Goal: Task Accomplishment & Management: Complete application form

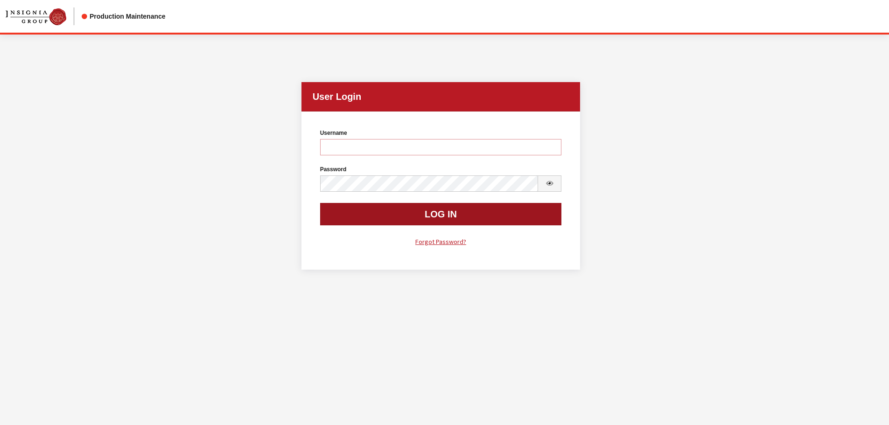
type input "cdorton"
click at [470, 219] on button "Log In" at bounding box center [441, 214] width 242 height 22
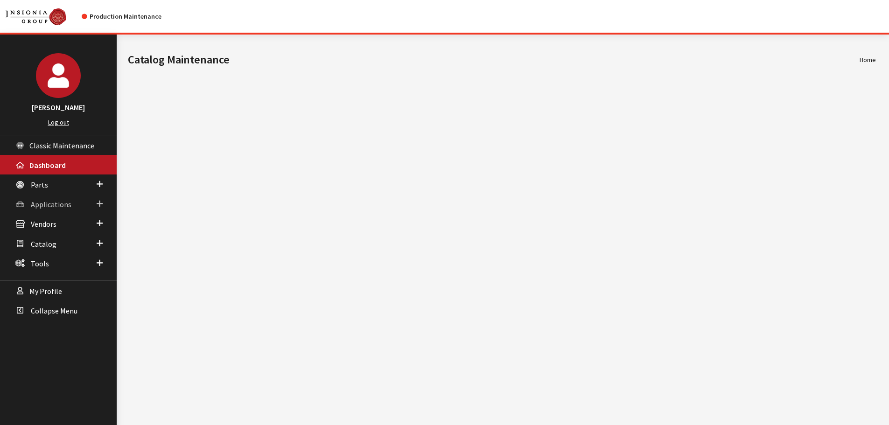
click at [40, 206] on span "Applications" at bounding box center [51, 204] width 41 height 9
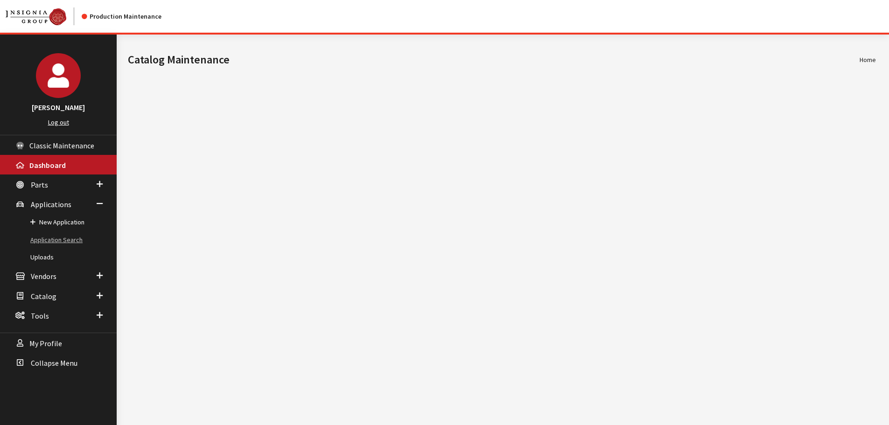
click at [43, 237] on link "Application Search" at bounding box center [58, 240] width 117 height 17
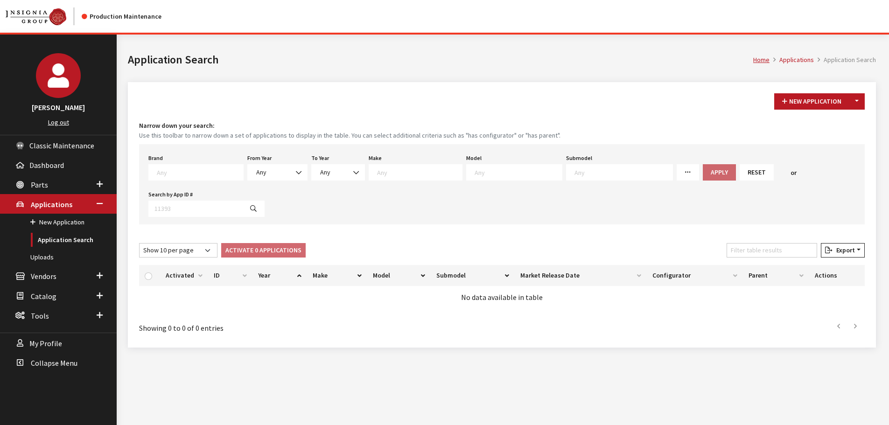
click at [163, 173] on textarea "Search" at bounding box center [200, 172] width 86 height 8
type textarea "gm"
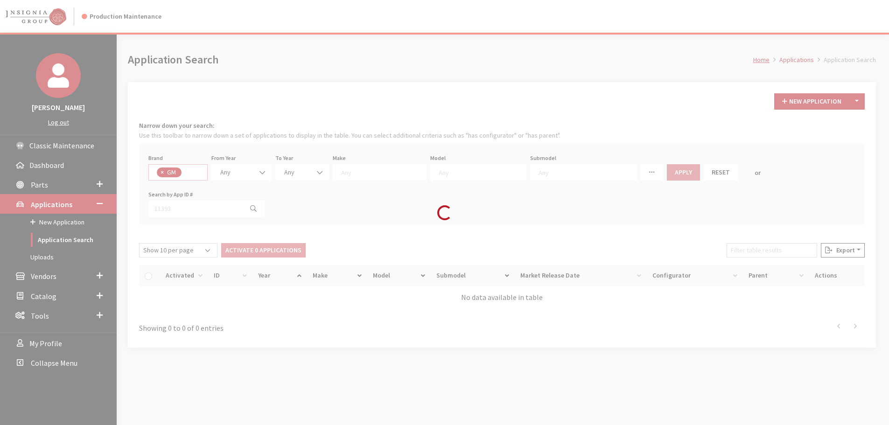
select select "1"
select select
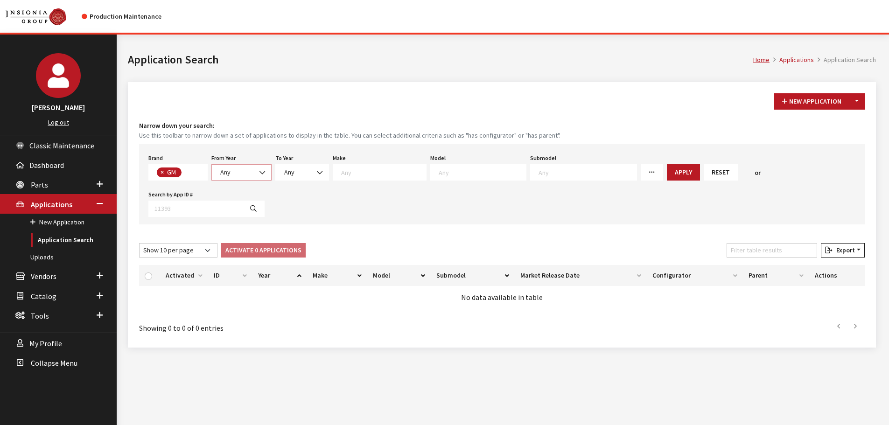
click at [257, 175] on span at bounding box center [263, 173] width 16 height 16
select select "2025"
select select
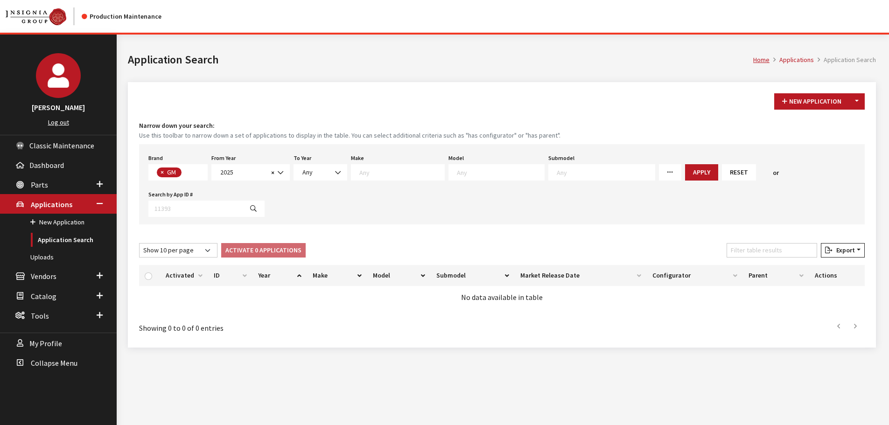
click at [384, 179] on span at bounding box center [398, 172] width 94 height 16
select select "3"
select select
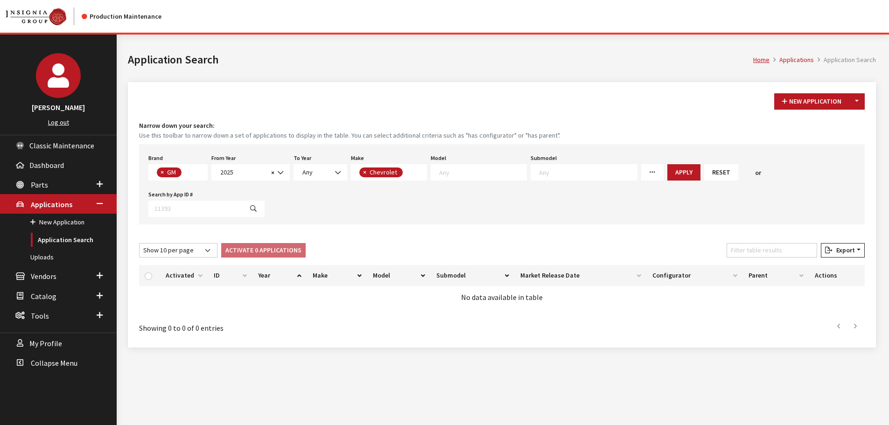
scroll to position [9, 0]
click at [491, 172] on textarea "Search" at bounding box center [482, 172] width 87 height 8
select select "73"
select select
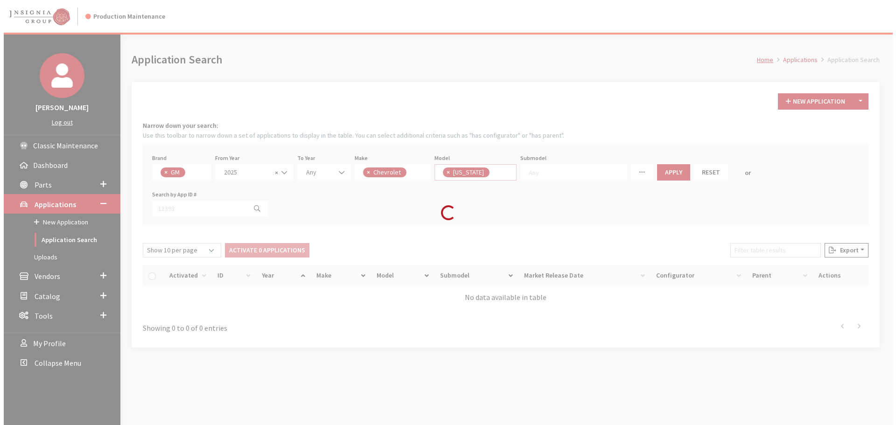
scroll to position [27, 0]
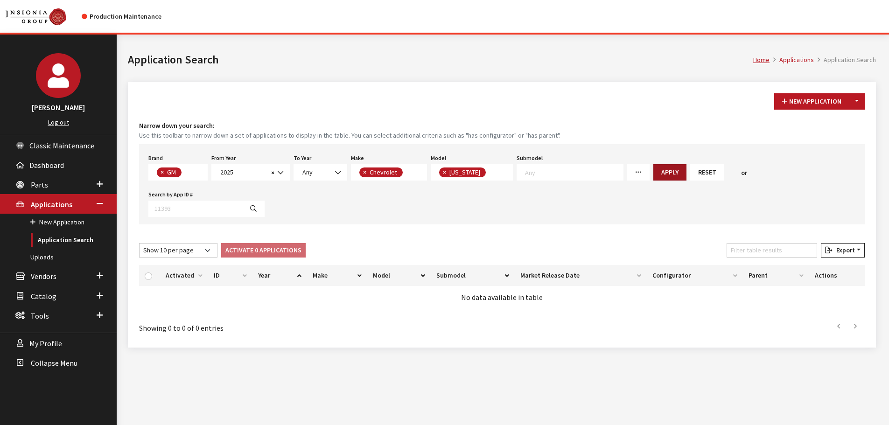
click at [653, 167] on button "Apply" at bounding box center [669, 172] width 33 height 16
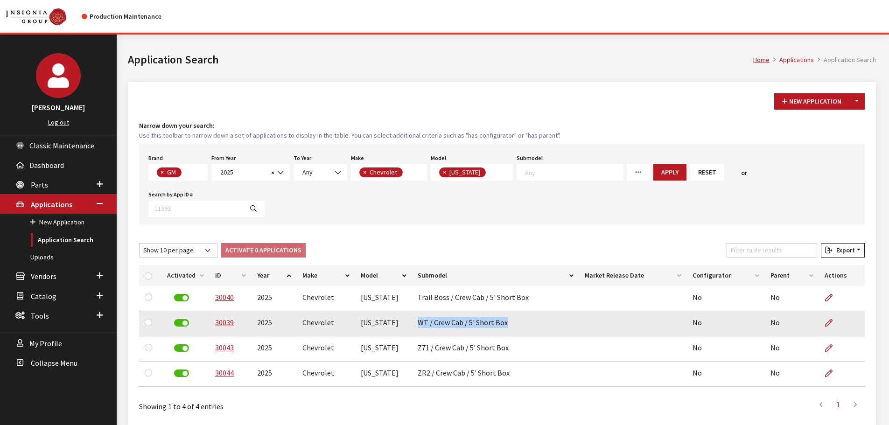
drag, startPoint x: 416, startPoint y: 288, endPoint x: 515, endPoint y: 294, distance: 99.1
click at [515, 311] on td "WT / Crew Cab / 5' Short Box" at bounding box center [495, 323] width 167 height 25
copy td "WT / Crew Cab / 5' Short Box"
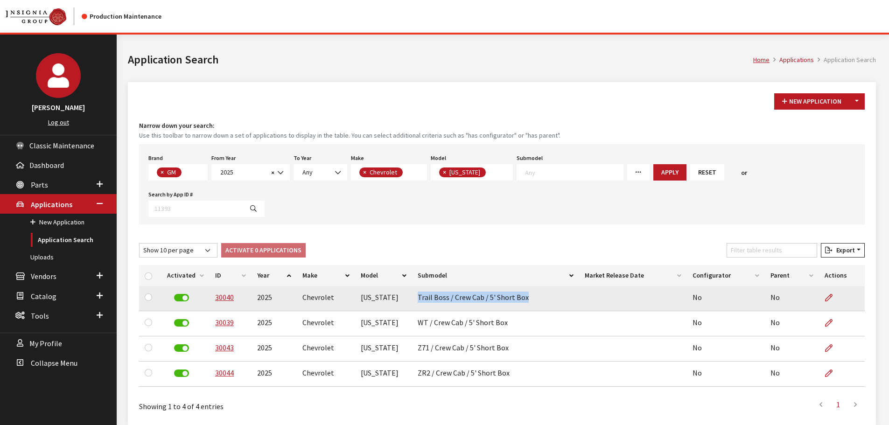
drag, startPoint x: 414, startPoint y: 260, endPoint x: 531, endPoint y: 267, distance: 116.4
click at [531, 286] on td "Trail Boss / Crew Cab / 5' Short Box" at bounding box center [495, 298] width 167 height 25
copy td "Trail Boss / Crew Cab / 5' Short Box"
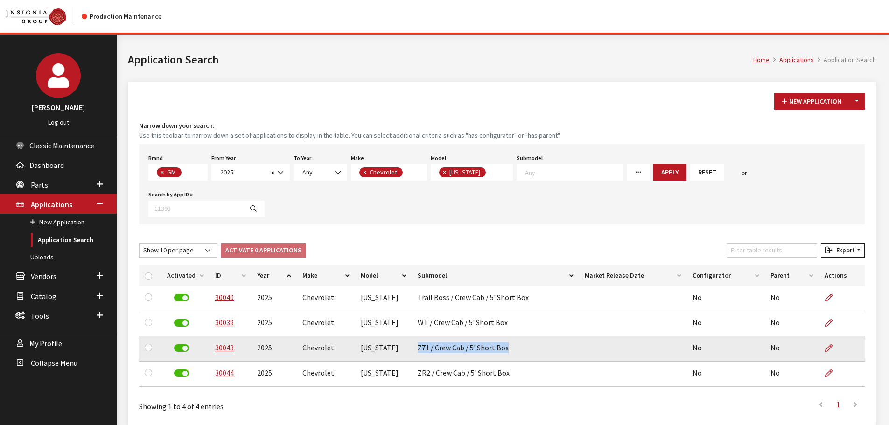
drag, startPoint x: 420, startPoint y: 313, endPoint x: 524, endPoint y: 310, distance: 104.6
click at [524, 337] on td "Z71 / Crew Cab / 5' Short Box" at bounding box center [495, 349] width 167 height 25
copy td "Z71 / Crew Cab / 5' Short Box"
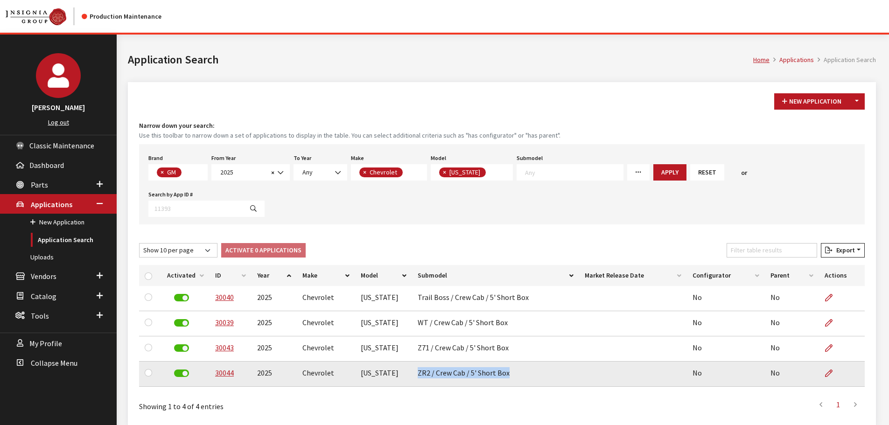
drag, startPoint x: 417, startPoint y: 336, endPoint x: 508, endPoint y: 337, distance: 90.6
click at [508, 362] on td "ZR2 / Crew Cab / 5' Short Box" at bounding box center [495, 374] width 167 height 25
copy td "ZR2 / Crew Cab / 5' Short Box"
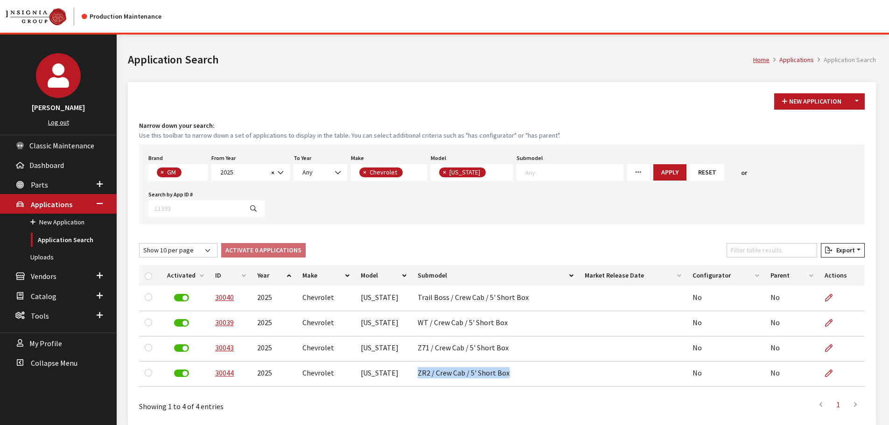
drag, startPoint x: 602, startPoint y: 101, endPoint x: 598, endPoint y: 92, distance: 9.8
click at [602, 101] on div "New Application Toggle Dropdown New From Existing..." at bounding box center [502, 101] width 730 height 16
drag, startPoint x: 858, startPoint y: 97, endPoint x: 856, endPoint y: 102, distance: 5.5
click at [858, 97] on button "Toggle Dropdown" at bounding box center [857, 101] width 16 height 16
click at [836, 121] on button "New From Existing..." at bounding box center [825, 121] width 80 height 16
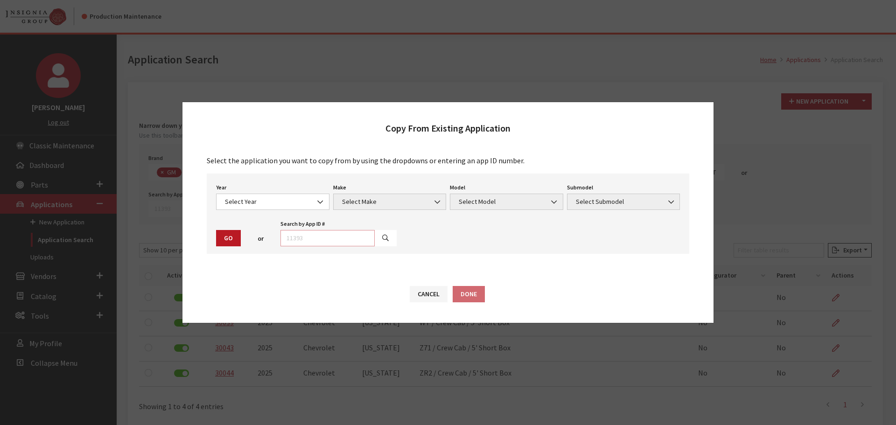
click at [329, 242] on input "text" at bounding box center [328, 238] width 94 height 16
type input "30039"
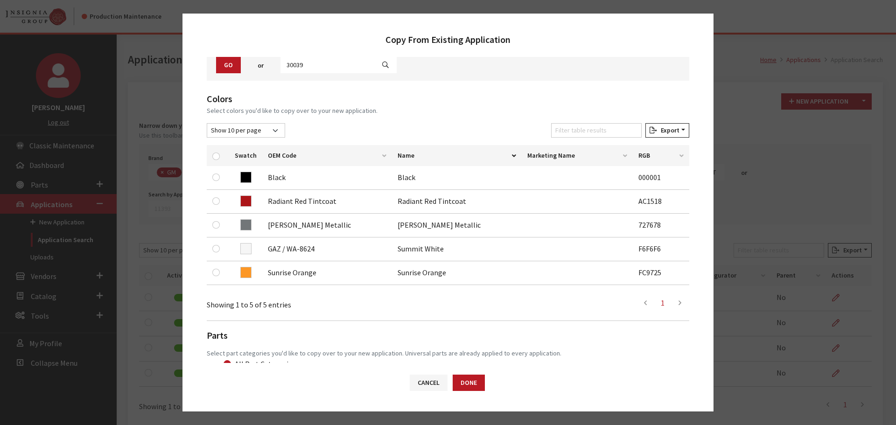
scroll to position [93, 0]
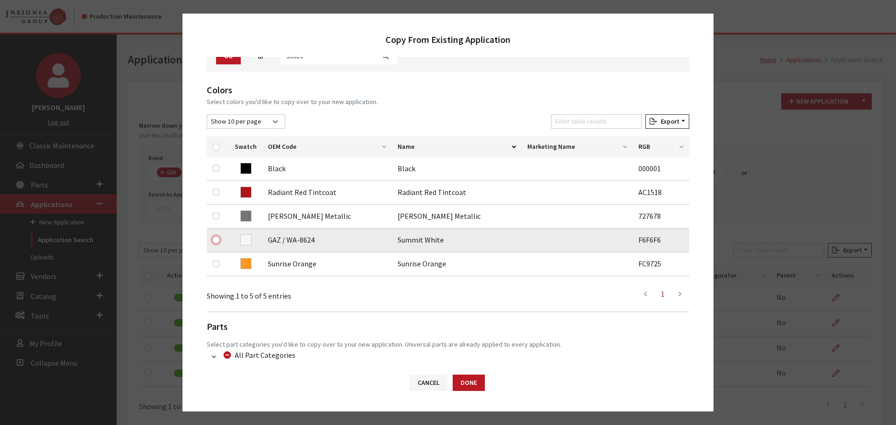
click at [217, 241] on input "checkbox" at bounding box center [215, 239] width 7 height 7
checkbox input "true"
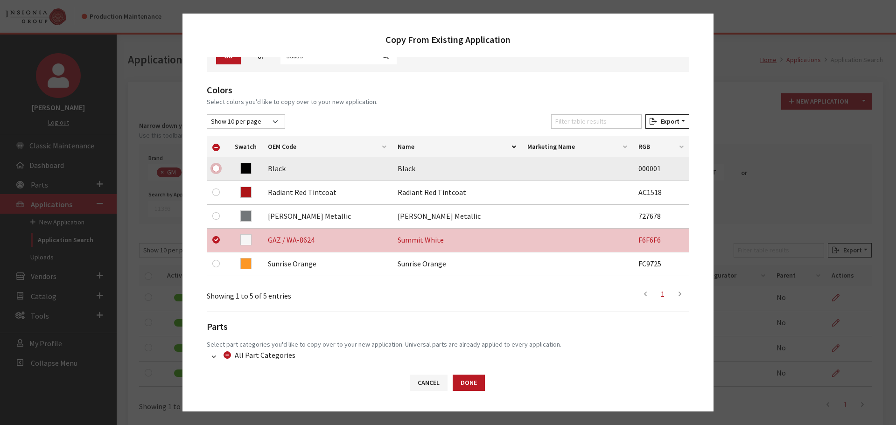
click at [218, 167] on input "checkbox" at bounding box center [215, 168] width 7 height 7
checkbox input "true"
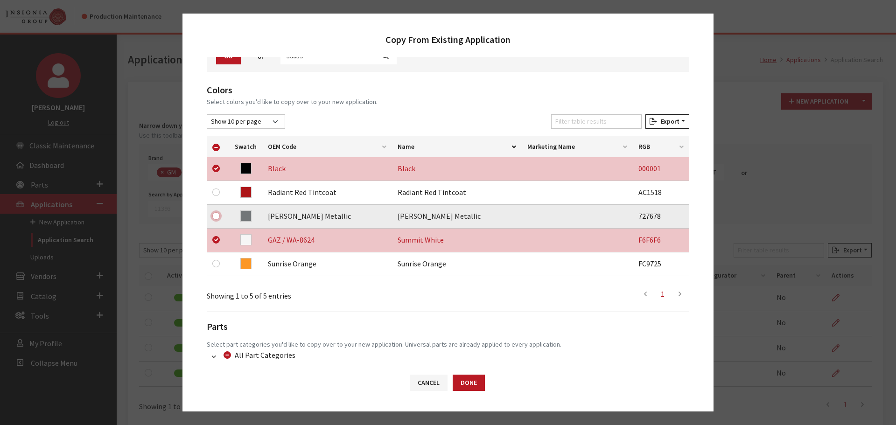
click at [219, 216] on input "checkbox" at bounding box center [215, 215] width 7 height 7
checkbox input "true"
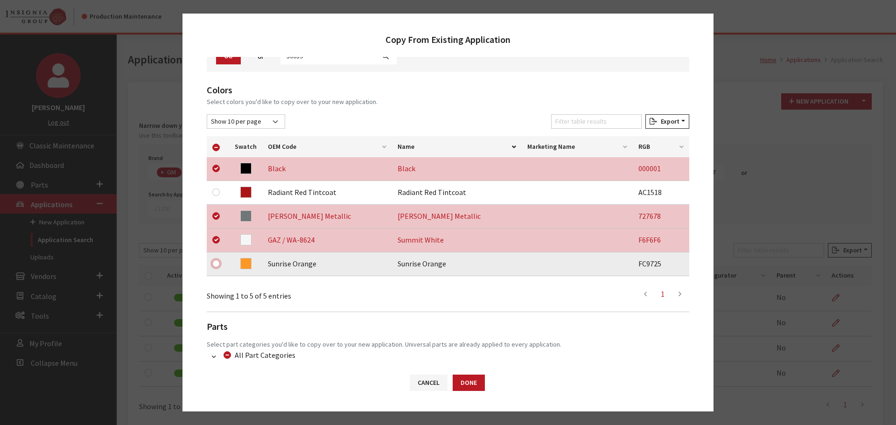
click at [217, 265] on input "checkbox" at bounding box center [215, 263] width 7 height 7
checkbox input "true"
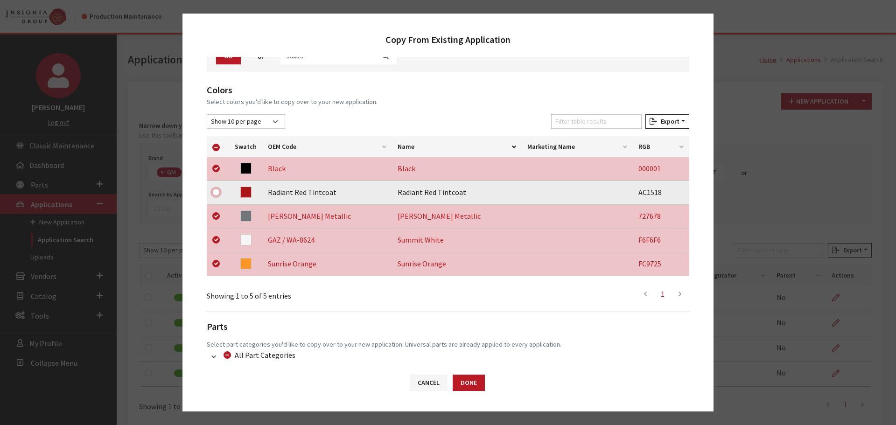
click at [218, 192] on input "checkbox" at bounding box center [215, 192] width 7 height 7
checkbox input "true"
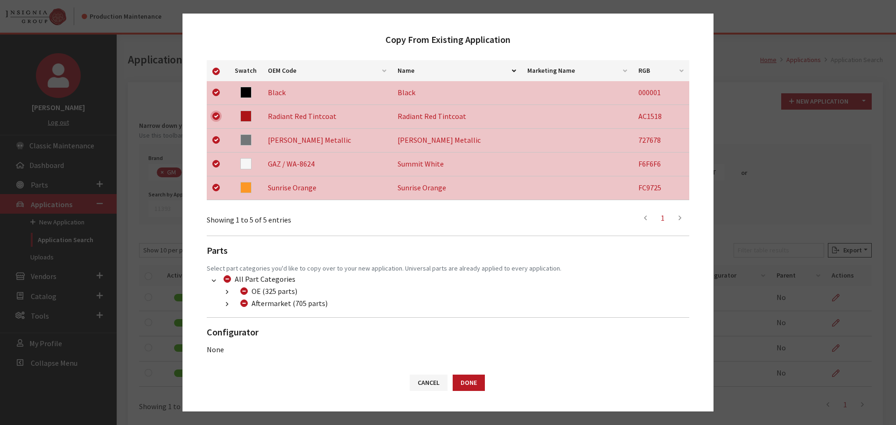
scroll to position [171, 0]
click at [225, 299] on button "button" at bounding box center [227, 303] width 18 height 11
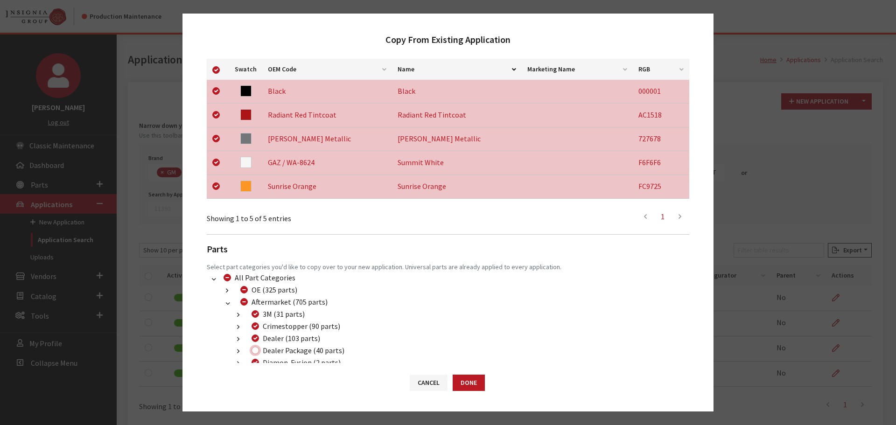
click at [253, 348] on input "Dealer Package (40 parts)" at bounding box center [255, 350] width 7 height 7
checkbox input "true"
click at [477, 385] on button "Done" at bounding box center [469, 383] width 32 height 16
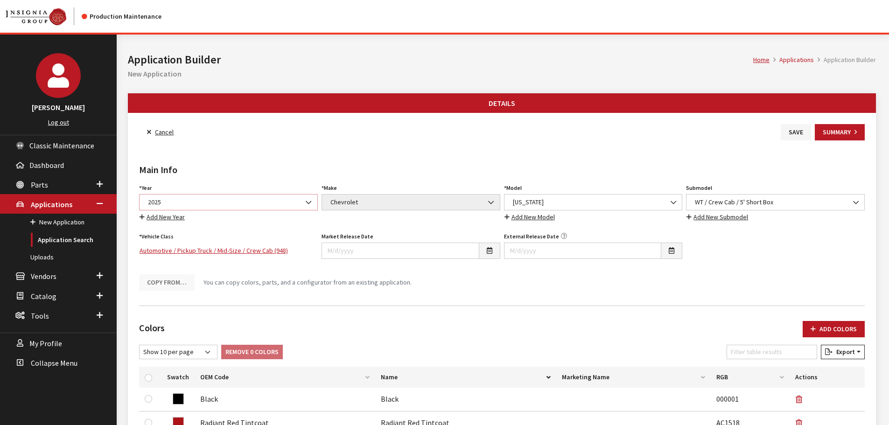
click at [267, 205] on span "2025" at bounding box center [228, 202] width 167 height 10
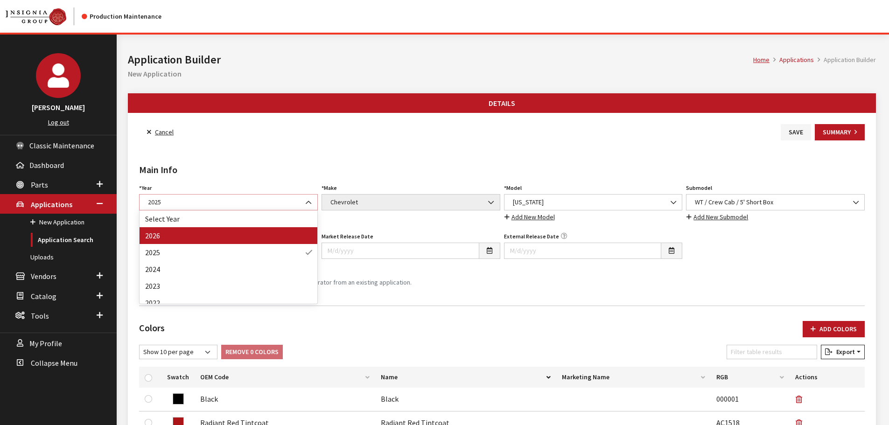
select select "44"
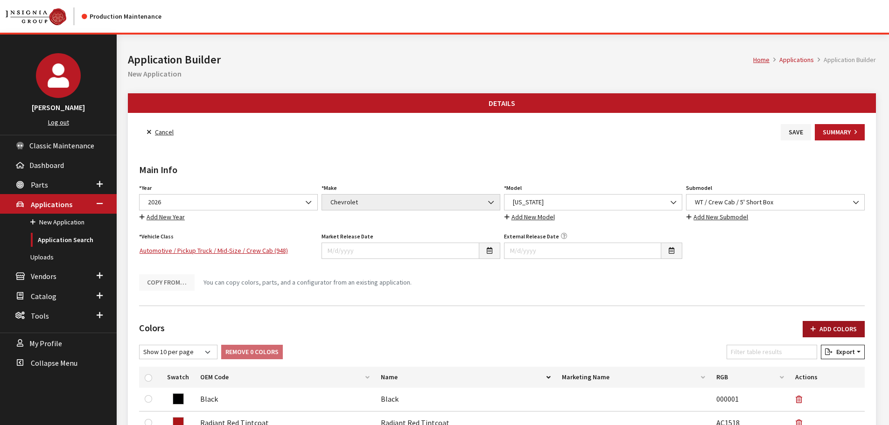
click at [824, 330] on button "Add Colors" at bounding box center [834, 329] width 62 height 16
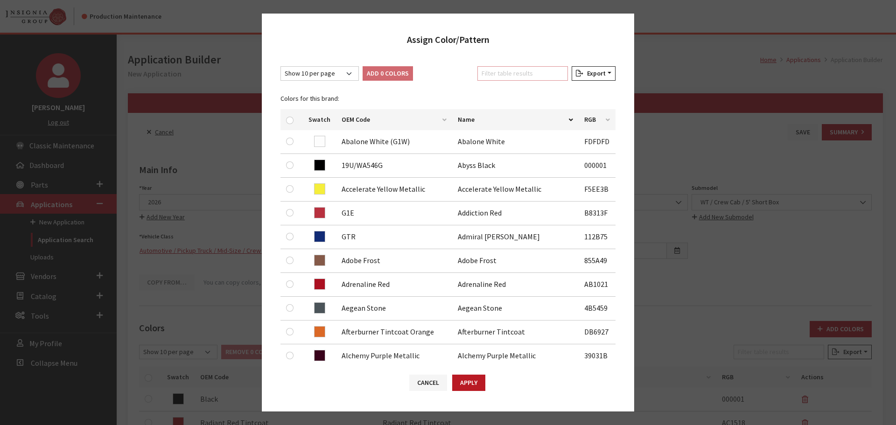
click at [509, 69] on input "Filter table results" at bounding box center [522, 73] width 91 height 14
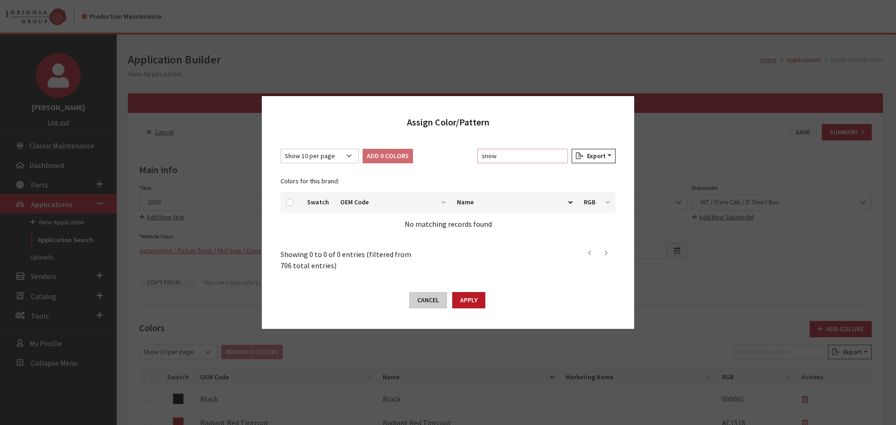
type input "snow"
click at [432, 295] on button "Cancel" at bounding box center [428, 300] width 38 height 16
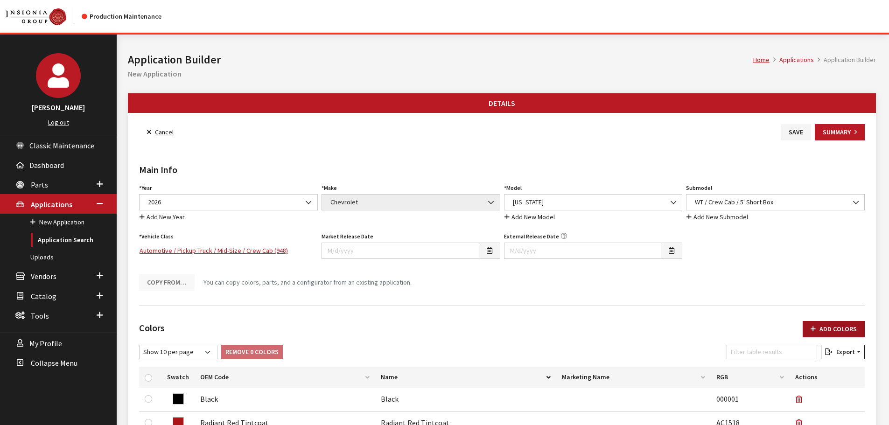
click at [842, 333] on button "Add Colors" at bounding box center [834, 329] width 62 height 16
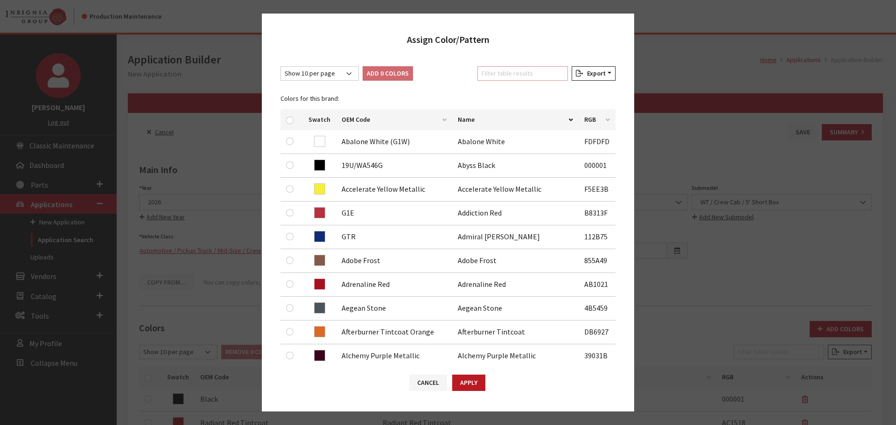
click at [498, 73] on input "Filter table results" at bounding box center [522, 73] width 91 height 14
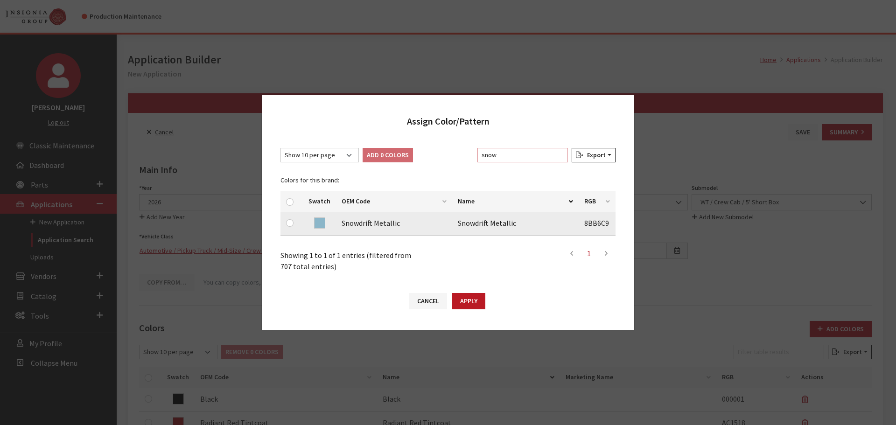
type input "snow"
click at [291, 223] on input "checkbox" at bounding box center [289, 222] width 7 height 7
checkbox input "true"
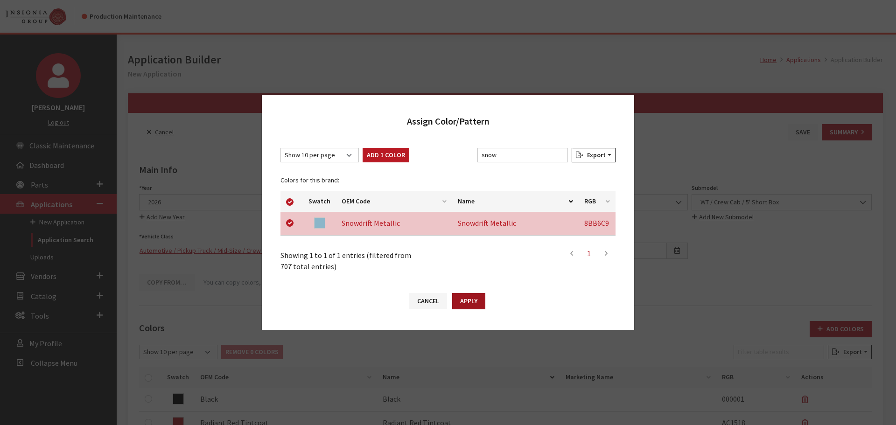
click at [464, 300] on button "Apply" at bounding box center [468, 301] width 33 height 16
checkbox input "false"
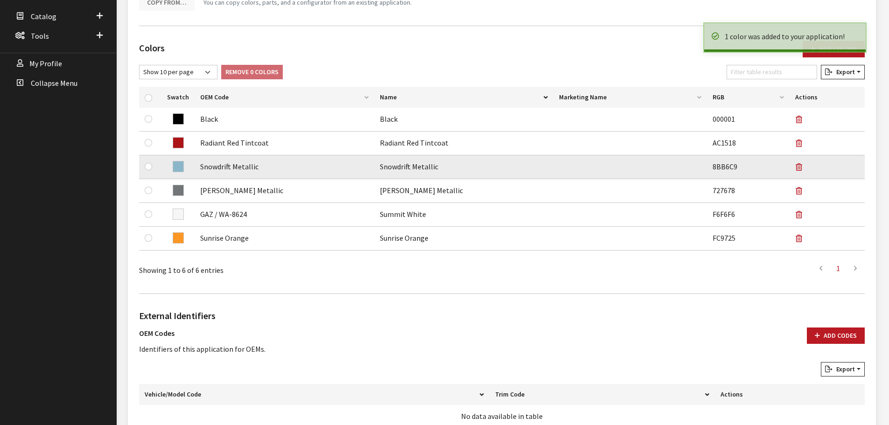
scroll to position [466, 0]
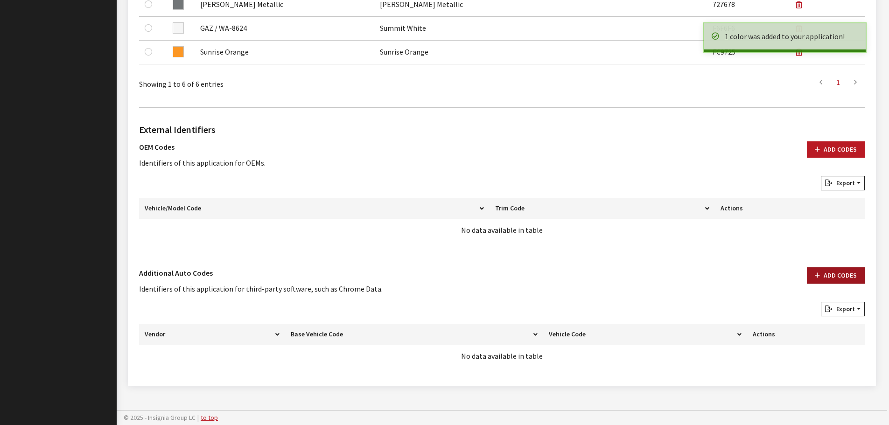
click at [828, 276] on button "Add Codes" at bounding box center [836, 275] width 58 height 16
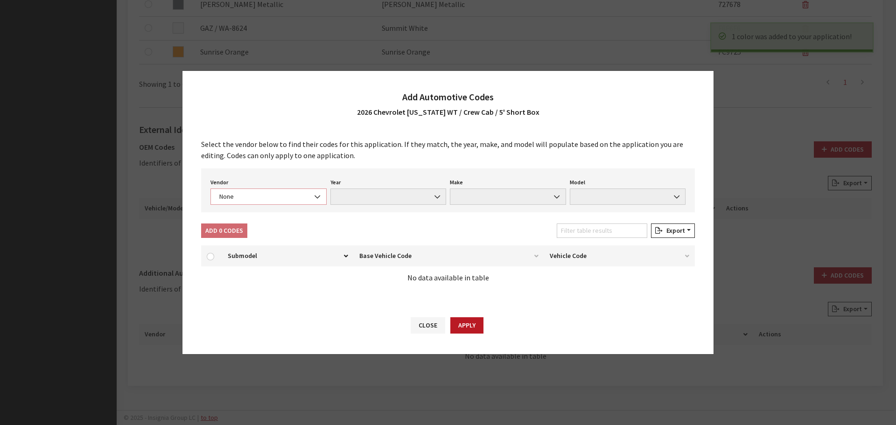
click at [264, 191] on span "None" at bounding box center [269, 197] width 116 height 16
select select "4"
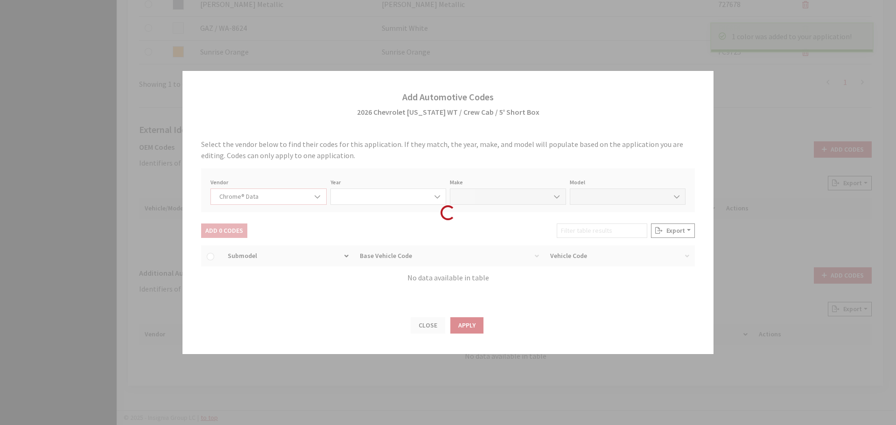
select select "2026"
select select "8"
select select "72019"
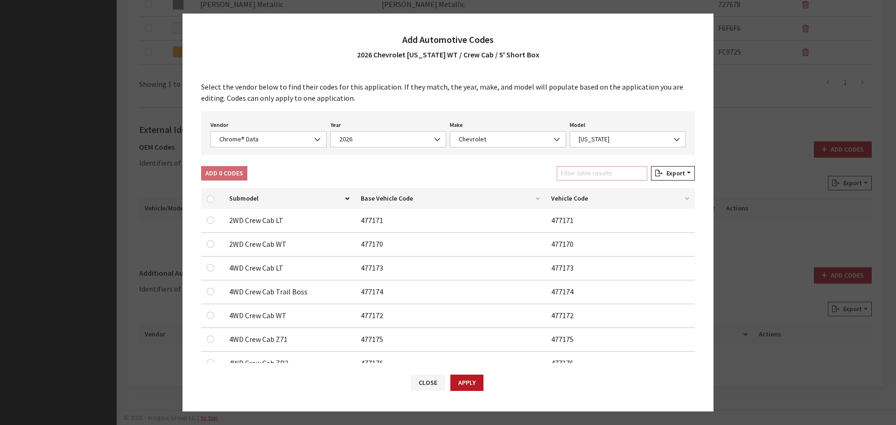
click at [594, 177] on input "Filter table results" at bounding box center [602, 173] width 91 height 14
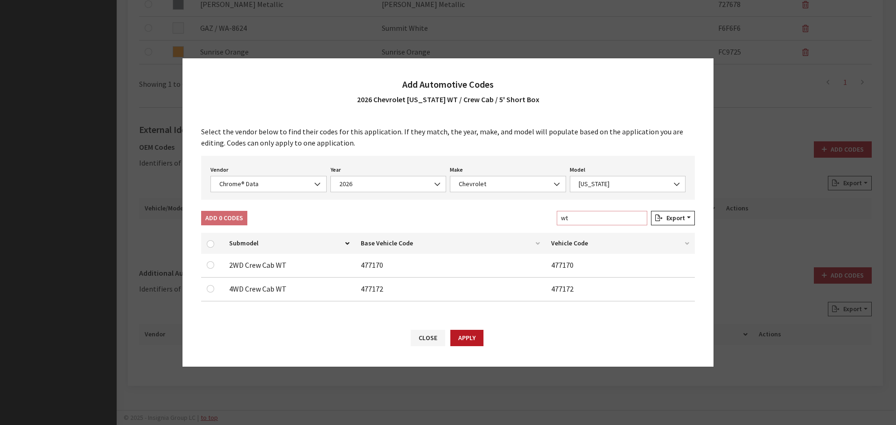
type input "wt"
click at [211, 287] on input "checkbox" at bounding box center [210, 288] width 7 height 7
checkbox input "true"
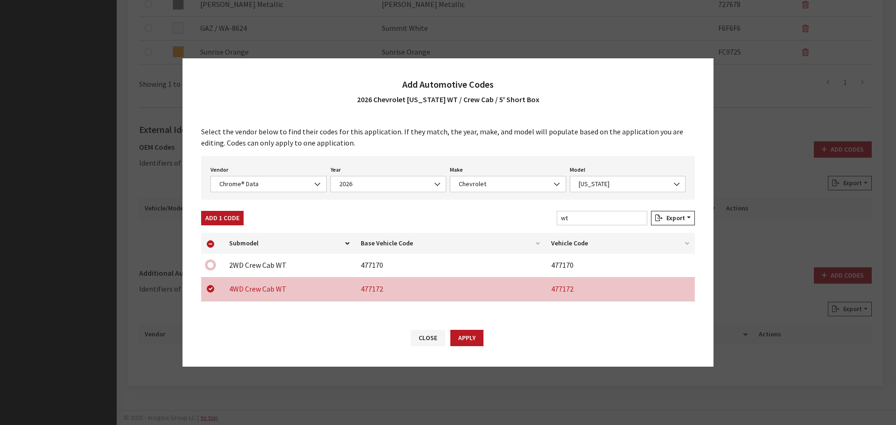
click at [211, 265] on input "checkbox" at bounding box center [210, 264] width 7 height 7
checkbox input "true"
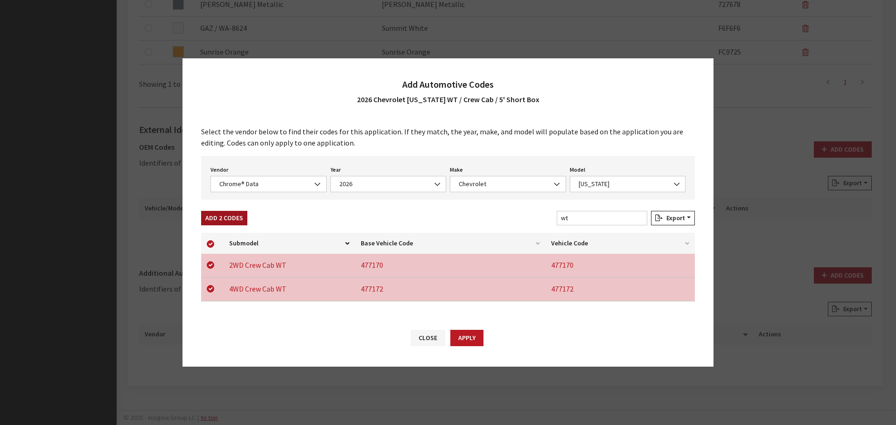
click at [211, 214] on button "Add 2 Codes" at bounding box center [224, 218] width 46 height 14
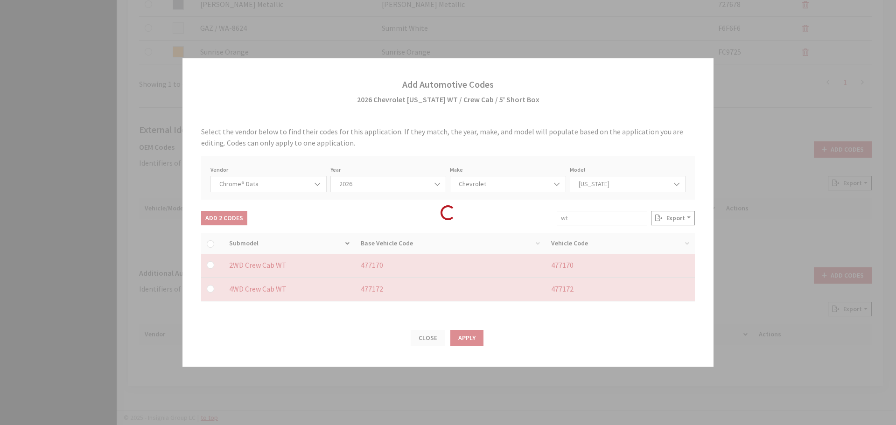
checkbox input "false"
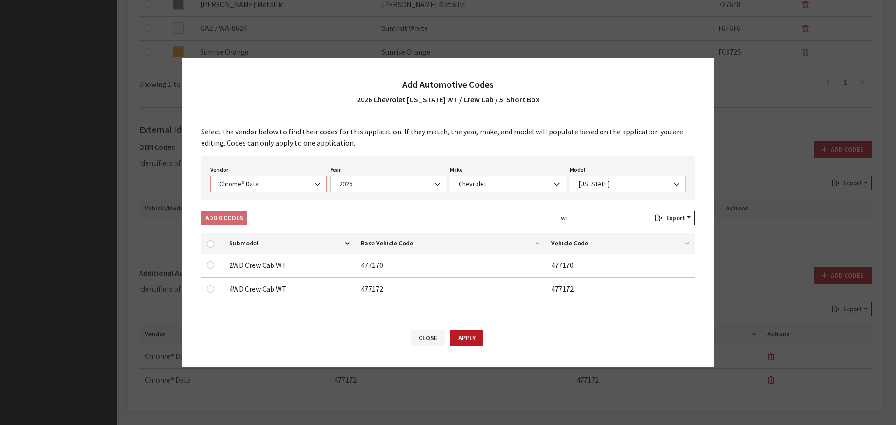
click at [246, 180] on span "Chrome® Data" at bounding box center [269, 184] width 104 height 10
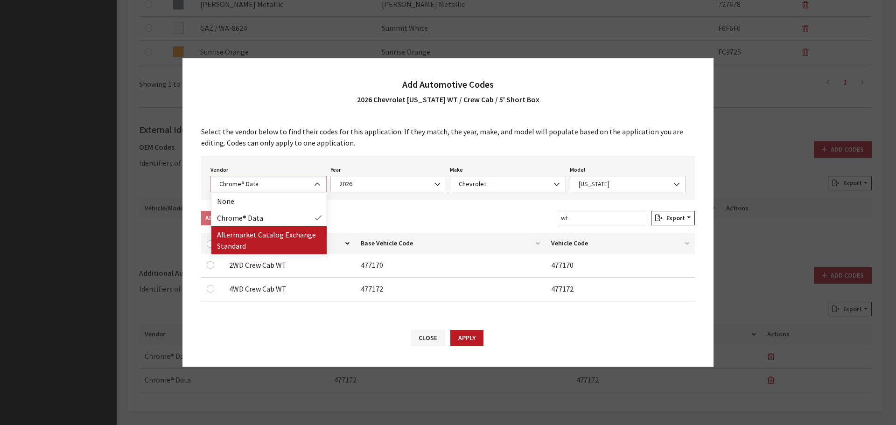
select select "2"
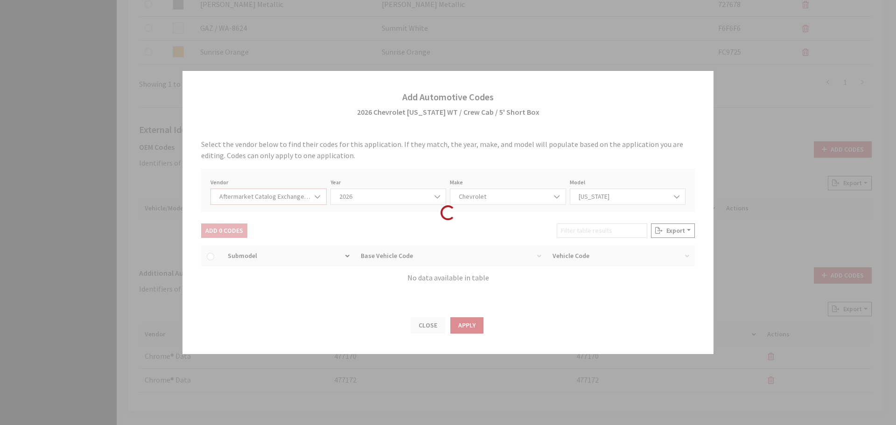
select select "2026"
select select "47"
select select "2484"
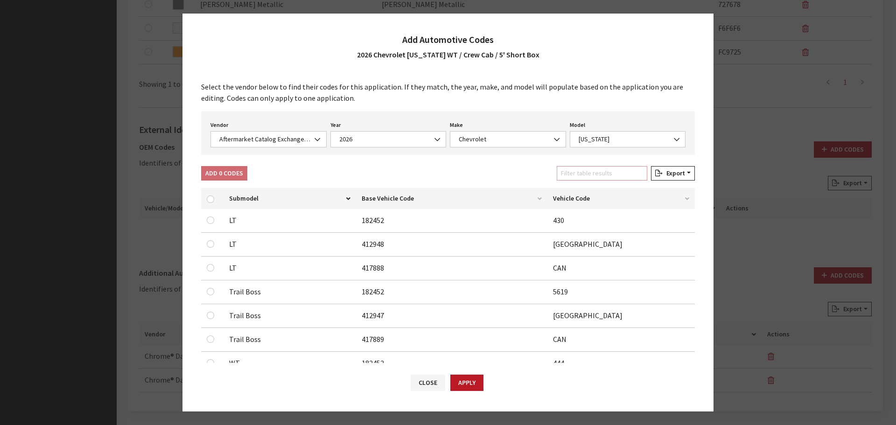
click at [597, 172] on input "Filter table results" at bounding box center [602, 173] width 91 height 14
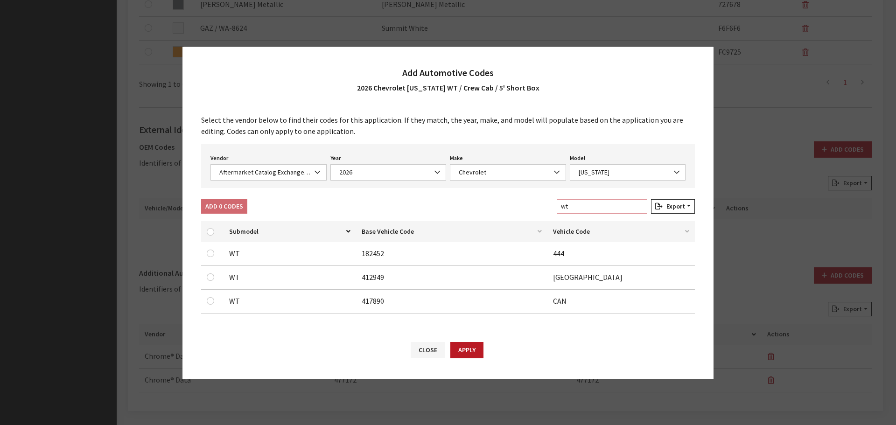
type input "wt"
click at [212, 302] on input "checkbox" at bounding box center [210, 300] width 7 height 7
checkbox input "true"
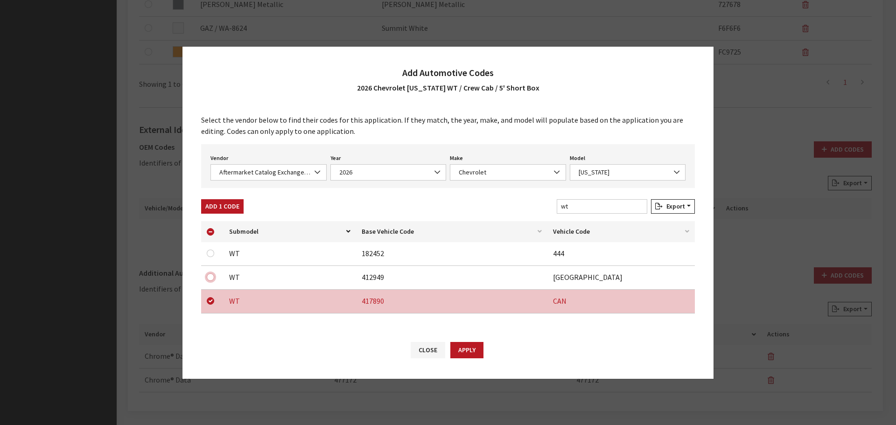
click at [210, 275] on input "checkbox" at bounding box center [210, 277] width 7 height 7
checkbox input "true"
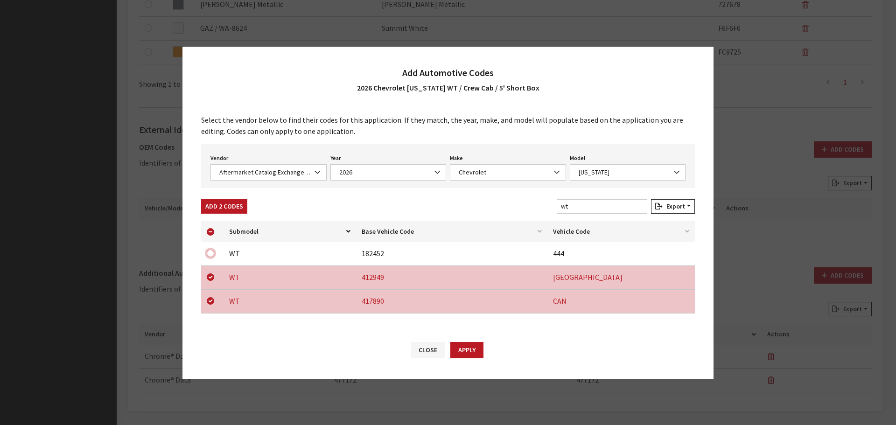
click at [210, 253] on input "checkbox" at bounding box center [210, 253] width 7 height 7
checkbox input "true"
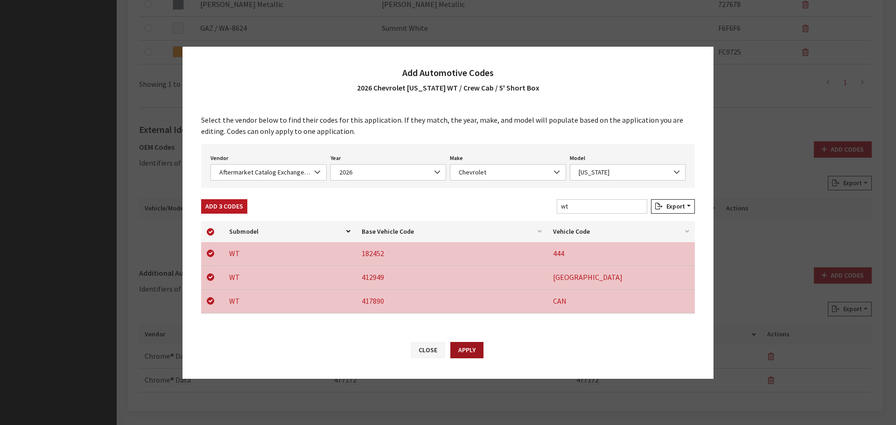
click at [466, 348] on button "Apply" at bounding box center [466, 350] width 33 height 16
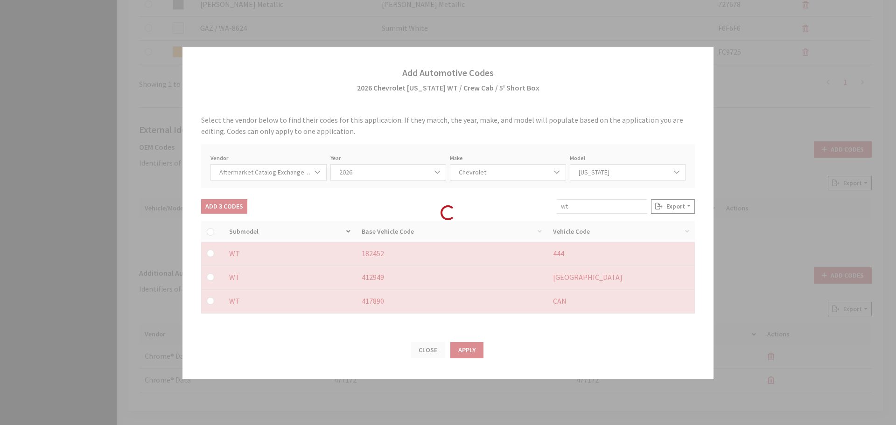
checkbox input "false"
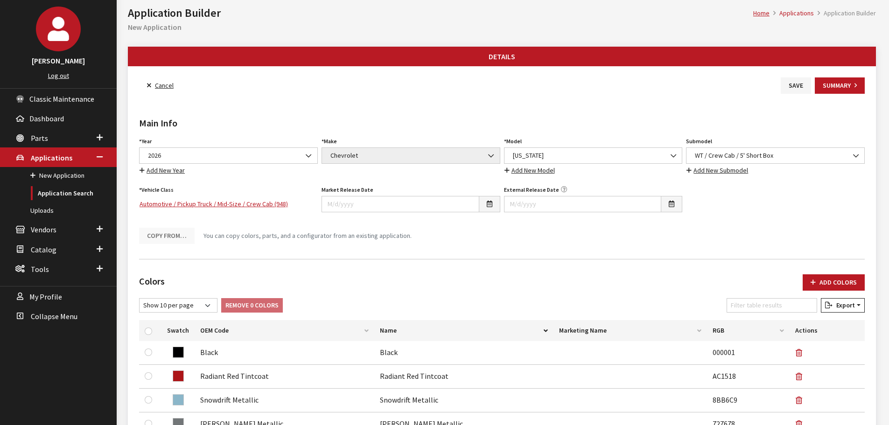
scroll to position [0, 0]
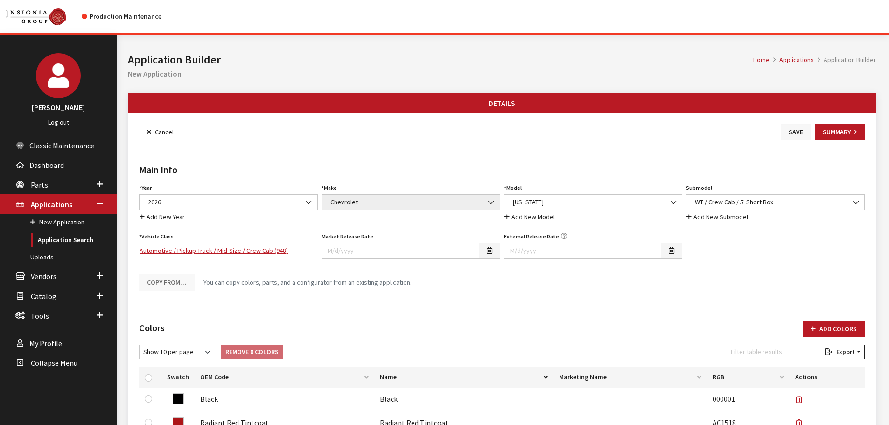
click at [785, 135] on button "Save" at bounding box center [796, 132] width 30 height 16
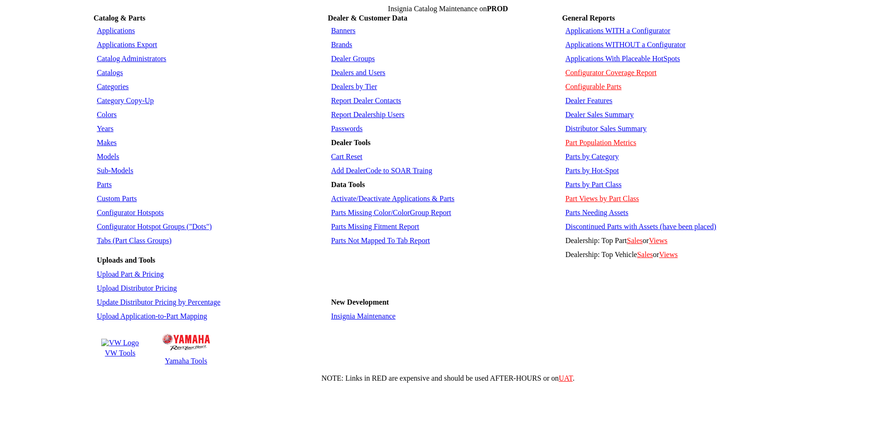
click at [101, 111] on link "Colors" at bounding box center [107, 115] width 20 height 8
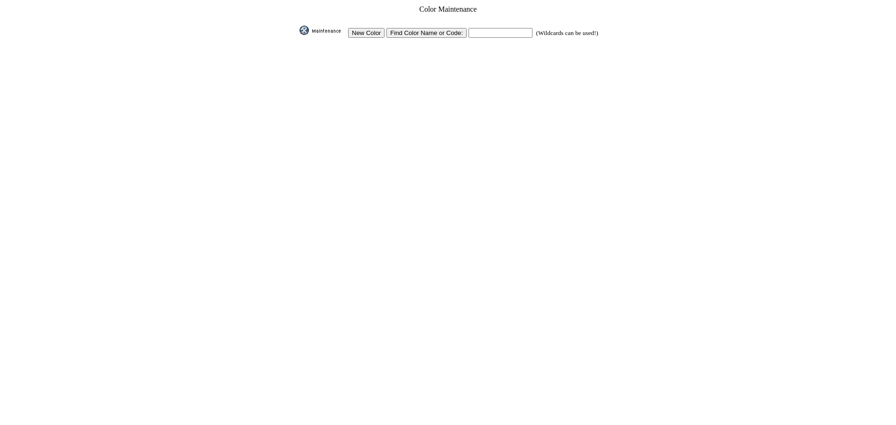
click at [375, 30] on input "New Color" at bounding box center [366, 33] width 36 height 10
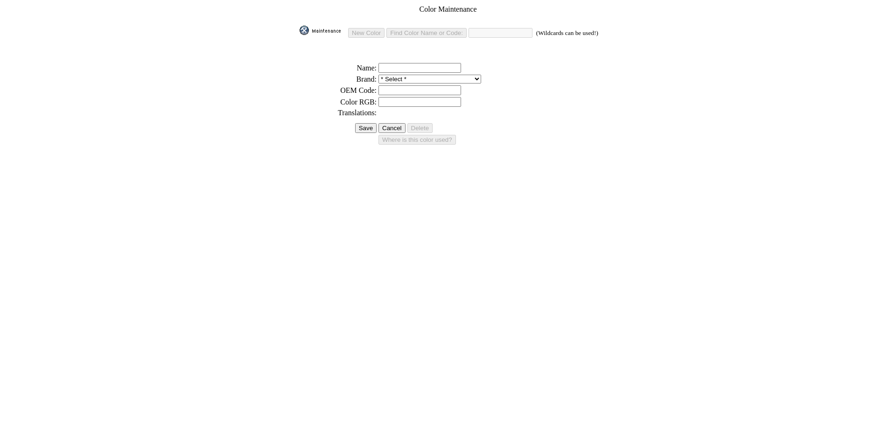
click at [387, 97] on input "text" at bounding box center [420, 102] width 83 height 10
paste input "#8BB6C9"
click at [382, 99] on input "#8BB6C9" at bounding box center [420, 102] width 83 height 10
type input "8BB6C9"
click at [411, 63] on input "text" at bounding box center [420, 68] width 83 height 10
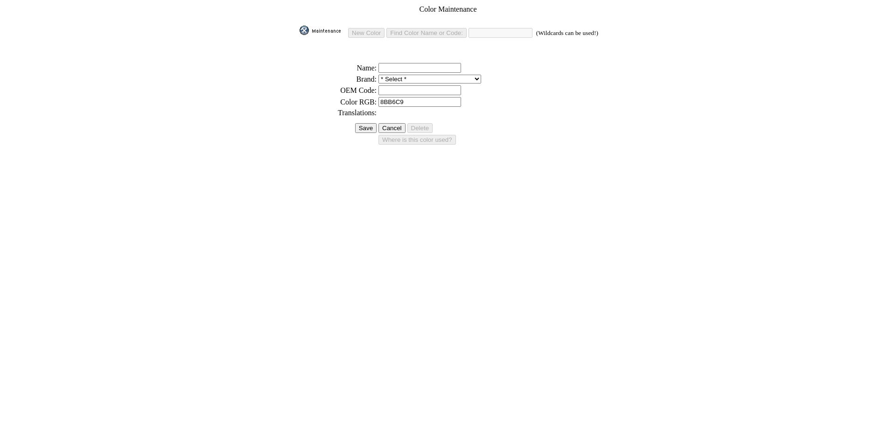
paste input "Snowdrift Metallic"
type input "Snowdrift Metallic"
drag, startPoint x: 400, startPoint y: 85, endPoint x: 399, endPoint y: 80, distance: 5.2
click at [400, 85] on input "text" at bounding box center [420, 90] width 83 height 10
paste input "Snowdrift Metallic"
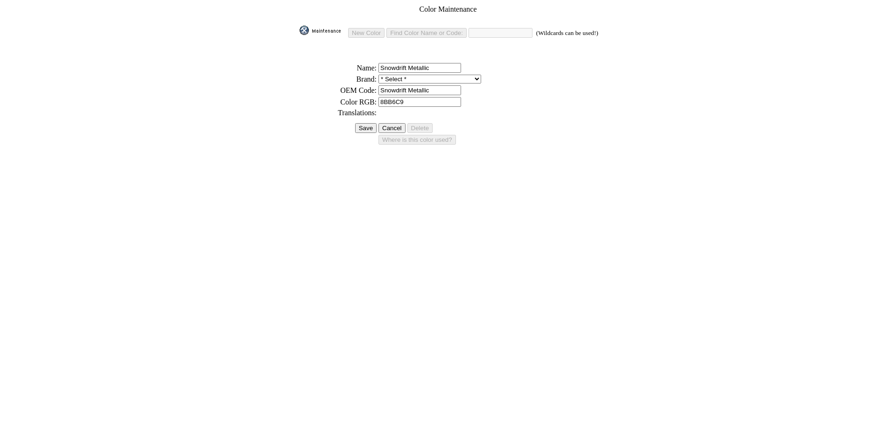
type input "Snowdrift Metallic"
click at [399, 77] on select "* Select * 3D Carbon 3M ACE Acura Advent Agri-Cover Alfa Romeo AlloyGator Alpin…" at bounding box center [430, 79] width 103 height 9
select select "1"
click at [379, 75] on select "* Select * 3D Carbon 3M ACE Acura Advent Agri-Cover Alfa Romeo AlloyGator Alpin…" at bounding box center [430, 79] width 103 height 9
click at [363, 123] on input "Save" at bounding box center [365, 128] width 21 height 10
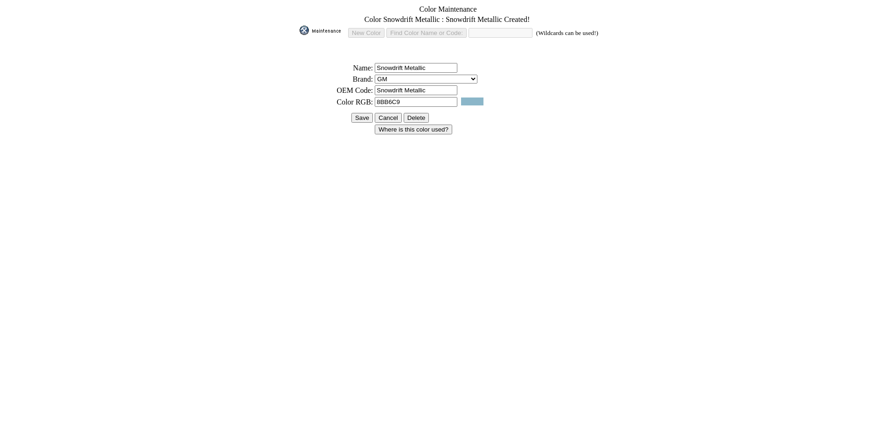
click at [363, 115] on input "Save" at bounding box center [361, 118] width 21 height 10
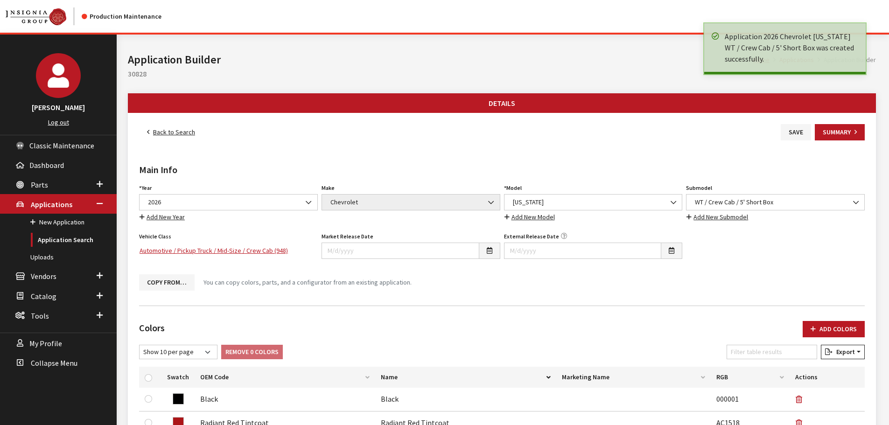
drag, startPoint x: 0, startPoint y: 0, endPoint x: 158, endPoint y: 132, distance: 205.8
click at [158, 132] on link "Back to Search" at bounding box center [171, 132] width 64 height 16
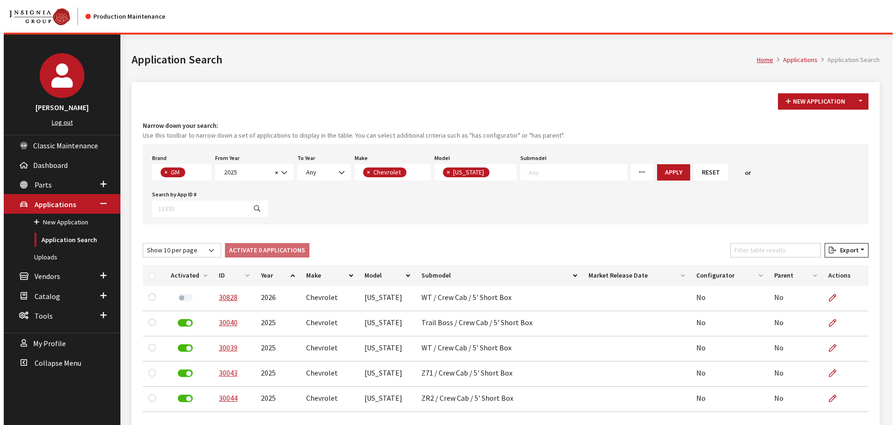
scroll to position [42, 0]
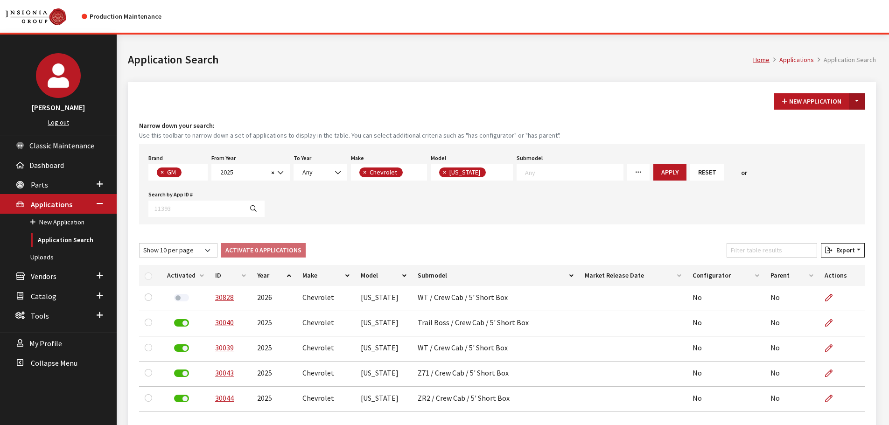
click at [856, 105] on button "Toggle Dropdown" at bounding box center [857, 101] width 16 height 16
click at [851, 117] on button "New From Existing..." at bounding box center [825, 121] width 80 height 16
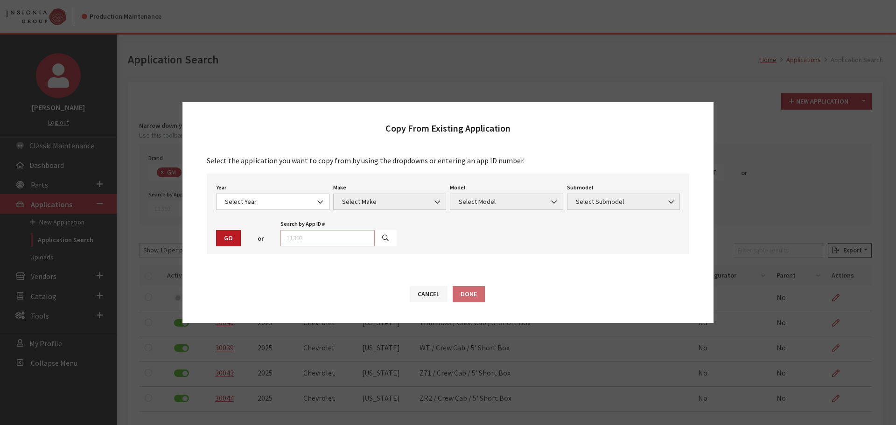
click at [345, 239] on input "text" at bounding box center [328, 238] width 94 height 16
type input "30828"
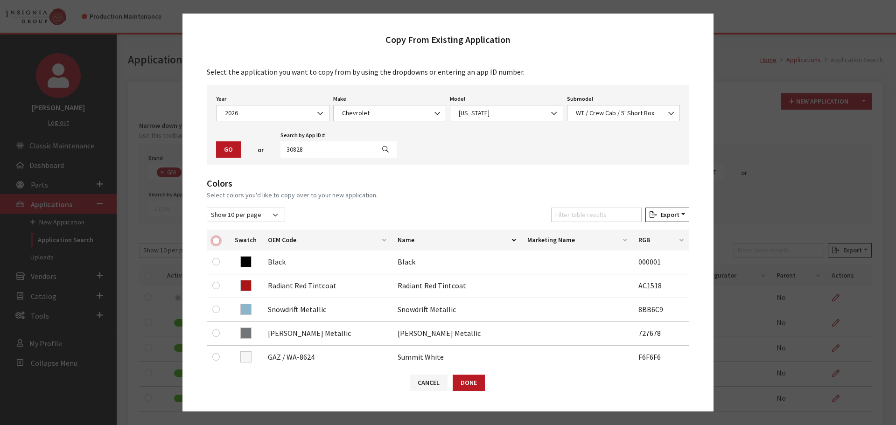
click at [218, 242] on input "checkbox" at bounding box center [215, 240] width 7 height 7
checkbox input "true"
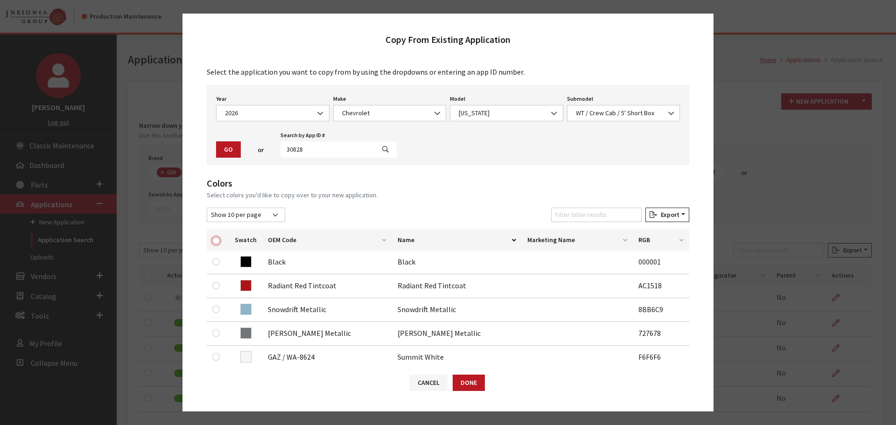
checkbox input "true"
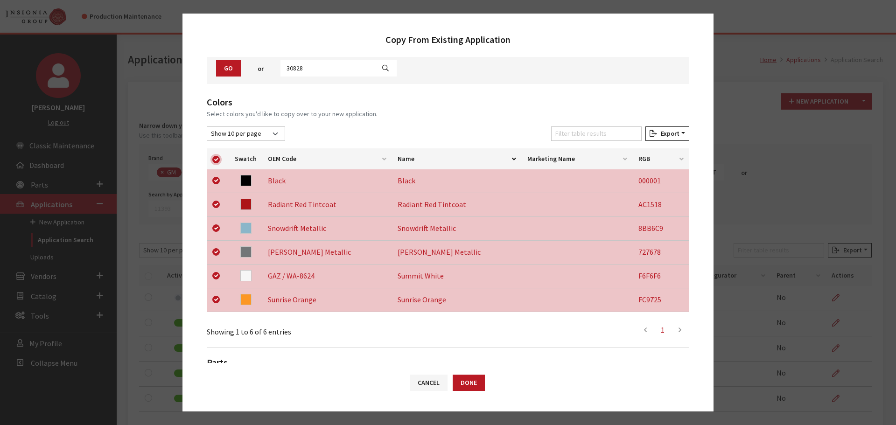
scroll to position [195, 0]
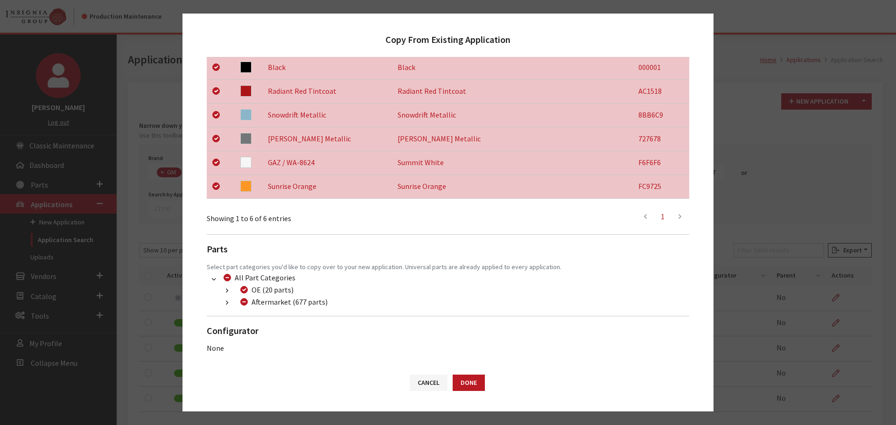
click at [223, 300] on button "button" at bounding box center [227, 303] width 18 height 11
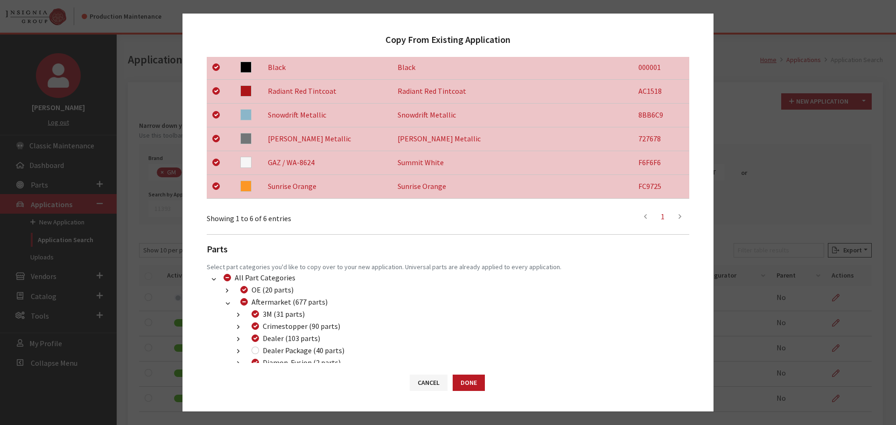
click at [255, 354] on div "Dealer Package (40 parts)" at bounding box center [297, 350] width 96 height 11
click at [256, 353] on input "Dealer Package (40 parts)" at bounding box center [255, 350] width 7 height 7
checkbox input "true"
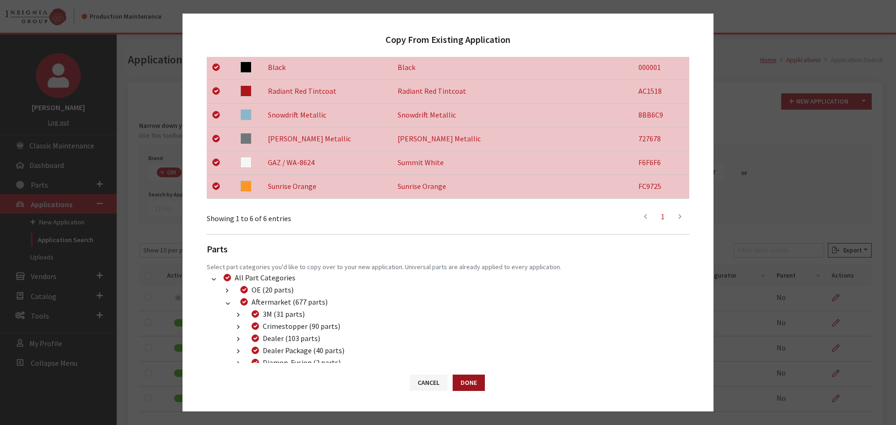
click at [464, 384] on button "Done" at bounding box center [469, 383] width 32 height 16
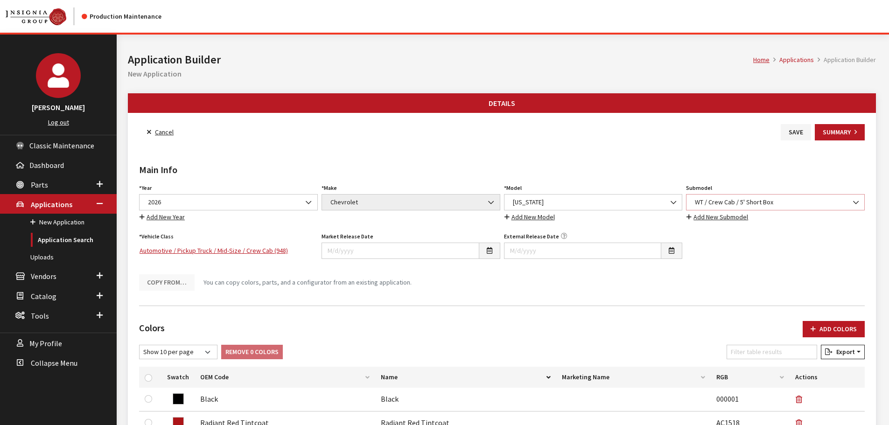
click at [743, 198] on span "WT / Crew Cab / 5' Short Box" at bounding box center [775, 202] width 167 height 10
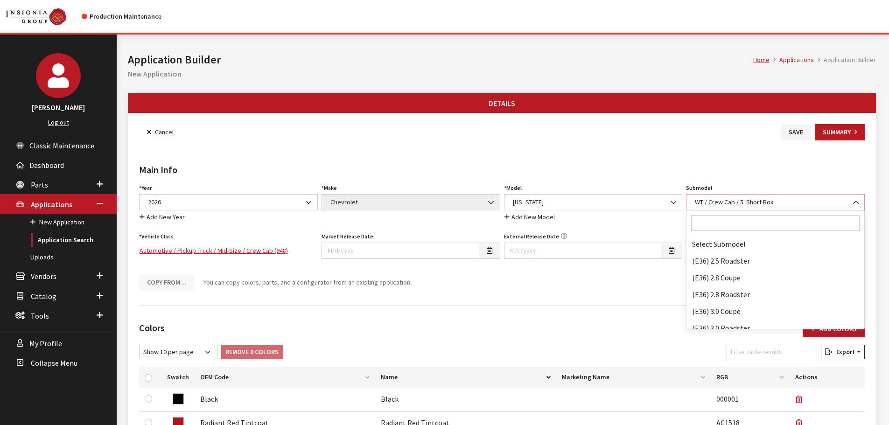
scroll to position [75765, 0]
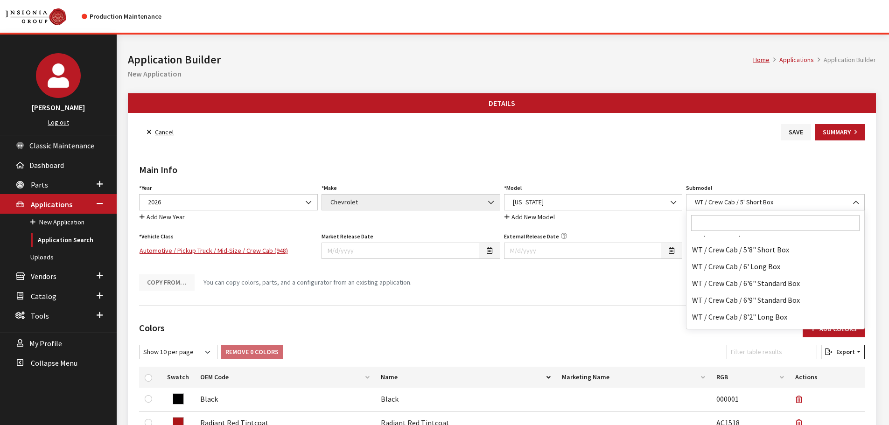
click at [732, 225] on input "Search" at bounding box center [775, 223] width 168 height 16
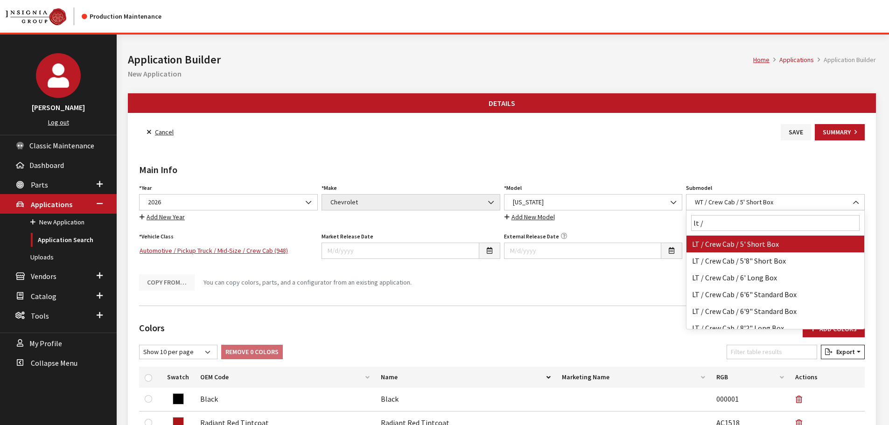
type input "lt /"
select select "3108"
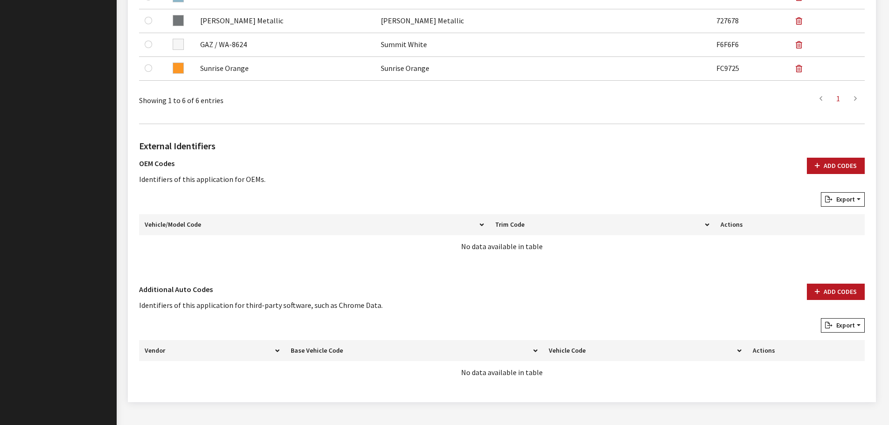
scroll to position [466, 0]
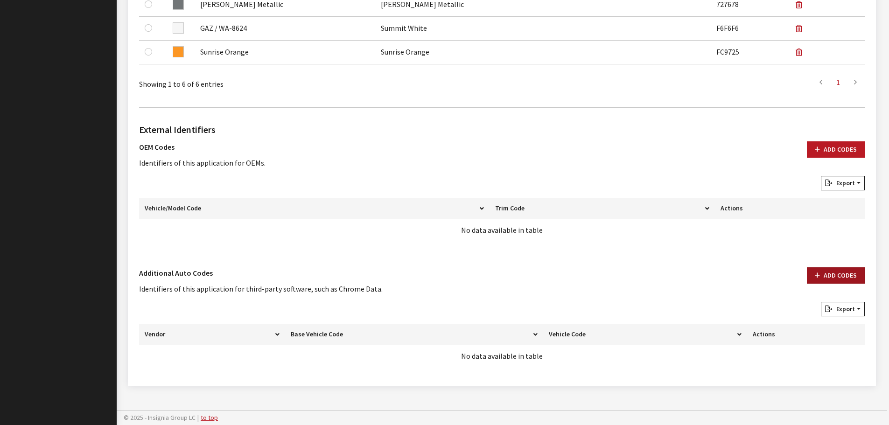
click at [823, 281] on button "Add Codes" at bounding box center [836, 275] width 58 height 16
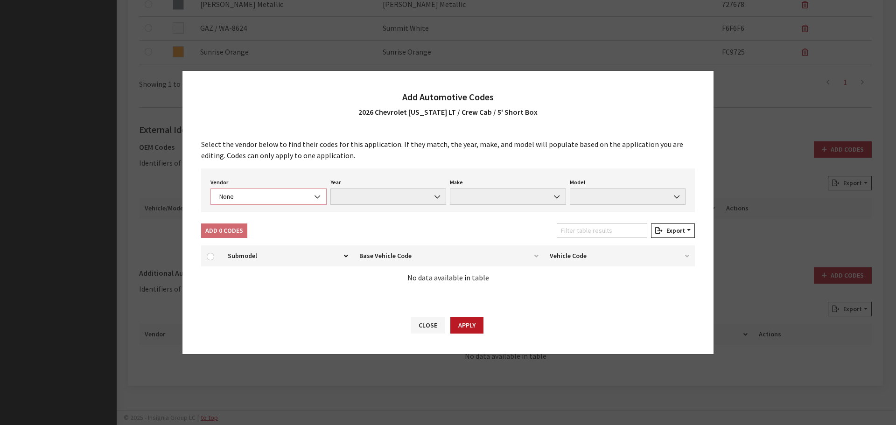
click at [281, 194] on span "None" at bounding box center [269, 197] width 104 height 10
select select "4"
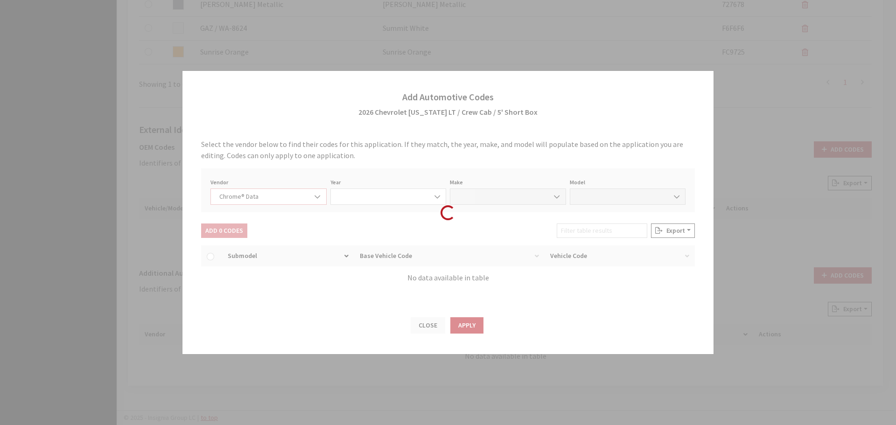
select select "2026"
select select "8"
select select "72019"
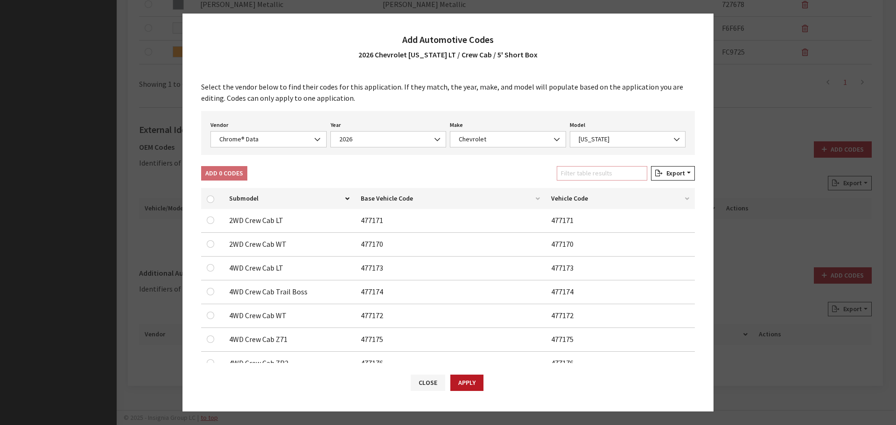
click at [596, 175] on input "Filter table results" at bounding box center [602, 173] width 91 height 14
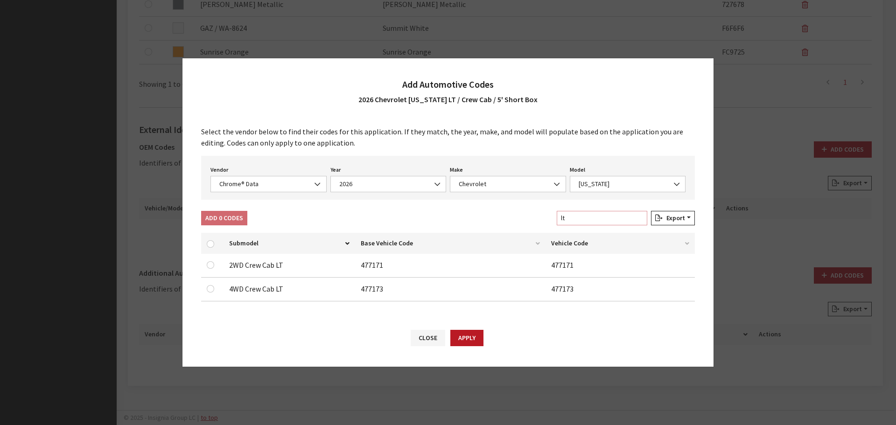
type input "lt"
click at [211, 288] on input "checkbox" at bounding box center [210, 288] width 7 height 7
checkbox input "true"
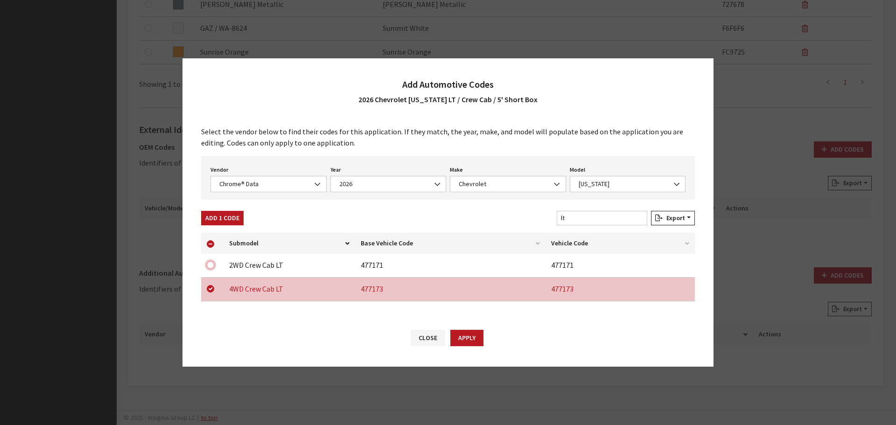
click at [212, 267] on input "checkbox" at bounding box center [210, 264] width 7 height 7
checkbox input "true"
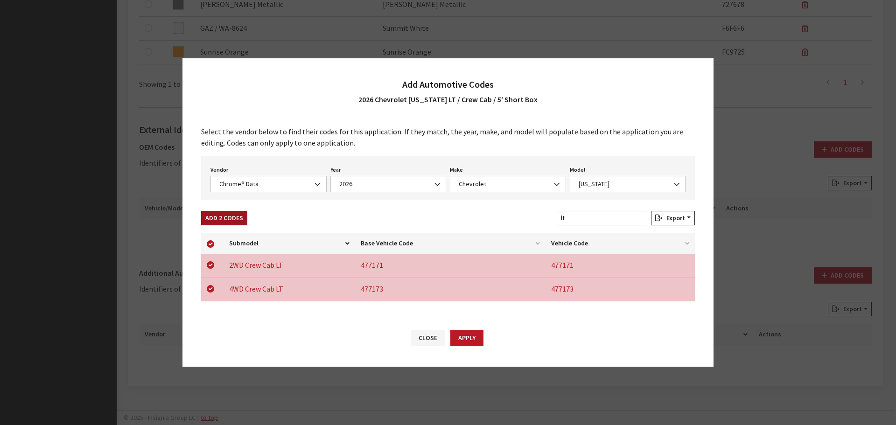
click at [215, 218] on button "Add 2 Codes" at bounding box center [224, 218] width 46 height 14
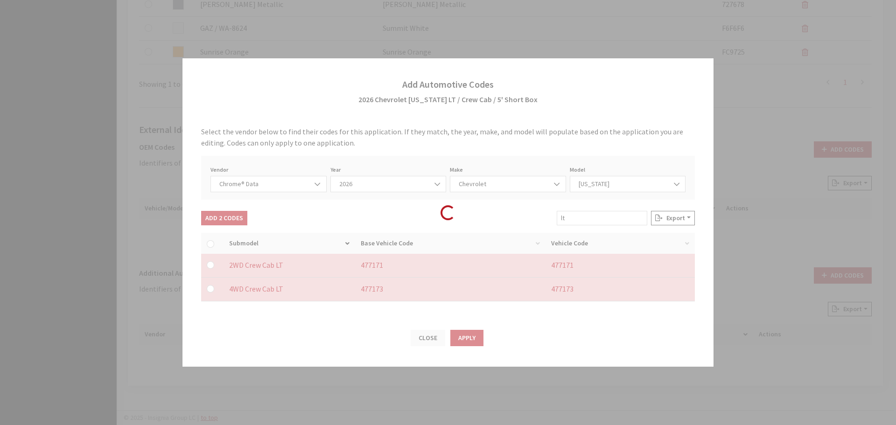
checkbox input "false"
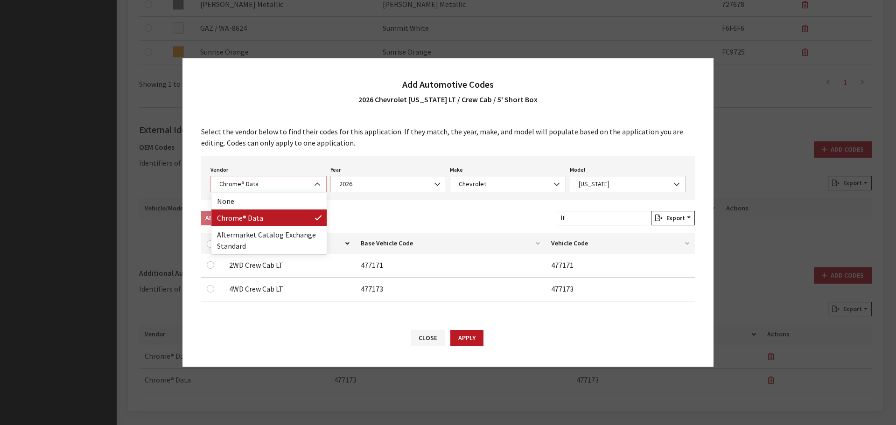
click at [231, 185] on span "Chrome® Data" at bounding box center [269, 184] width 104 height 10
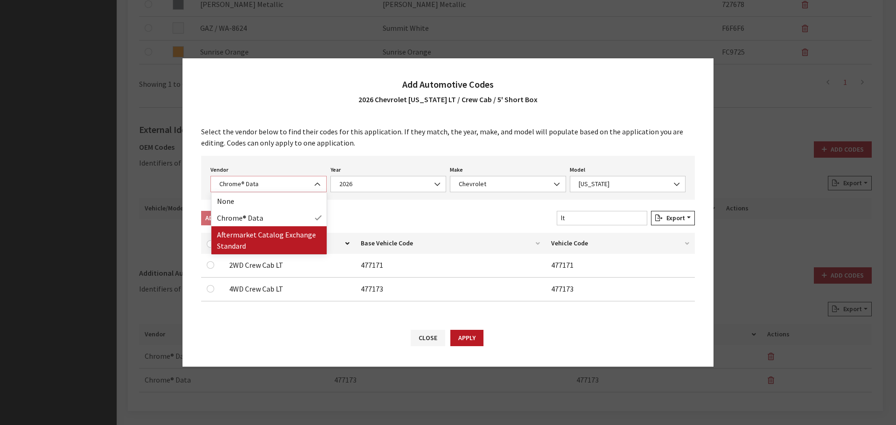
select select "2"
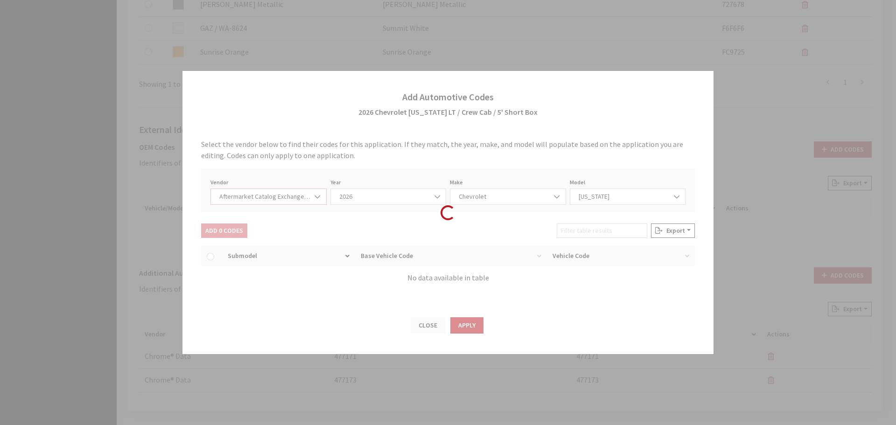
select select "2026"
select select "47"
select select "2484"
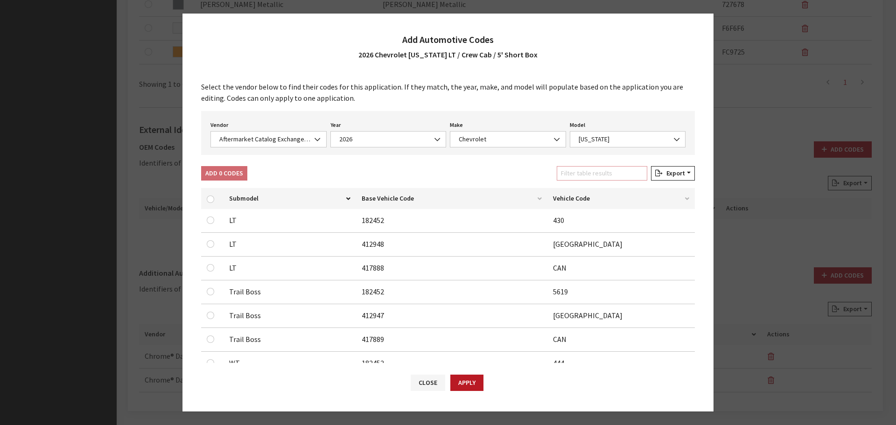
click at [589, 176] on input "Filter table results" at bounding box center [602, 173] width 91 height 14
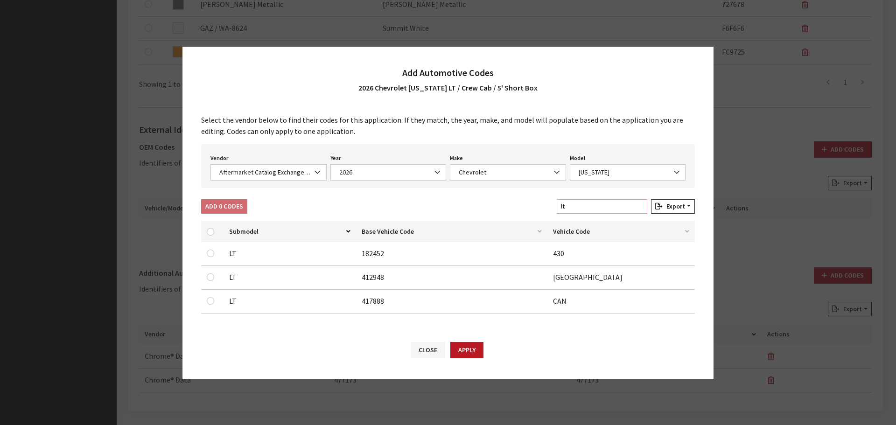
type input "lt"
click at [214, 301] on input "checkbox" at bounding box center [210, 300] width 7 height 7
checkbox input "true"
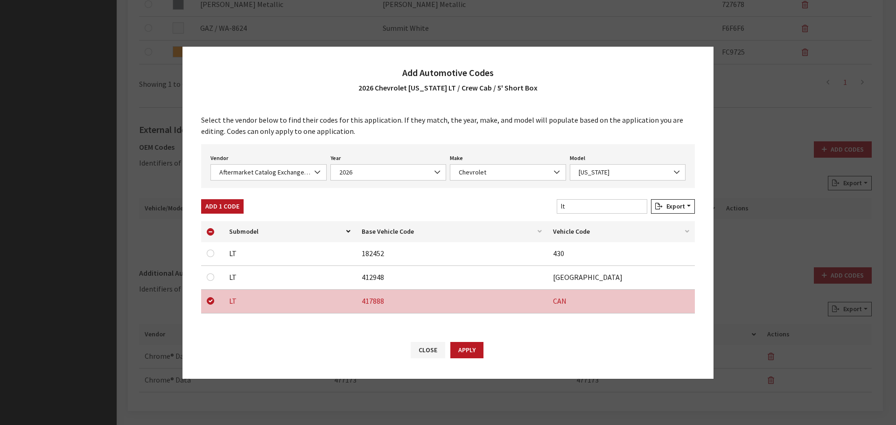
click at [210, 272] on div at bounding box center [212, 277] width 11 height 11
click at [210, 275] on input "checkbox" at bounding box center [210, 277] width 7 height 7
checkbox input "true"
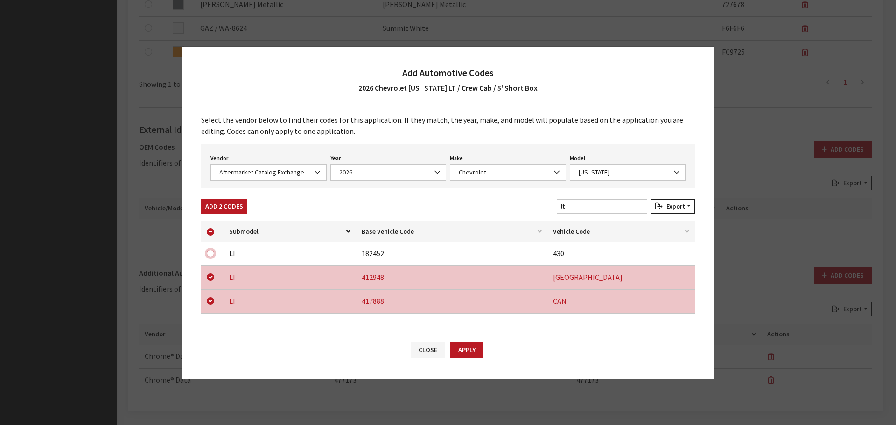
click at [211, 251] on input "checkbox" at bounding box center [210, 253] width 7 height 7
checkbox input "true"
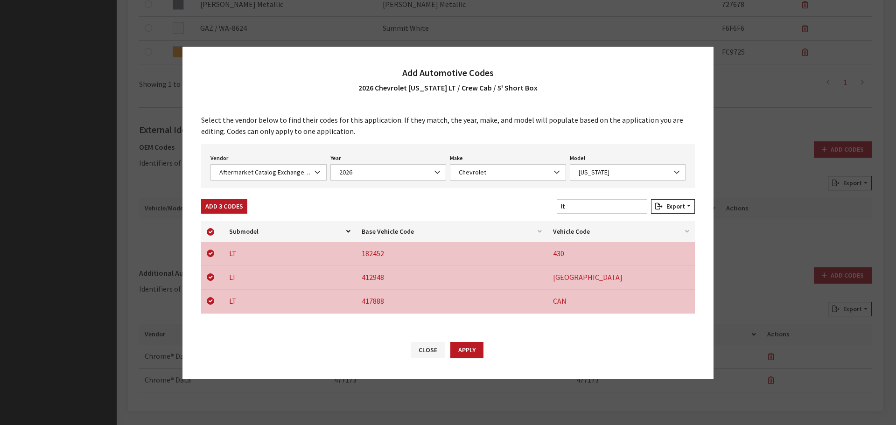
drag, startPoint x: 467, startPoint y: 347, endPoint x: 518, endPoint y: 304, distance: 66.6
click at [470, 344] on button "Apply" at bounding box center [466, 350] width 33 height 16
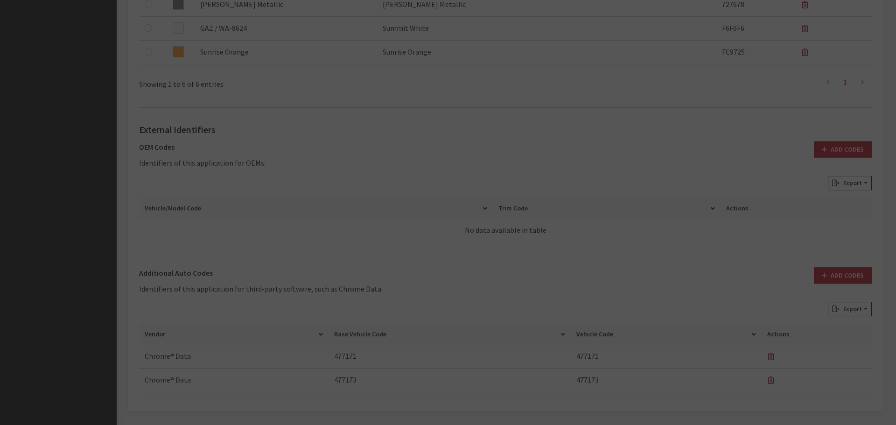
checkbox input "false"
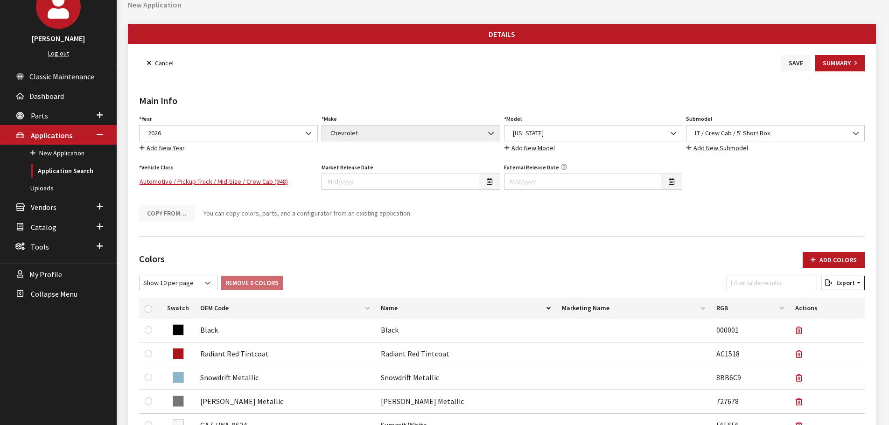
scroll to position [0, 0]
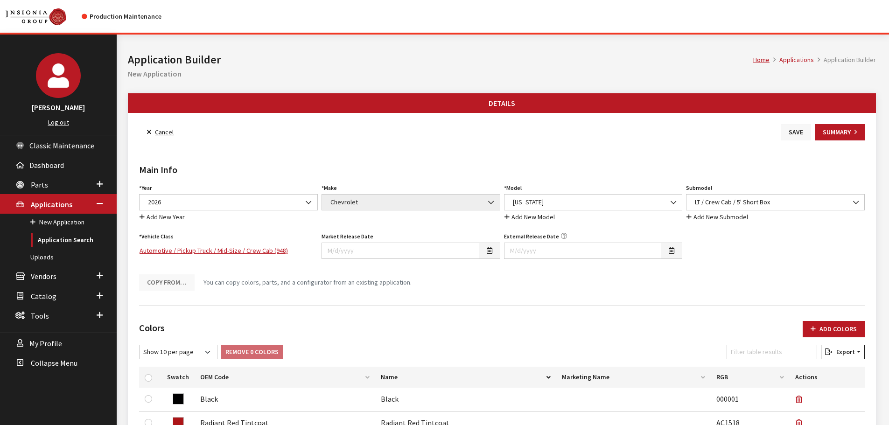
click at [793, 126] on button "Save" at bounding box center [796, 132] width 30 height 16
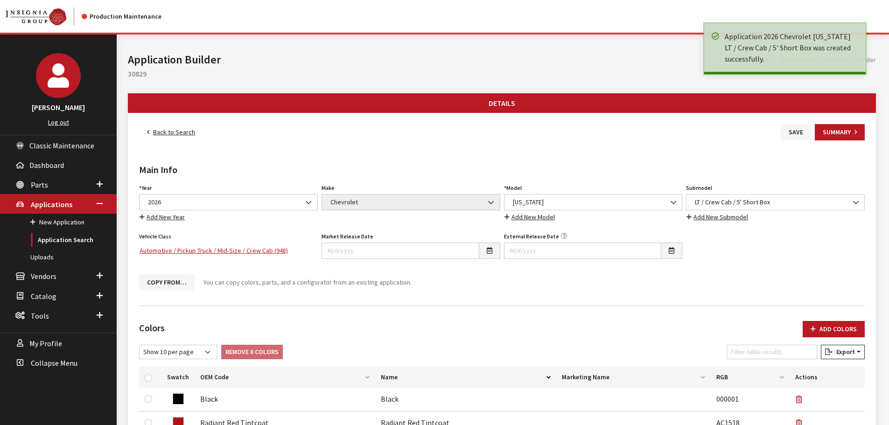
drag, startPoint x: 0, startPoint y: 0, endPoint x: 168, endPoint y: 132, distance: 213.4
click at [168, 132] on link "Back to Search" at bounding box center [171, 132] width 64 height 16
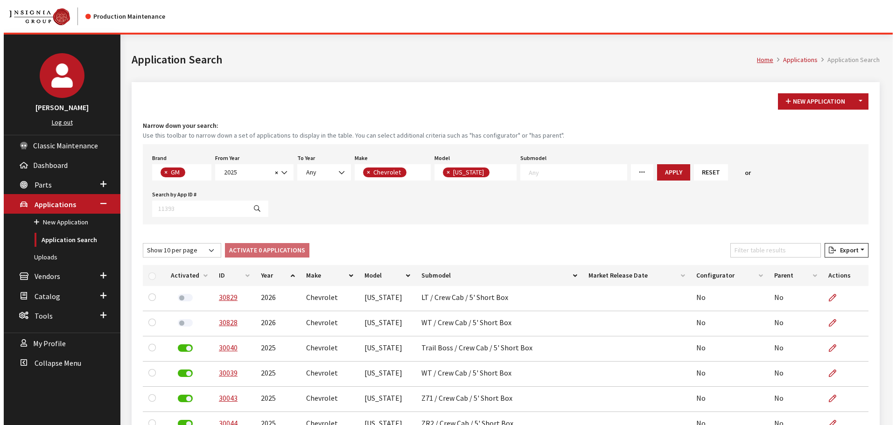
scroll to position [42, 0]
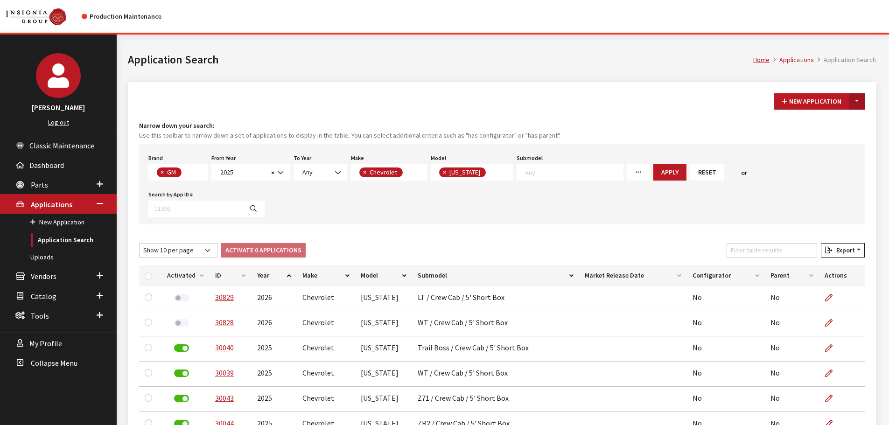
click at [862, 100] on button "Toggle Dropdown" at bounding box center [857, 101] width 16 height 16
click at [851, 121] on button "New From Existing..." at bounding box center [825, 121] width 80 height 16
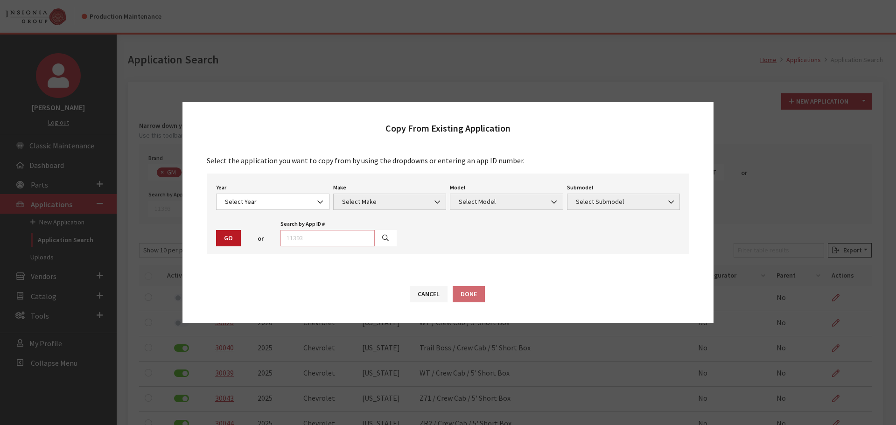
click at [335, 242] on input "text" at bounding box center [328, 238] width 94 height 16
type input "30829"
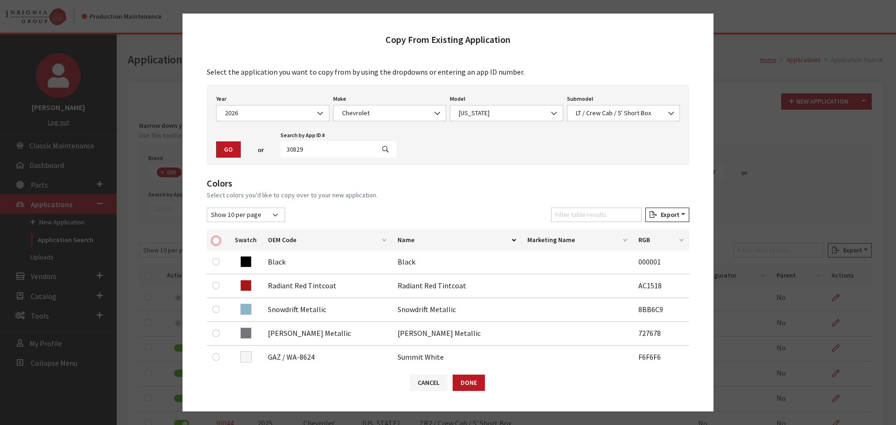
click at [217, 239] on input "checkbox" at bounding box center [215, 240] width 7 height 7
checkbox input "true"
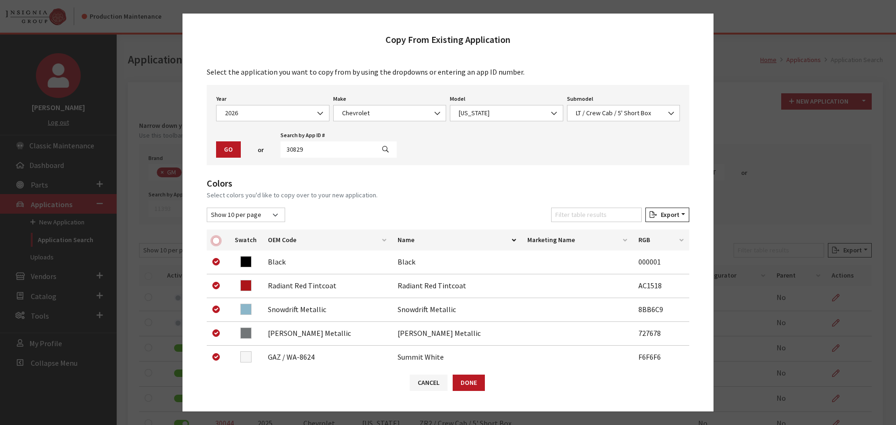
checkbox input "true"
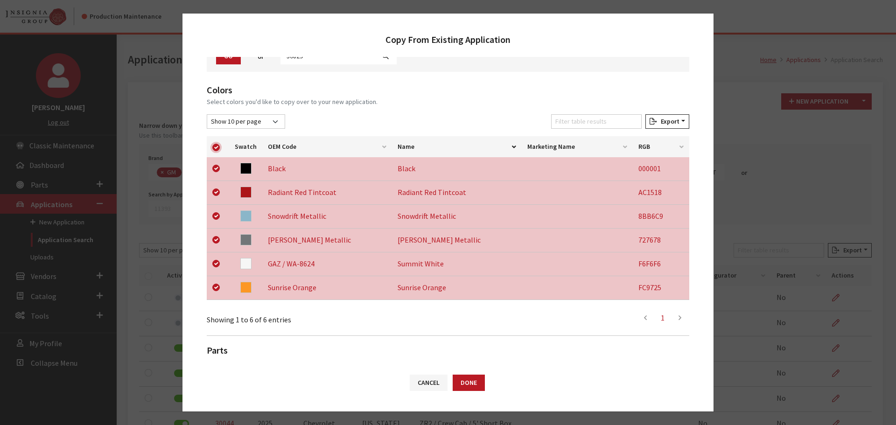
scroll to position [140, 0]
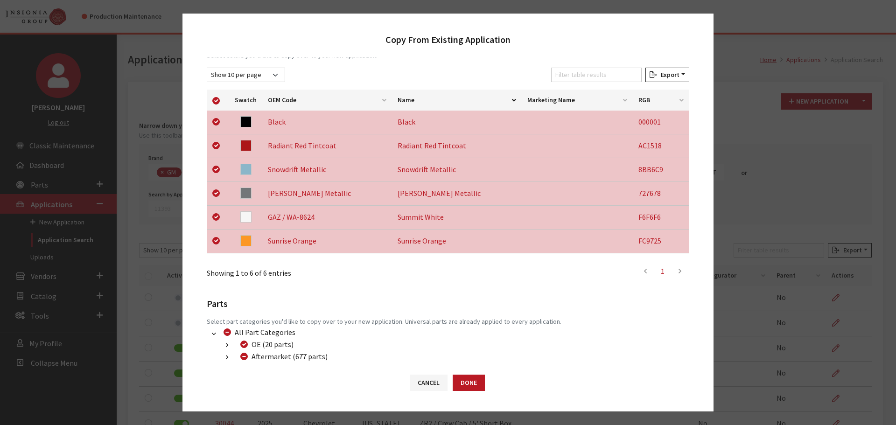
click at [212, 241] on td at bounding box center [218, 242] width 22 height 24
click at [213, 239] on input "checkbox" at bounding box center [215, 240] width 7 height 7
checkbox input "false"
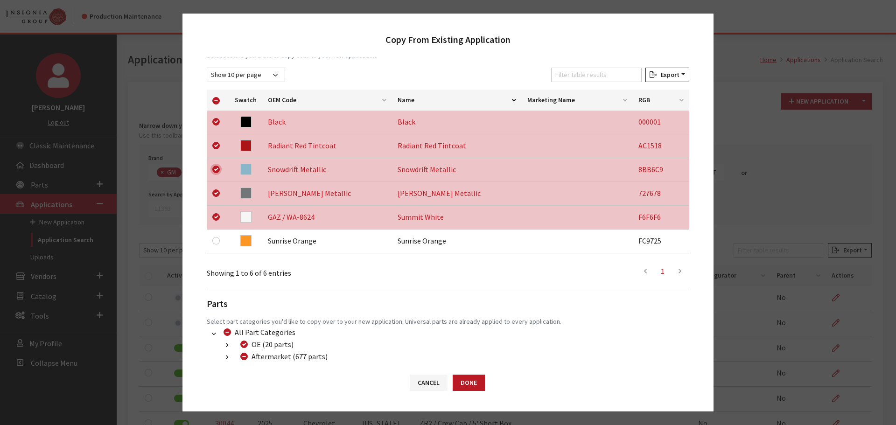
click at [215, 167] on input "checkbox" at bounding box center [215, 169] width 7 height 7
checkbox input "false"
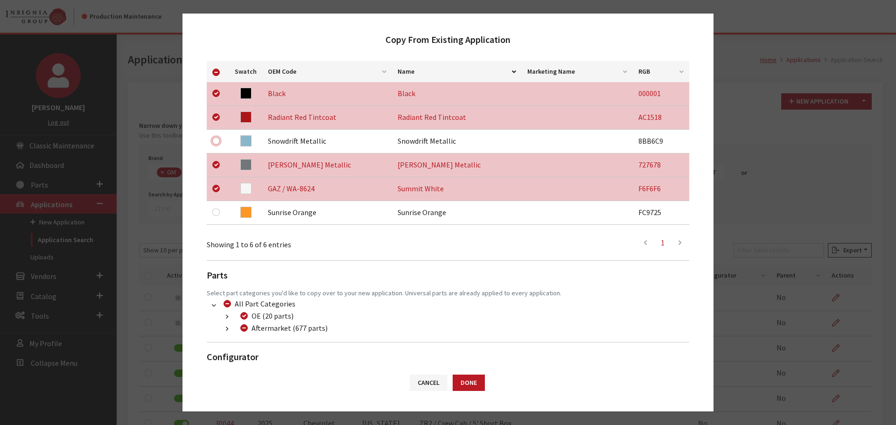
scroll to position [195, 0]
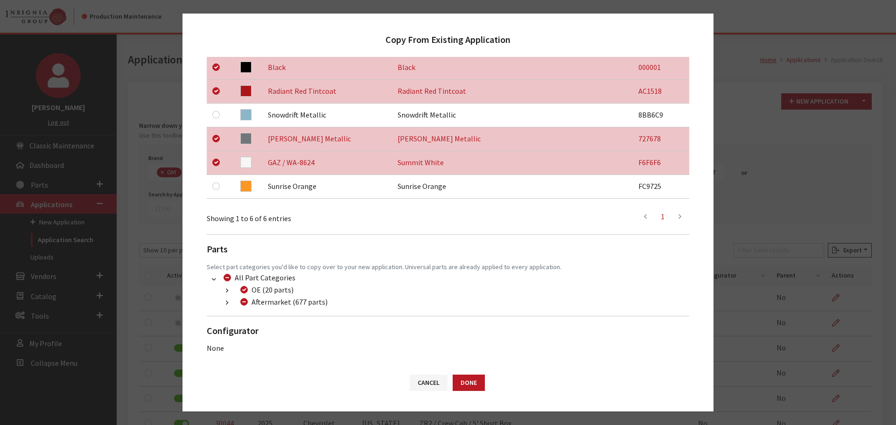
click at [228, 300] on icon "button" at bounding box center [227, 303] width 2 height 7
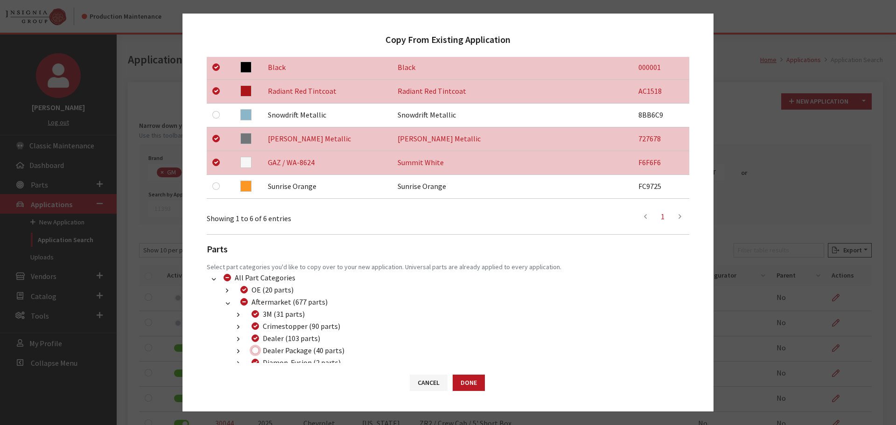
click at [256, 352] on input "Dealer Package (40 parts)" at bounding box center [255, 350] width 7 height 7
checkbox input "true"
click at [475, 385] on button "Done" at bounding box center [469, 383] width 32 height 16
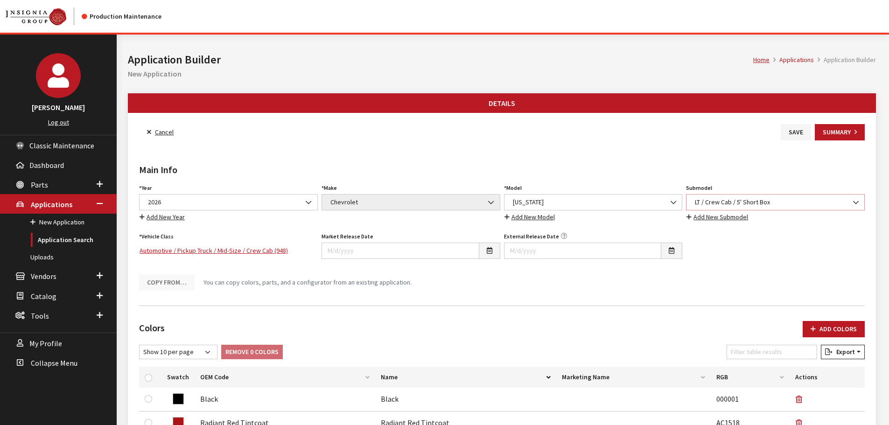
drag, startPoint x: 0, startPoint y: 0, endPoint x: 746, endPoint y: 200, distance: 772.6
click at [746, 200] on span "LT / Crew Cab / 5' Short Box" at bounding box center [775, 202] width 167 height 10
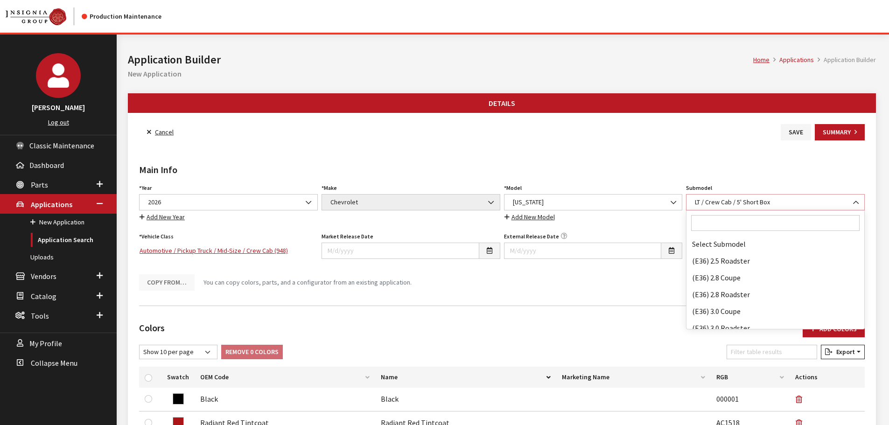
scroll to position [43973, 0]
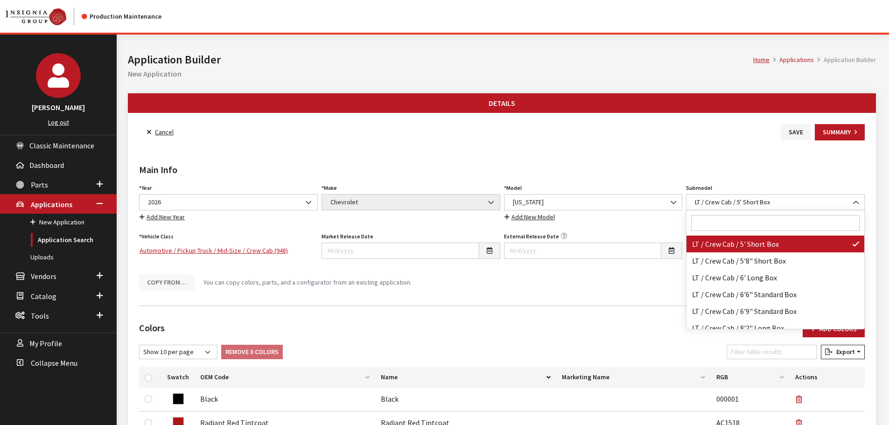
click at [726, 224] on input "Search" at bounding box center [775, 223] width 168 height 16
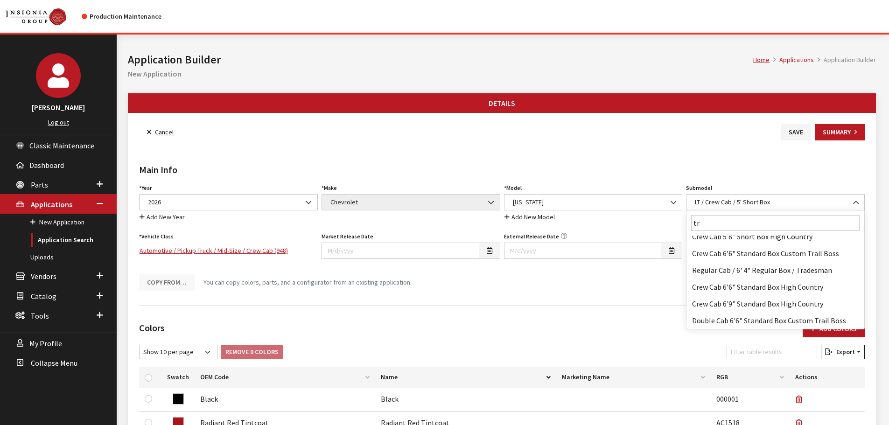
scroll to position [0, 0]
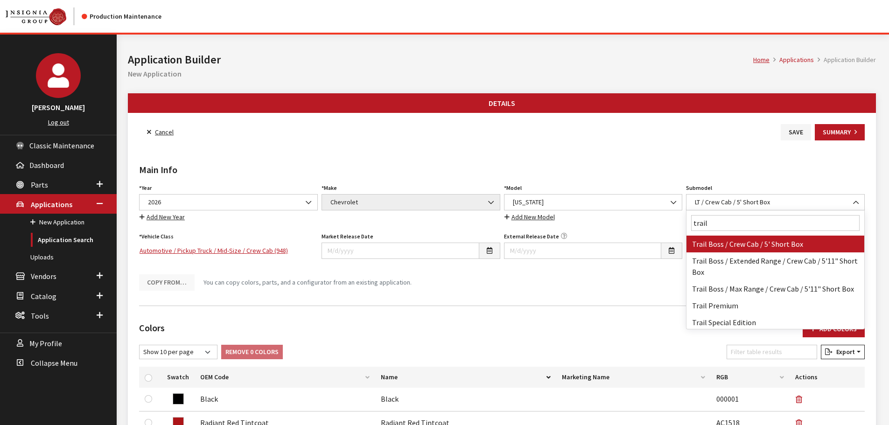
type input "trail b"
select select "4170"
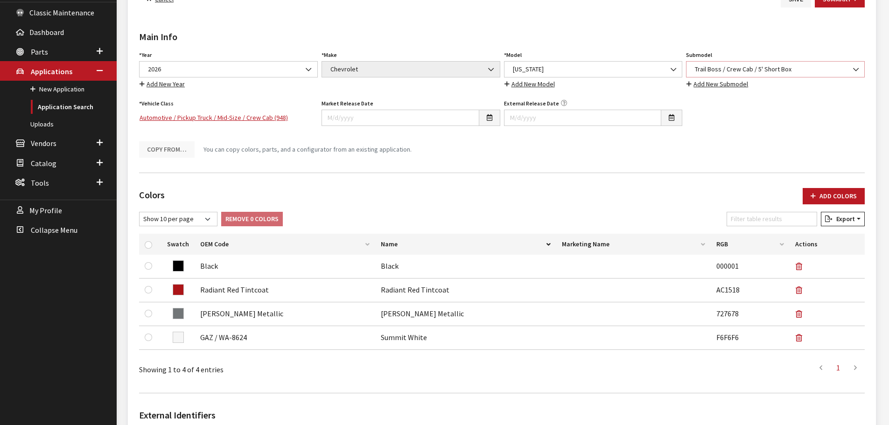
scroll to position [327, 0]
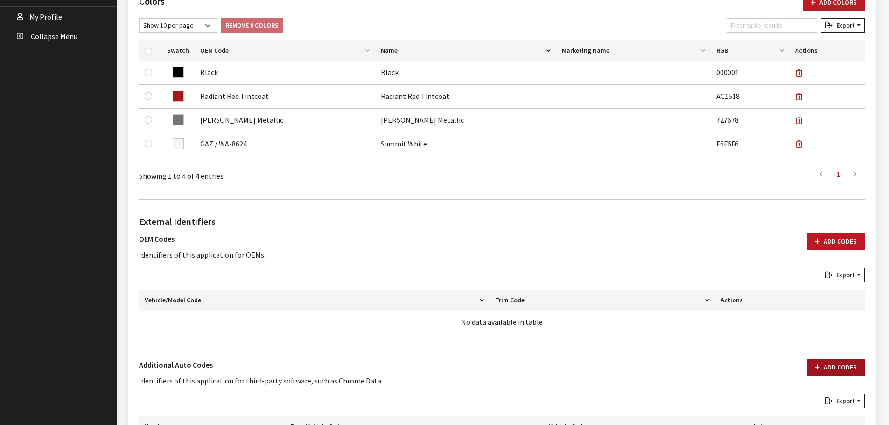
click at [828, 367] on button "Add Codes" at bounding box center [836, 367] width 58 height 16
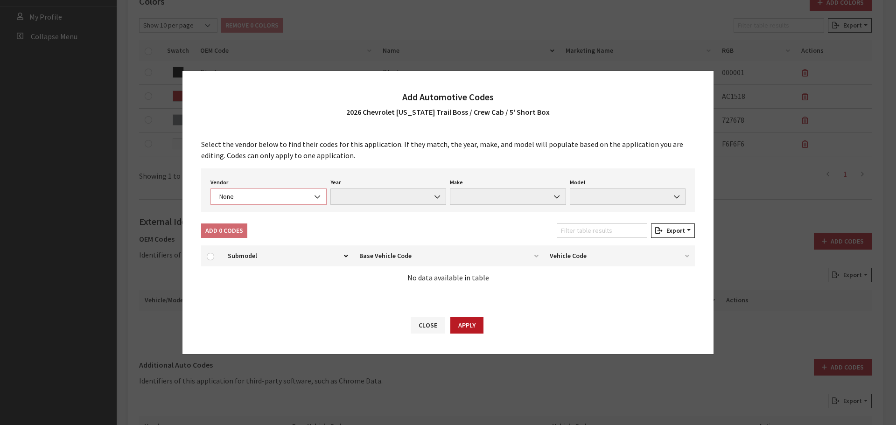
click at [294, 199] on span "None" at bounding box center [269, 197] width 104 height 10
select select "4"
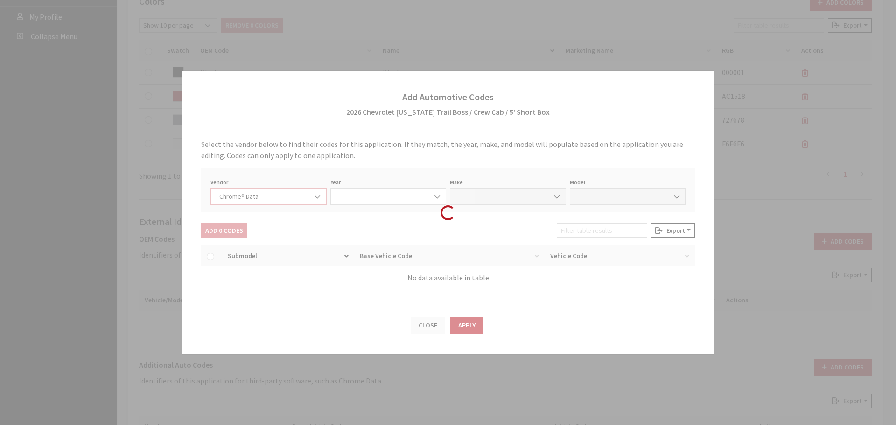
select select "2026"
select select "8"
select select "72019"
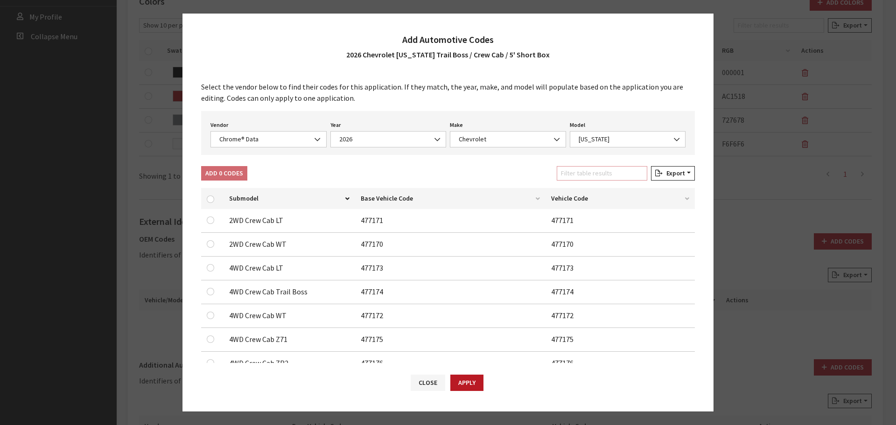
click at [602, 176] on input "Filter table results" at bounding box center [602, 173] width 91 height 14
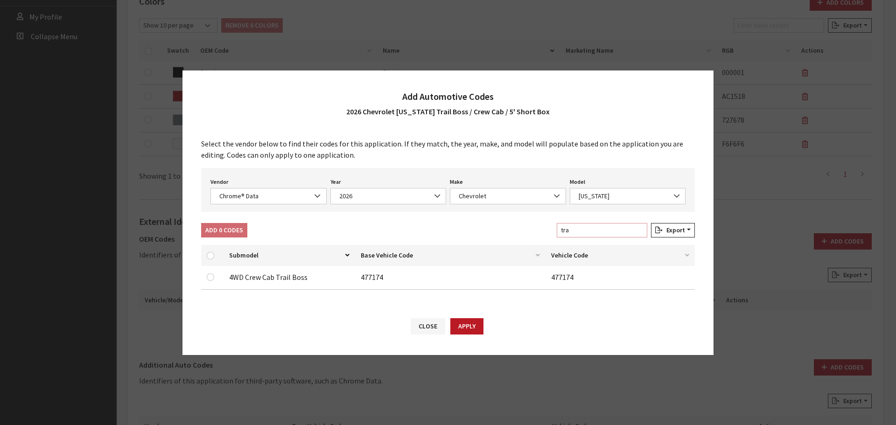
type input "tra"
click at [211, 278] on input "checkbox" at bounding box center [210, 277] width 7 height 7
checkbox input "true"
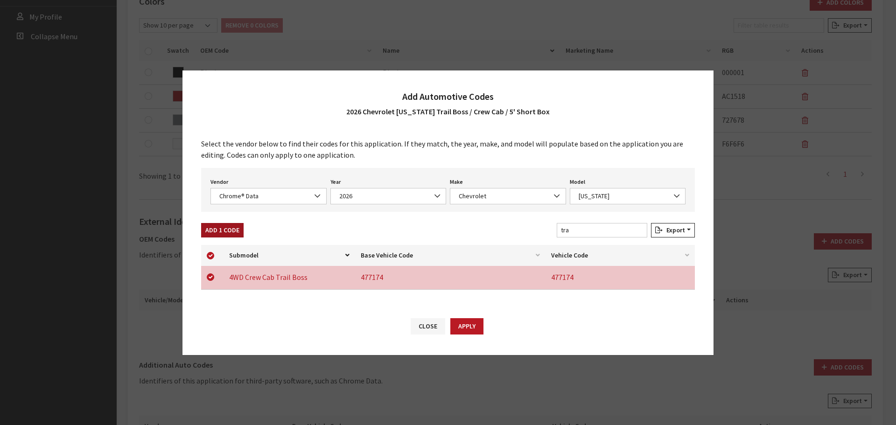
click at [220, 233] on button "Add 1 Code" at bounding box center [222, 230] width 42 height 14
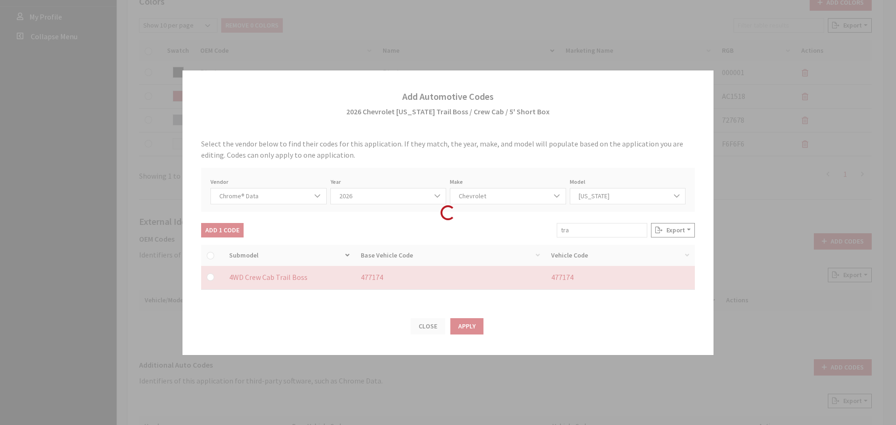
checkbox input "false"
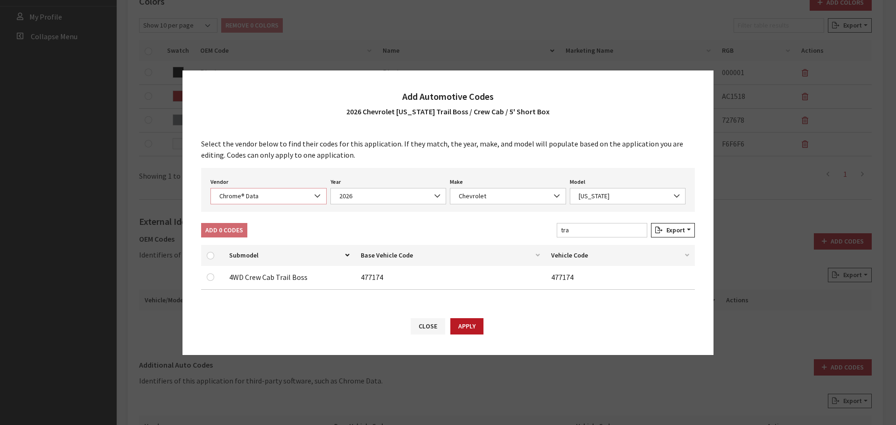
click at [259, 191] on span "Chrome® Data" at bounding box center [269, 196] width 104 height 10
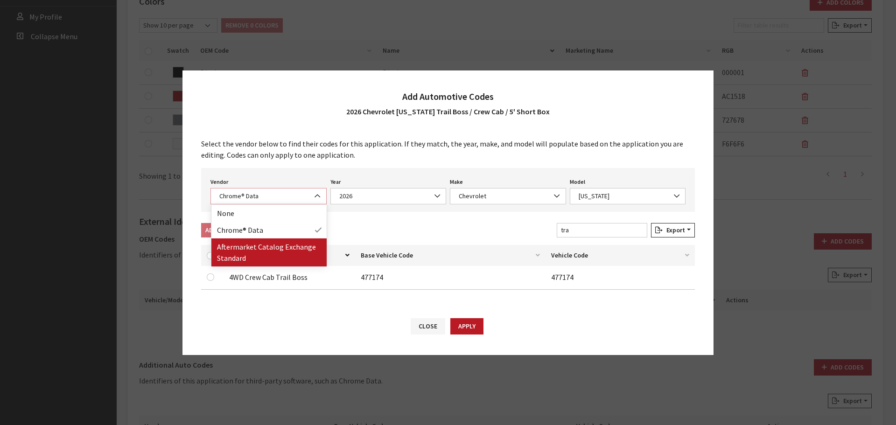
select select "2"
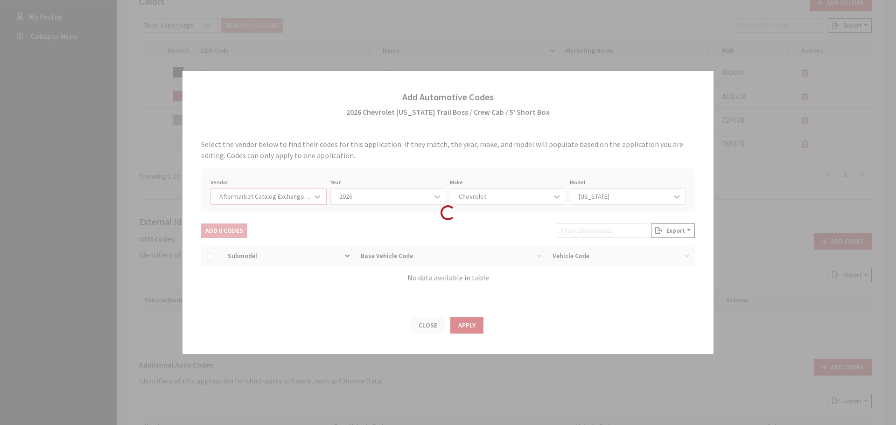
select select "2026"
select select "47"
select select "2484"
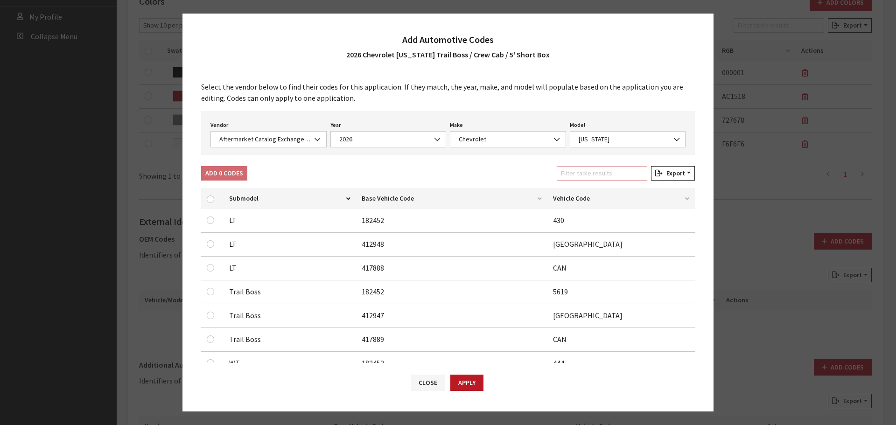
click at [580, 177] on input "Filter table results" at bounding box center [602, 173] width 91 height 14
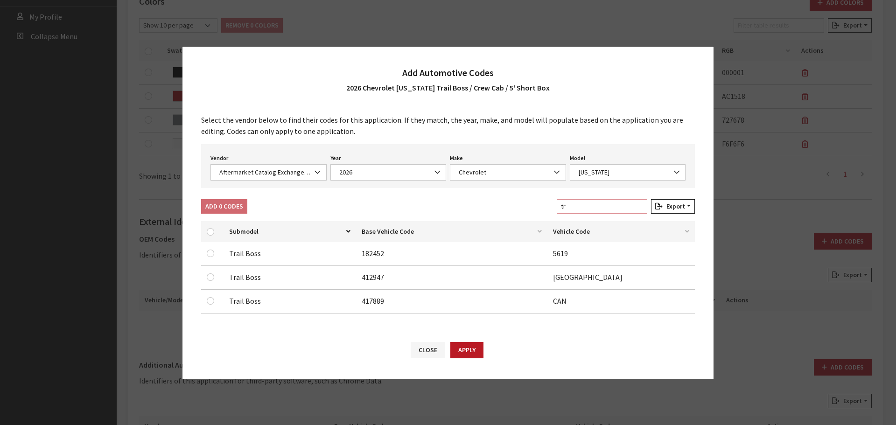
type input "tr"
drag, startPoint x: 212, startPoint y: 300, endPoint x: 211, endPoint y: 281, distance: 18.7
click at [212, 300] on input "checkbox" at bounding box center [210, 300] width 7 height 7
checkbox input "true"
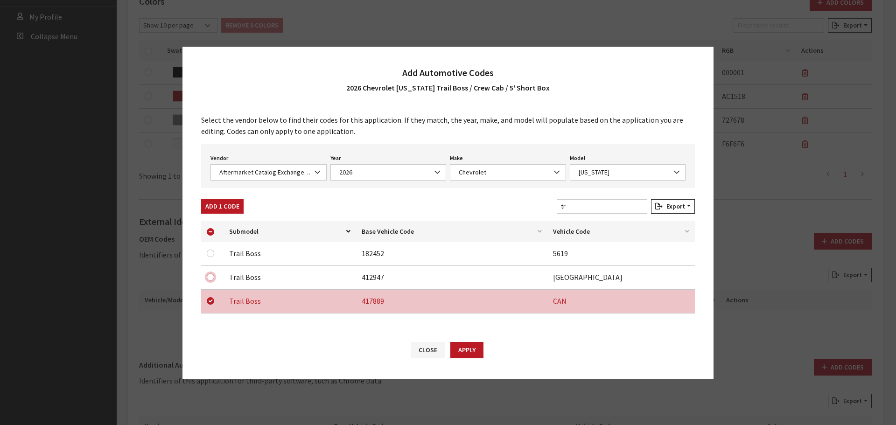
click at [210, 274] on input "checkbox" at bounding box center [210, 277] width 7 height 7
checkbox input "true"
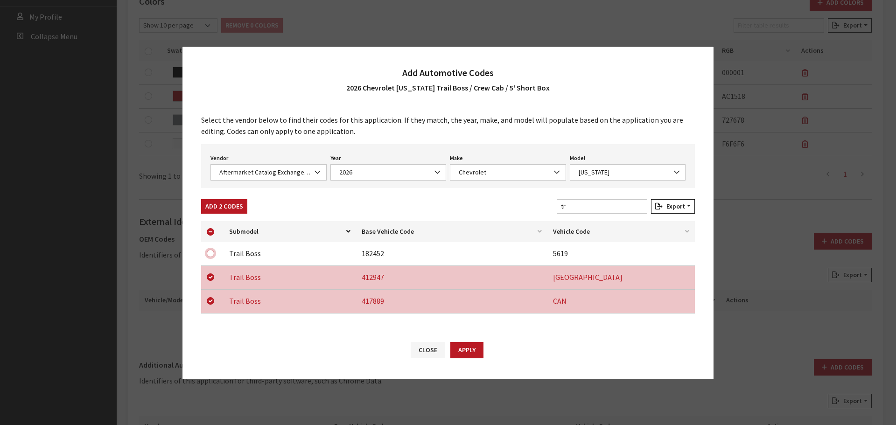
click at [211, 255] on input "checkbox" at bounding box center [210, 253] width 7 height 7
checkbox input "true"
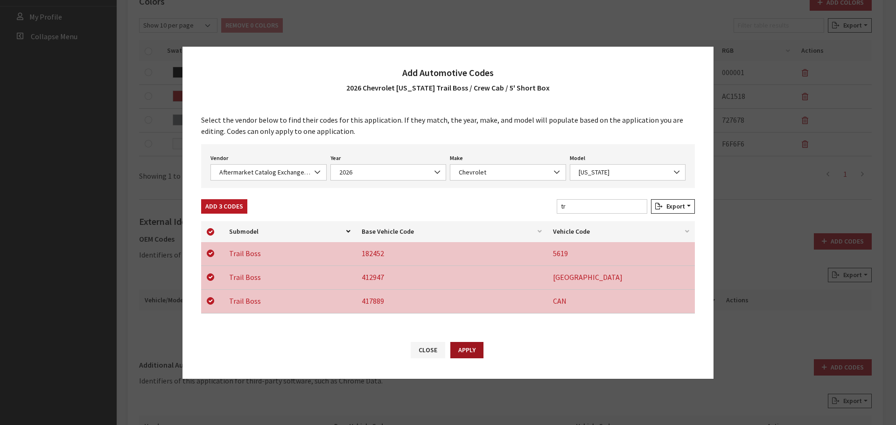
click at [458, 348] on button "Apply" at bounding box center [466, 350] width 33 height 16
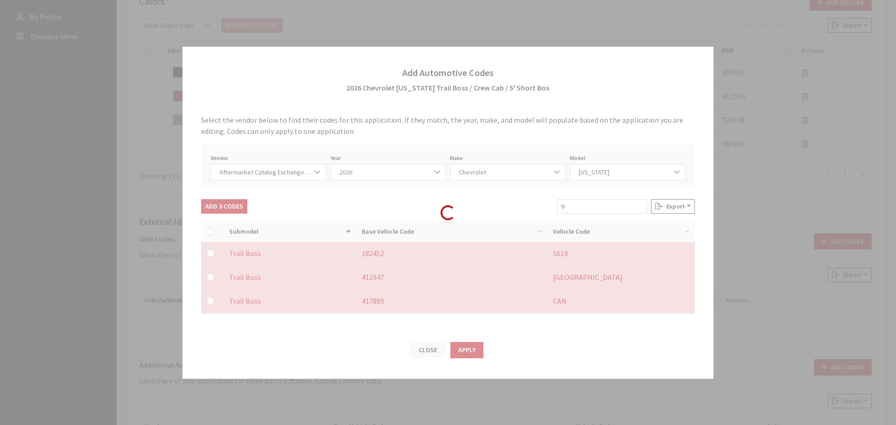
checkbox input "false"
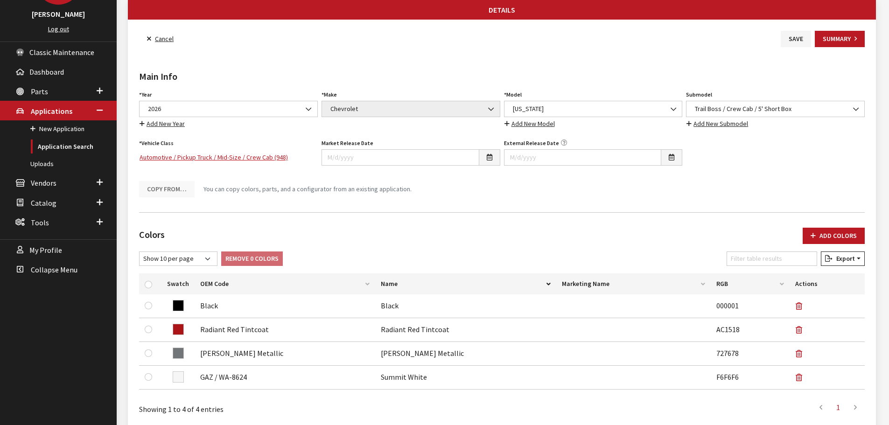
scroll to position [0, 0]
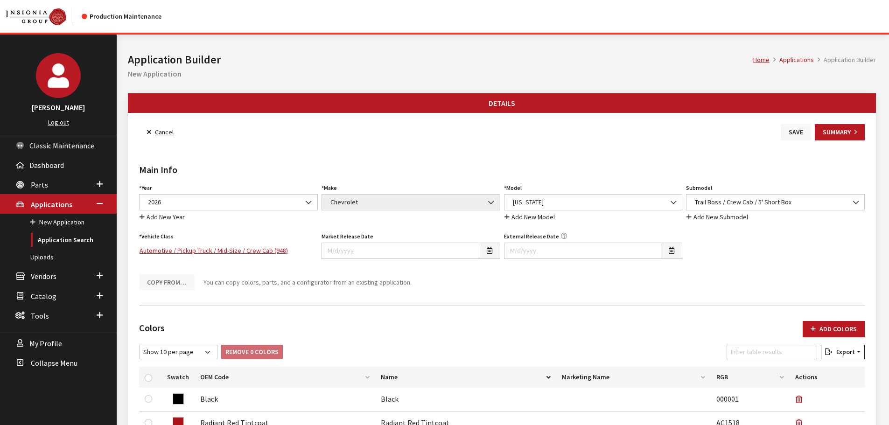
click at [793, 134] on button "Save" at bounding box center [796, 132] width 30 height 16
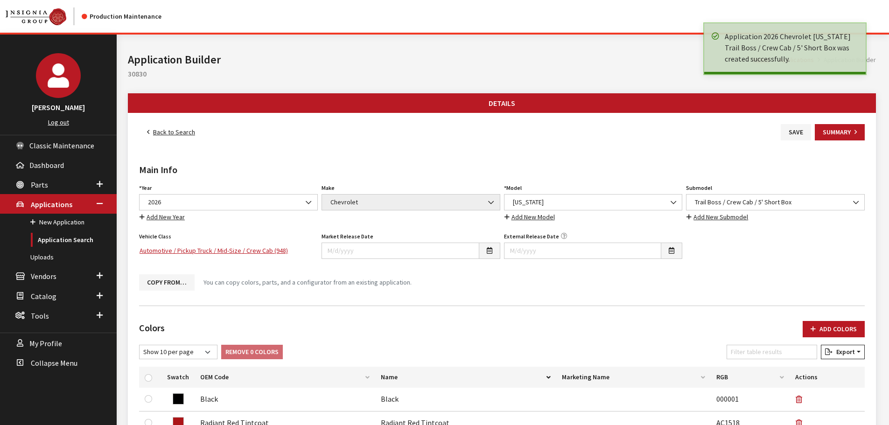
drag, startPoint x: 0, startPoint y: 0, endPoint x: 168, endPoint y: 131, distance: 212.5
click at [168, 131] on link "Back to Search" at bounding box center [171, 132] width 64 height 16
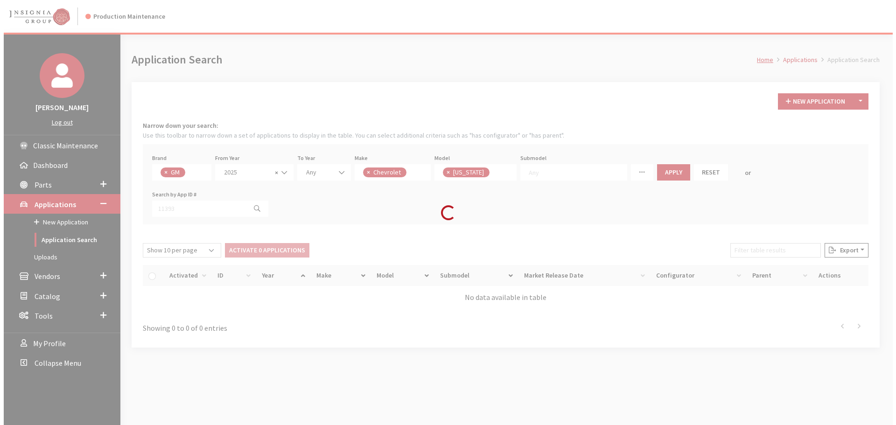
scroll to position [42, 0]
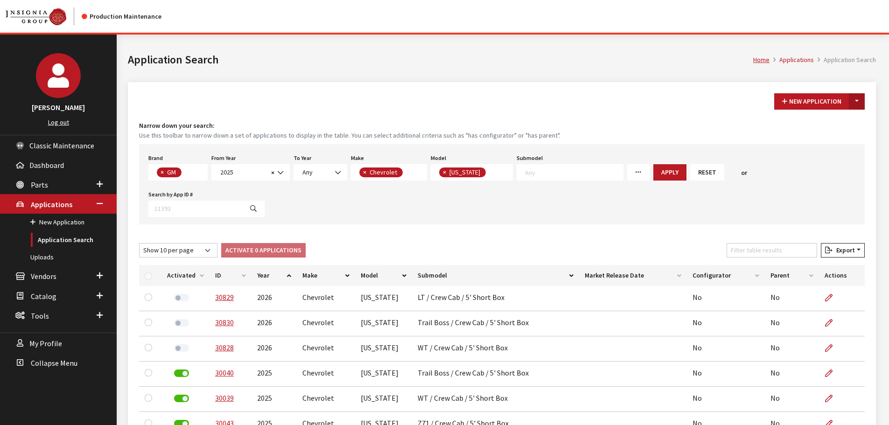
click at [860, 104] on button "Toggle Dropdown" at bounding box center [857, 101] width 16 height 16
click at [834, 122] on button "New From Existing..." at bounding box center [825, 121] width 80 height 16
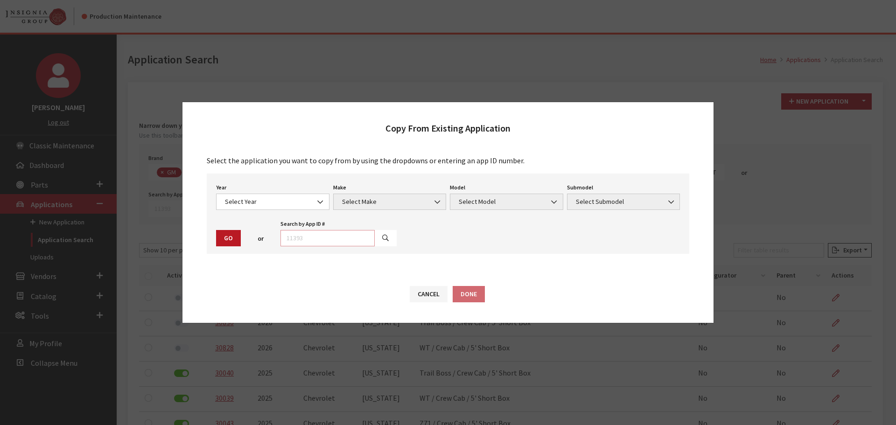
click at [336, 239] on input "text" at bounding box center [328, 238] width 94 height 16
type input "30829"
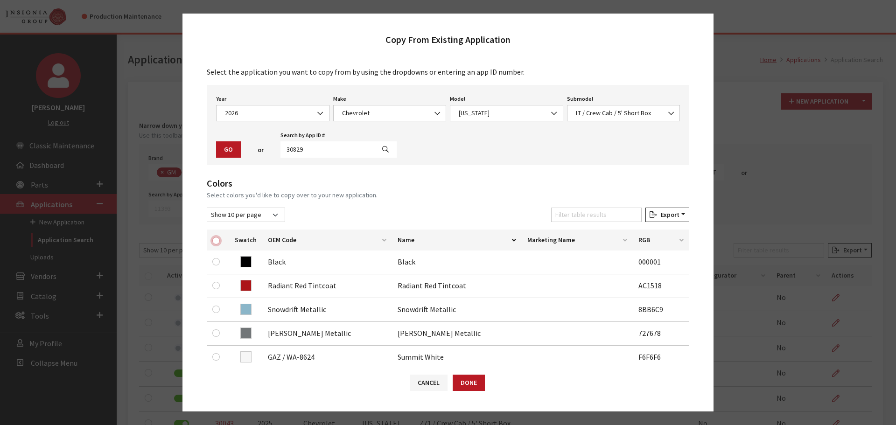
click at [218, 242] on input "checkbox" at bounding box center [215, 240] width 7 height 7
checkbox input "true"
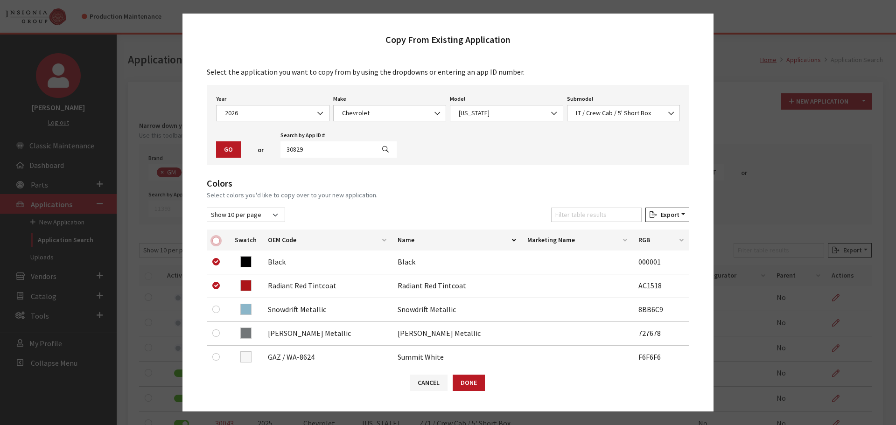
checkbox input "true"
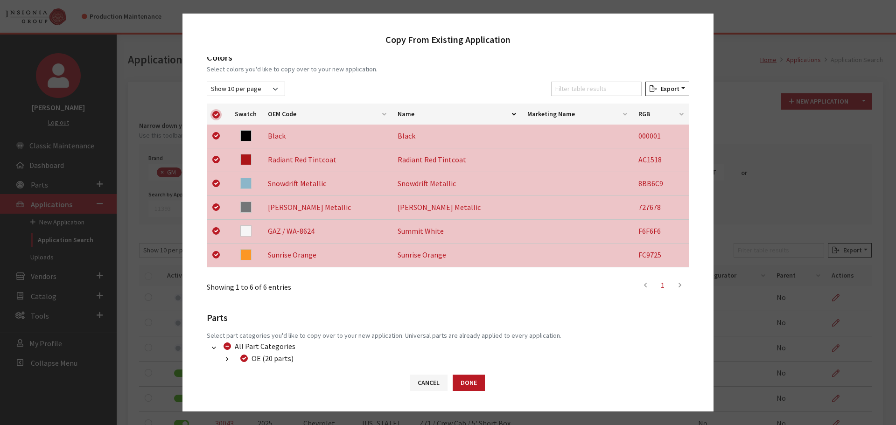
scroll to position [195, 0]
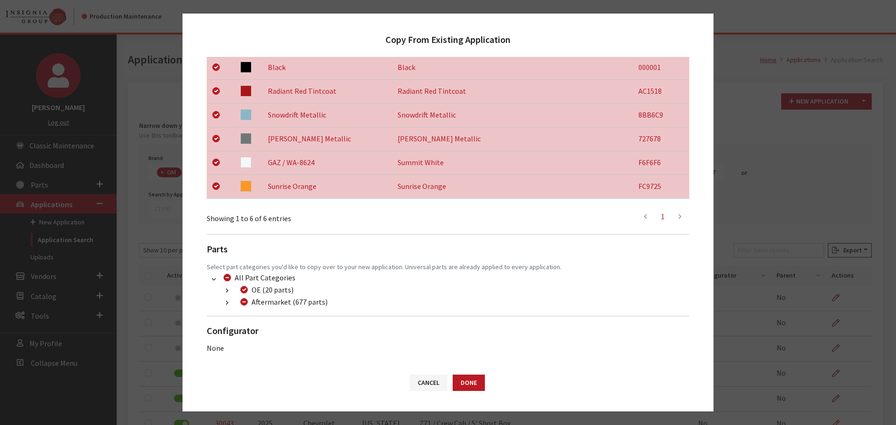
click at [223, 308] on button "button" at bounding box center [227, 303] width 18 height 11
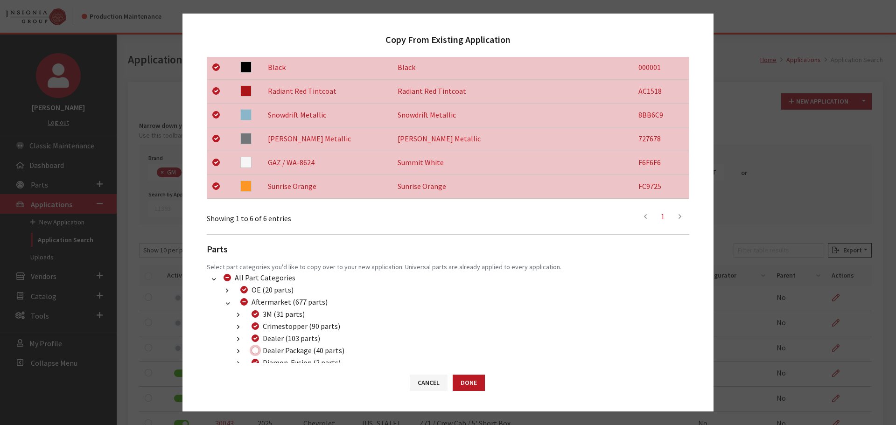
click at [258, 350] on input "Dealer Package (40 parts)" at bounding box center [255, 350] width 7 height 7
checkbox input "true"
click at [465, 379] on button "Done" at bounding box center [469, 383] width 32 height 16
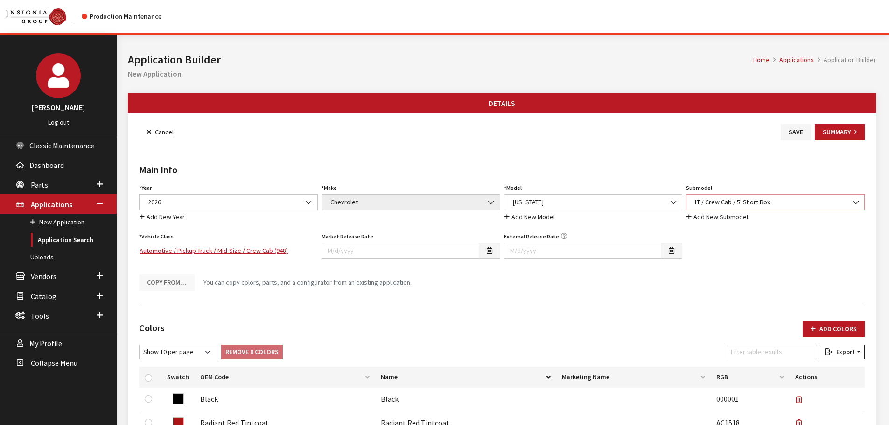
click at [729, 201] on span "LT / Crew Cab / 5' Short Box" at bounding box center [775, 202] width 167 height 10
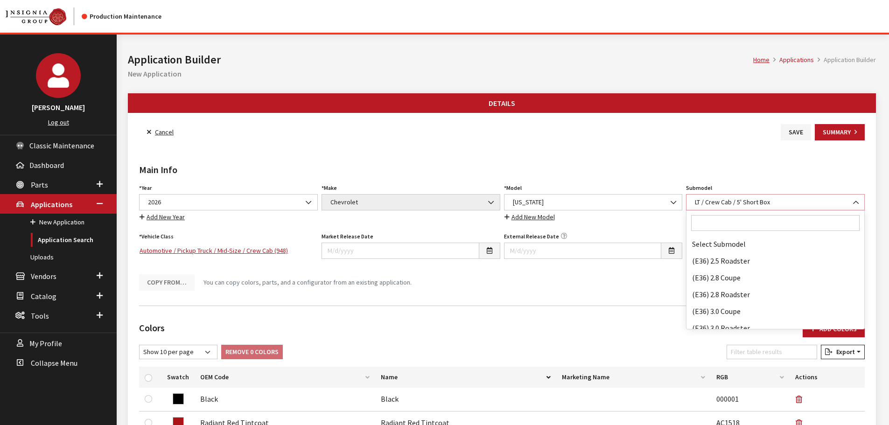
scroll to position [43973, 0]
click at [716, 225] on input "Search" at bounding box center [775, 223] width 168 height 16
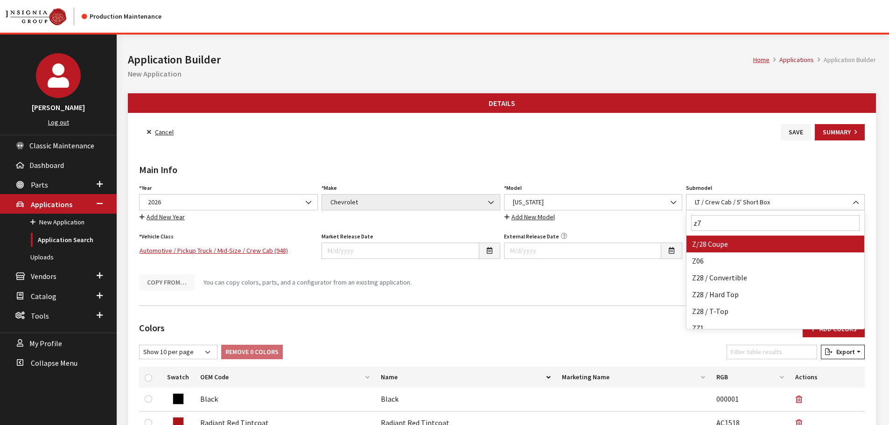
type input "z71"
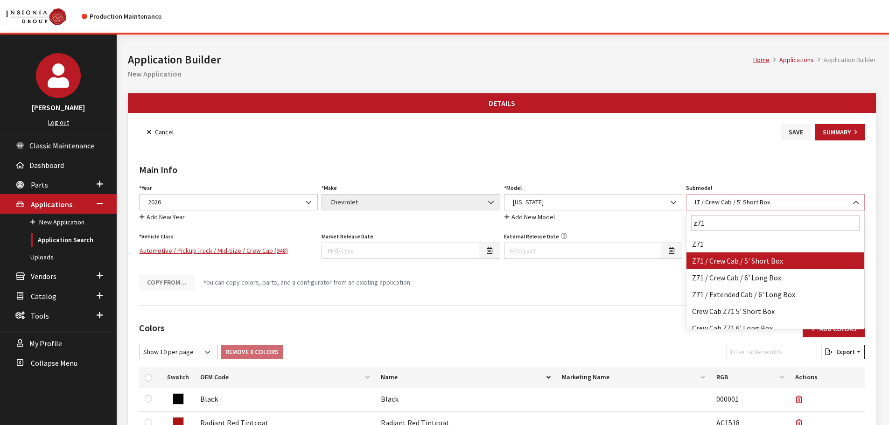
select select "3109"
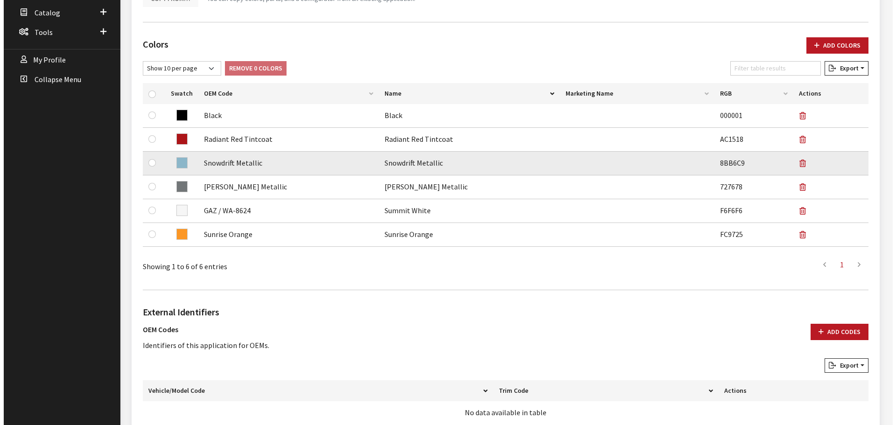
scroll to position [420, 0]
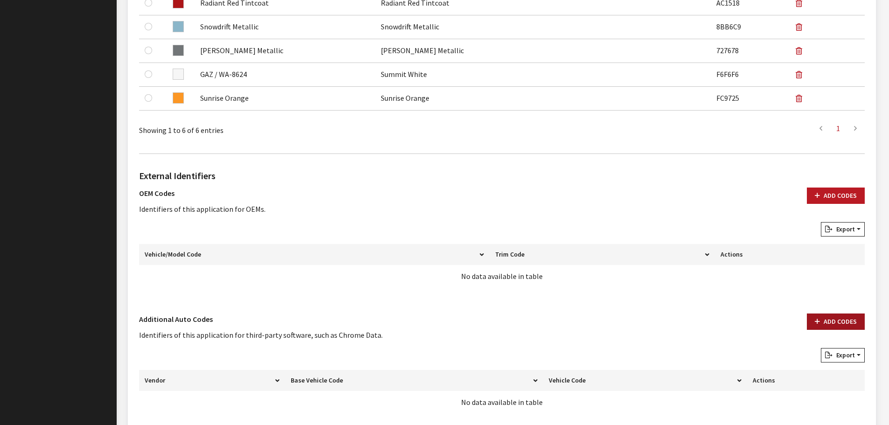
click at [831, 318] on button "Add Codes" at bounding box center [836, 322] width 58 height 16
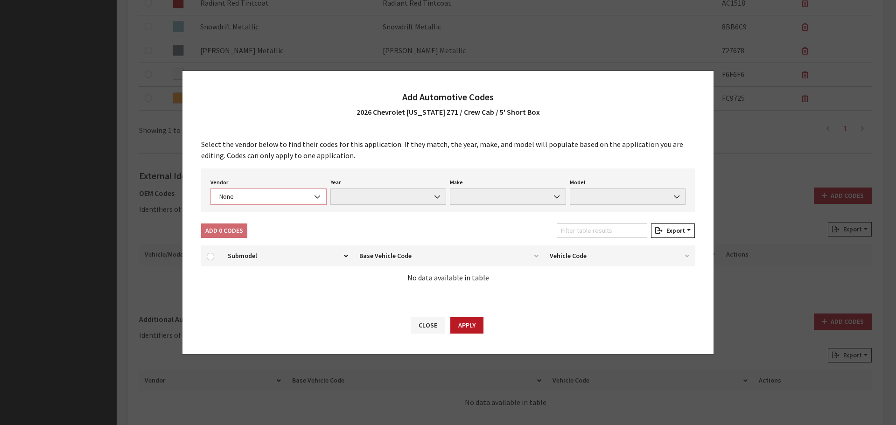
click at [267, 194] on span "None" at bounding box center [269, 197] width 104 height 10
select select "4"
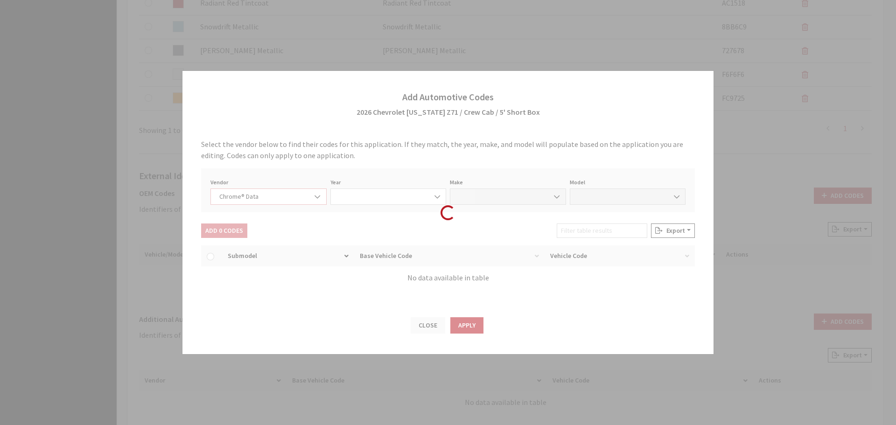
select select "2026"
select select "8"
select select "72019"
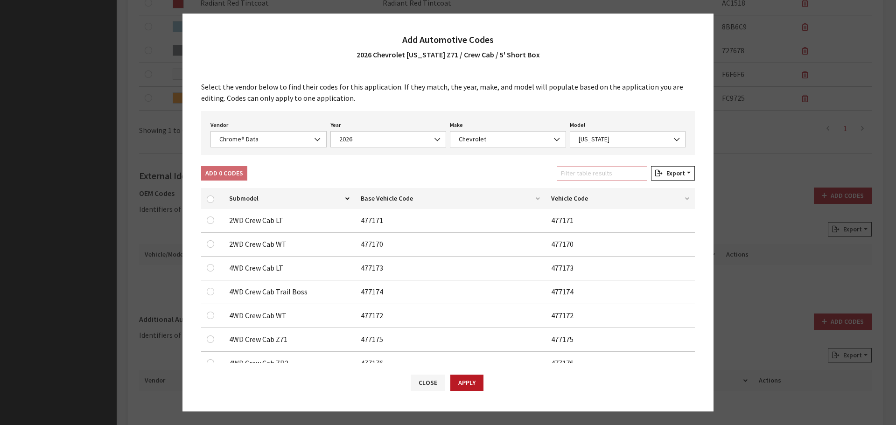
click at [610, 179] on input "Filter table results" at bounding box center [602, 173] width 91 height 14
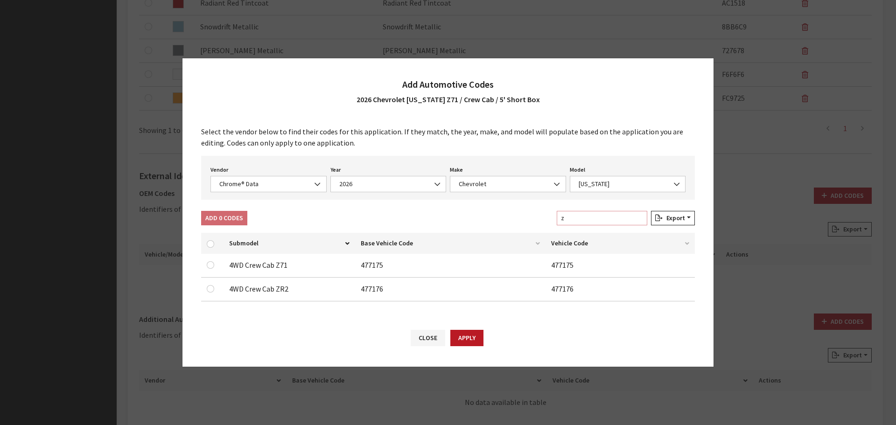
type input "z"
click at [211, 265] on input "checkbox" at bounding box center [210, 264] width 7 height 7
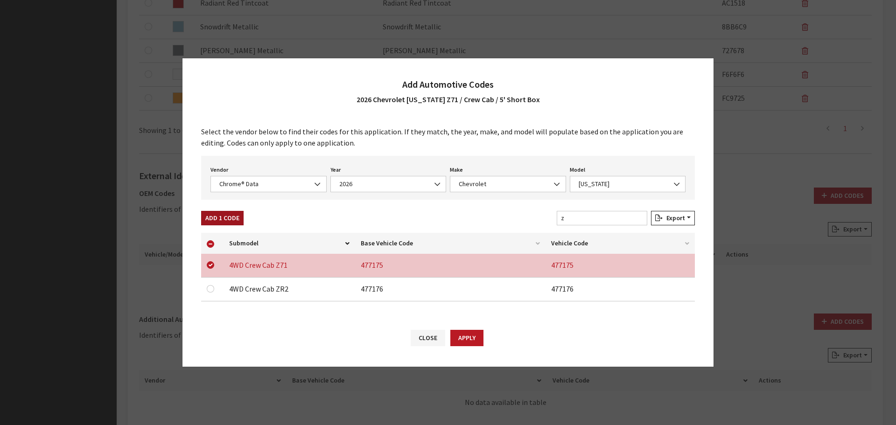
click at [215, 214] on button "Add 1 Code" at bounding box center [222, 218] width 42 height 14
checkbox input "false"
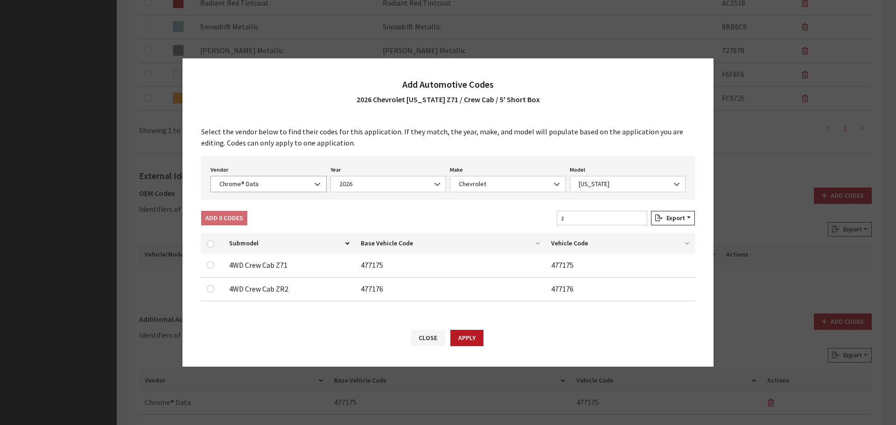
click at [253, 185] on span "Chrome® Data" at bounding box center [269, 184] width 104 height 10
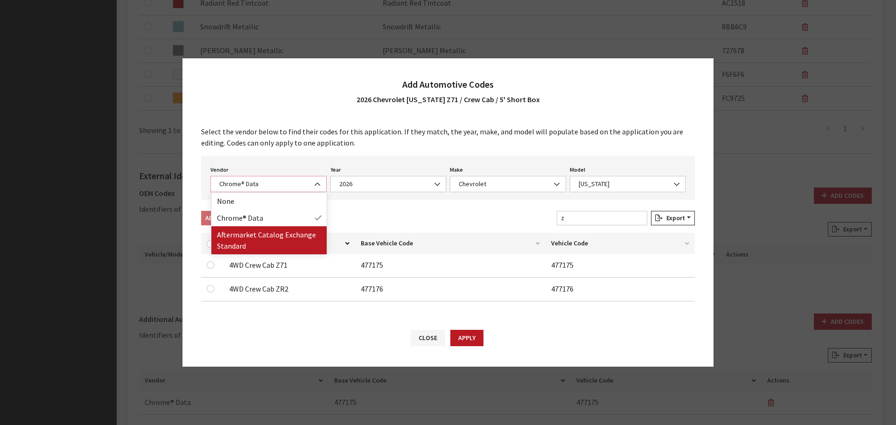
select select "2"
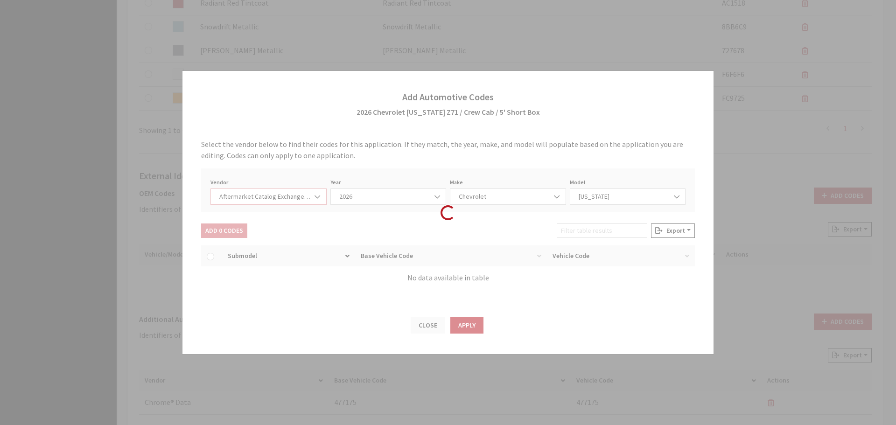
select select "2026"
select select "47"
select select "2484"
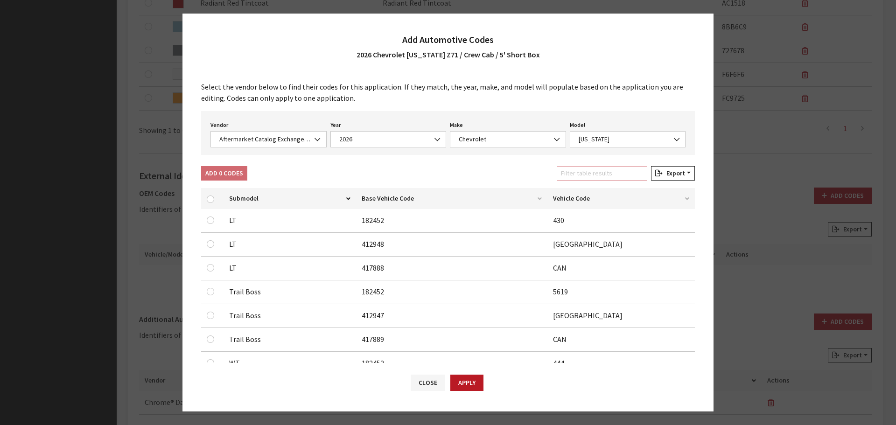
click at [626, 178] on input "Filter table results" at bounding box center [602, 173] width 91 height 14
type input "z"
click at [211, 266] on input "checkbox" at bounding box center [210, 267] width 7 height 7
checkbox input "true"
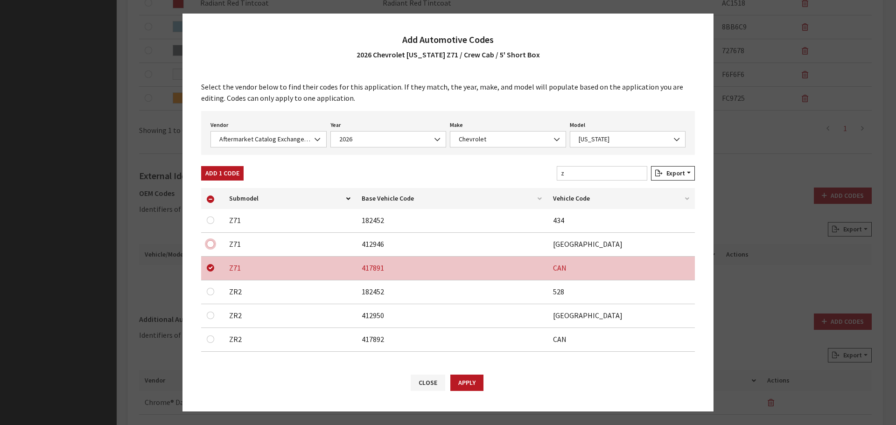
click at [210, 245] on input "checkbox" at bounding box center [210, 243] width 7 height 7
checkbox input "true"
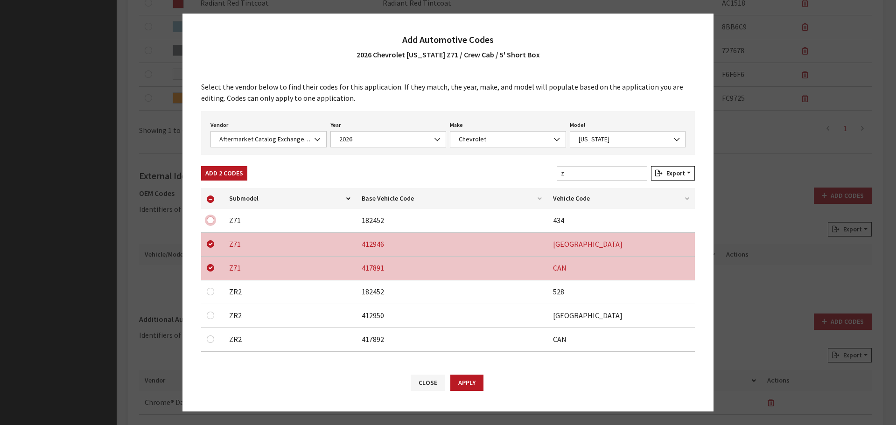
click at [210, 219] on input "checkbox" at bounding box center [210, 220] width 7 height 7
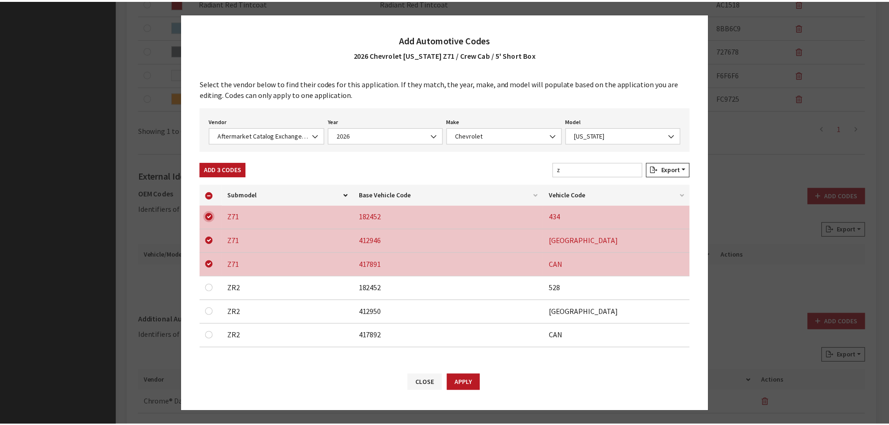
scroll to position [6, 0]
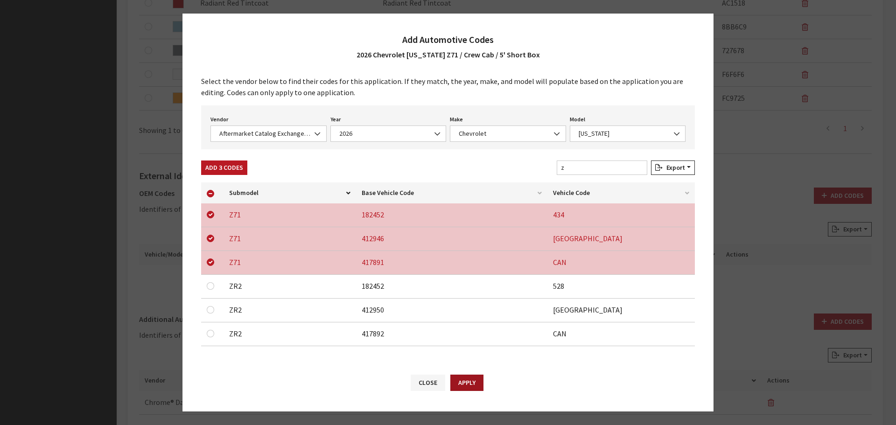
click at [467, 380] on button "Apply" at bounding box center [466, 383] width 33 height 16
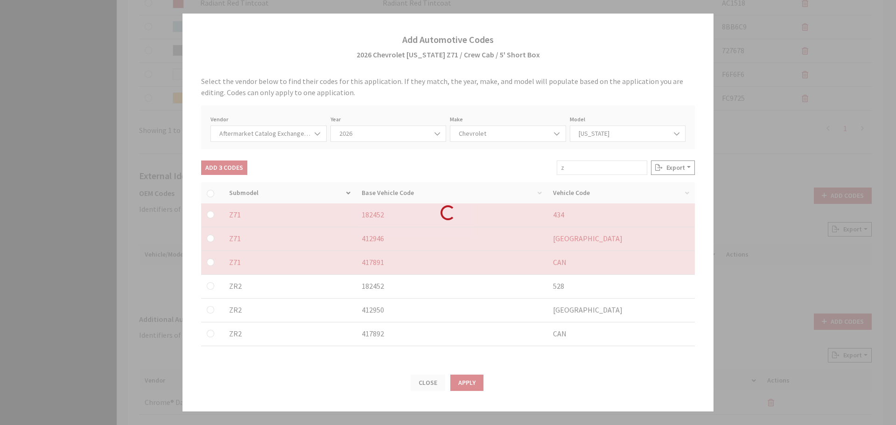
checkbox input "false"
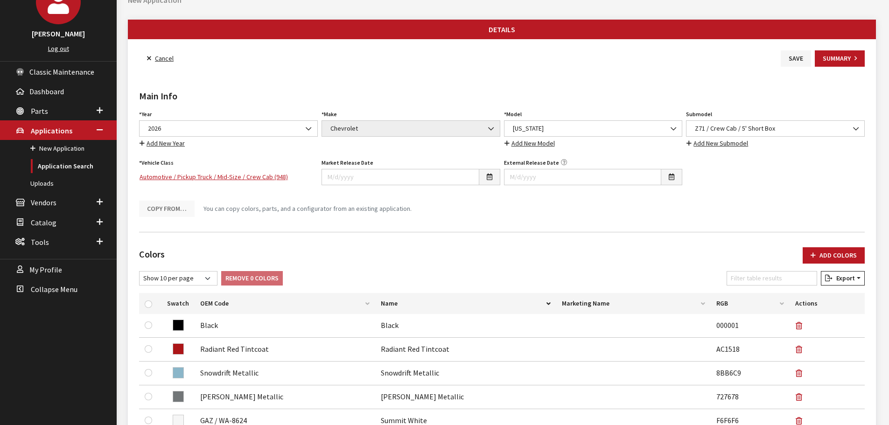
scroll to position [0, 0]
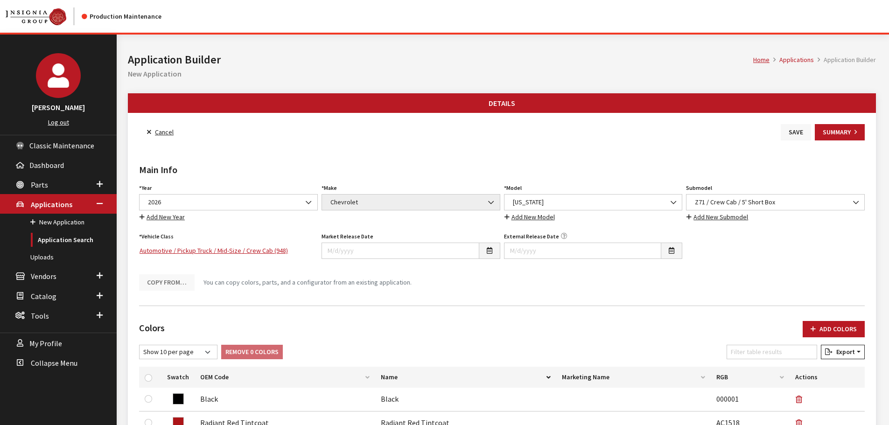
click at [792, 136] on button "Save" at bounding box center [796, 132] width 30 height 16
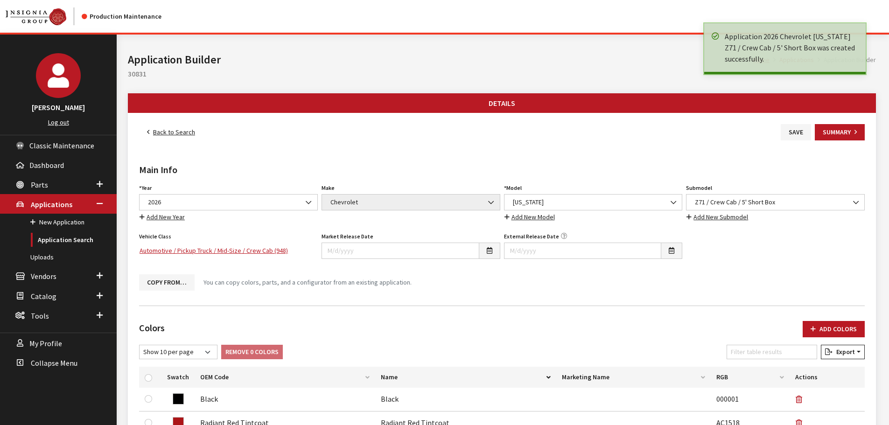
drag, startPoint x: 0, startPoint y: 0, endPoint x: 161, endPoint y: 131, distance: 207.3
click at [161, 131] on link "Back to Search" at bounding box center [171, 132] width 64 height 16
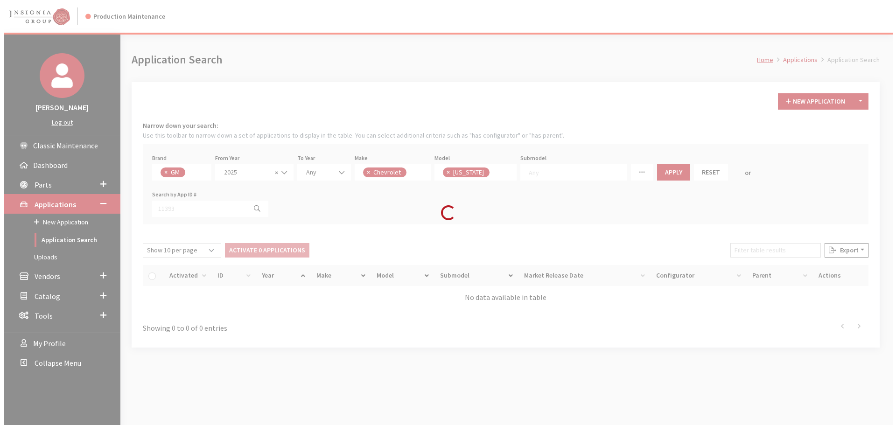
scroll to position [42, 0]
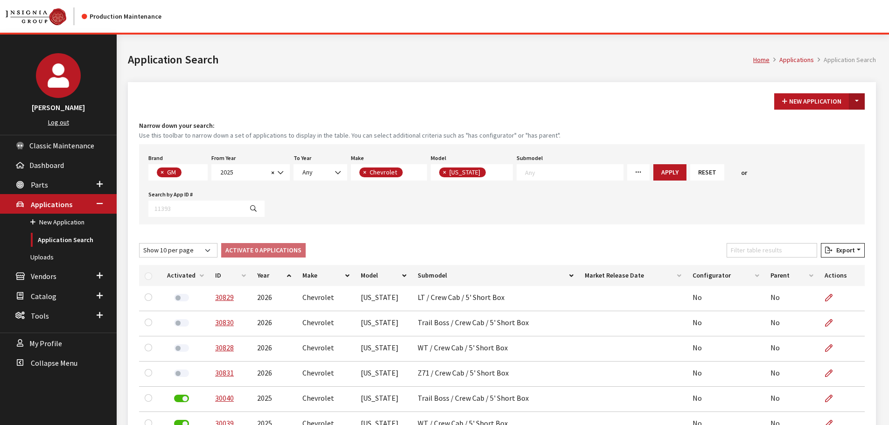
click at [857, 101] on button "Toggle Dropdown" at bounding box center [857, 101] width 16 height 16
click at [819, 126] on button "New From Existing..." at bounding box center [825, 121] width 80 height 16
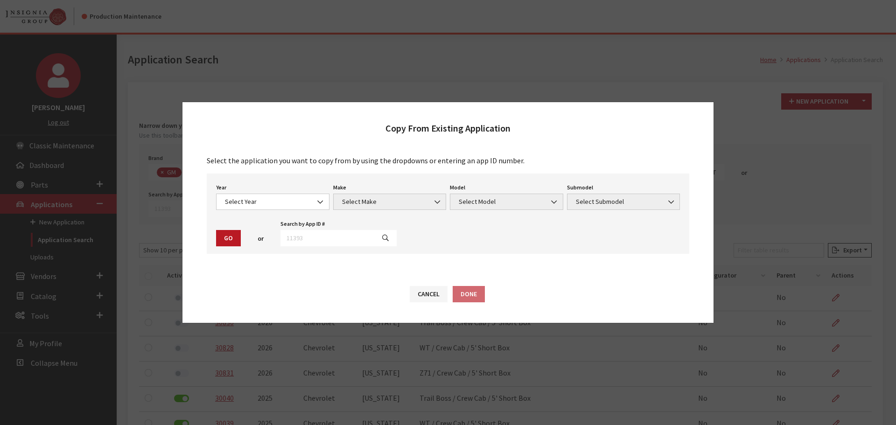
click at [277, 235] on div "or" at bounding box center [261, 238] width 36 height 15
click at [294, 236] on input "text" at bounding box center [328, 238] width 94 height 16
type input "30830"
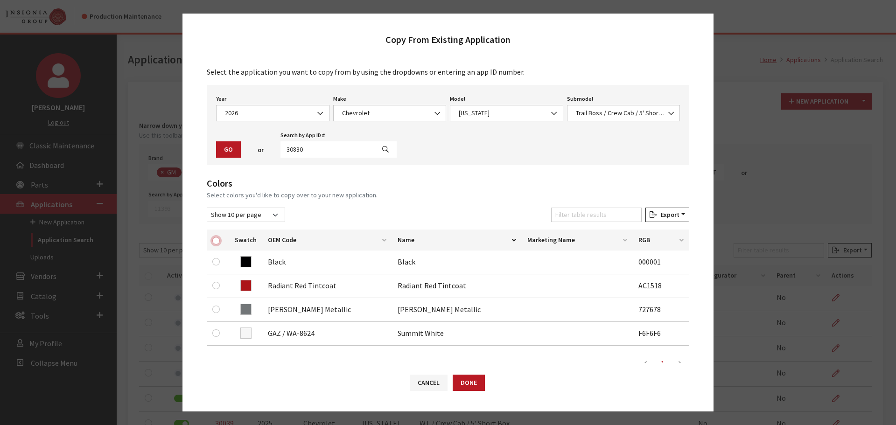
click at [214, 240] on input "checkbox" at bounding box center [215, 240] width 7 height 7
checkbox input "true"
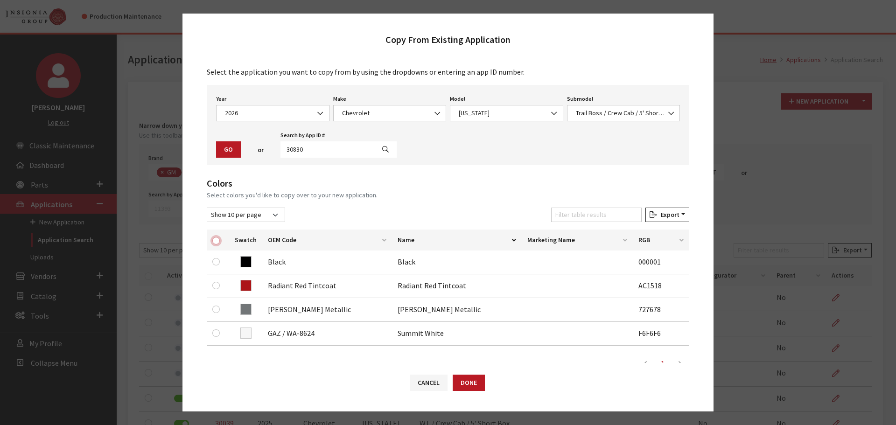
checkbox input "true"
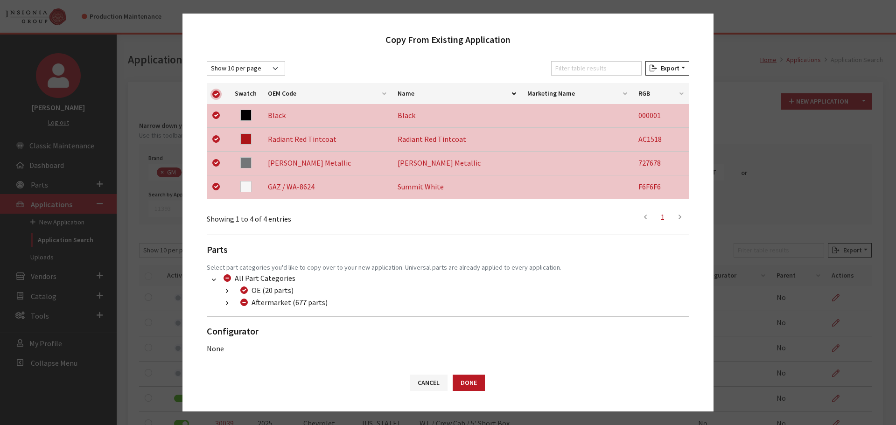
scroll to position [147, 0]
click at [230, 305] on button "button" at bounding box center [227, 303] width 18 height 11
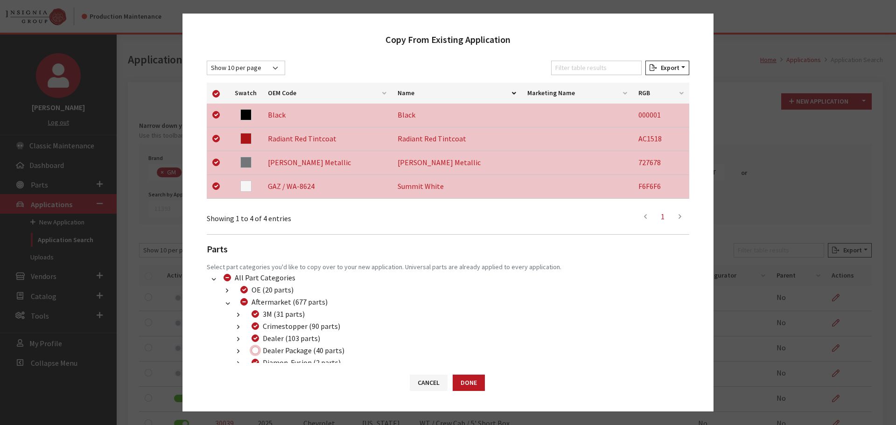
click at [254, 351] on input "Dealer Package (40 parts)" at bounding box center [255, 350] width 7 height 7
checkbox input "true"
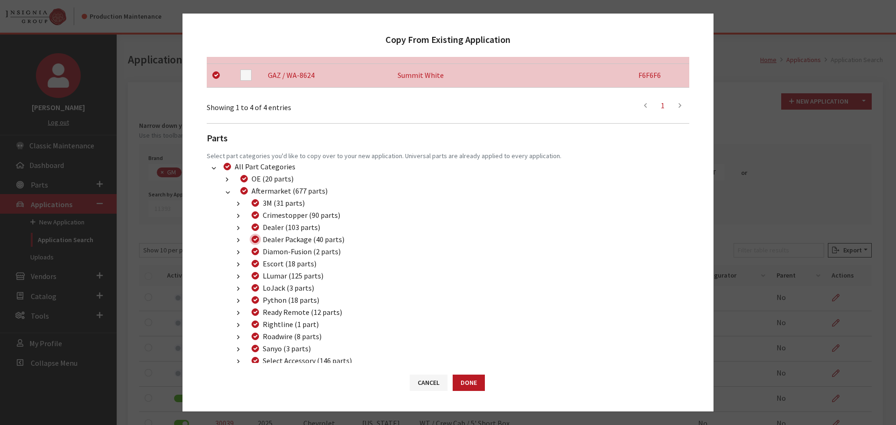
scroll to position [378, 0]
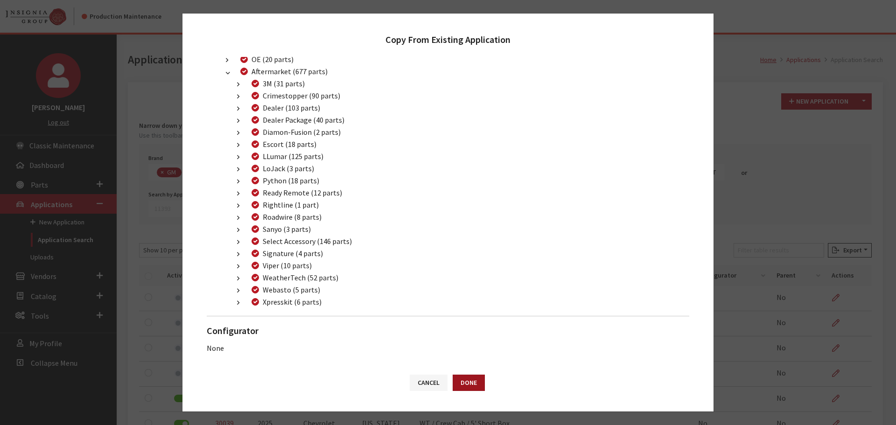
click at [464, 379] on button "Done" at bounding box center [469, 383] width 32 height 16
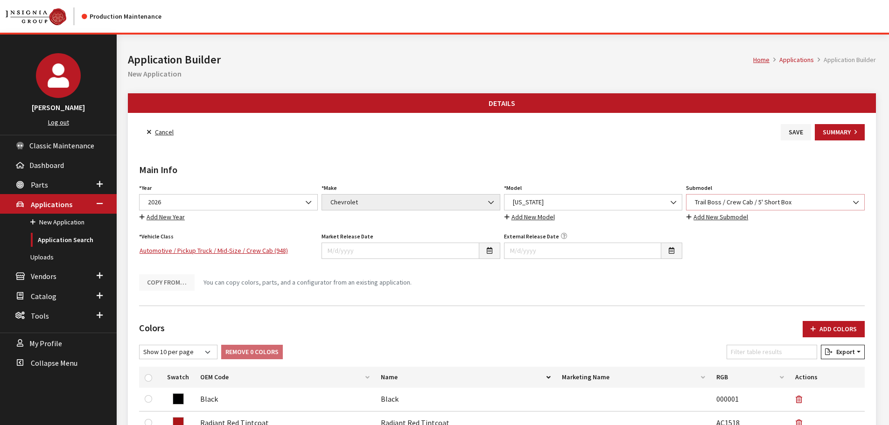
click at [744, 203] on span "Trail Boss / Crew Cab / 5' Short Box" at bounding box center [775, 202] width 167 height 10
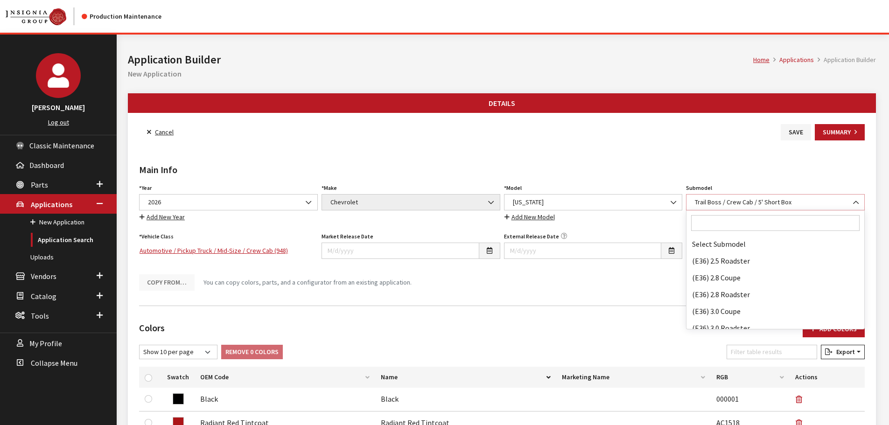
scroll to position [70914, 0]
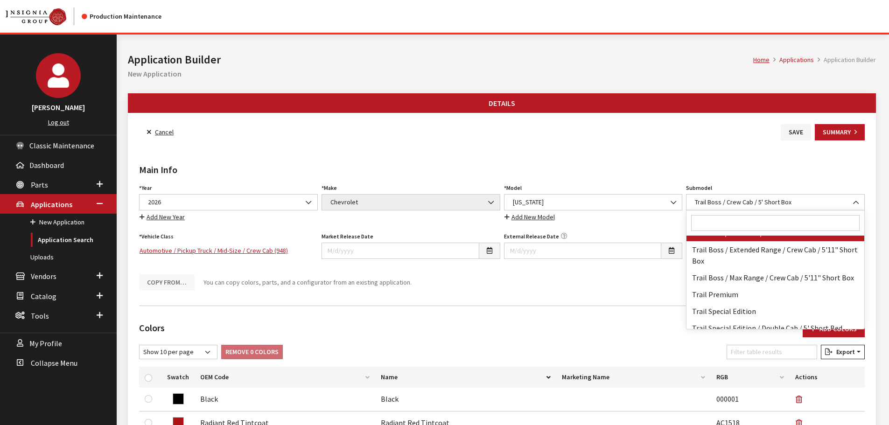
click at [739, 227] on input "Search" at bounding box center [775, 223] width 168 height 16
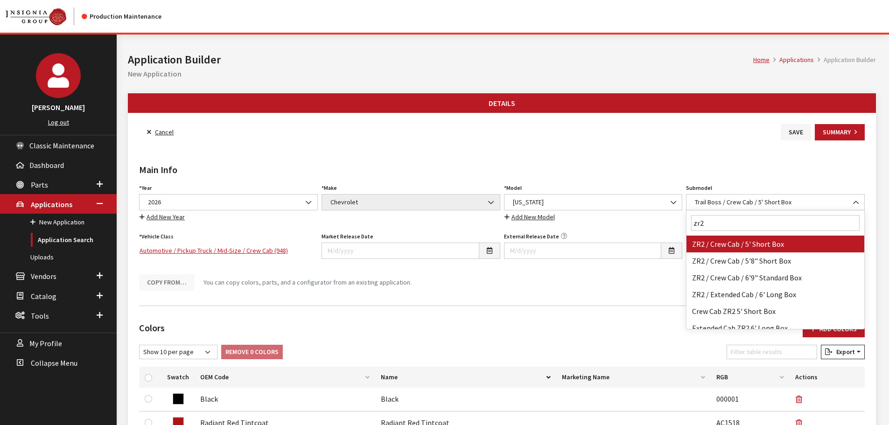
type input "zr2"
select select "3110"
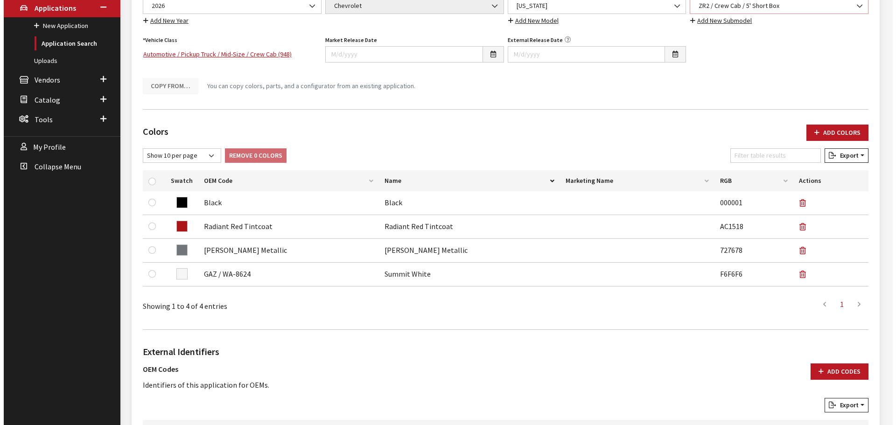
scroll to position [373, 0]
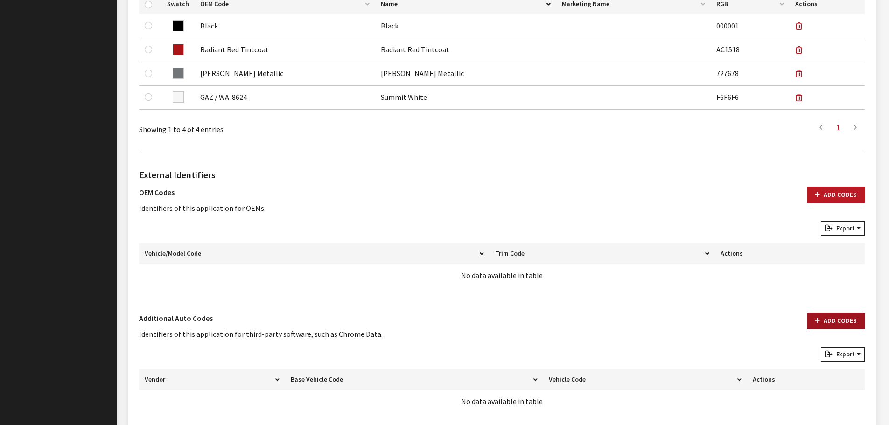
click at [842, 315] on button "Add Codes" at bounding box center [836, 321] width 58 height 16
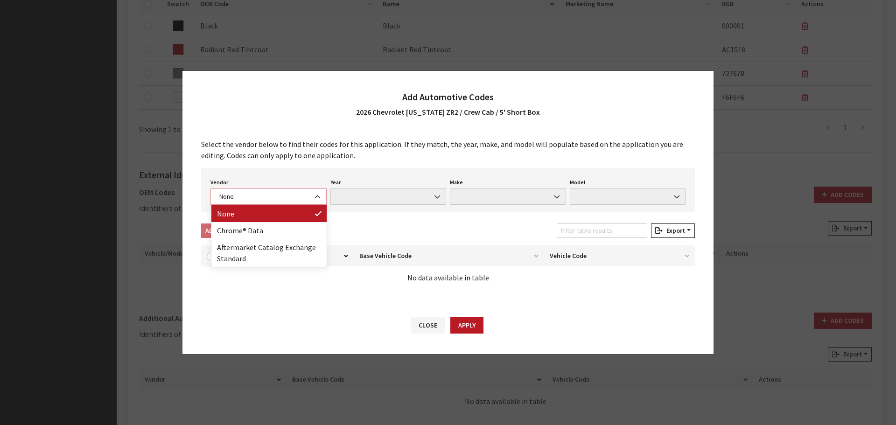
click at [275, 198] on span "None" at bounding box center [269, 197] width 104 height 10
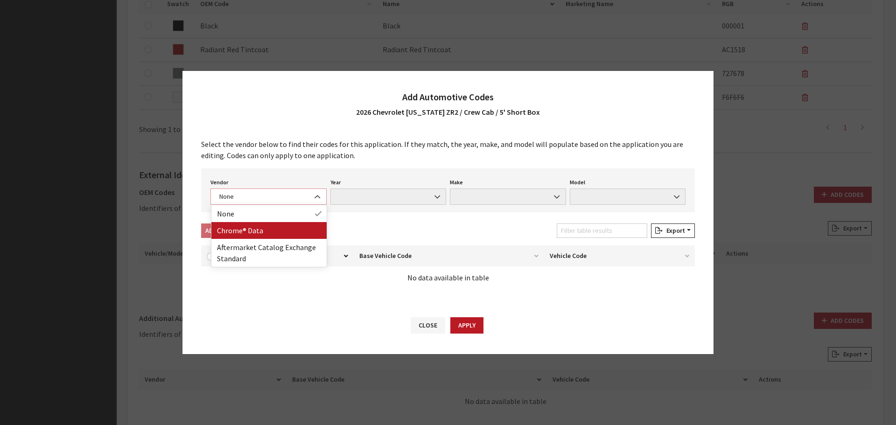
select select "4"
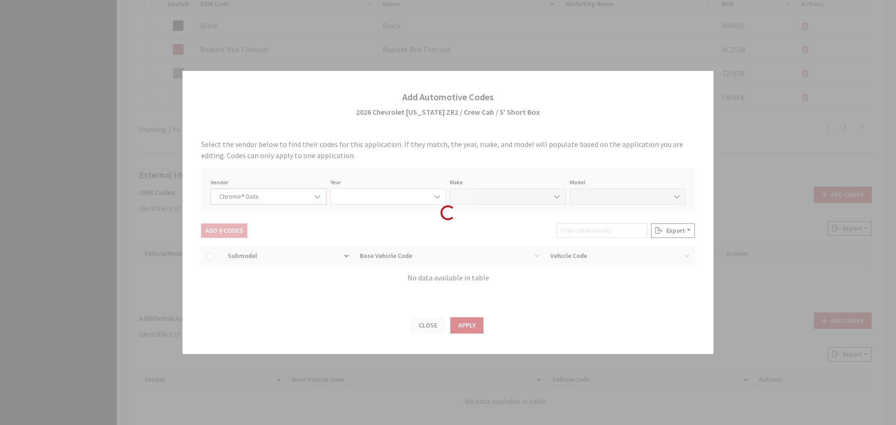
select select "2026"
select select "8"
select select "72019"
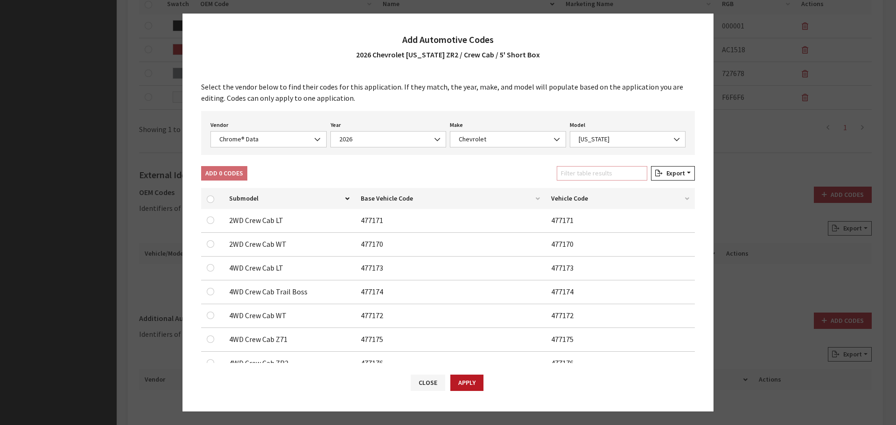
click at [620, 170] on input "Filter table results" at bounding box center [602, 173] width 91 height 14
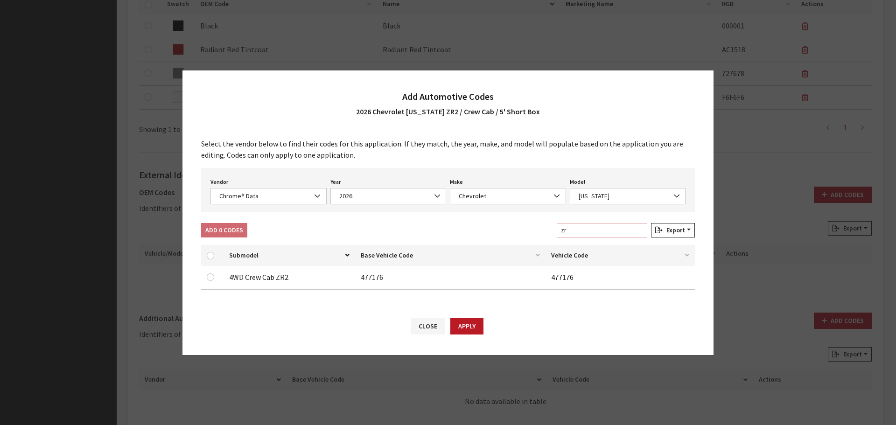
type input "zr"
click at [208, 275] on input "checkbox" at bounding box center [210, 277] width 7 height 7
checkbox input "true"
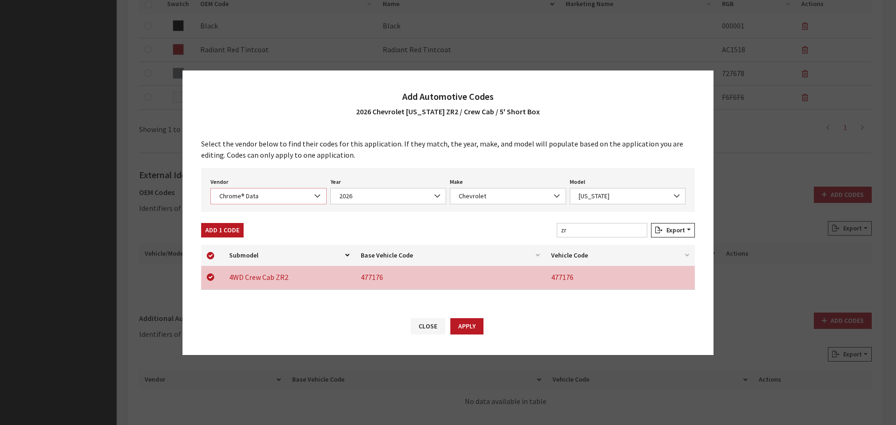
click at [235, 198] on span "Chrome® Data" at bounding box center [269, 196] width 104 height 10
click at [208, 233] on button "Add 1 Code" at bounding box center [222, 230] width 42 height 14
checkbox input "false"
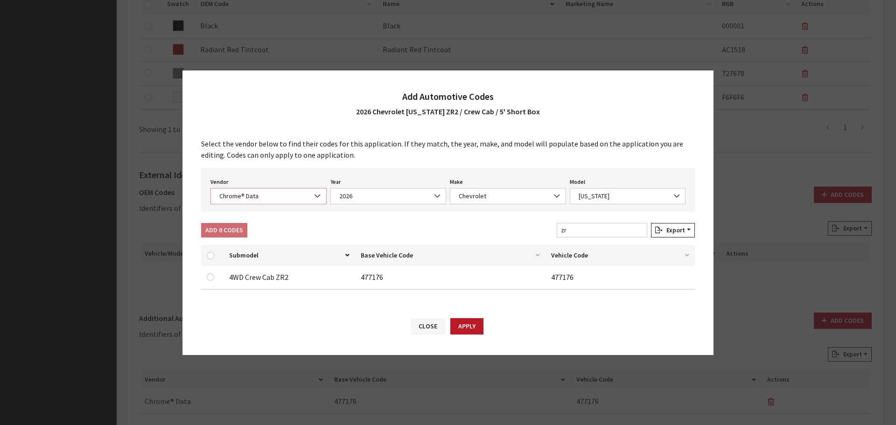
click at [256, 189] on span "Chrome® Data" at bounding box center [269, 196] width 116 height 16
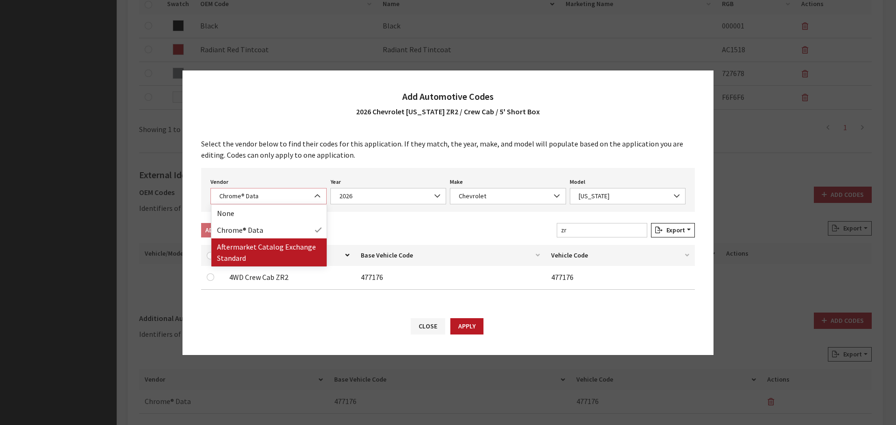
select select "2"
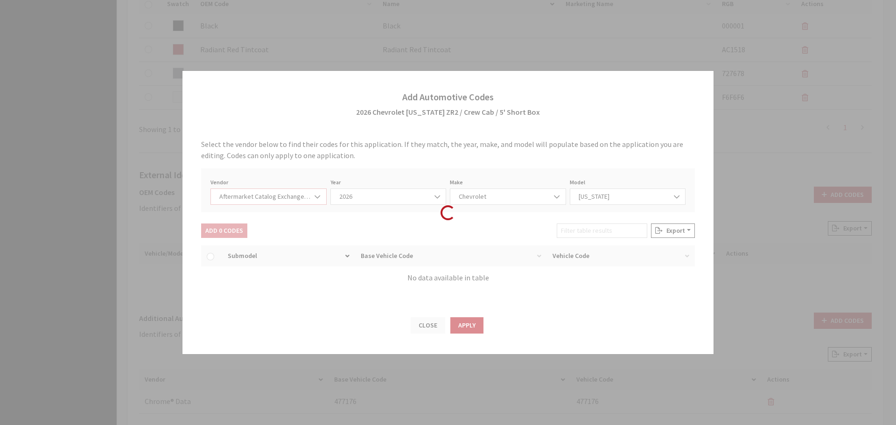
select select "2026"
select select "47"
select select "2484"
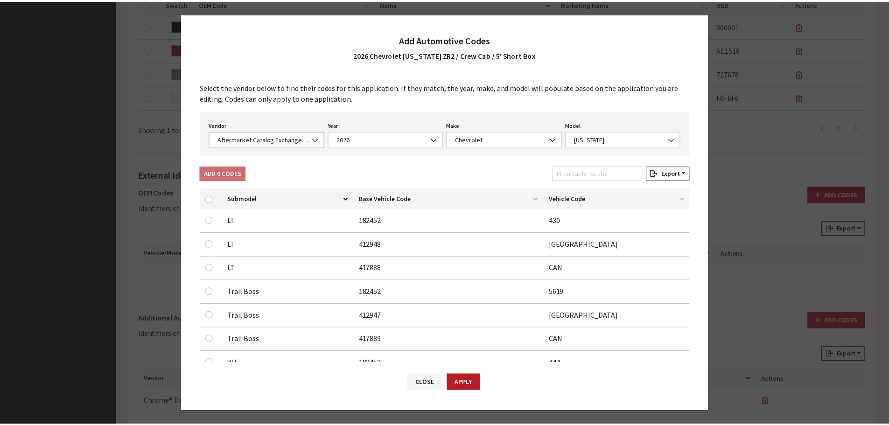
scroll to position [220, 0]
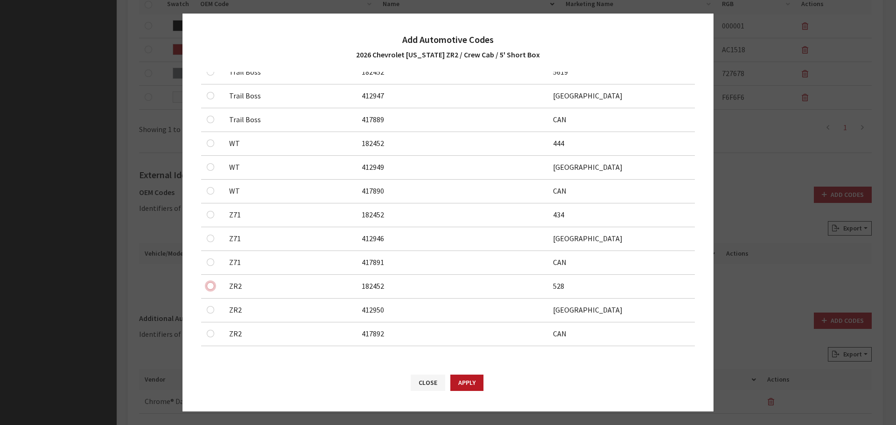
click at [211, 286] on input "checkbox" at bounding box center [210, 285] width 7 height 7
checkbox input "true"
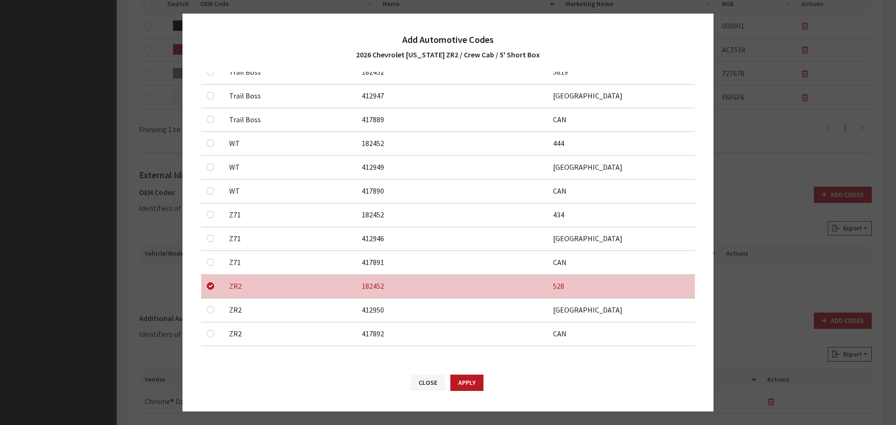
click at [211, 314] on div at bounding box center [212, 309] width 11 height 11
click at [211, 310] on input "checkbox" at bounding box center [210, 309] width 7 height 7
checkbox input "true"
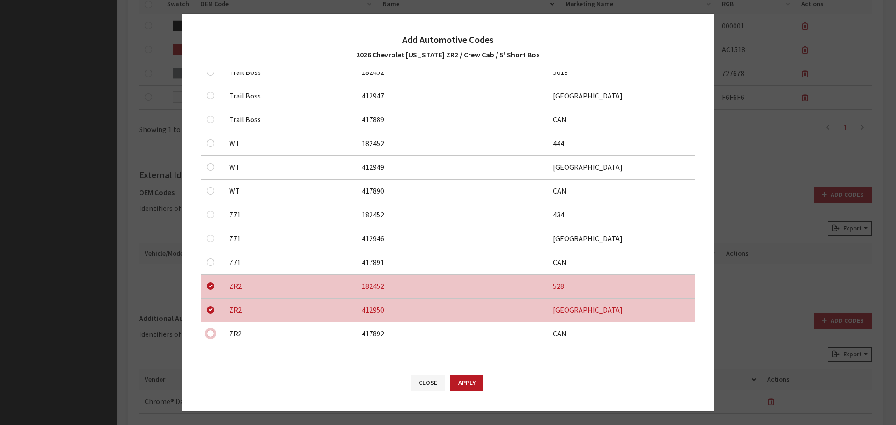
click at [212, 335] on input "checkbox" at bounding box center [210, 333] width 7 height 7
checkbox input "true"
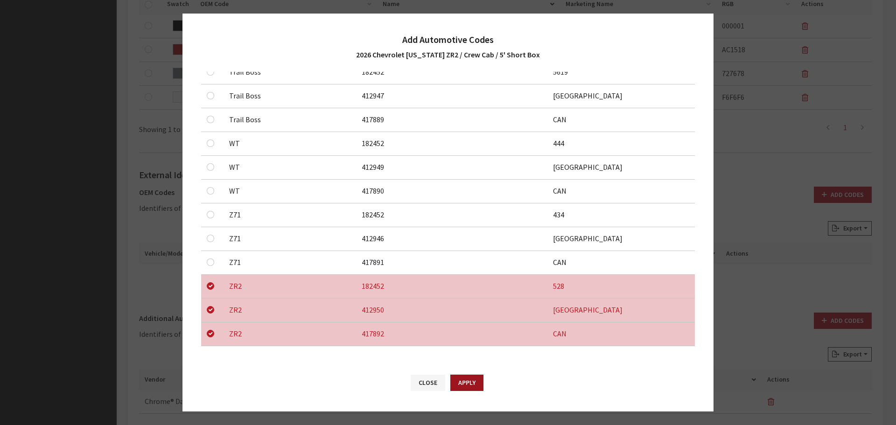
click at [466, 386] on button "Apply" at bounding box center [466, 383] width 33 height 16
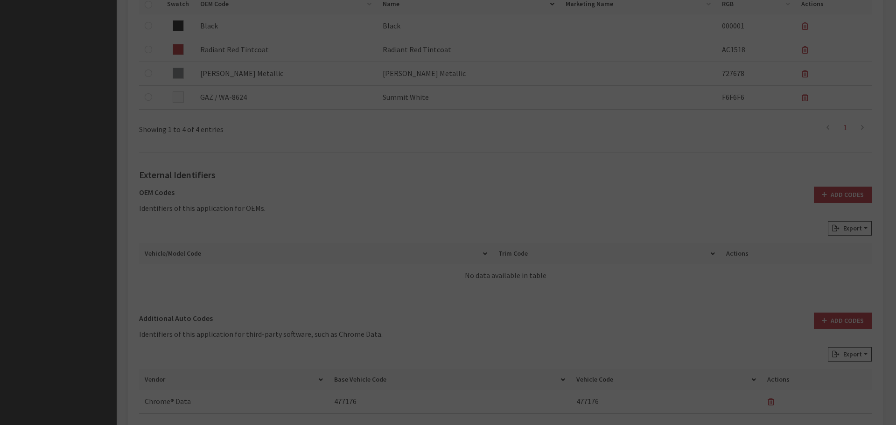
checkbox input "false"
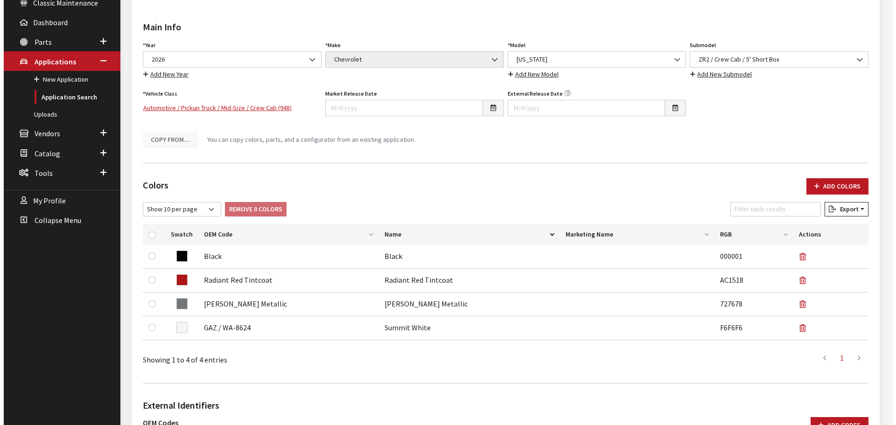
scroll to position [140, 0]
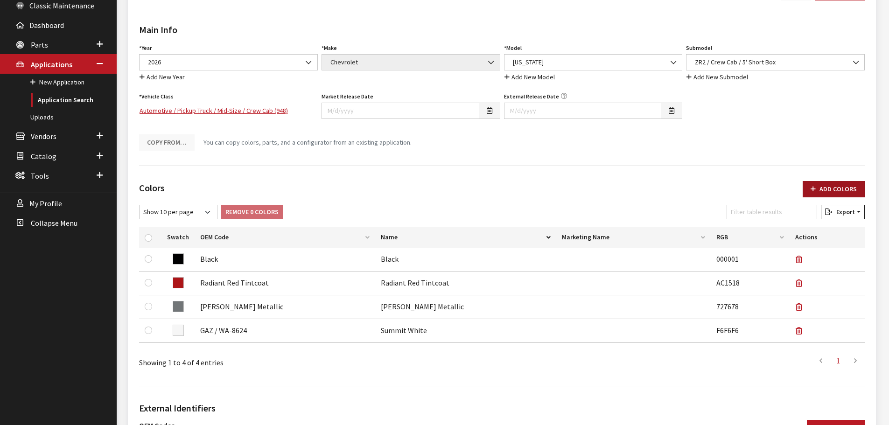
click at [828, 189] on button "Add Colors" at bounding box center [834, 189] width 62 height 16
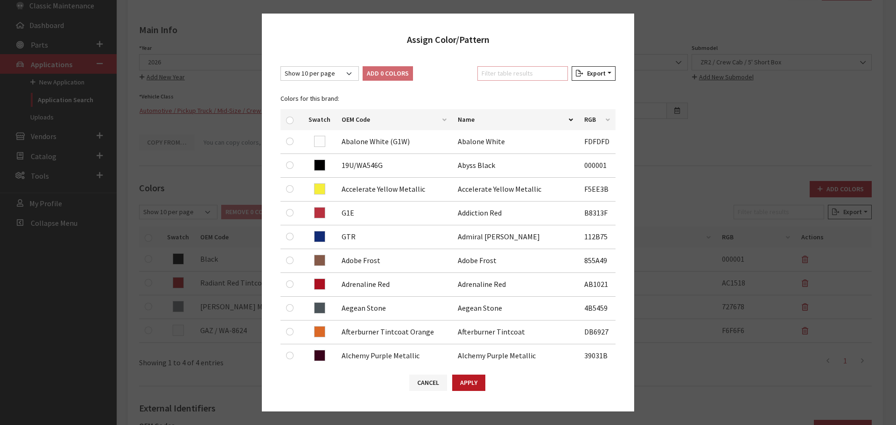
click at [534, 72] on input "Filter table results" at bounding box center [522, 73] width 91 height 14
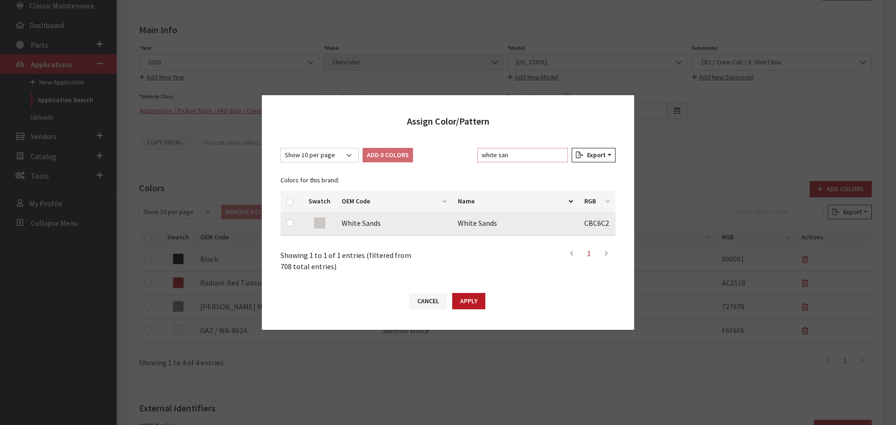
type input "white san"
click at [288, 224] on input "checkbox" at bounding box center [289, 222] width 7 height 7
checkbox input "true"
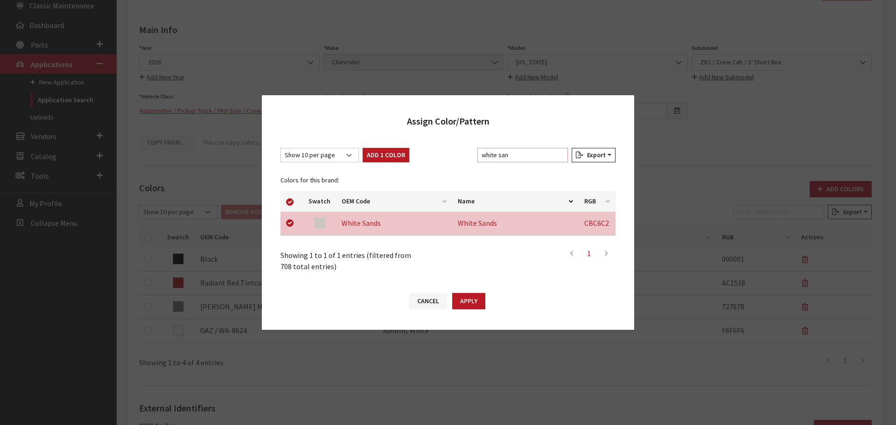
click at [501, 154] on input "white san" at bounding box center [522, 155] width 91 height 14
type input "r"
checkbox input "false"
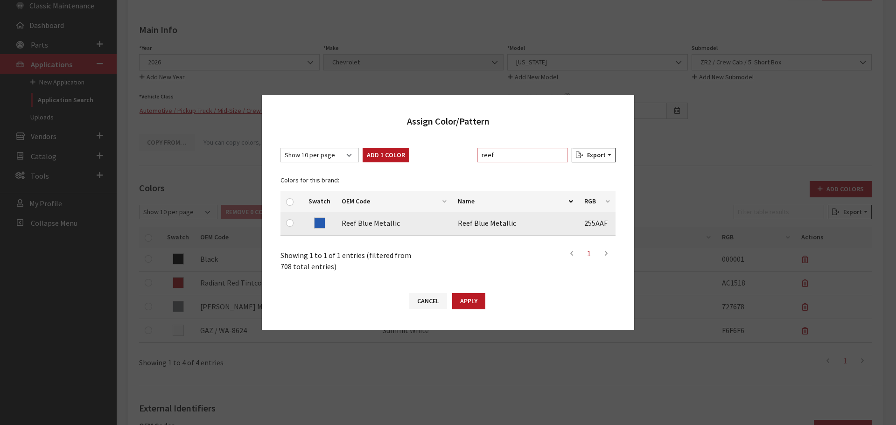
type input "reef"
click at [290, 222] on input "checkbox" at bounding box center [289, 222] width 7 height 7
checkbox input "true"
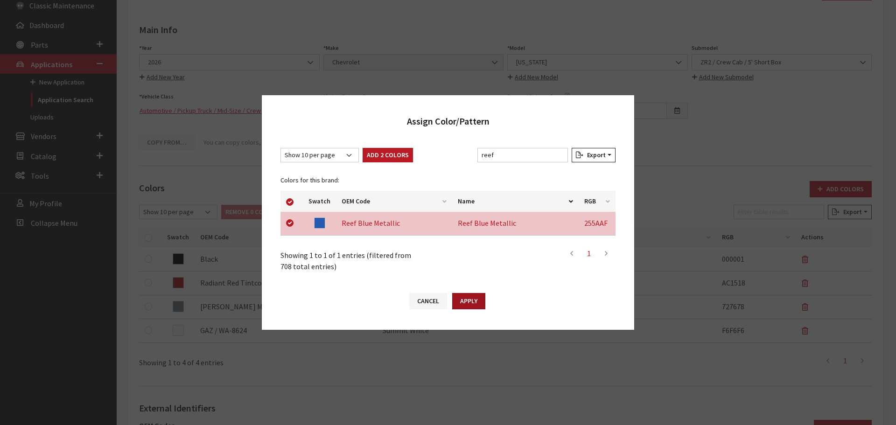
drag, startPoint x: 460, startPoint y: 298, endPoint x: 502, endPoint y: 292, distance: 42.9
click at [460, 298] on button "Apply" at bounding box center [468, 301] width 33 height 16
checkbox input "false"
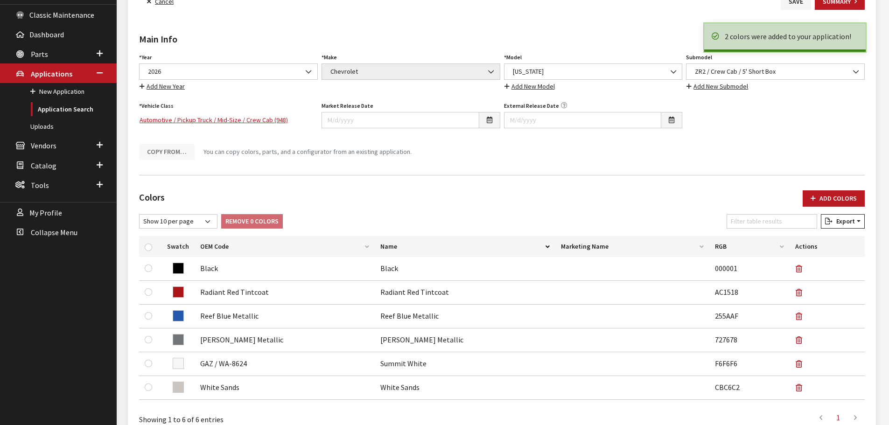
scroll to position [0, 0]
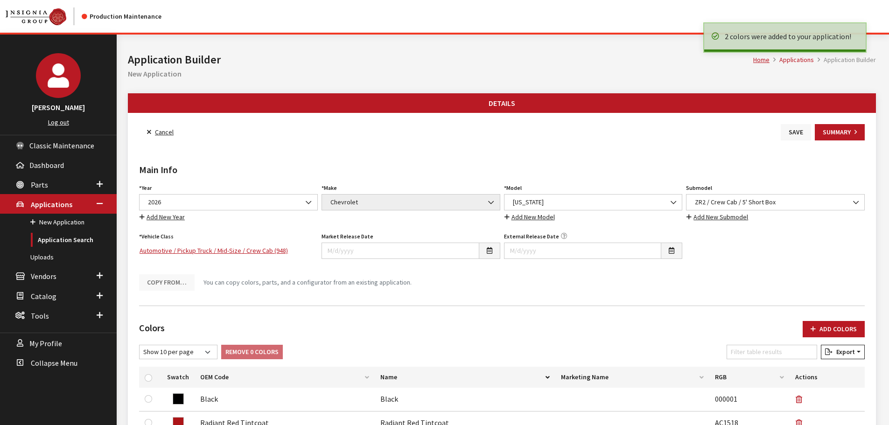
click at [796, 131] on button "Save" at bounding box center [796, 132] width 30 height 16
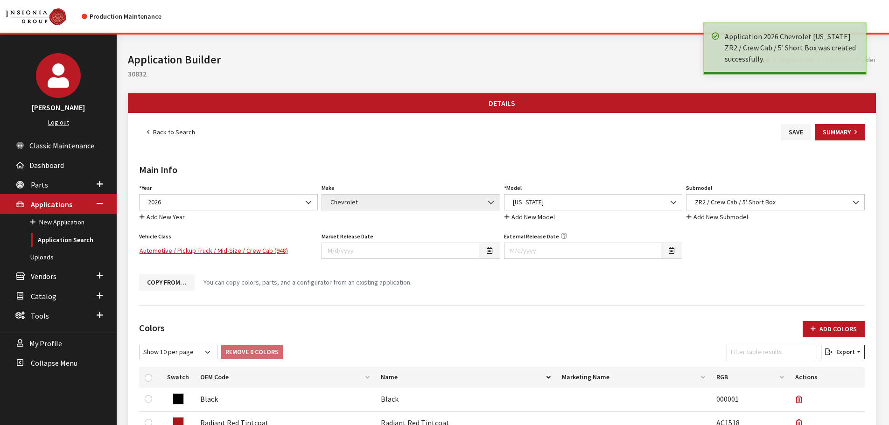
drag, startPoint x: 0, startPoint y: 0, endPoint x: 164, endPoint y: 133, distance: 211.4
click at [164, 133] on link "Back to Search" at bounding box center [171, 132] width 64 height 16
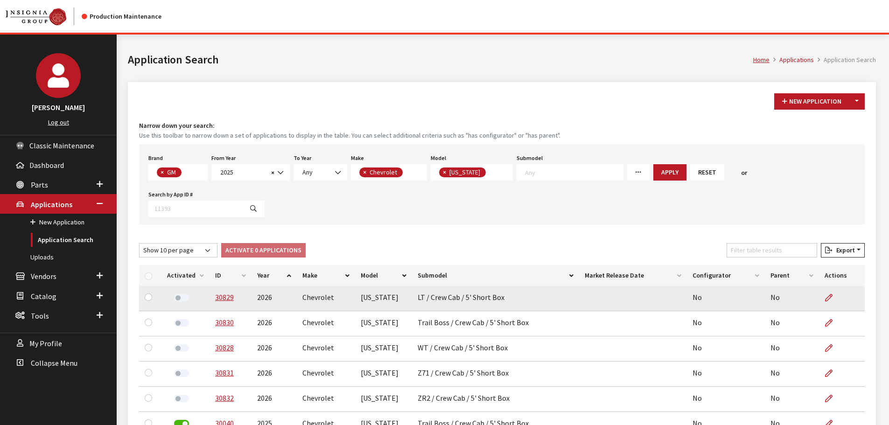
scroll to position [42, 0]
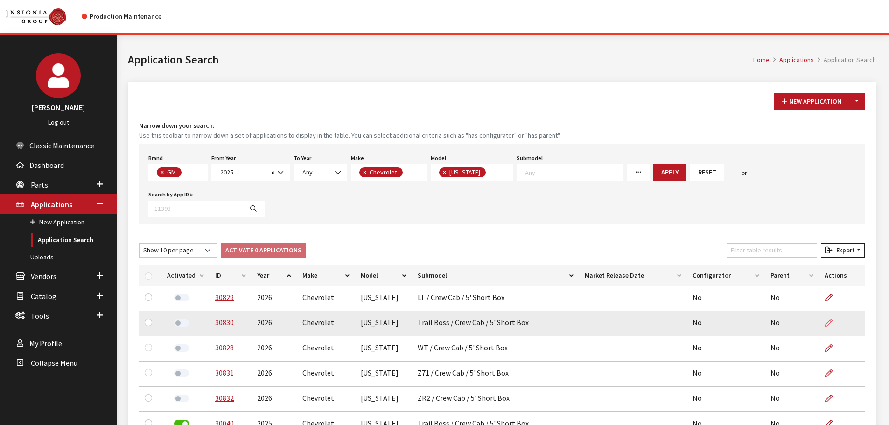
click at [833, 311] on link at bounding box center [833, 322] width 16 height 23
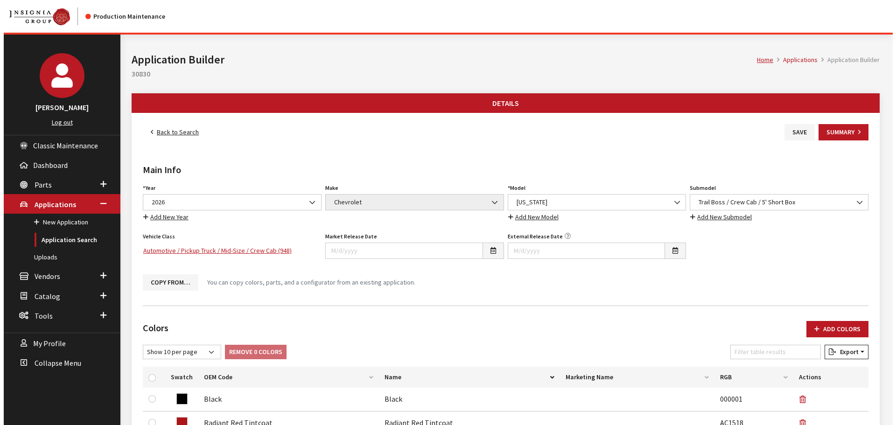
scroll to position [187, 0]
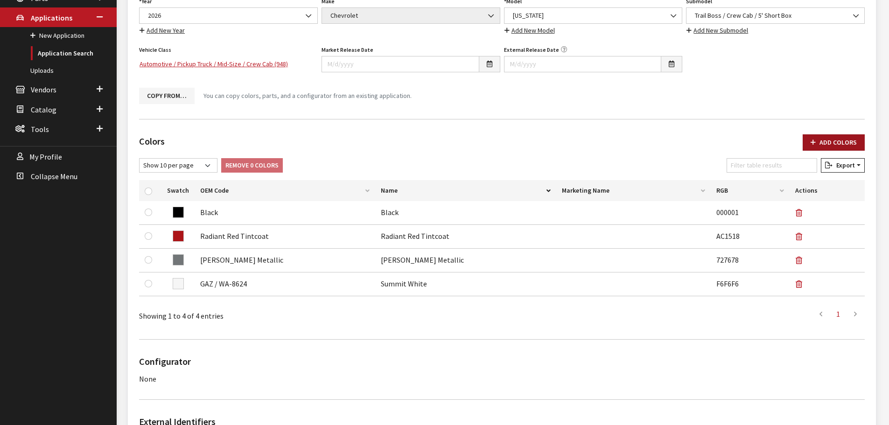
click at [831, 144] on button "Add Colors" at bounding box center [834, 142] width 62 height 16
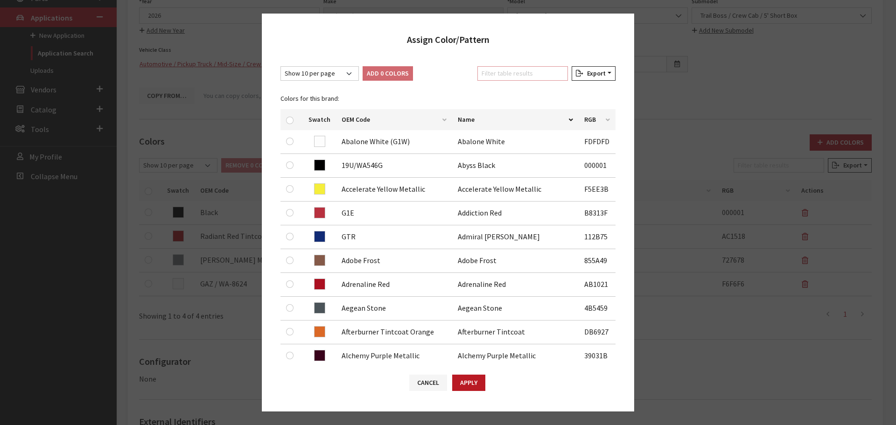
click at [497, 76] on input "Filter table results" at bounding box center [522, 73] width 91 height 14
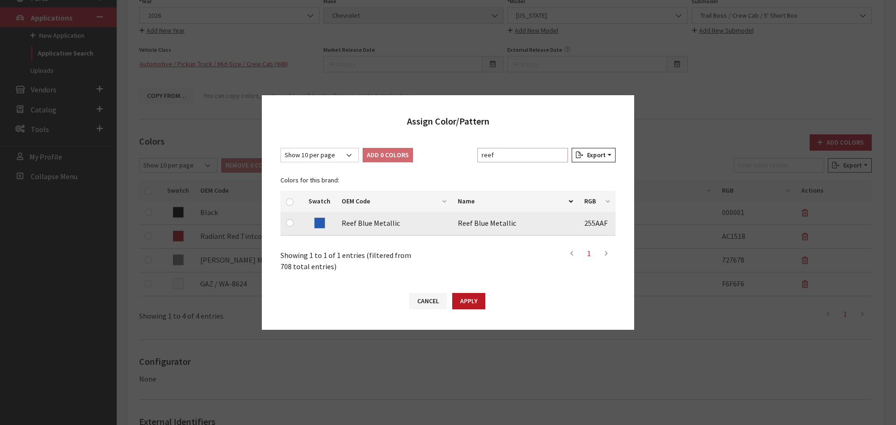
type input "reef"
click at [289, 224] on input "checkbox" at bounding box center [289, 222] width 7 height 7
checkbox input "true"
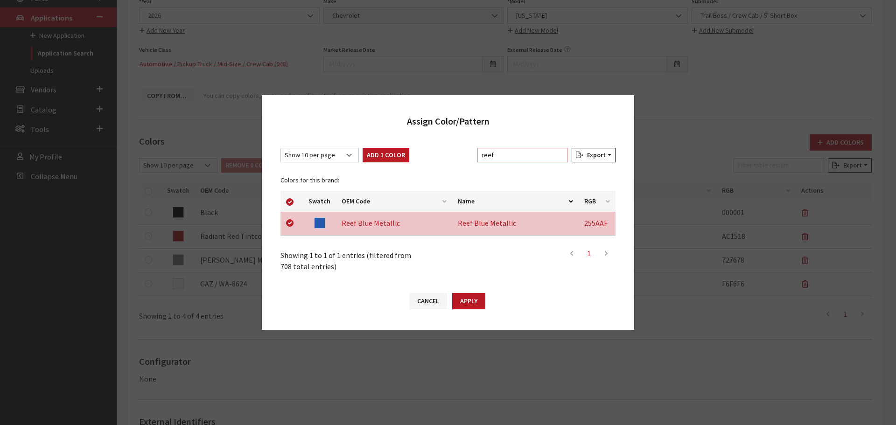
click at [499, 156] on input "reef" at bounding box center [522, 155] width 91 height 14
type input "w"
checkbox input "false"
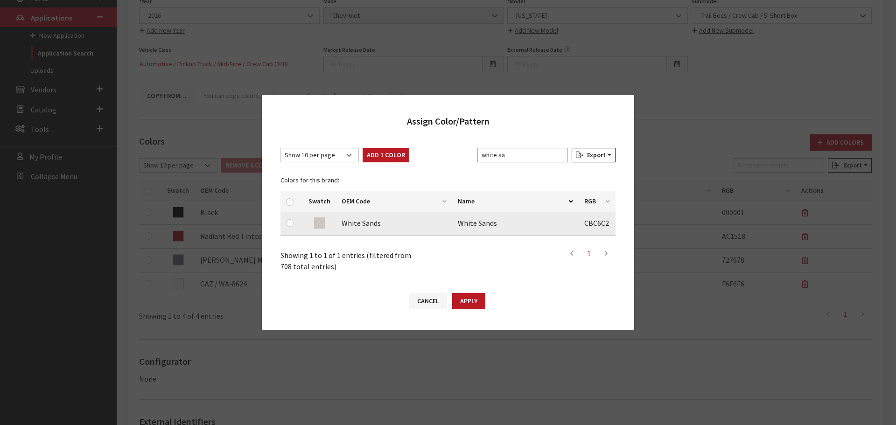
type input "white sa"
click at [289, 224] on input "checkbox" at bounding box center [289, 222] width 7 height 7
checkbox input "true"
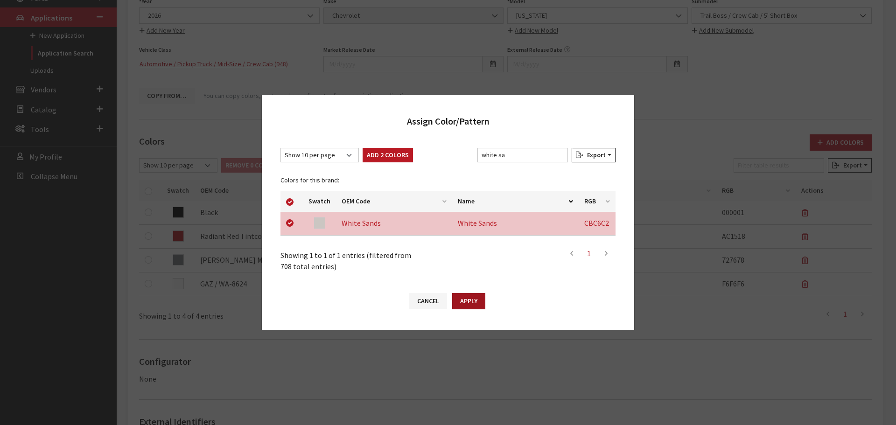
click at [460, 302] on button "Apply" at bounding box center [468, 301] width 33 height 16
checkbox input "false"
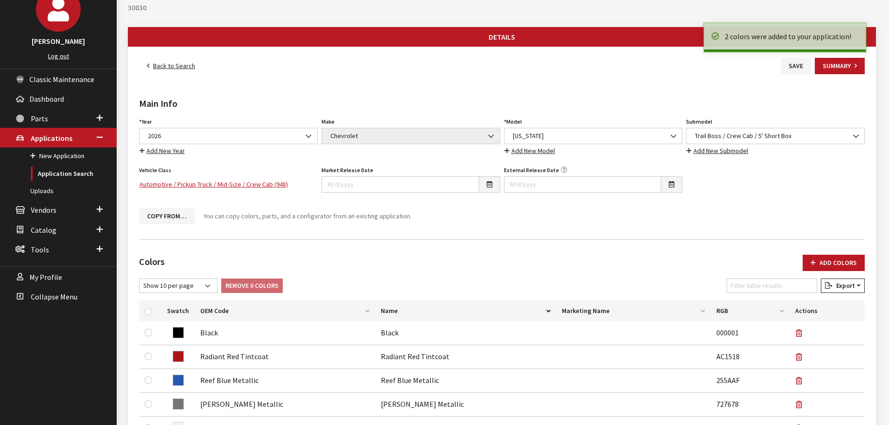
scroll to position [0, 0]
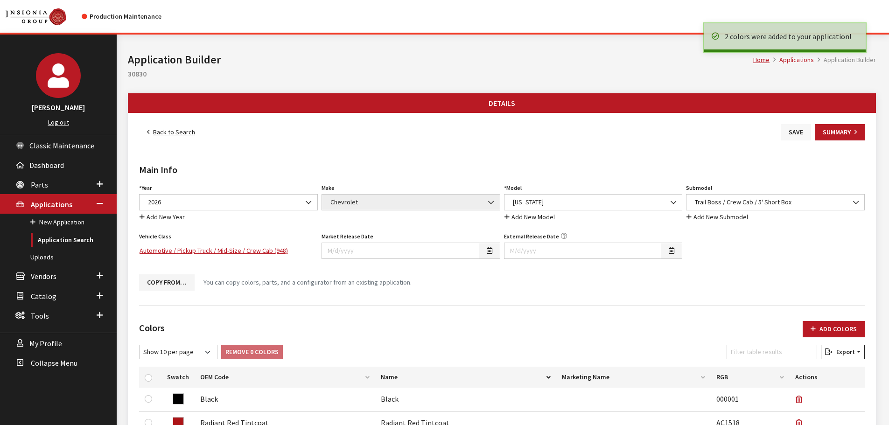
click at [793, 133] on button "Save" at bounding box center [796, 132] width 30 height 16
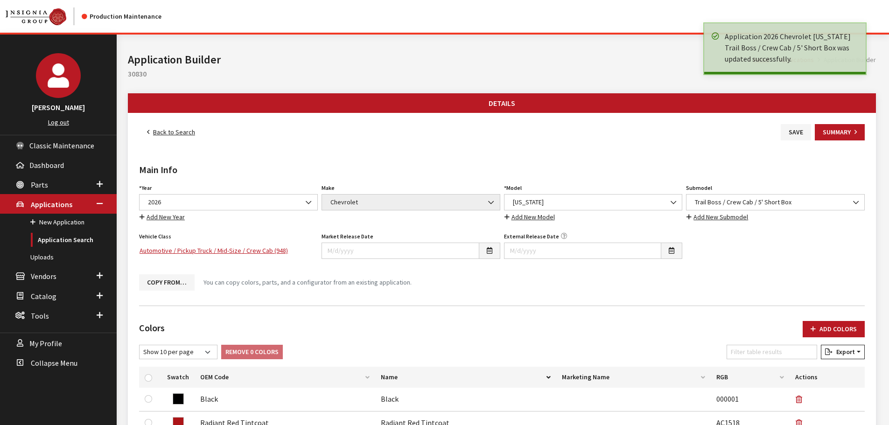
drag, startPoint x: 0, startPoint y: 0, endPoint x: 179, endPoint y: 133, distance: 223.2
click at [179, 133] on link "Back to Search" at bounding box center [171, 132] width 64 height 16
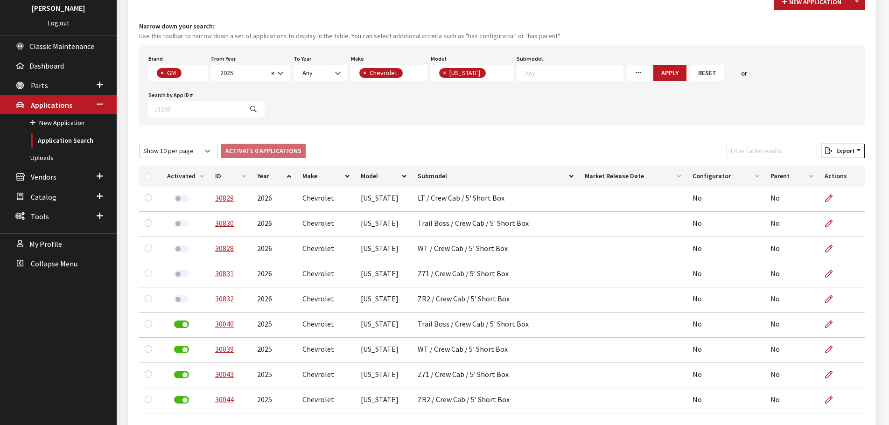
scroll to position [83, 0]
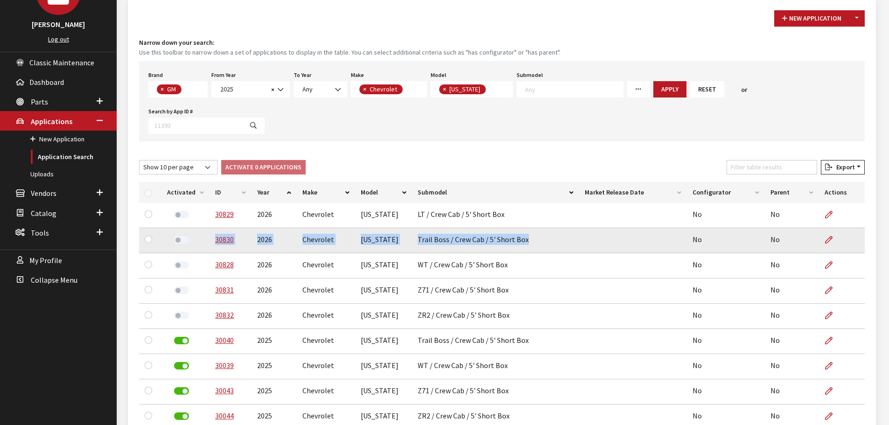
drag, startPoint x: 523, startPoint y: 203, endPoint x: 207, endPoint y: 209, distance: 316.0
click at [207, 228] on tr "30830 2026 Chevrolet [US_STATE] Trail Boss / Crew Cab / 5' Short Box No No" at bounding box center [502, 240] width 726 height 25
copy tr "30830 2026 Chevrolet [US_STATE] Trail Boss / Crew Cab / 5' Short Box"
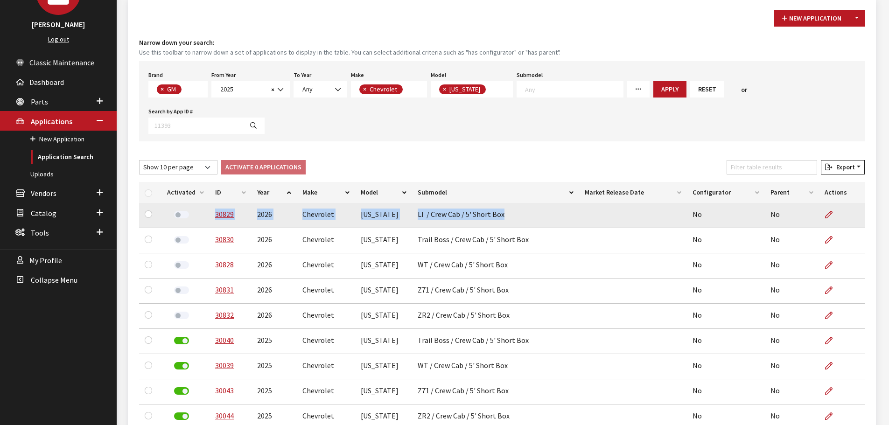
drag, startPoint x: 502, startPoint y: 179, endPoint x: 213, endPoint y: 184, distance: 288.5
click at [213, 203] on tr "30829 2026 Chevrolet [US_STATE] LT / Crew Cab / 5' Short Box No No" at bounding box center [502, 215] width 726 height 25
copy tr "30829 2026 Chevrolet [US_STATE] LT / Crew Cab / 5' Short Box"
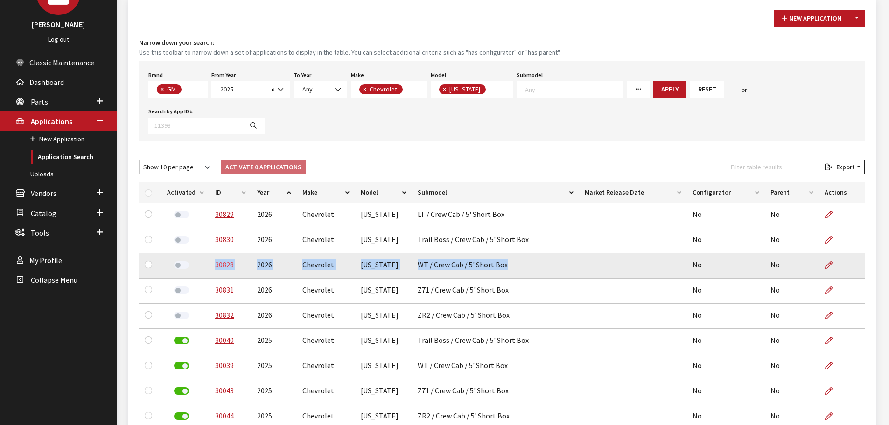
drag, startPoint x: 505, startPoint y: 230, endPoint x: 213, endPoint y: 230, distance: 292.7
click at [214, 253] on tr "30828 2026 Chevrolet [US_STATE] WT / Crew Cab / 5' Short Box No No" at bounding box center [502, 265] width 726 height 25
copy tr "30828 2026 Chevrolet [US_STATE] WT / Crew Cab / 5' Short Box"
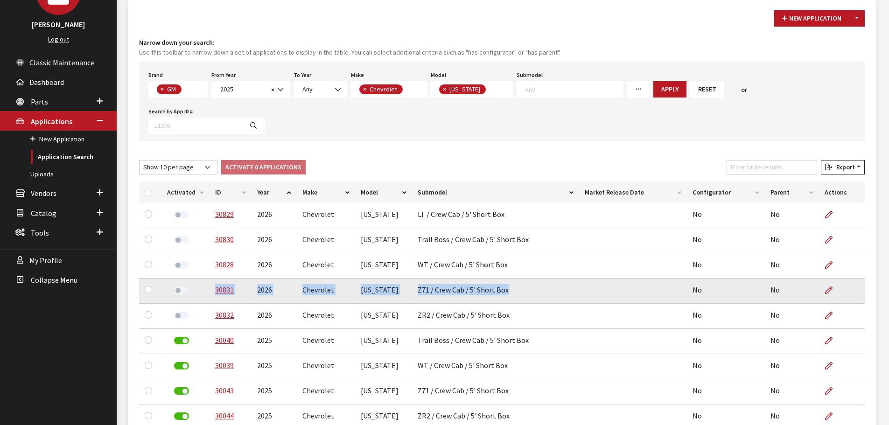
drag, startPoint x: 505, startPoint y: 253, endPoint x: 212, endPoint y: 256, distance: 293.1
click at [212, 279] on tr "30831 2026 Chevrolet [US_STATE] Z71 / Crew Cab / 5' Short Box No No" at bounding box center [502, 291] width 726 height 25
copy tr "30831 2026 Chevrolet [US_STATE] Z71 / Crew Cab / 5' Short Box"
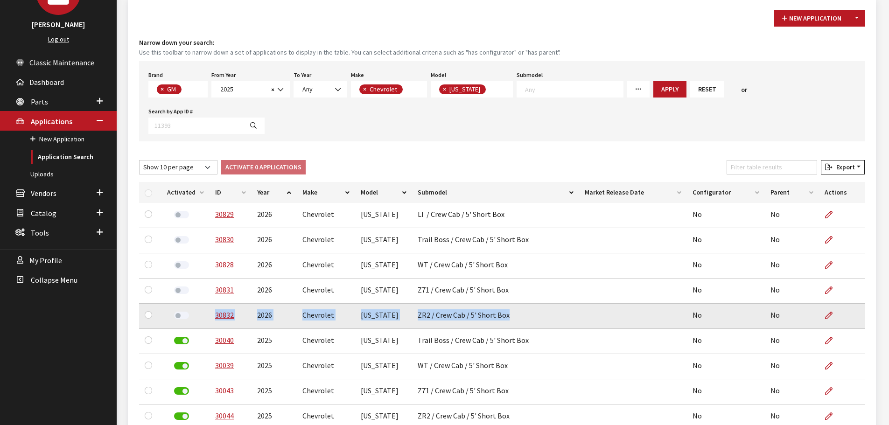
drag, startPoint x: 506, startPoint y: 277, endPoint x: 212, endPoint y: 281, distance: 294.1
click at [212, 304] on tr "30832 2026 Chevrolet [US_STATE] ZR2 / Crew Cab / 5' Short Box No No" at bounding box center [502, 316] width 726 height 25
copy tr "30832 2026 Chevrolet [US_STATE] ZR2 / Crew Cab / 5' Short Box"
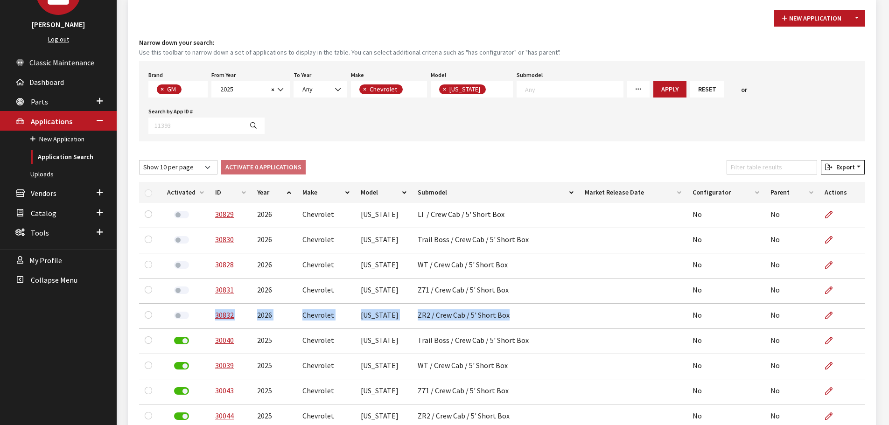
click at [45, 171] on link "Uploads" at bounding box center [58, 174] width 117 height 17
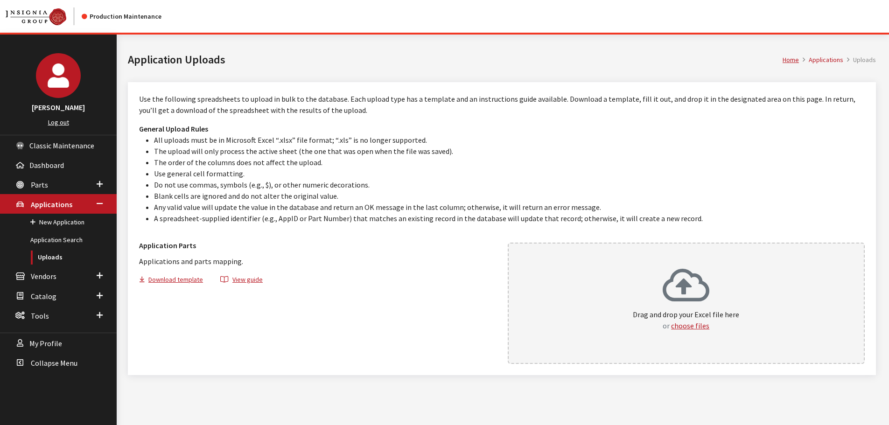
click at [690, 277] on icon at bounding box center [686, 286] width 47 height 37
click at [63, 235] on link "Application Search" at bounding box center [58, 240] width 117 height 17
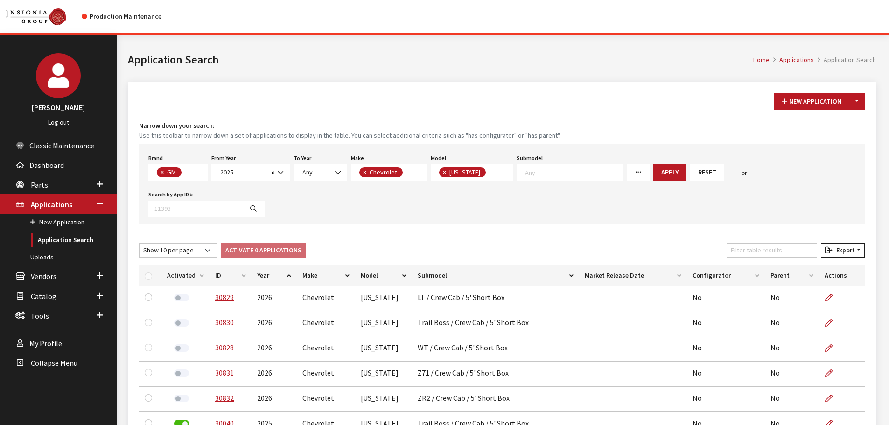
scroll to position [42, 0]
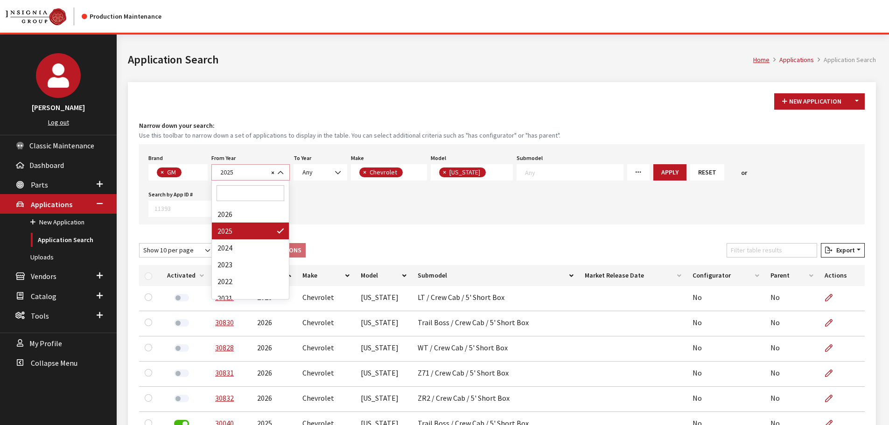
click at [243, 175] on span "2025" at bounding box center [243, 173] width 51 height 10
click at [418, 182] on div "Brand Any Acura Alfa Romeo Audi Bentley BMW DoubleTake [PERSON_NAME] Honda Hyun…" at bounding box center [502, 184] width 726 height 80
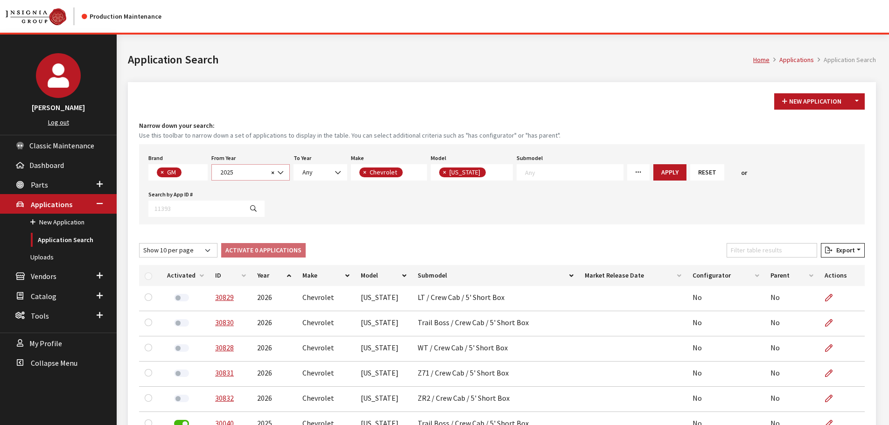
click at [259, 174] on span "2025" at bounding box center [243, 173] width 51 height 10
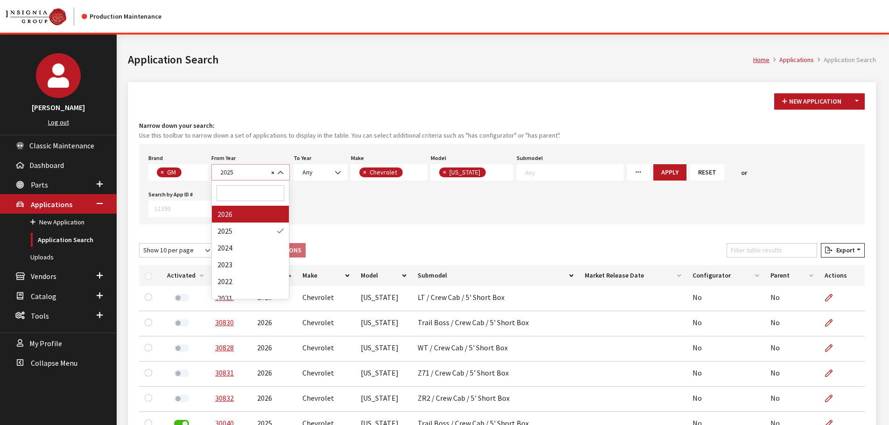
select select "2026"
select select
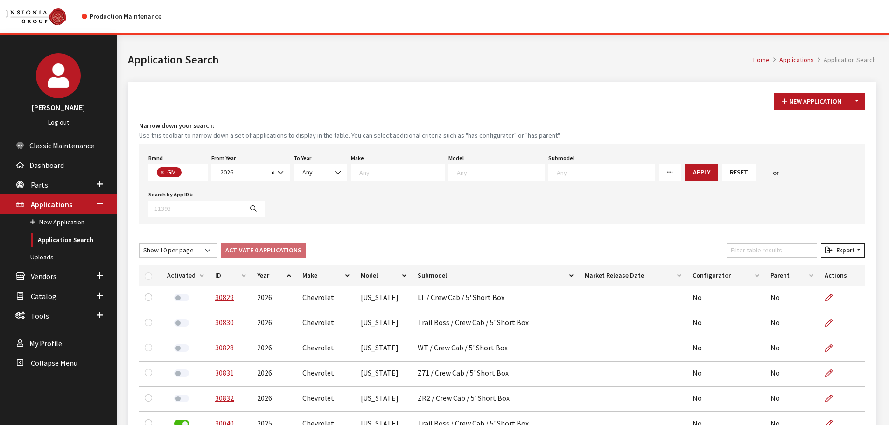
scroll to position [9, 0]
click at [452, 179] on span at bounding box center [497, 172] width 96 height 16
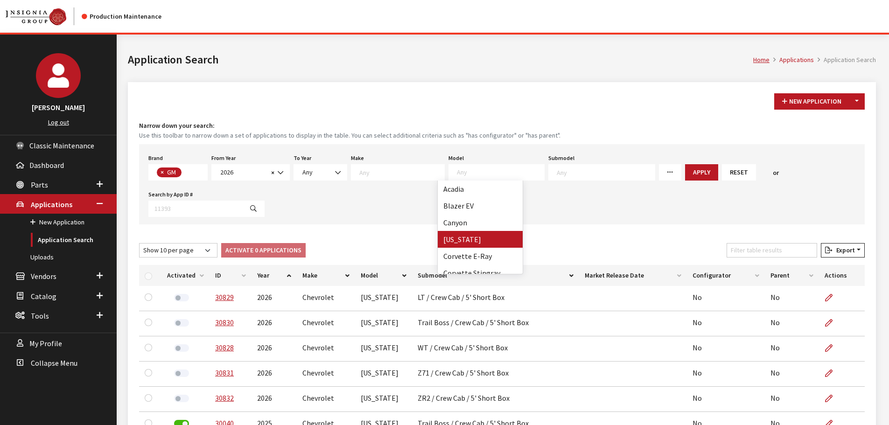
select select "73"
select select
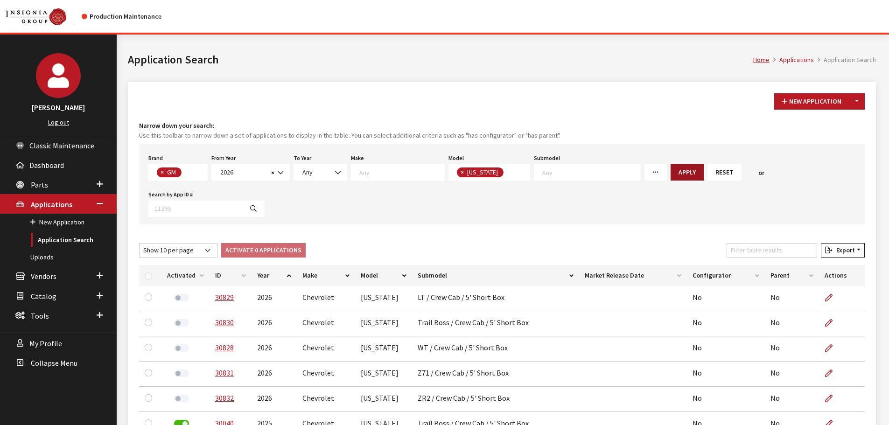
click at [671, 172] on button "Apply" at bounding box center [687, 172] width 33 height 16
click at [147, 277] on input "checkbox" at bounding box center [148, 276] width 7 height 7
checkbox input "true"
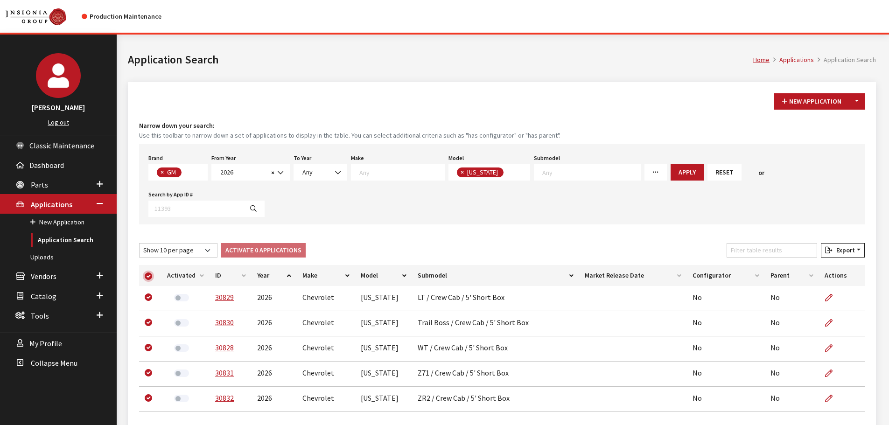
checkbox input "true"
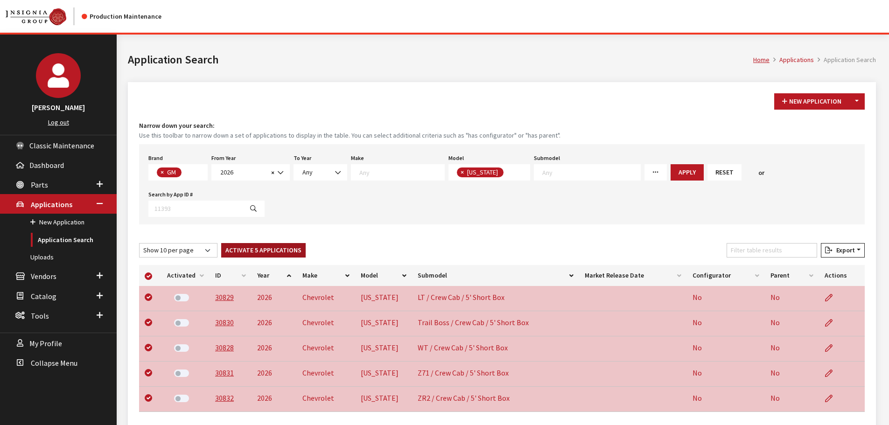
click at [251, 247] on button "Activate 5 Applications" at bounding box center [263, 250] width 84 height 14
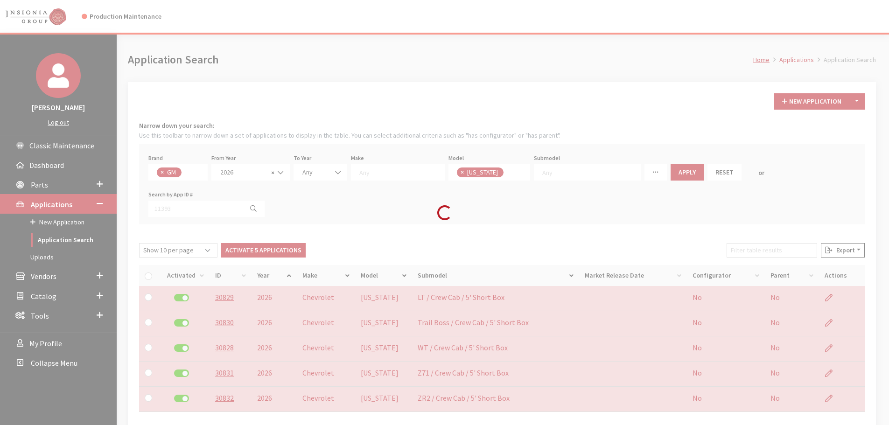
checkbox input "false"
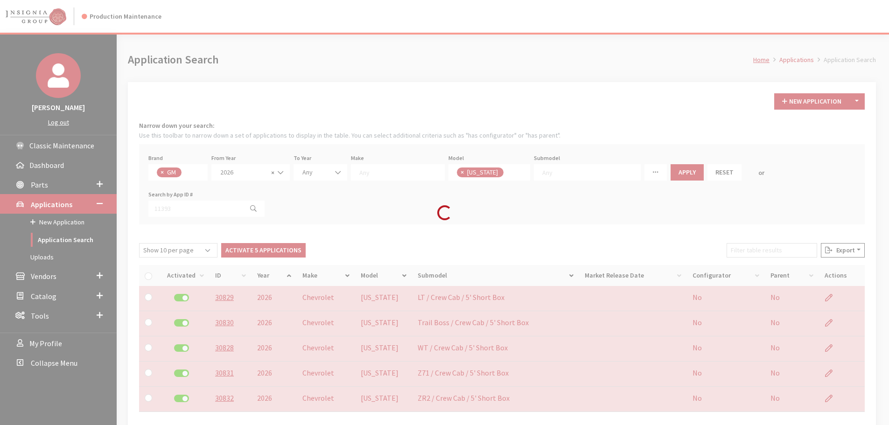
checkbox input "false"
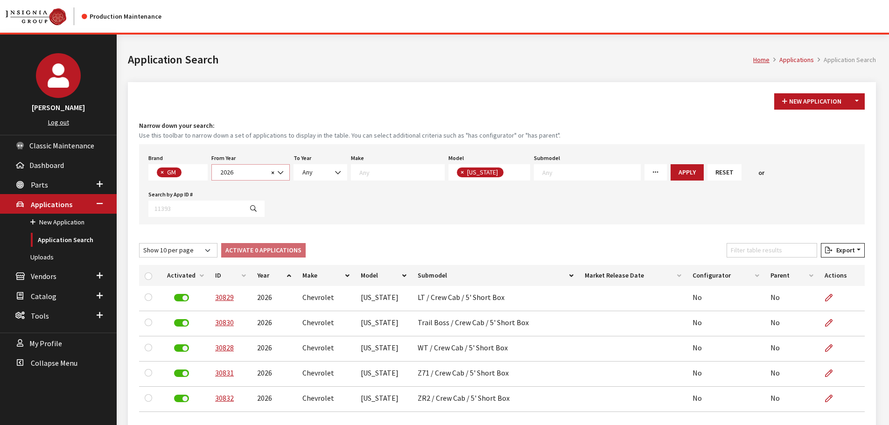
click at [250, 176] on span "2026" at bounding box center [243, 173] width 51 height 10
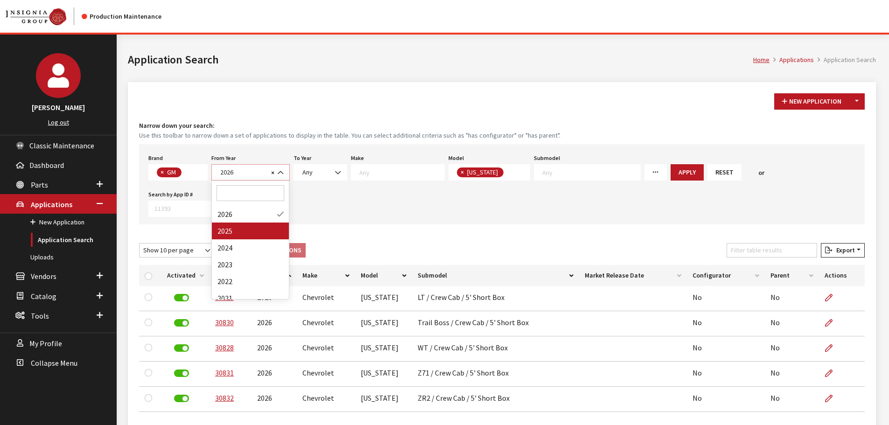
select select "2025"
select select
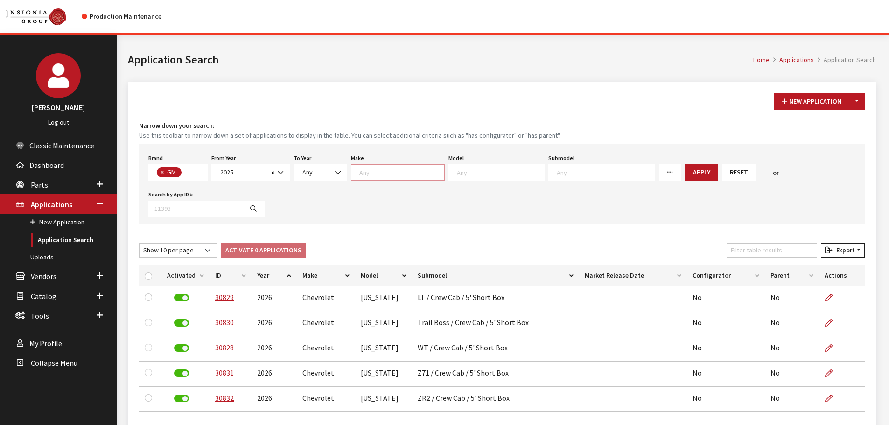
click at [372, 172] on textarea "Search" at bounding box center [401, 172] width 85 height 8
select select "4"
select select
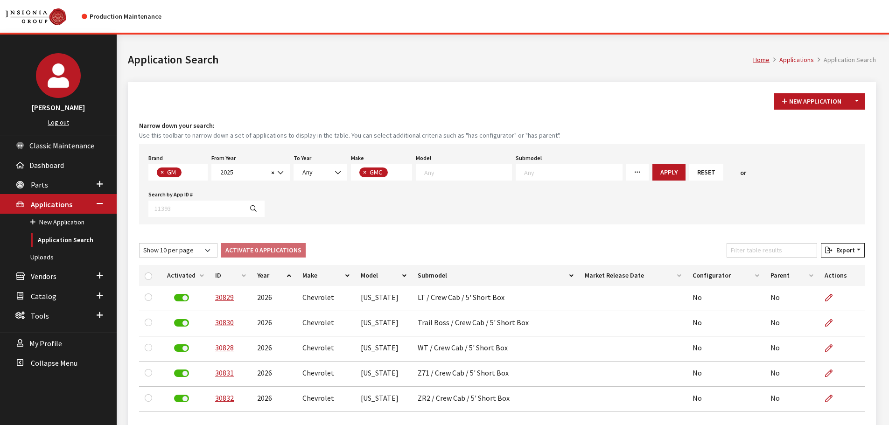
click at [477, 185] on div "Brand Any Acura Alfa Romeo Audi Bentley BMW DoubleTake [PERSON_NAME] Honda Hyun…" at bounding box center [502, 184] width 726 height 80
click at [477, 178] on span at bounding box center [464, 172] width 96 height 16
drag, startPoint x: 450, startPoint y: 253, endPoint x: 533, endPoint y: 223, distance: 88.6
select select "87"
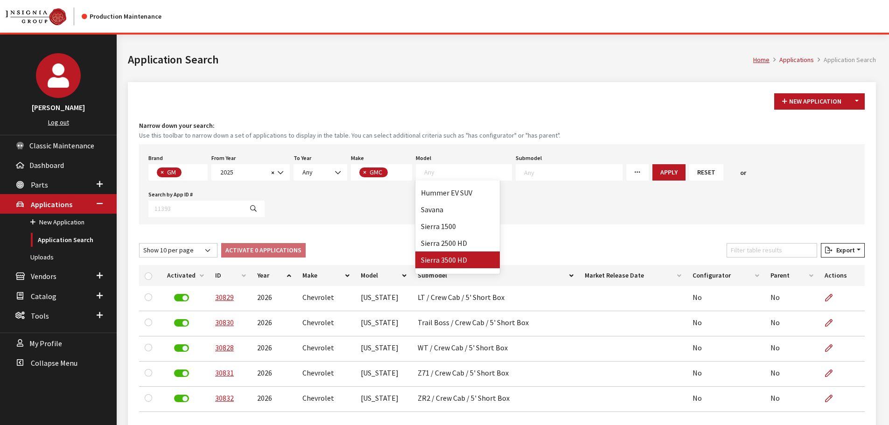
select select
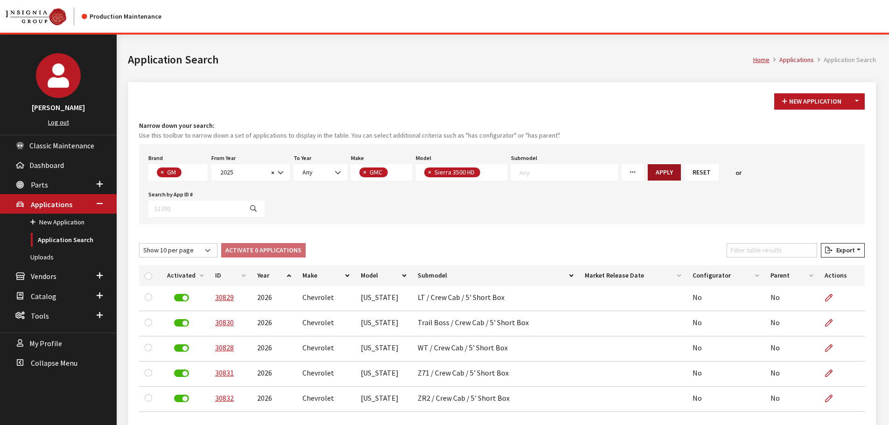
click at [648, 169] on button "Apply" at bounding box center [664, 172] width 33 height 16
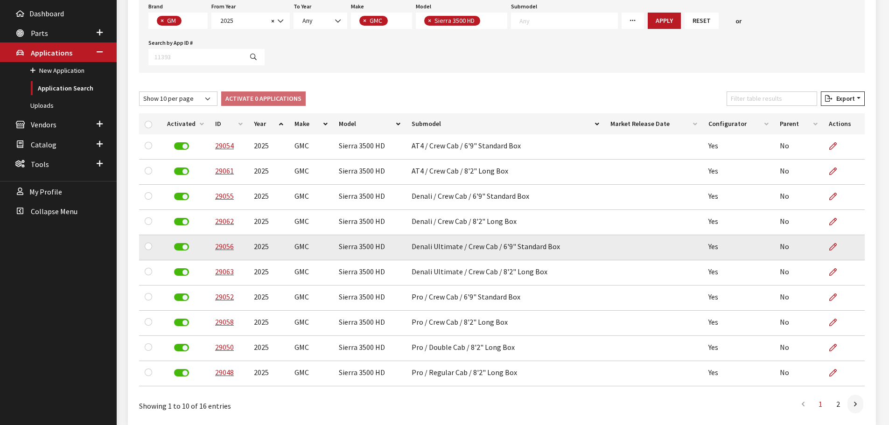
scroll to position [155, 0]
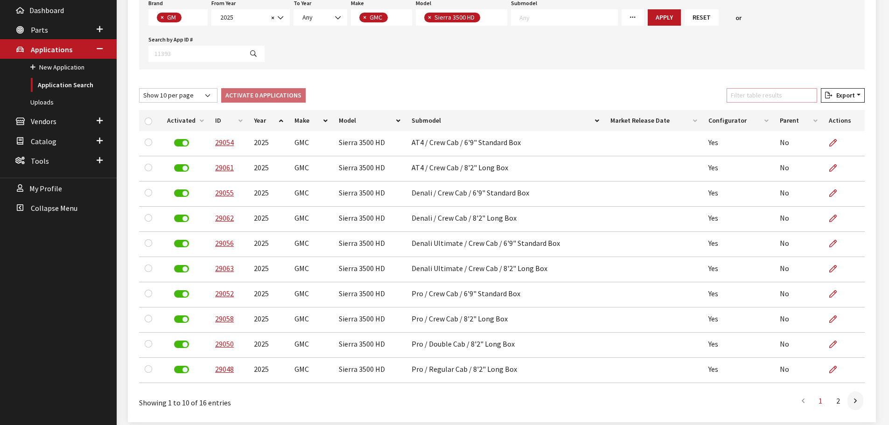
click at [772, 88] on input "Filter table results" at bounding box center [772, 95] width 91 height 14
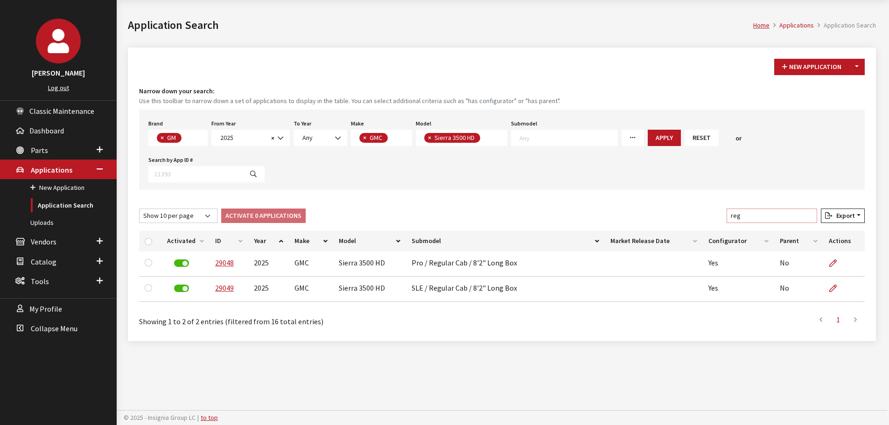
click at [732, 209] on div "Show 10 per page Show 25 per page Show 50 per page Show 100 per page Show 1000 …" at bounding box center [502, 218] width 730 height 18
drag, startPoint x: 744, startPoint y: 179, endPoint x: 727, endPoint y: 179, distance: 17.3
click at [727, 209] on div "Show 10 per page Show 25 per page Show 50 per page Show 100 per page Show 1000 …" at bounding box center [502, 218] width 730 height 18
type input "l"
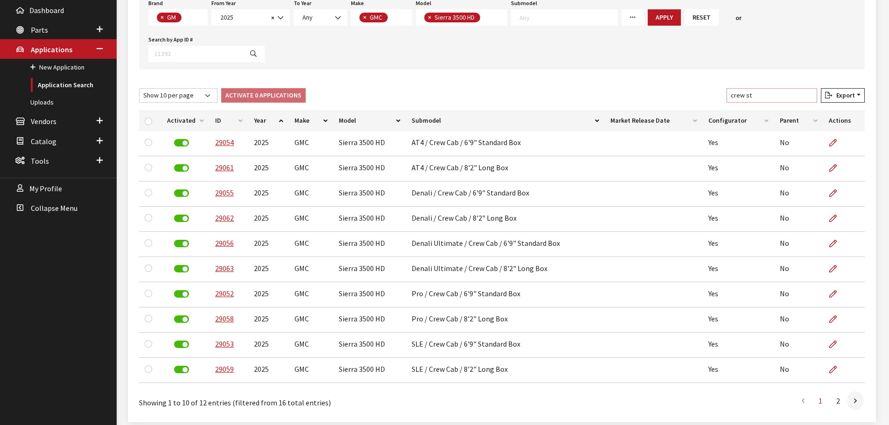
scroll to position [54, 0]
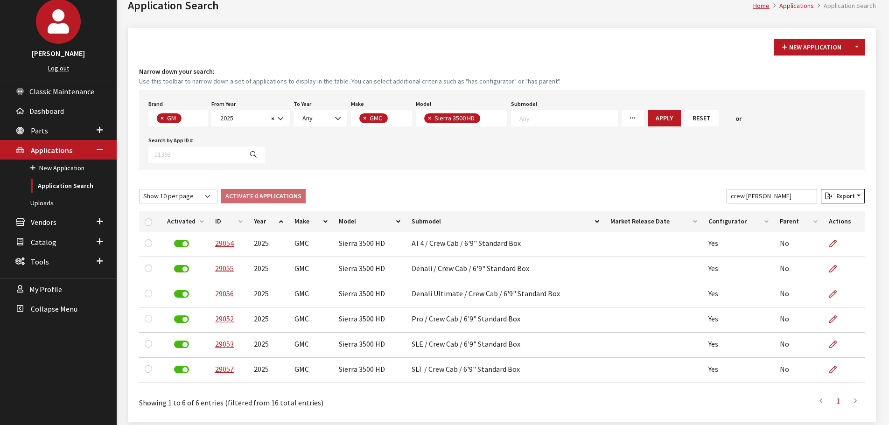
drag, startPoint x: 756, startPoint y: 160, endPoint x: 796, endPoint y: 161, distance: 40.6
click at [796, 189] on input "crew stan" at bounding box center [772, 196] width 91 height 14
type input "crew long"
click at [429, 116] on span "×" at bounding box center [429, 118] width 3 height 8
select select
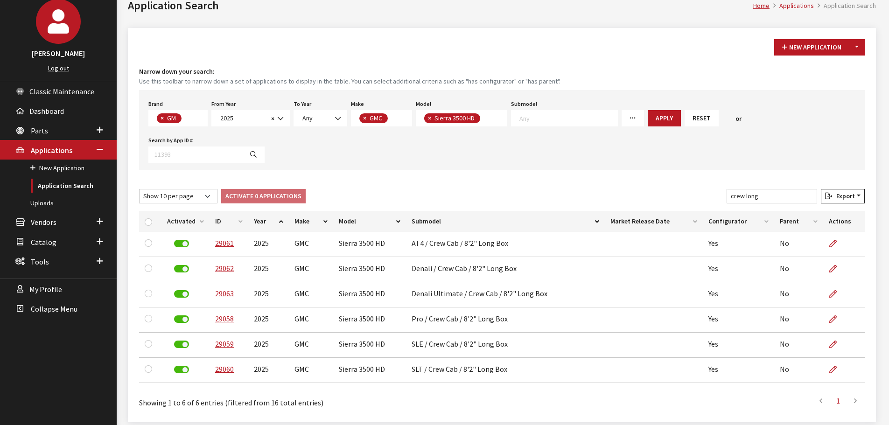
select select
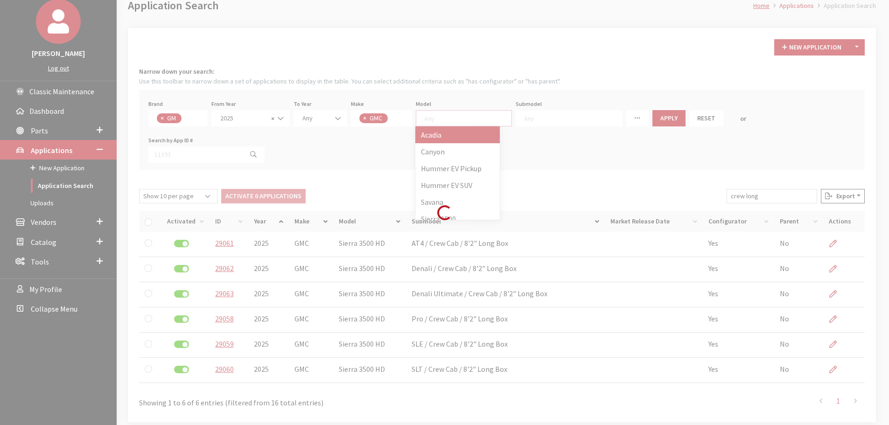
scroll to position [0, 0]
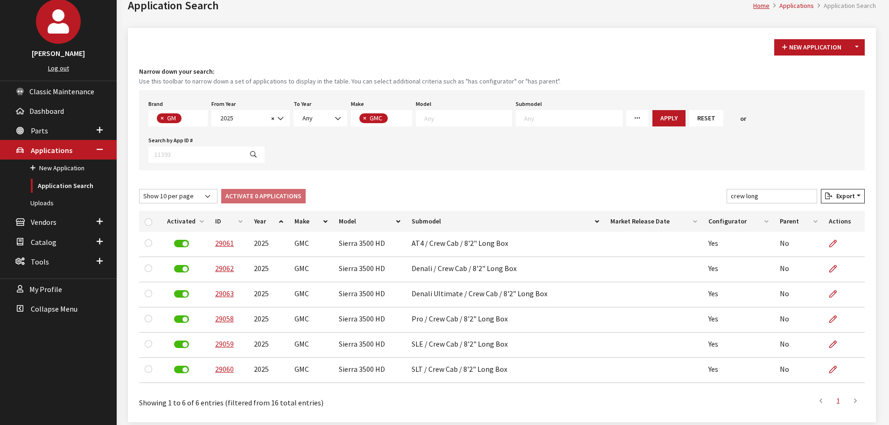
click at [429, 116] on textarea "Search" at bounding box center [467, 118] width 87 height 8
select select "86"
select select
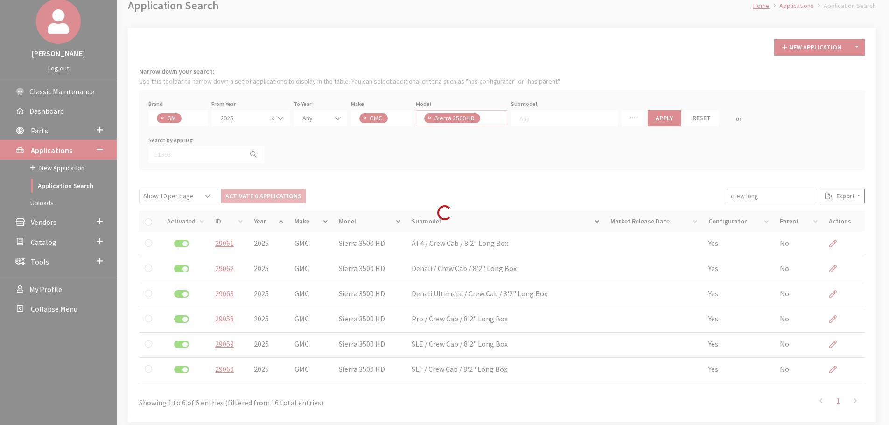
scroll to position [0, 0]
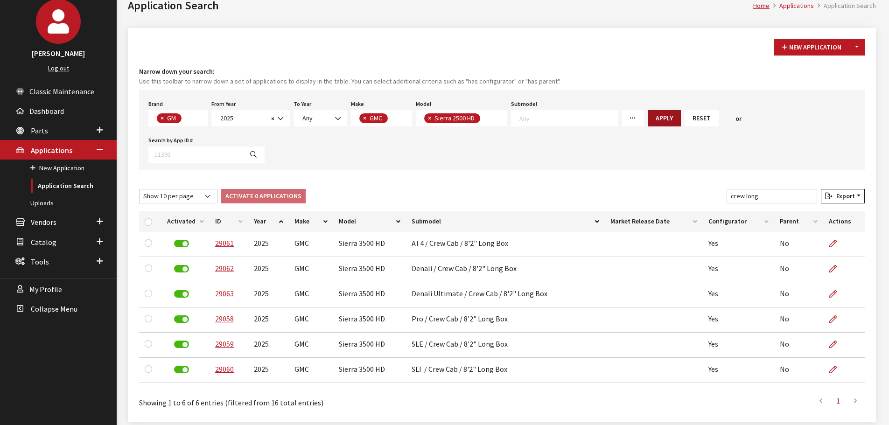
click at [653, 120] on button "Apply" at bounding box center [664, 118] width 33 height 16
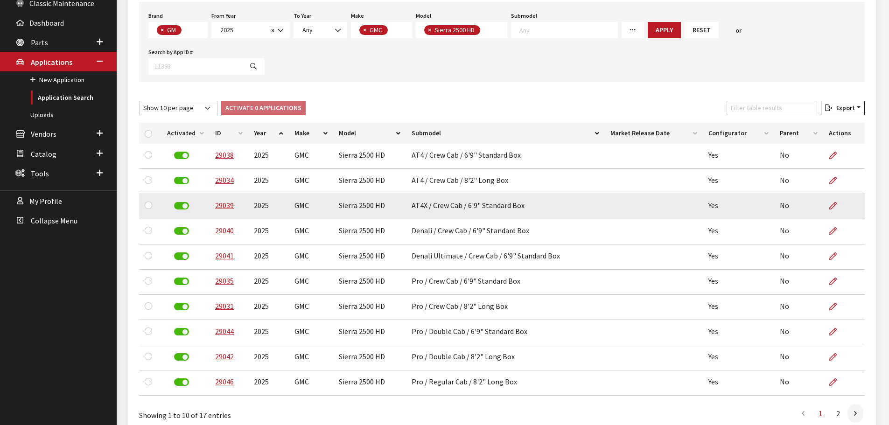
scroll to position [155, 0]
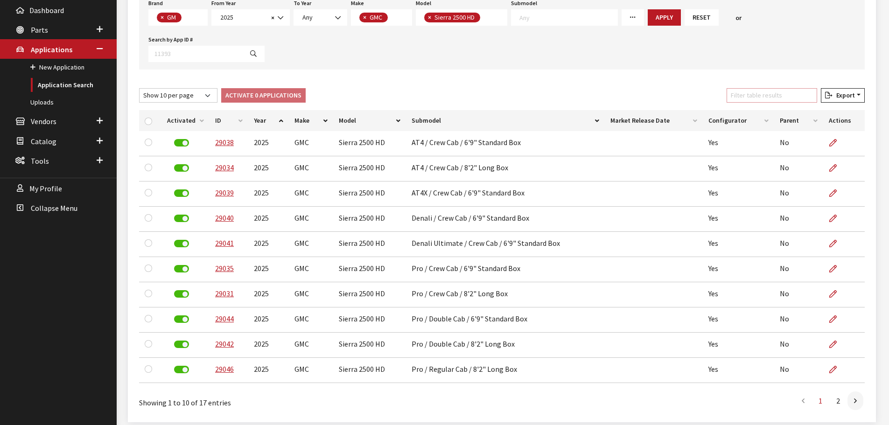
click at [760, 88] on input "Filter table results" at bounding box center [772, 95] width 91 height 14
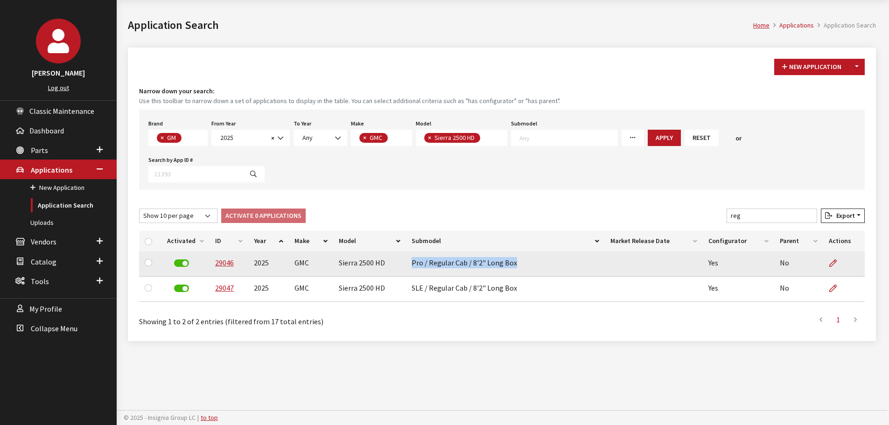
drag, startPoint x: 409, startPoint y: 228, endPoint x: 543, endPoint y: 224, distance: 134.0
click at [543, 252] on td "Pro / Regular Cab / 8'2" Long Box" at bounding box center [505, 264] width 199 height 25
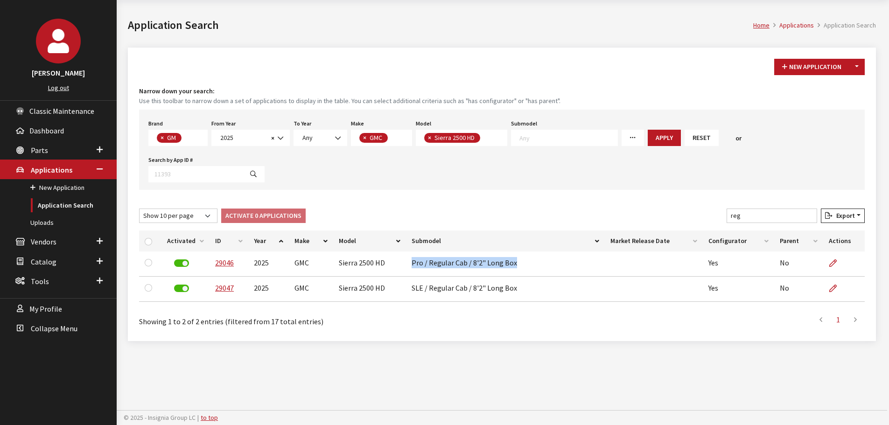
copy td "Pro / Regular Cab / 8'2" Long Box"
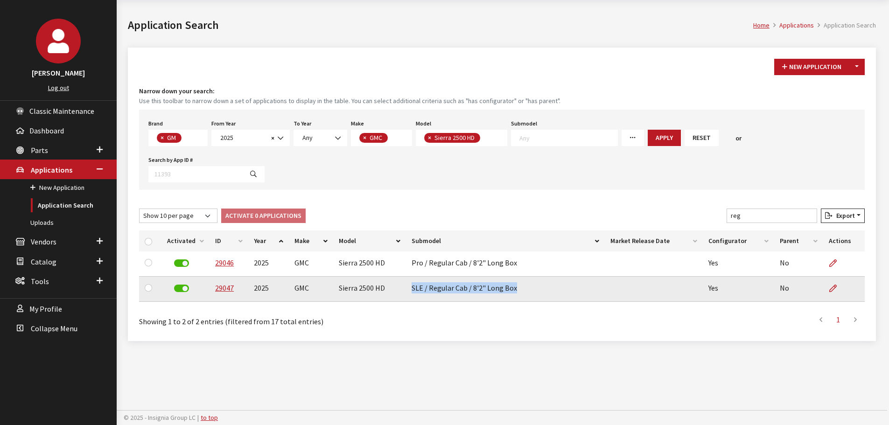
drag, startPoint x: 411, startPoint y: 253, endPoint x: 514, endPoint y: 252, distance: 103.2
click at [514, 277] on td "SLE / Regular Cab / 8'2" Long Box" at bounding box center [505, 289] width 199 height 25
copy td "SLE / Regular Cab / 8'2" Long Box"
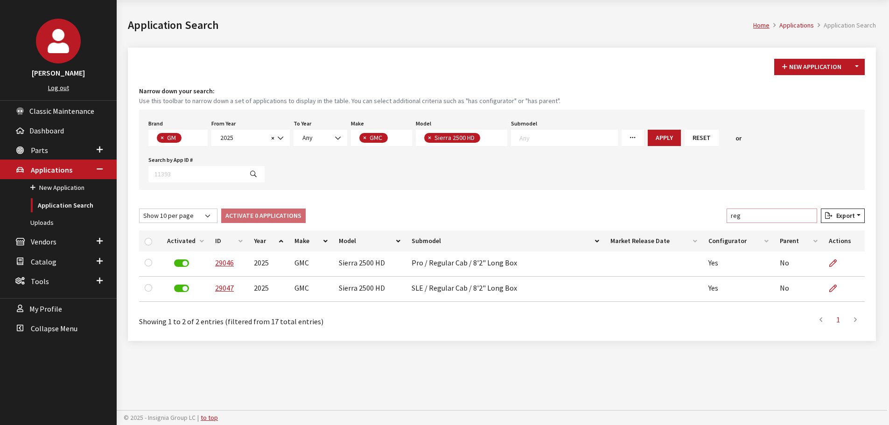
drag, startPoint x: 753, startPoint y: 184, endPoint x: 716, endPoint y: 178, distance: 37.8
click at [716, 209] on div "Show 10 per page Show 25 per page Show 50 per page Show 100 per page Show 1000 …" at bounding box center [502, 218] width 730 height 18
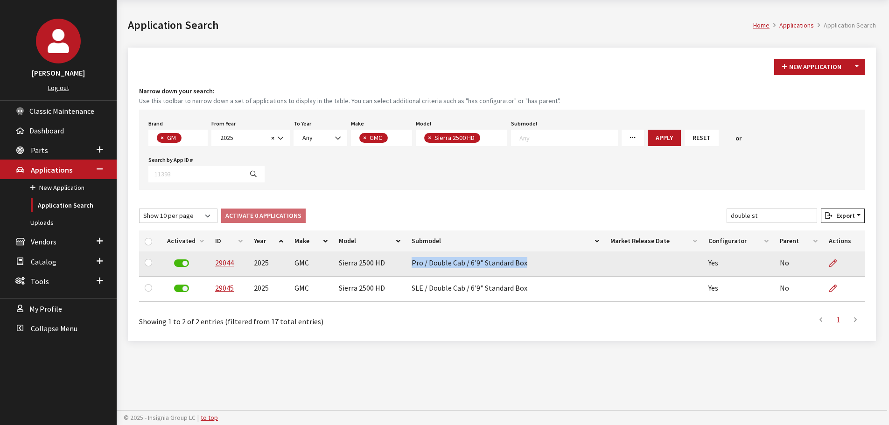
drag, startPoint x: 411, startPoint y: 226, endPoint x: 526, endPoint y: 225, distance: 115.3
click at [526, 252] on td "Pro / Double Cab / 6'9" Standard Box" at bounding box center [505, 264] width 199 height 25
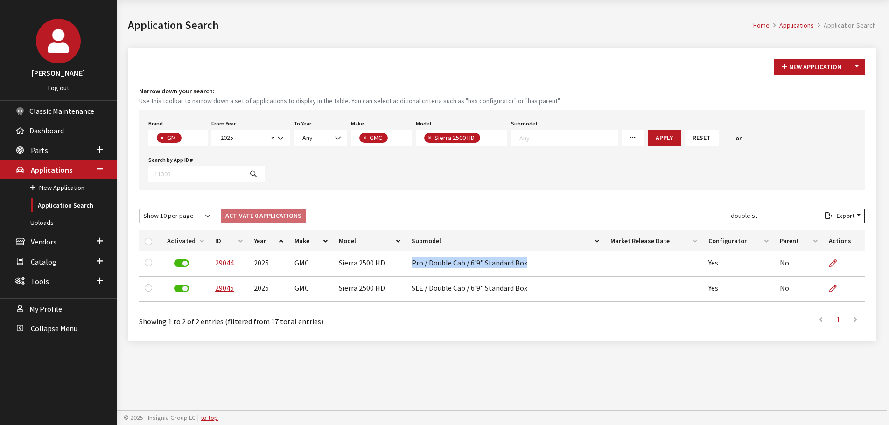
copy td "Pro / Double Cab / 6'9" Standard Box"
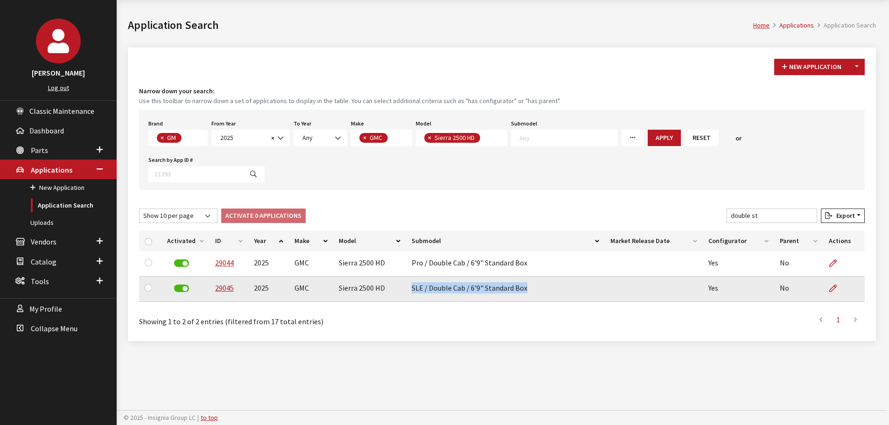
drag, startPoint x: 408, startPoint y: 253, endPoint x: 533, endPoint y: 253, distance: 125.1
click at [533, 277] on td "SLE / Double Cab / 6'9" Standard Box" at bounding box center [505, 289] width 199 height 25
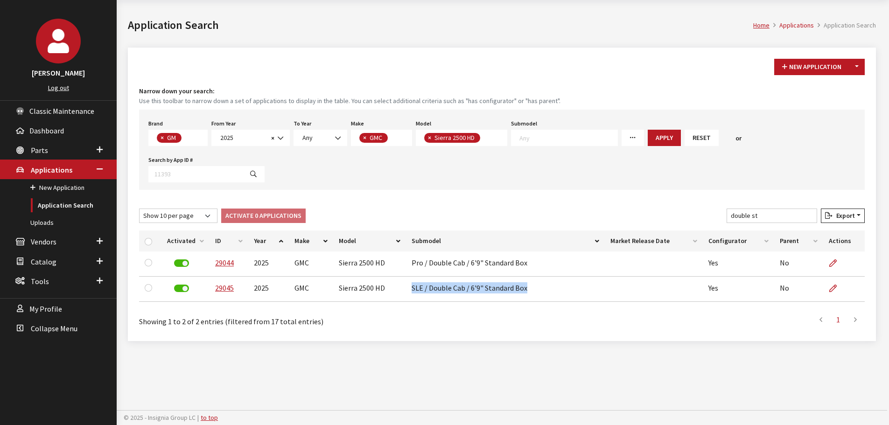
copy td "SLE / Double Cab / 6'9" Standard Box"
click at [761, 209] on input "double st" at bounding box center [772, 216] width 91 height 14
drag, startPoint x: 761, startPoint y: 182, endPoint x: 774, endPoint y: 182, distance: 13.5
click at [774, 209] on input "double st" at bounding box center [772, 216] width 91 height 14
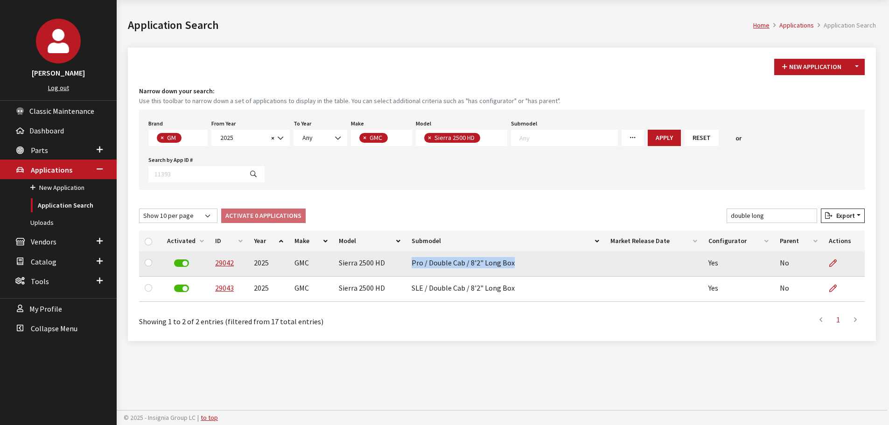
drag, startPoint x: 410, startPoint y: 229, endPoint x: 513, endPoint y: 230, distance: 103.2
click at [513, 252] on td "Pro / Double Cab / 8'2" Long Box" at bounding box center [505, 264] width 199 height 25
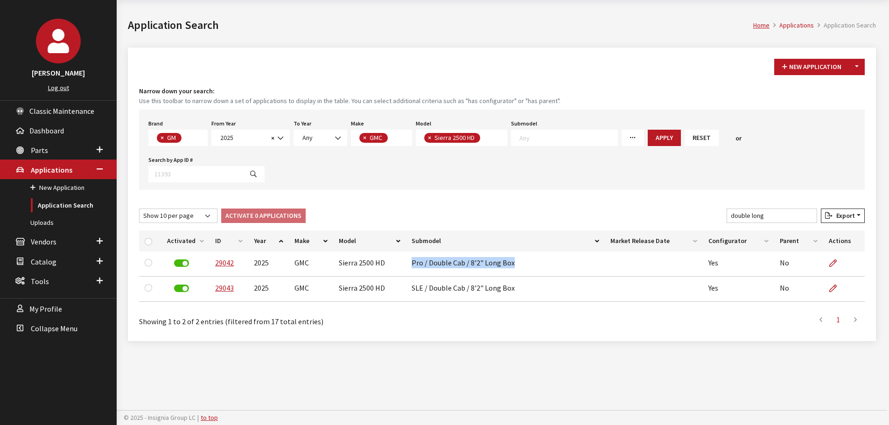
copy td "Pro / Double Cab / 8'2" Long Box"
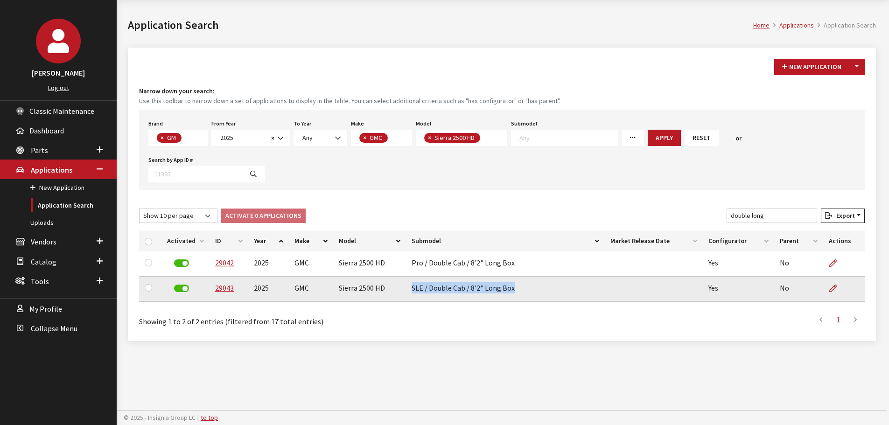
drag, startPoint x: 411, startPoint y: 251, endPoint x: 514, endPoint y: 251, distance: 102.7
click at [514, 277] on td "SLE / Double Cab / 8'2" Long Box" at bounding box center [505, 289] width 199 height 25
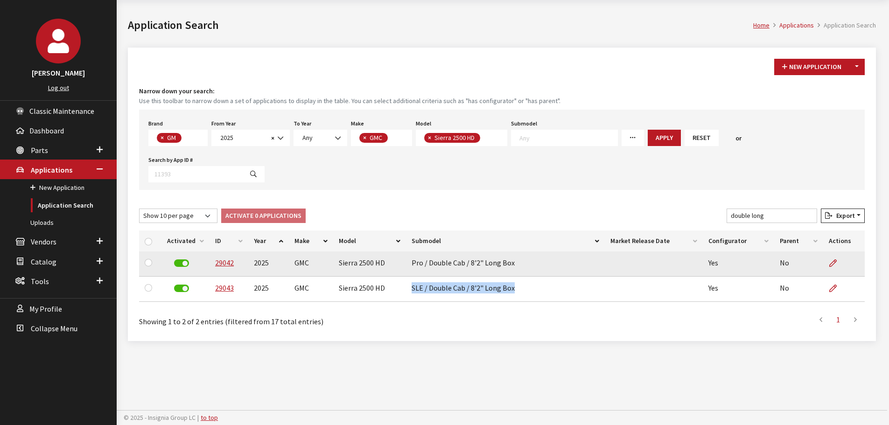
copy td "SLE / Double Cab / 8'2" Long Box"
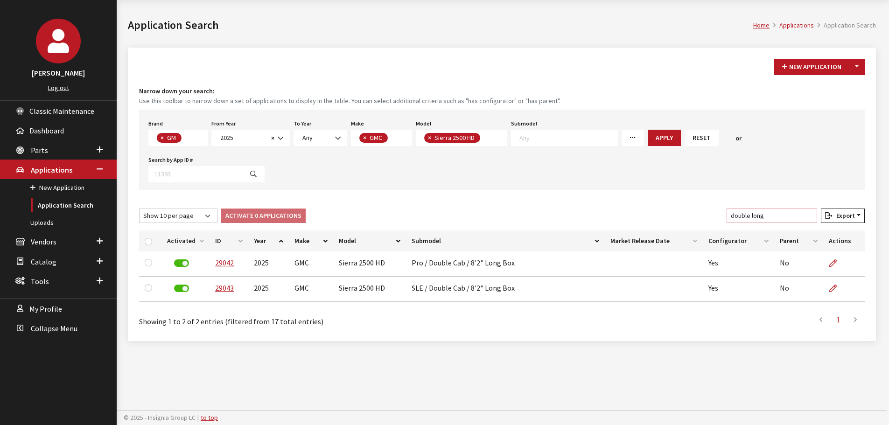
drag, startPoint x: 781, startPoint y: 179, endPoint x: 712, endPoint y: 178, distance: 69.1
click at [712, 209] on div "Show 10 per page Show 25 per page Show 50 per page Show 100 per page Show 1000 …" at bounding box center [502, 218] width 730 height 18
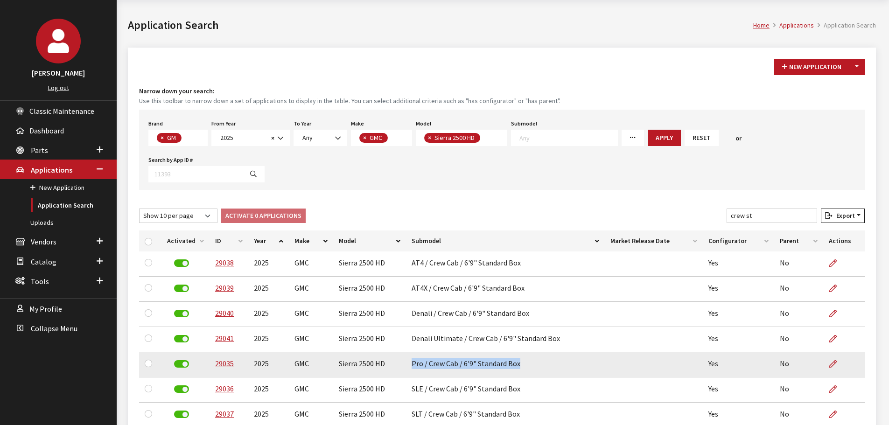
drag, startPoint x: 410, startPoint y: 328, endPoint x: 523, endPoint y: 332, distance: 112.6
click at [523, 352] on td "Pro / Crew Cab / 6'9" Standard Box" at bounding box center [505, 364] width 199 height 25
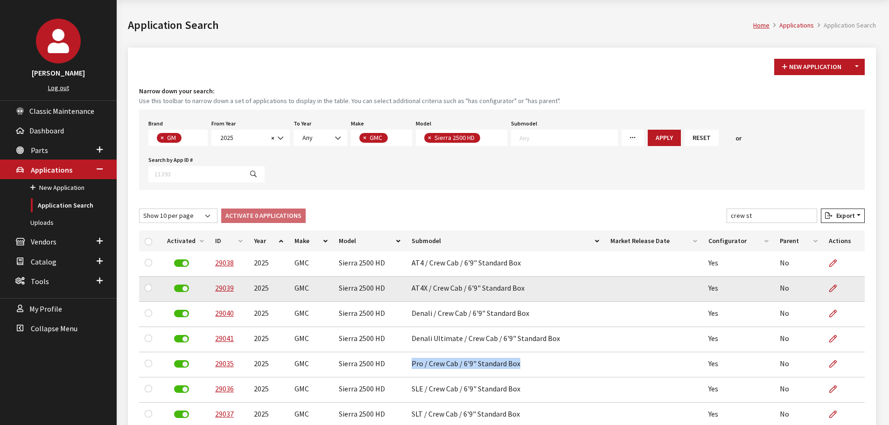
copy td "Pro / Crew Cab / 6'9" Standard Box"
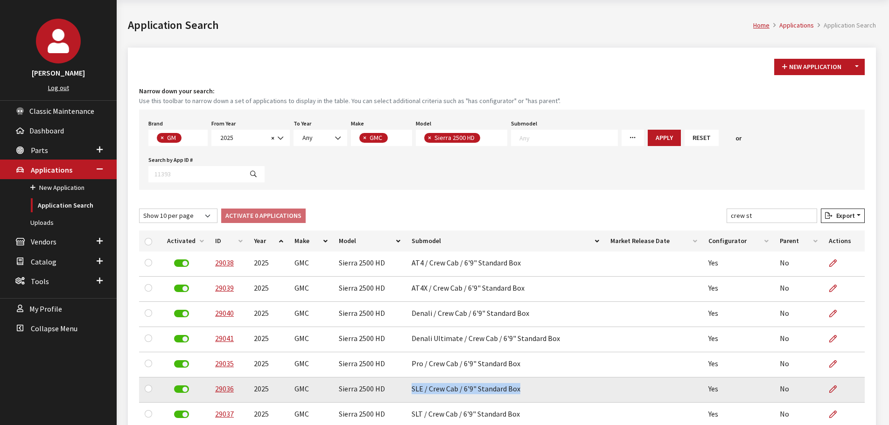
drag, startPoint x: 410, startPoint y: 355, endPoint x: 519, endPoint y: 353, distance: 109.2
click at [519, 378] on td "SLE / Crew Cab / 6'9" Standard Box" at bounding box center [505, 390] width 199 height 25
copy td "SLE / Crew Cab / 6'9" Standard Box"
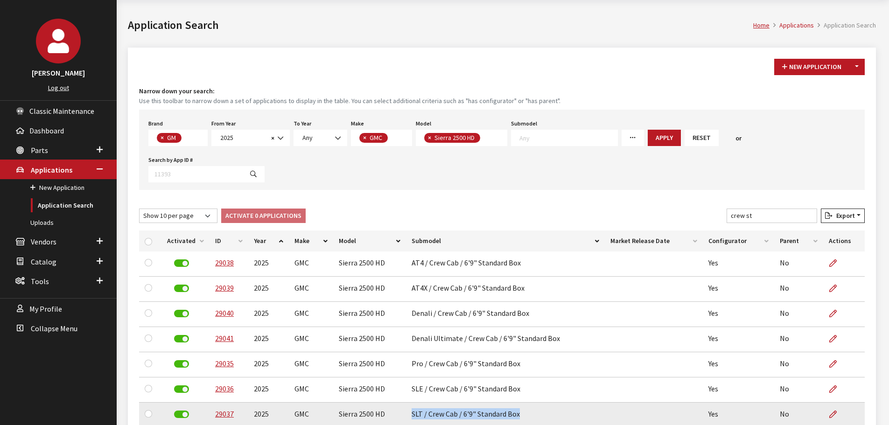
drag, startPoint x: 410, startPoint y: 379, endPoint x: 546, endPoint y: 371, distance: 136.5
click at [525, 403] on td "SLT / Crew Cab / 6'9" Standard Box" at bounding box center [505, 415] width 199 height 25
copy td "SLT / Crew Cab / 6'9" Standard Box"
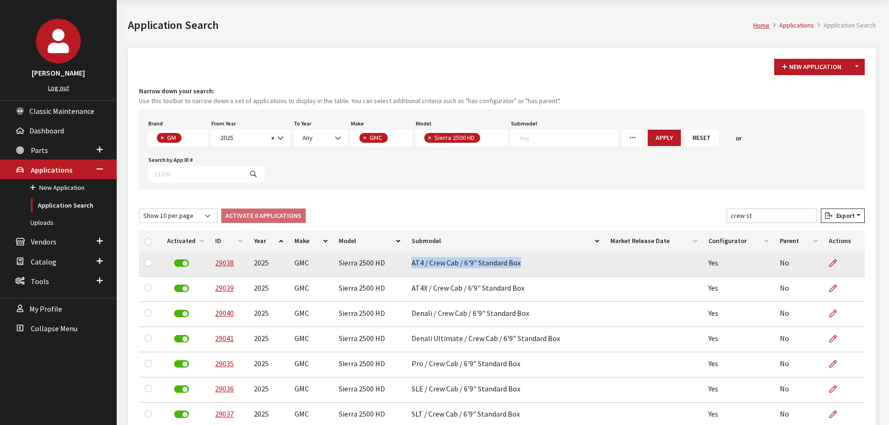
drag, startPoint x: 409, startPoint y: 229, endPoint x: 564, endPoint y: 233, distance: 155.0
click at [564, 252] on td "AT4 / Crew Cab / 6'9" Standard Box" at bounding box center [505, 264] width 199 height 25
copy td "AT4 / Crew Cab / 6'9" Standard Box"
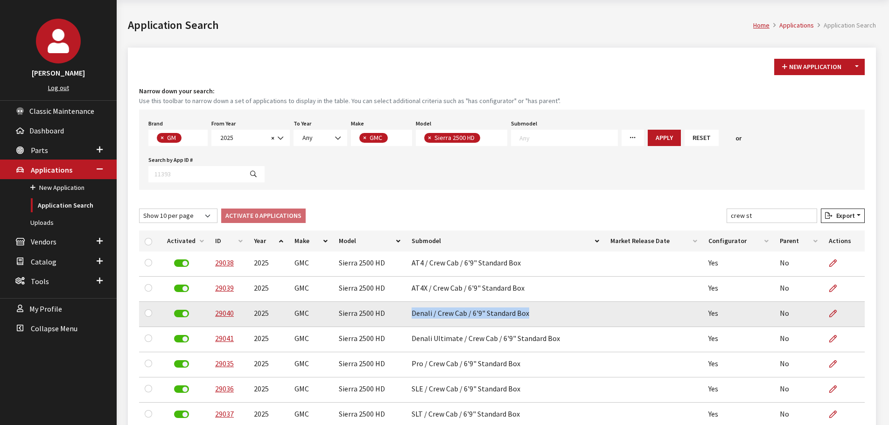
drag, startPoint x: 409, startPoint y: 279, endPoint x: 551, endPoint y: 279, distance: 141.9
click at [551, 302] on td "Denali / Crew Cab / 6'9" Standard Box" at bounding box center [505, 314] width 199 height 25
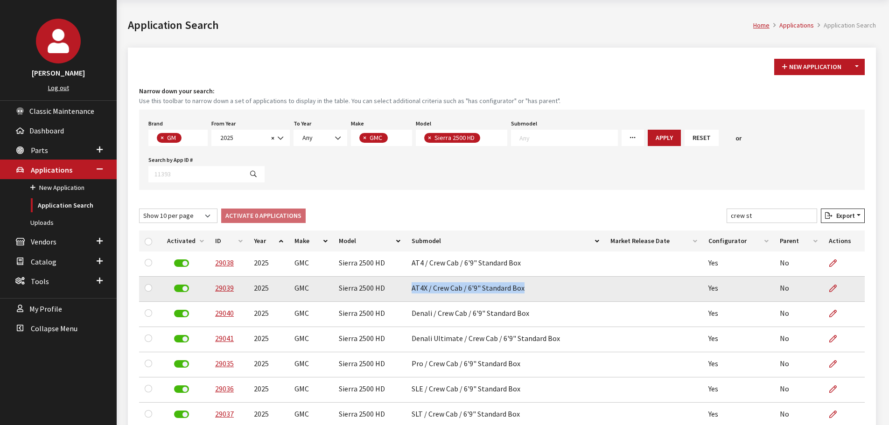
drag, startPoint x: 412, startPoint y: 252, endPoint x: 526, endPoint y: 253, distance: 114.8
click at [526, 277] on td "AT4X / Crew Cab / 6'9" Standard Box" at bounding box center [505, 289] width 199 height 25
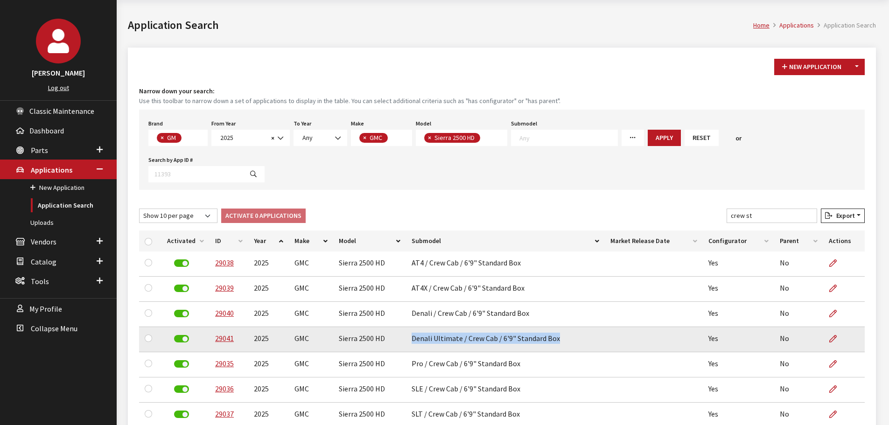
drag, startPoint x: 415, startPoint y: 302, endPoint x: 562, endPoint y: 311, distance: 146.8
click at [562, 327] on td "Denali Ultimate / Crew Cab / 6'9" Standard Box" at bounding box center [505, 339] width 199 height 25
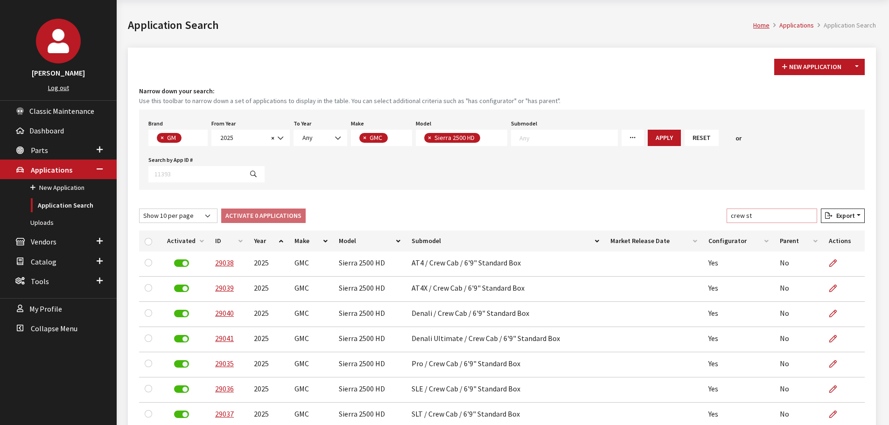
click at [762, 209] on input "crew st" at bounding box center [772, 216] width 91 height 14
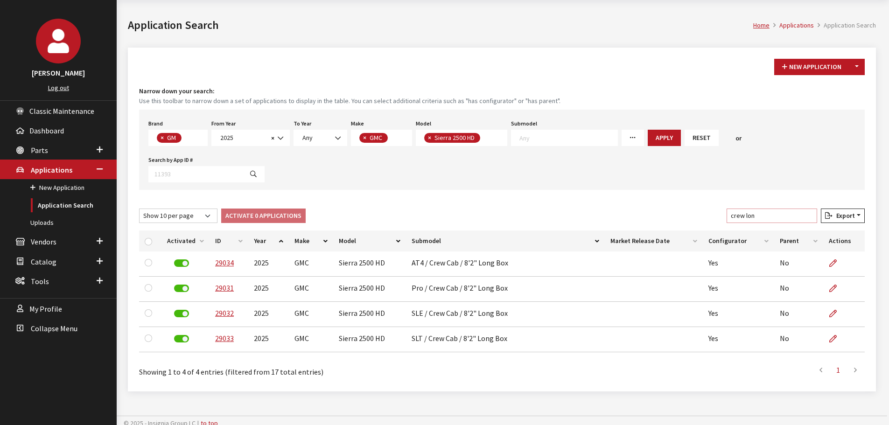
type input "crew lon"
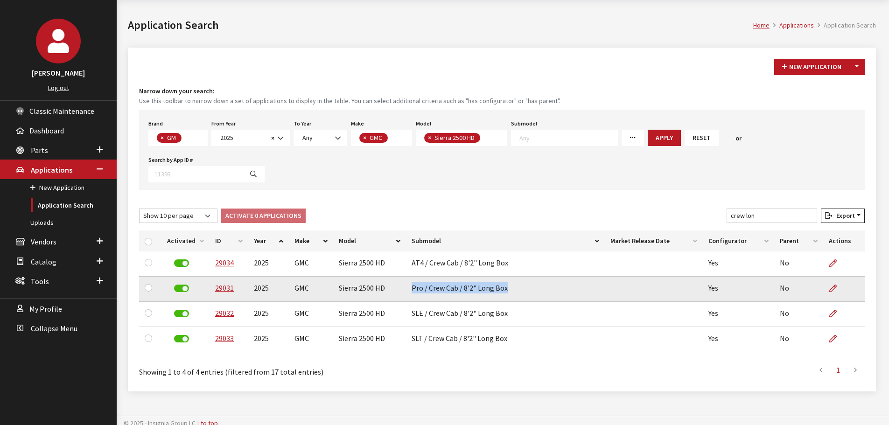
drag, startPoint x: 409, startPoint y: 254, endPoint x: 505, endPoint y: 258, distance: 95.8
click at [505, 277] on td "Pro / Crew Cab / 8'2" Long Box" at bounding box center [505, 289] width 199 height 25
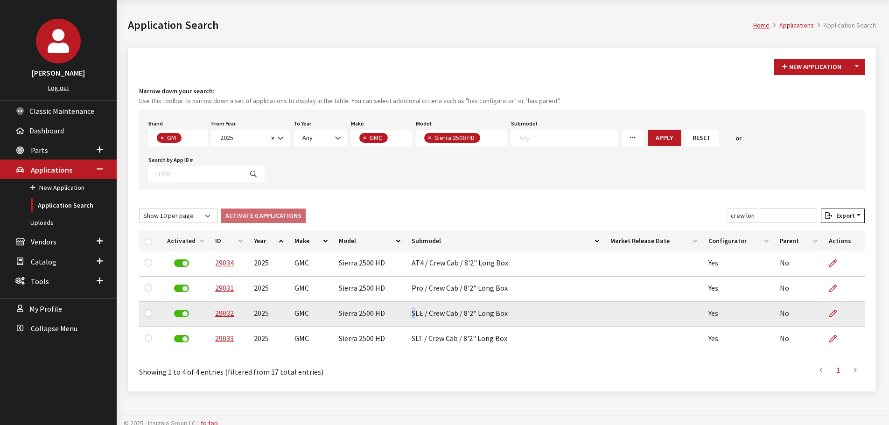
click at [413, 302] on td "SLE / Crew Cab / 8'2" Long Box" at bounding box center [505, 314] width 199 height 25
click at [410, 302] on td "SLE / Crew Cab / 8'2" Long Box" at bounding box center [505, 314] width 199 height 25
drag, startPoint x: 410, startPoint y: 277, endPoint x: 510, endPoint y: 276, distance: 99.9
click at [510, 302] on td "SLE / Crew Cab / 8'2" Long Box" at bounding box center [505, 314] width 199 height 25
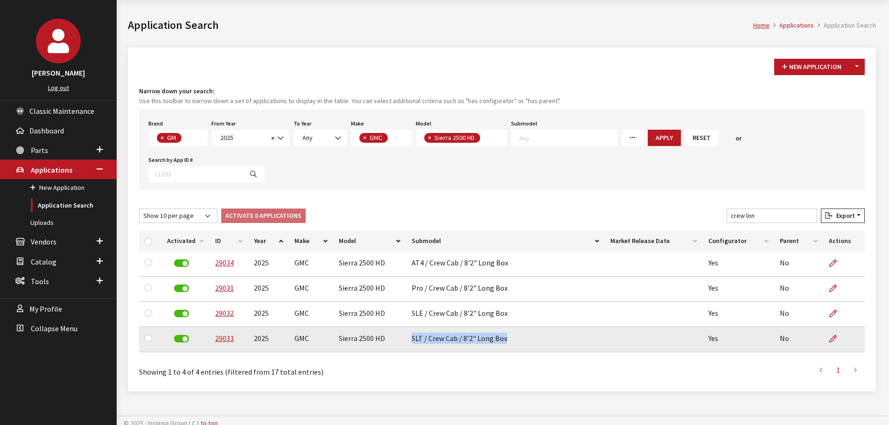
drag, startPoint x: 411, startPoint y: 302, endPoint x: 536, endPoint y: 295, distance: 125.3
click at [536, 327] on td "SLT / Crew Cab / 8'2" Long Box" at bounding box center [505, 339] width 199 height 25
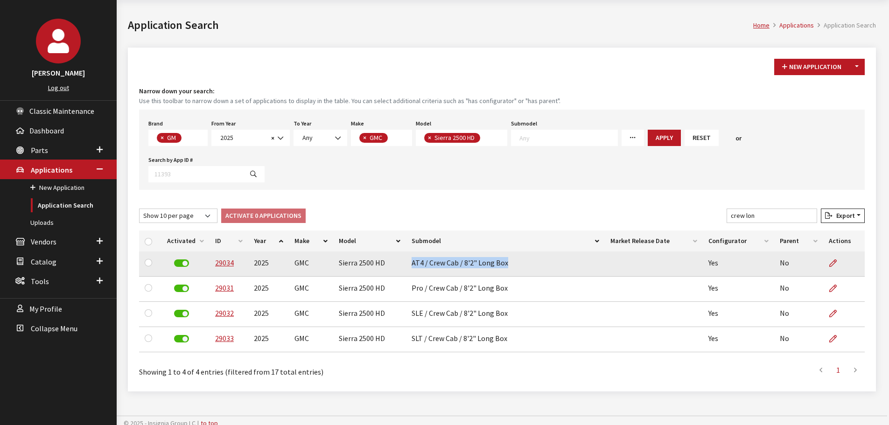
drag, startPoint x: 410, startPoint y: 228, endPoint x: 524, endPoint y: 225, distance: 113.5
click at [524, 252] on td "AT4 / Crew Cab / 8'2" Long Box" at bounding box center [505, 264] width 199 height 25
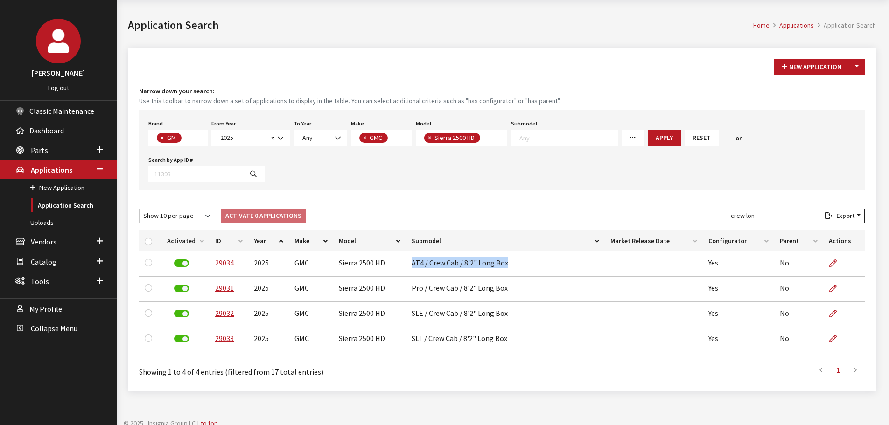
click at [428, 138] on span "×" at bounding box center [429, 137] width 3 height 8
select select
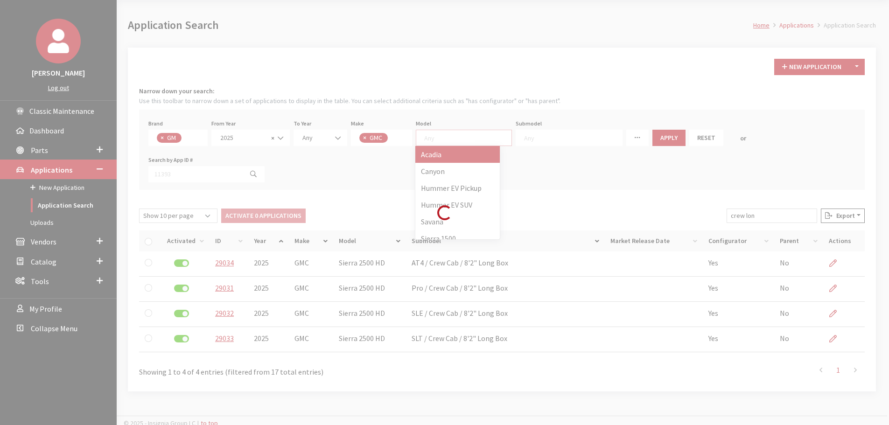
scroll to position [0, 0]
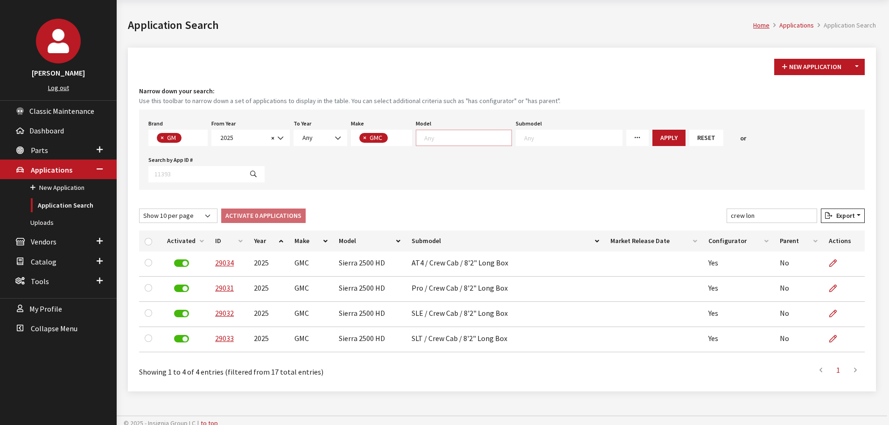
click at [428, 138] on textarea "Search" at bounding box center [467, 137] width 87 height 8
click at [359, 137] on button "×" at bounding box center [363, 138] width 9 height 10
select select
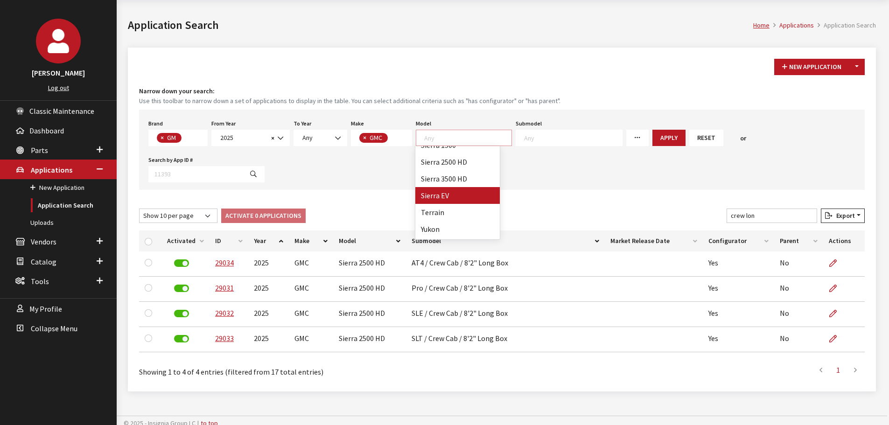
select select
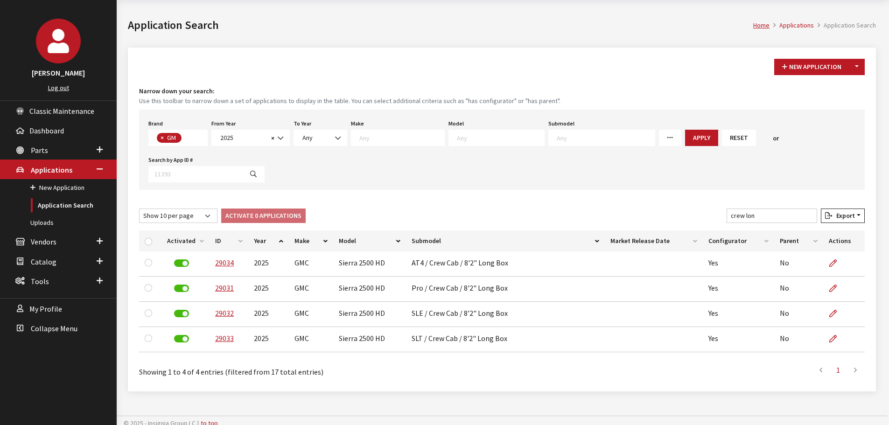
scroll to position [9, 0]
click at [457, 137] on textarea "Search" at bounding box center [500, 137] width 87 height 8
select select "73"
select select
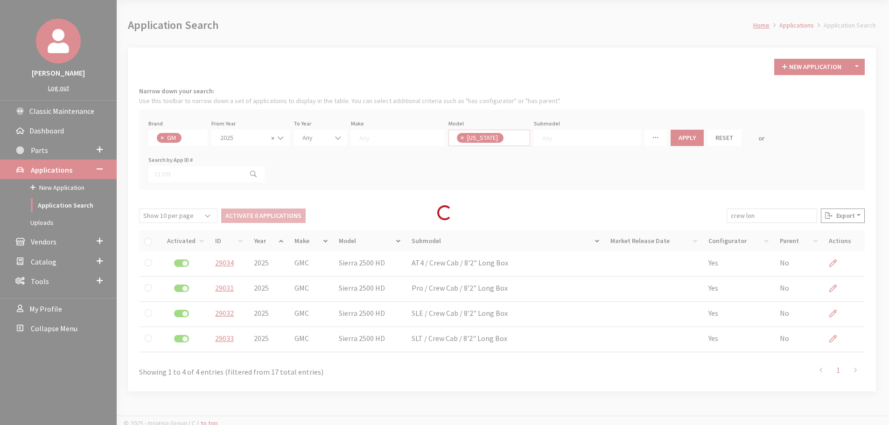
scroll to position [53, 0]
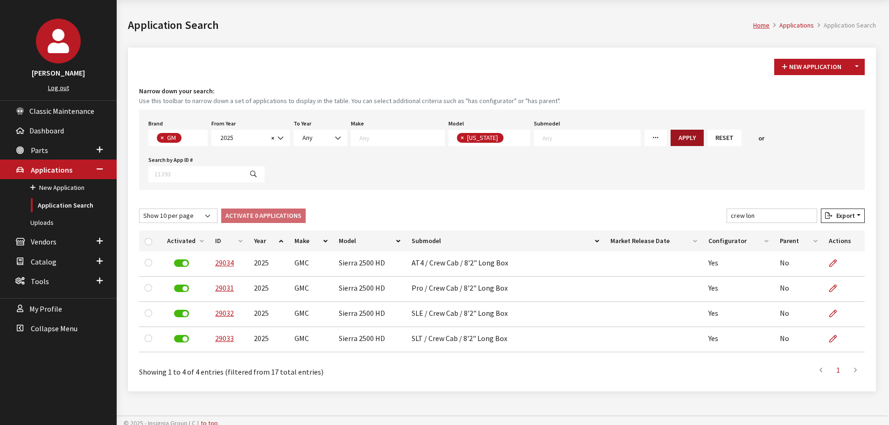
click at [671, 140] on button "Apply" at bounding box center [687, 138] width 33 height 16
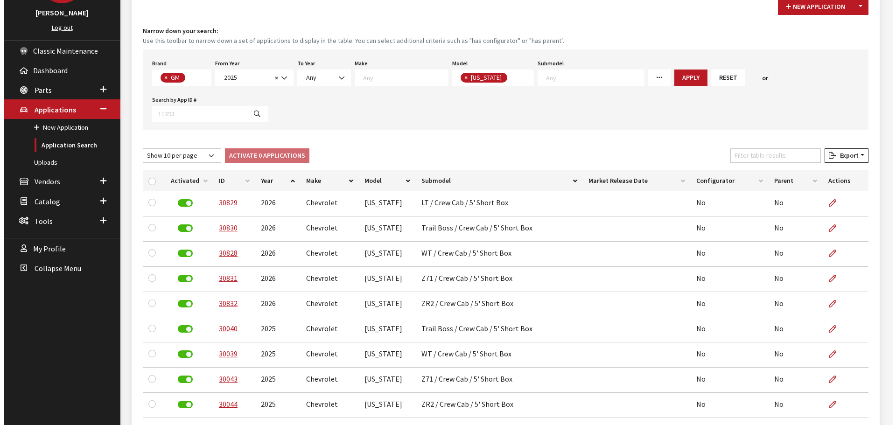
scroll to position [0, 0]
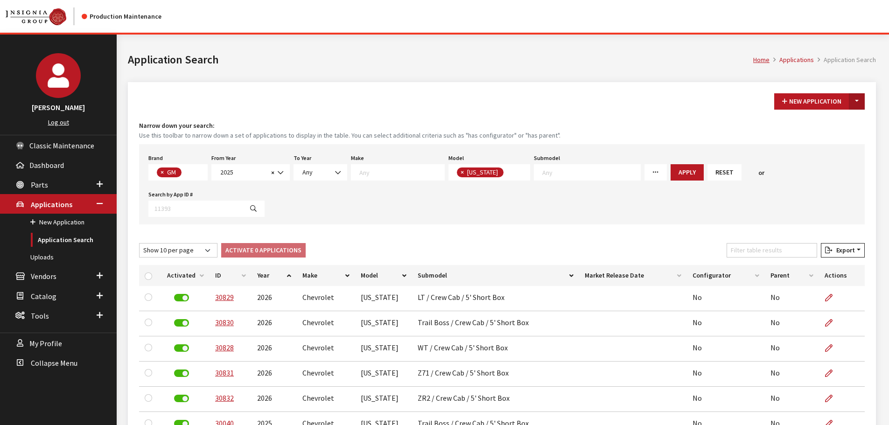
click at [857, 105] on button "Toggle Dropdown" at bounding box center [857, 101] width 16 height 16
click at [842, 123] on button "New From Existing..." at bounding box center [825, 121] width 80 height 16
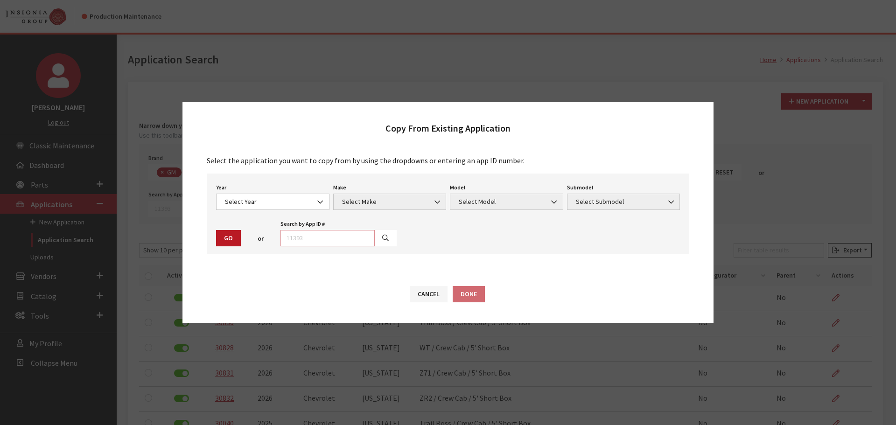
click at [332, 232] on input "text" at bounding box center [328, 238] width 94 height 16
type input "30829"
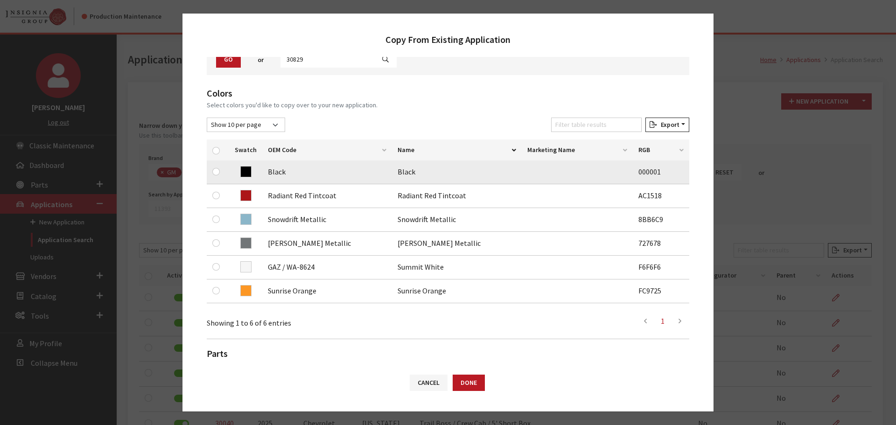
scroll to position [93, 0]
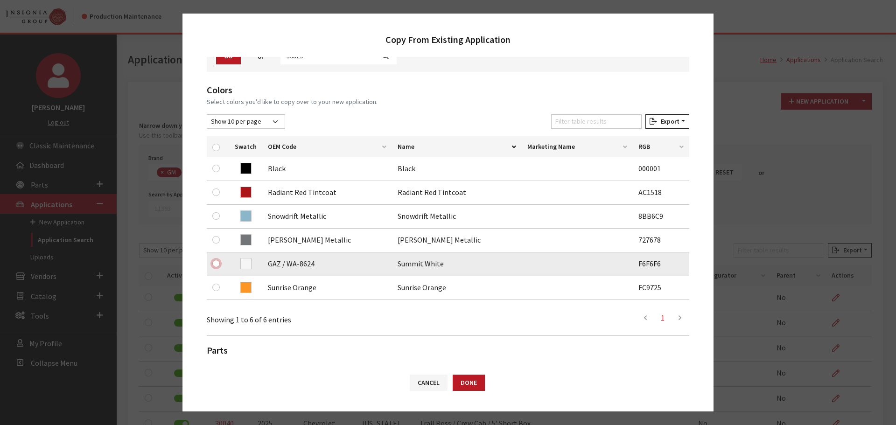
click at [216, 264] on input "checkbox" at bounding box center [215, 263] width 7 height 7
checkbox input "true"
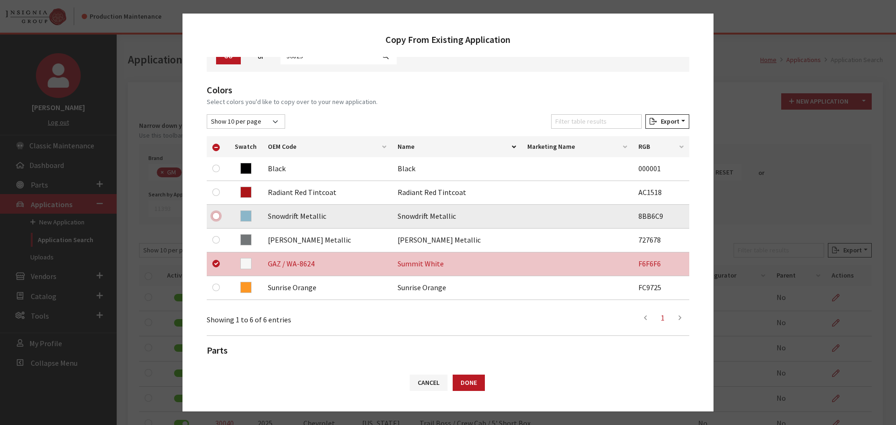
click at [218, 215] on input "checkbox" at bounding box center [215, 215] width 7 height 7
checkbox input "true"
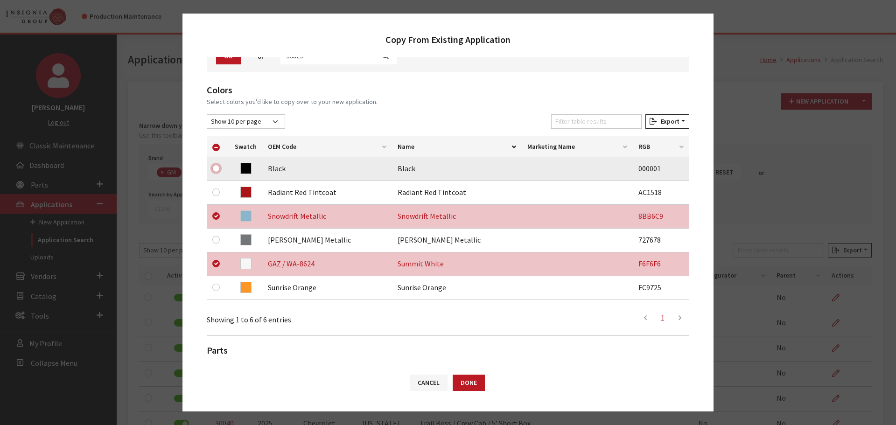
click at [215, 168] on input "checkbox" at bounding box center [215, 168] width 7 height 7
checkbox input "true"
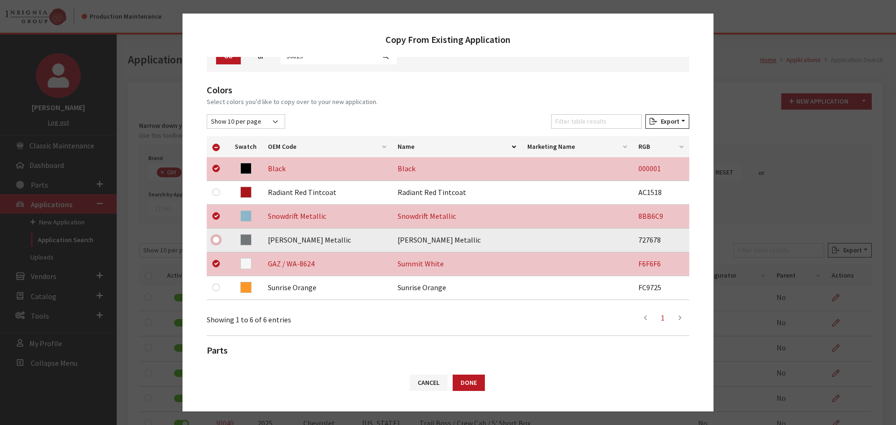
click at [215, 236] on input "checkbox" at bounding box center [215, 239] width 7 height 7
checkbox input "true"
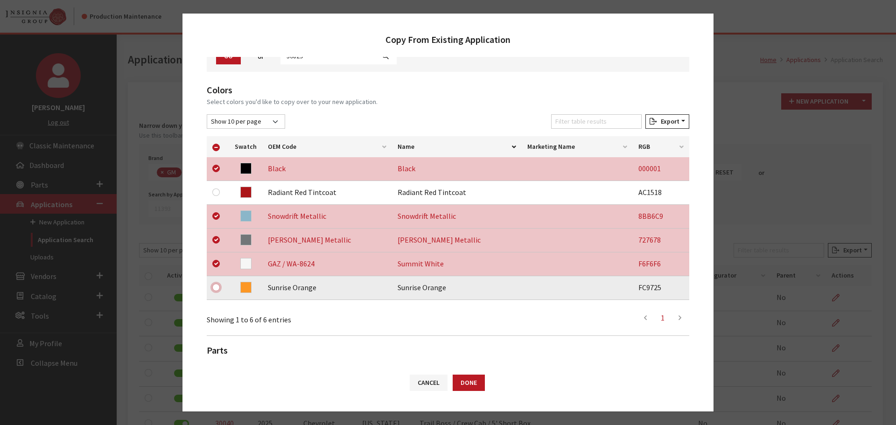
click at [214, 288] on input "checkbox" at bounding box center [215, 287] width 7 height 7
checkbox input "true"
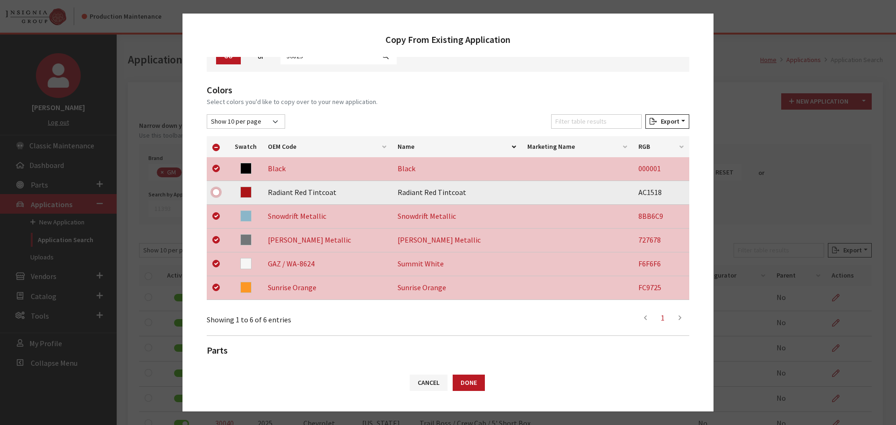
click at [217, 191] on input "checkbox" at bounding box center [215, 192] width 7 height 7
checkbox input "true"
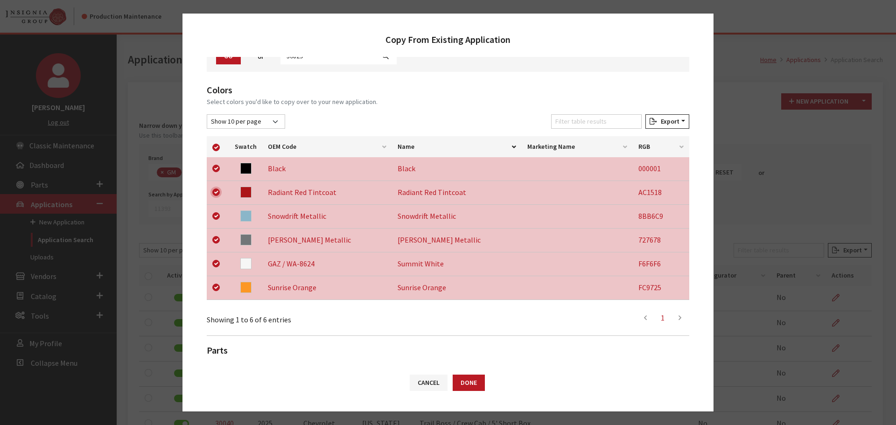
scroll to position [195, 0]
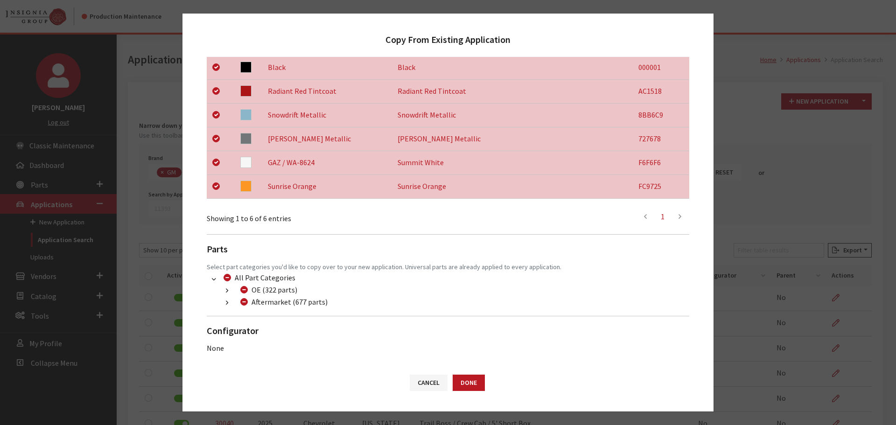
click at [224, 305] on button "button" at bounding box center [227, 303] width 18 height 11
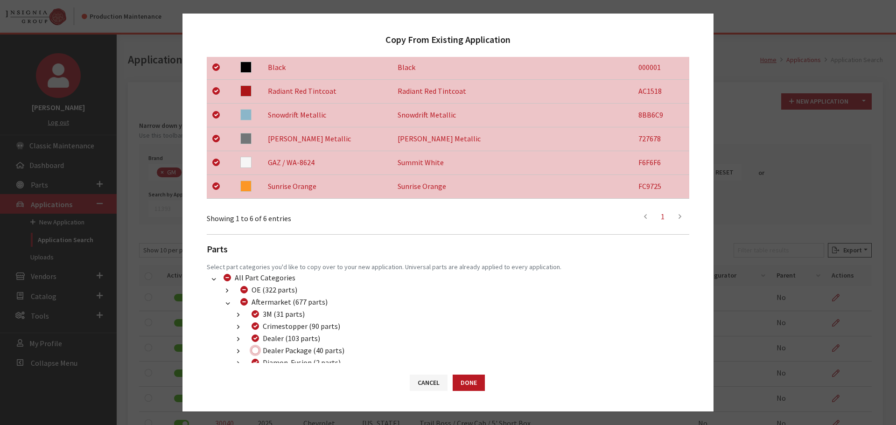
click at [255, 348] on input "Dealer Package (40 parts)" at bounding box center [255, 350] width 7 height 7
checkbox input "true"
click at [471, 379] on button "Done" at bounding box center [469, 383] width 32 height 16
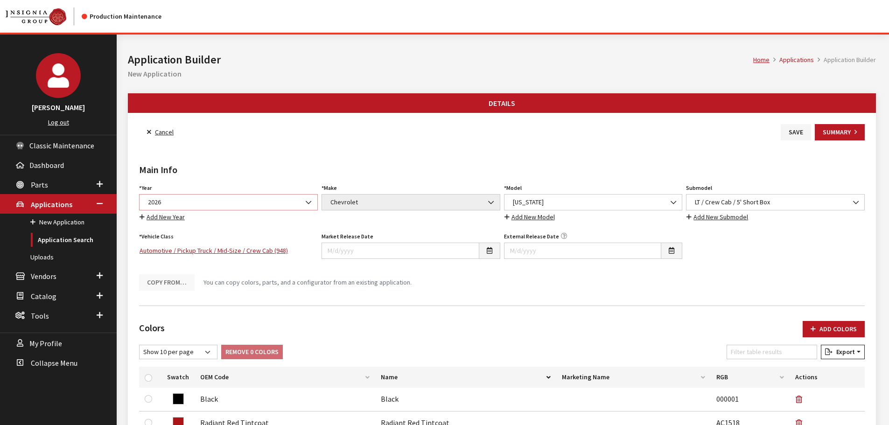
click at [221, 205] on span "2026" at bounding box center [228, 202] width 167 height 10
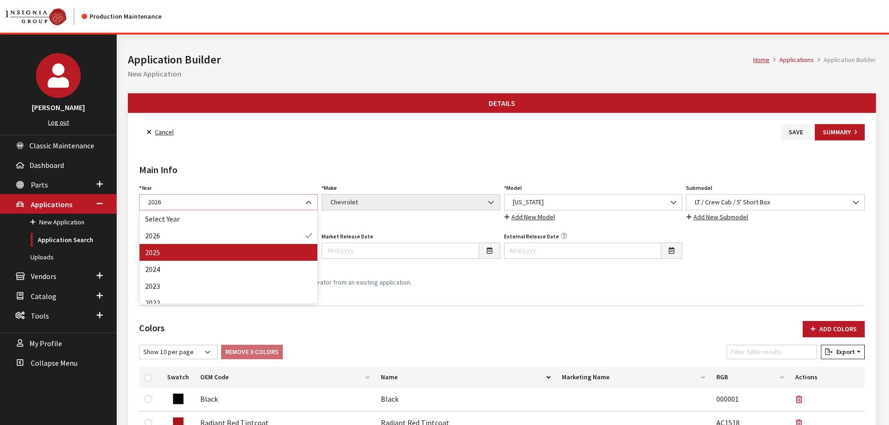
select select "43"
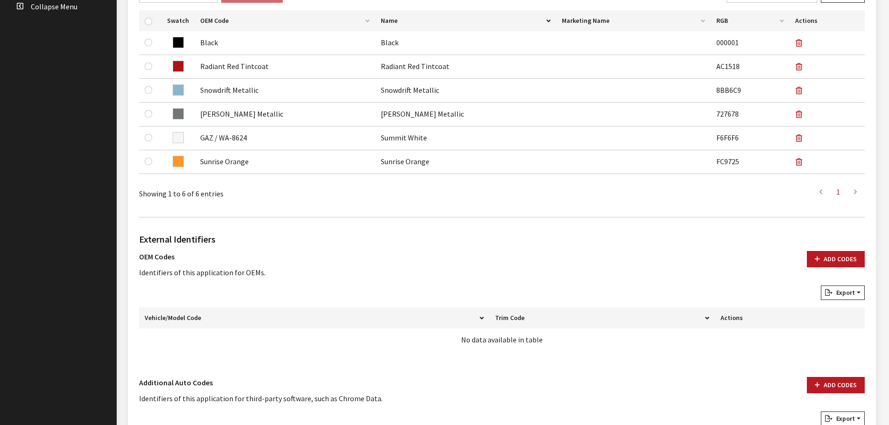
scroll to position [466, 0]
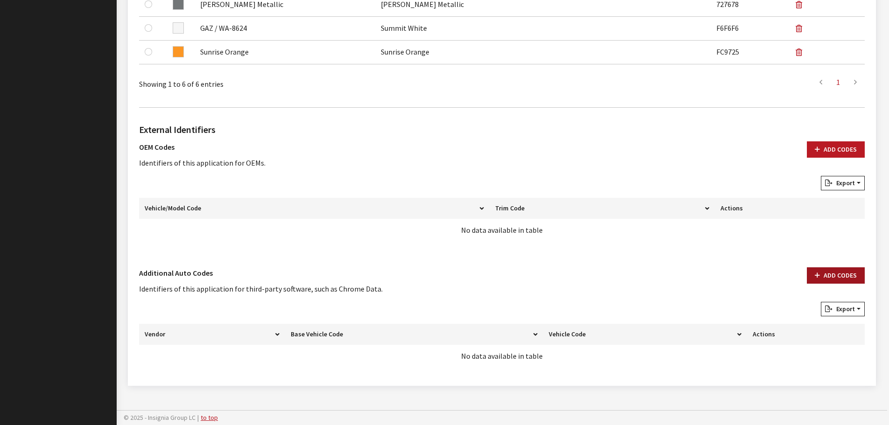
drag, startPoint x: 830, startPoint y: 287, endPoint x: 833, endPoint y: 282, distance: 5.0
click at [830, 287] on div "Add Codes" at bounding box center [835, 284] width 69 height 35
click at [834, 281] on button "Add Codes" at bounding box center [836, 275] width 58 height 16
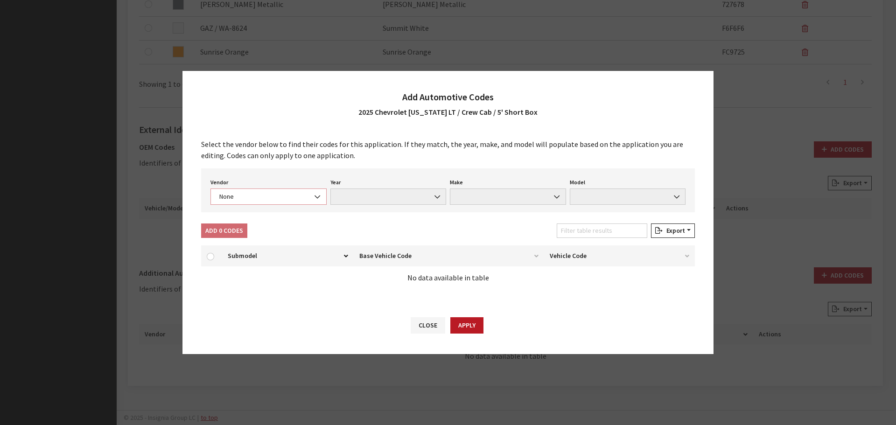
click at [262, 197] on span "None" at bounding box center [269, 197] width 104 height 10
select select "4"
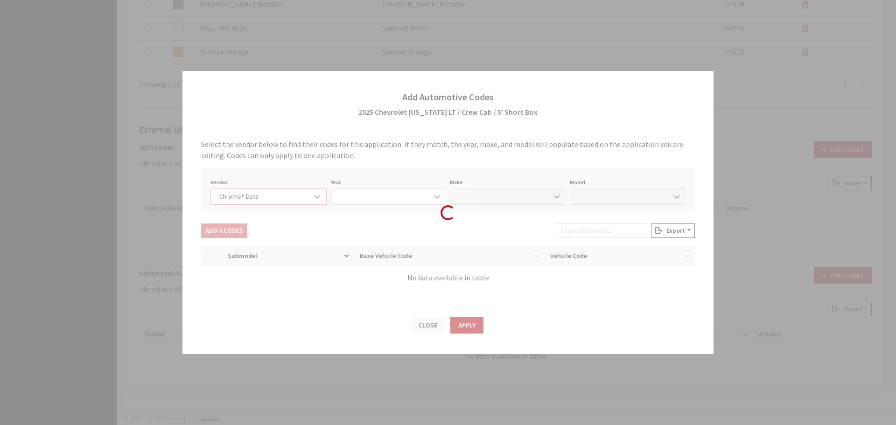
select select "2025"
select select "8"
select select "61399"
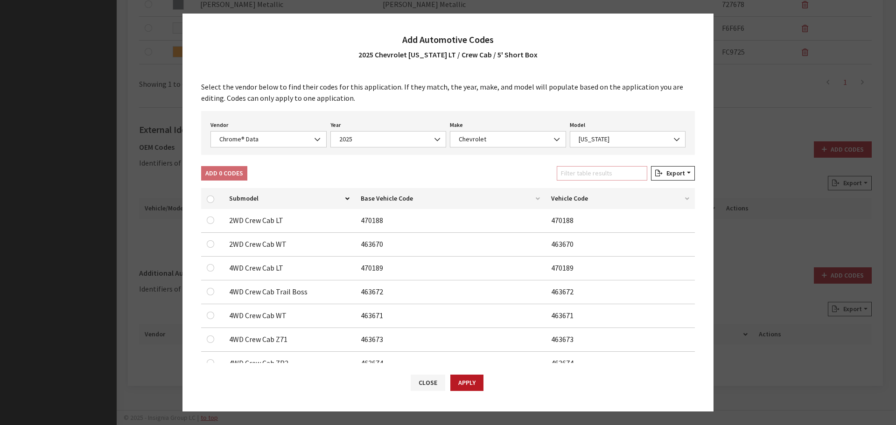
click at [572, 178] on input "Filter table results" at bounding box center [602, 173] width 91 height 14
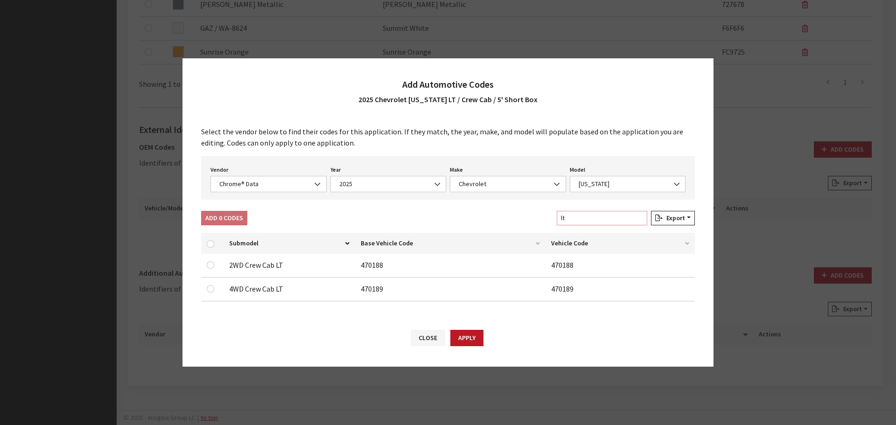
type input "lt"
click at [210, 288] on input "checkbox" at bounding box center [210, 288] width 7 height 7
checkbox input "true"
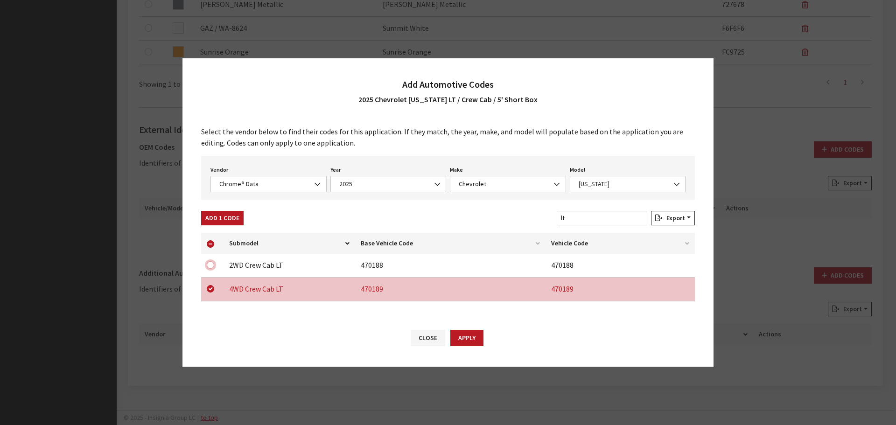
click at [210, 264] on input "checkbox" at bounding box center [210, 264] width 7 height 7
checkbox input "true"
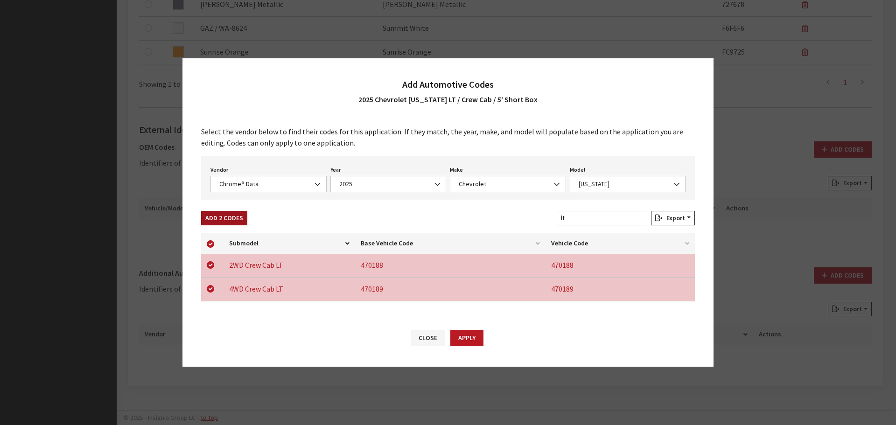
click at [217, 224] on button "Add 2 Codes" at bounding box center [224, 218] width 46 height 14
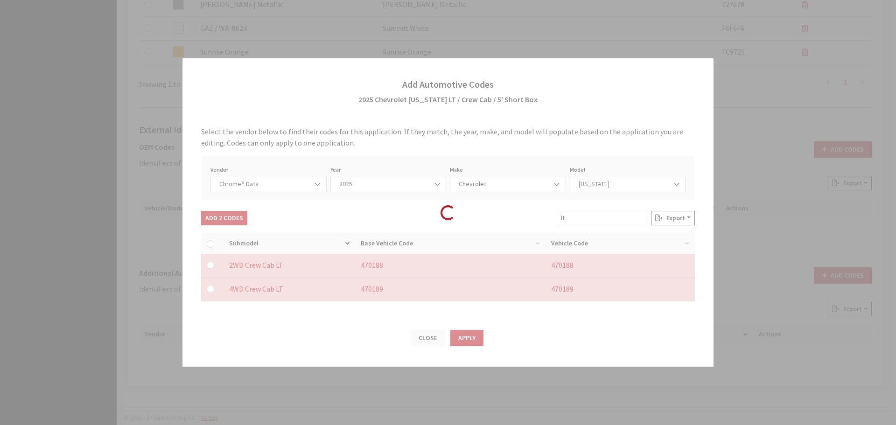
checkbox input "false"
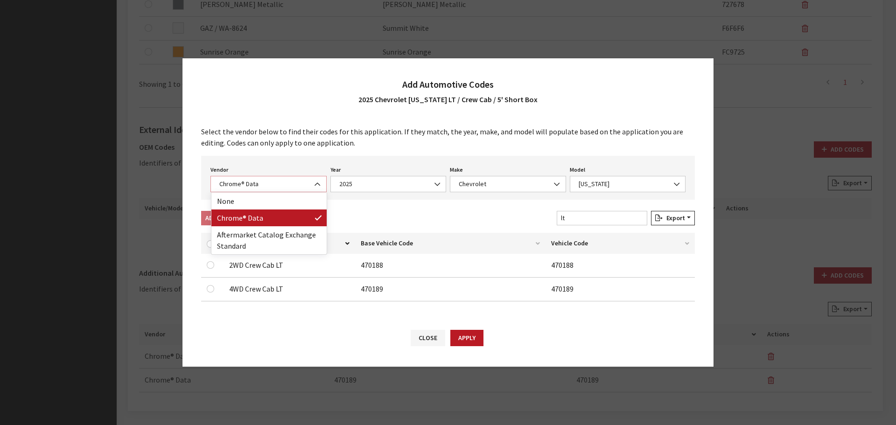
click at [246, 176] on span "Chrome® Data" at bounding box center [269, 184] width 116 height 16
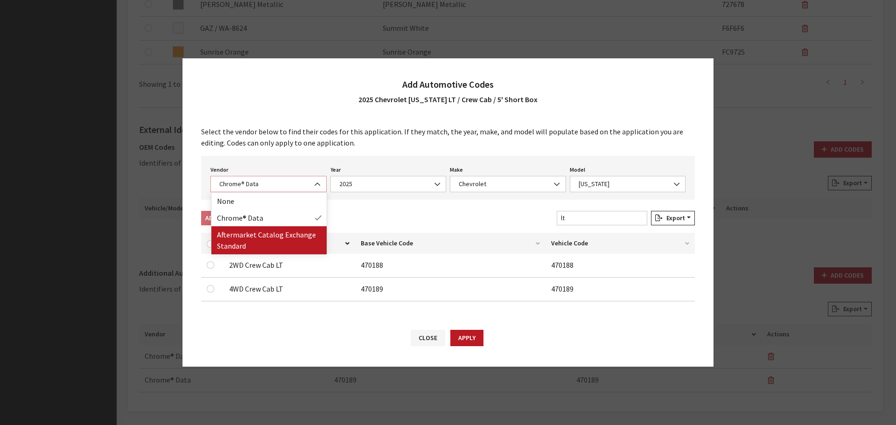
select select "2"
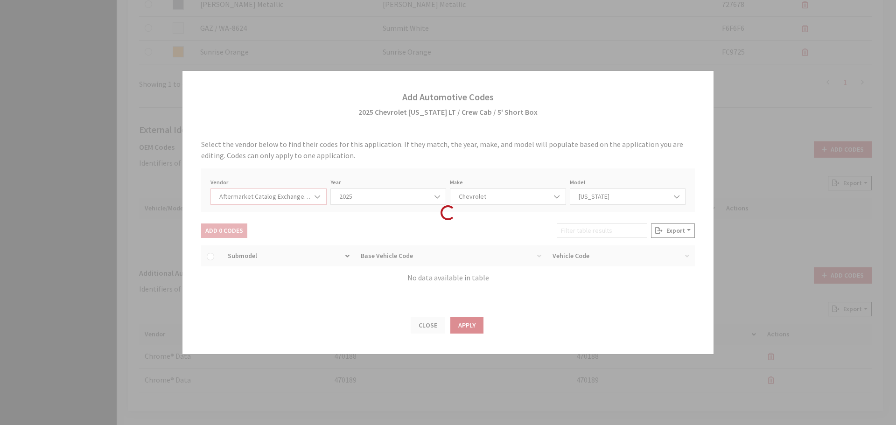
select select "2025"
select select "47"
select select "2484"
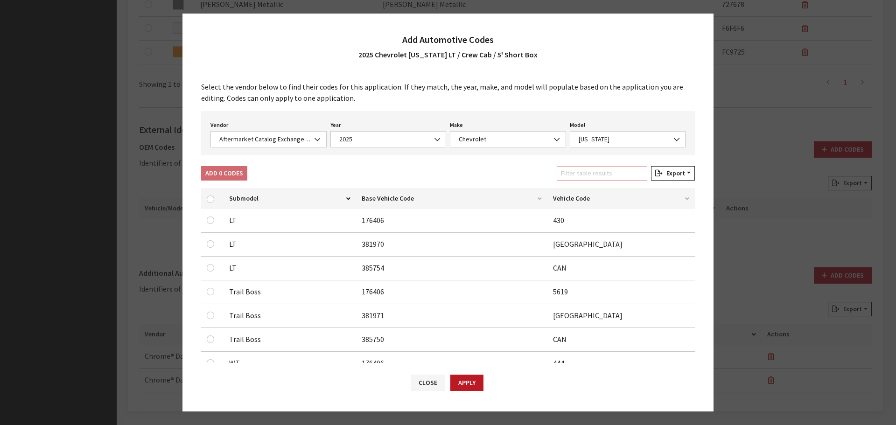
click at [606, 177] on input "Filter table results" at bounding box center [602, 173] width 91 height 14
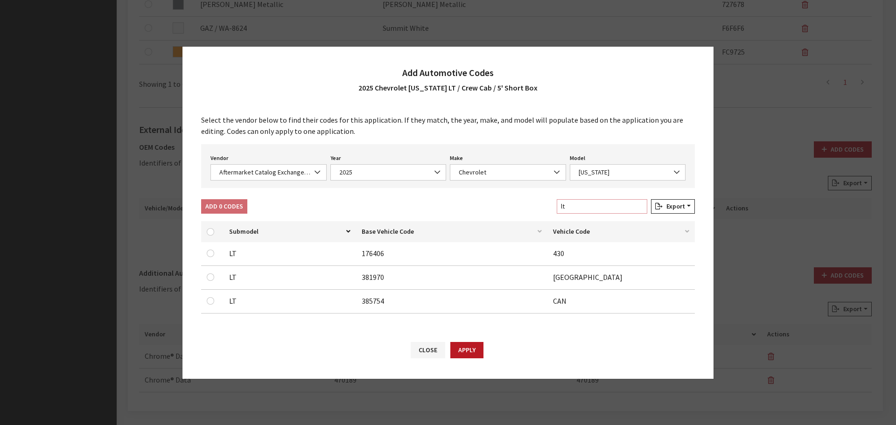
type input "lt"
drag, startPoint x: 212, startPoint y: 303, endPoint x: 207, endPoint y: 285, distance: 18.9
click at [211, 303] on input "checkbox" at bounding box center [210, 300] width 7 height 7
checkbox input "true"
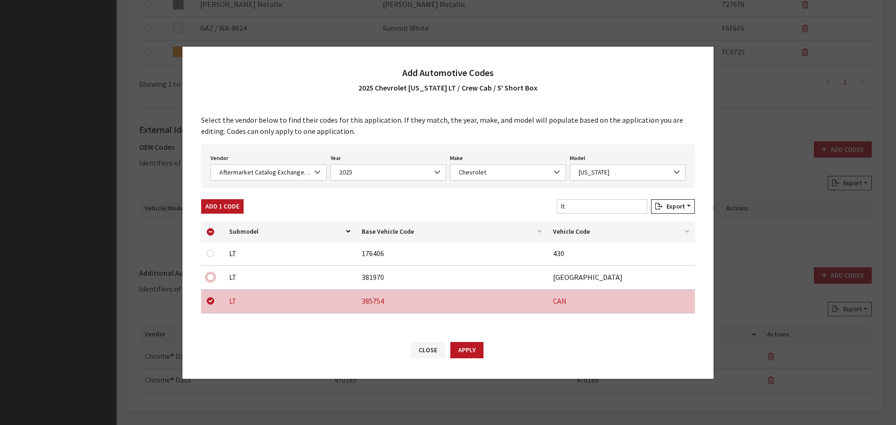
click at [211, 275] on input "checkbox" at bounding box center [210, 277] width 7 height 7
checkbox input "true"
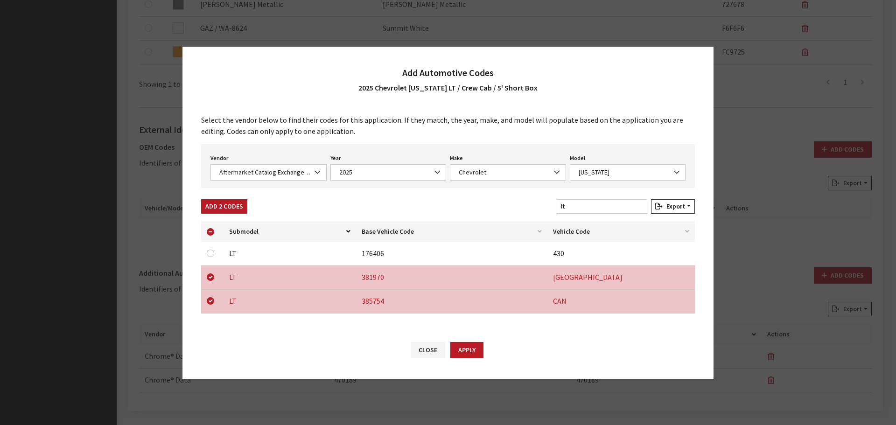
click at [211, 246] on td at bounding box center [212, 254] width 22 height 24
click at [212, 253] on input "checkbox" at bounding box center [210, 253] width 7 height 7
checkbox input "true"
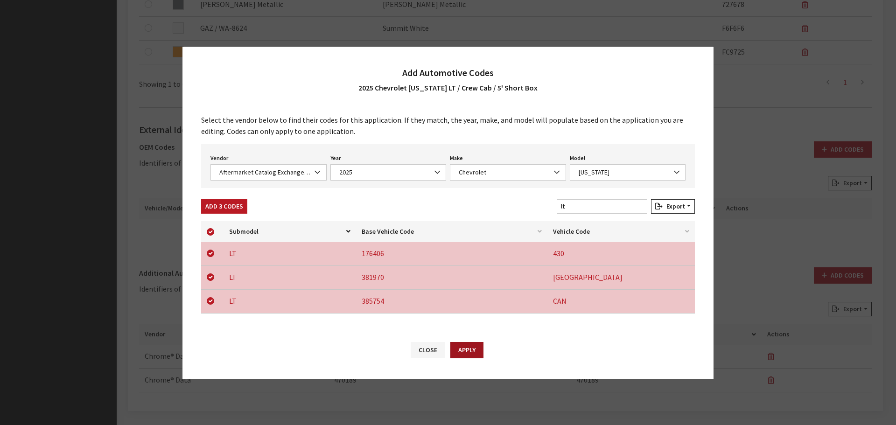
click at [463, 352] on button "Apply" at bounding box center [466, 350] width 33 height 16
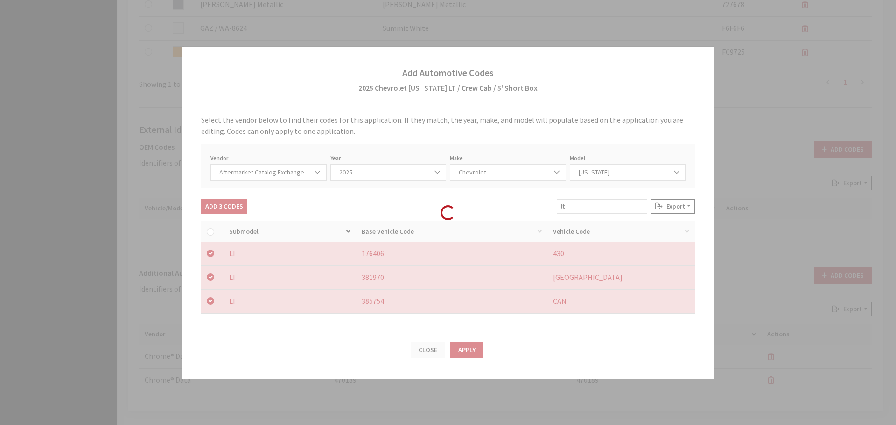
checkbox input "false"
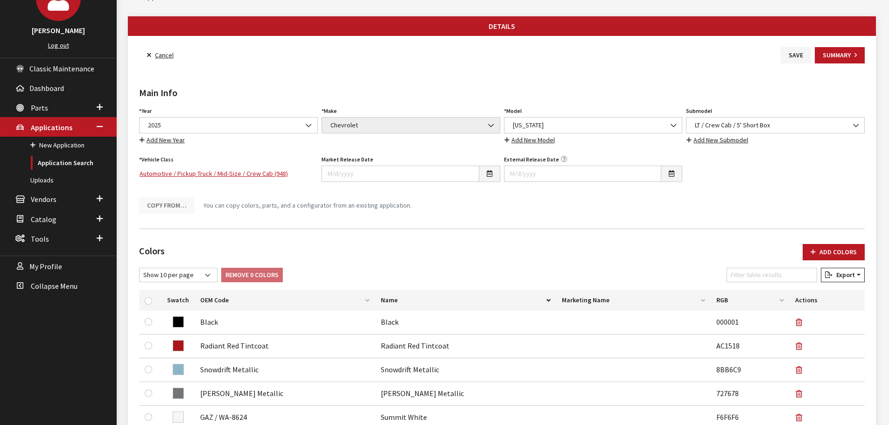
scroll to position [0, 0]
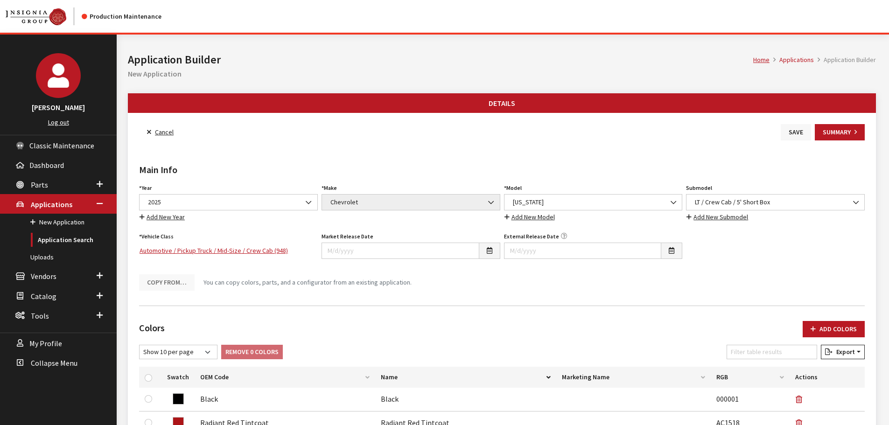
click at [788, 130] on button "Save" at bounding box center [796, 132] width 30 height 16
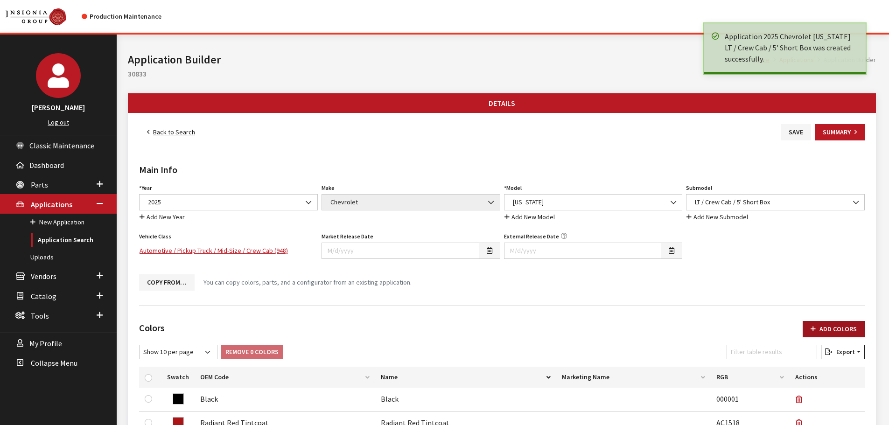
click at [828, 328] on button "Add Colors" at bounding box center [834, 329] width 62 height 16
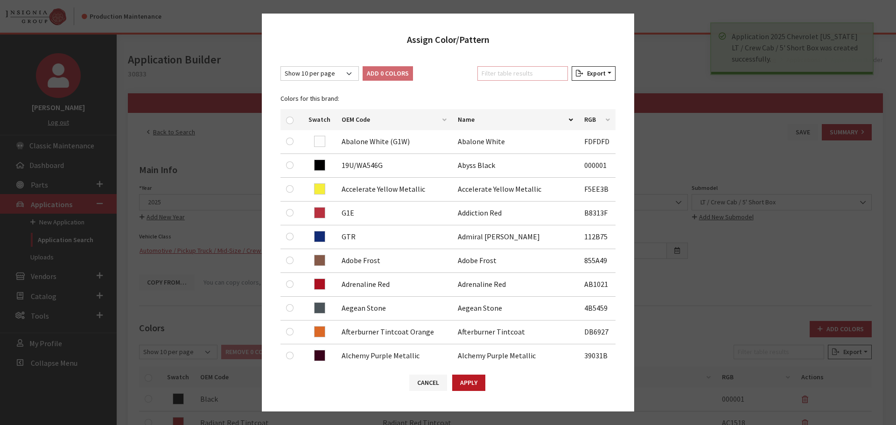
click at [517, 73] on input "Filter table results" at bounding box center [522, 73] width 91 height 14
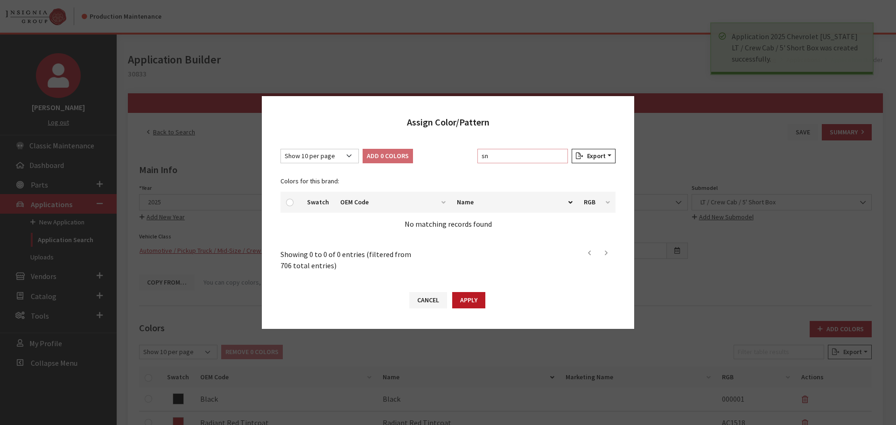
type input "s"
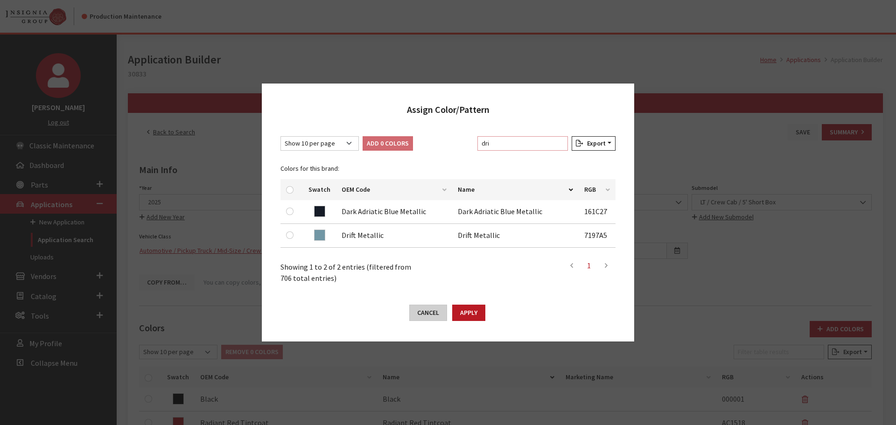
type input "dri"
click at [428, 311] on button "Cancel" at bounding box center [428, 313] width 38 height 16
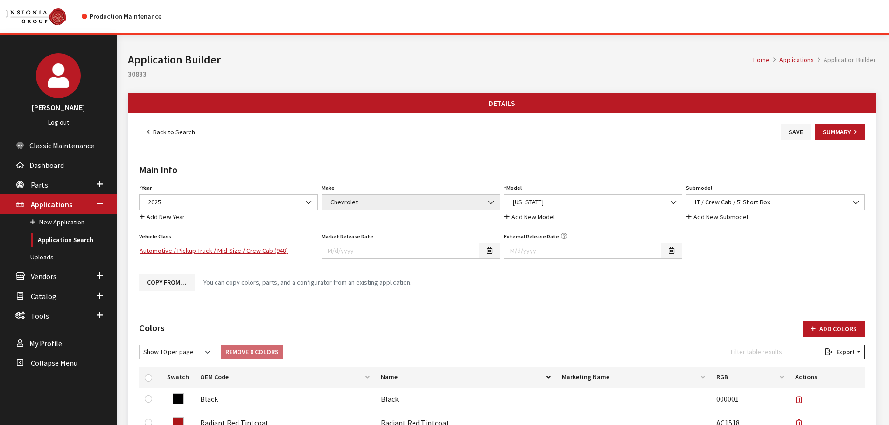
click at [159, 132] on link "Back to Search" at bounding box center [171, 132] width 64 height 16
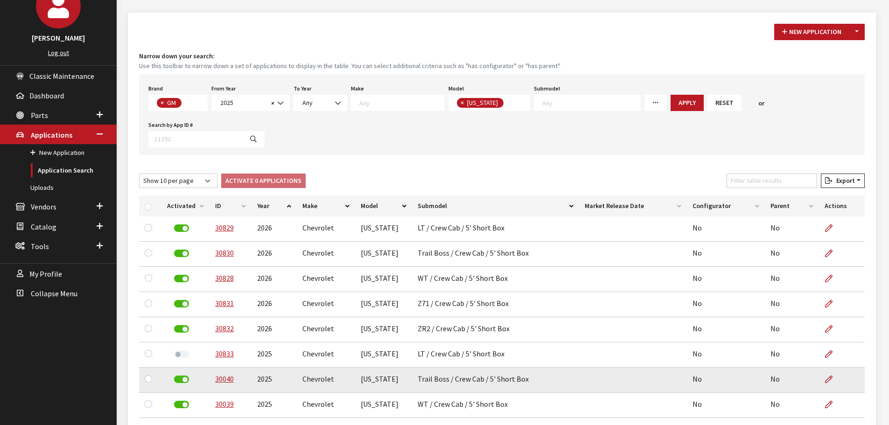
scroll to position [191, 0]
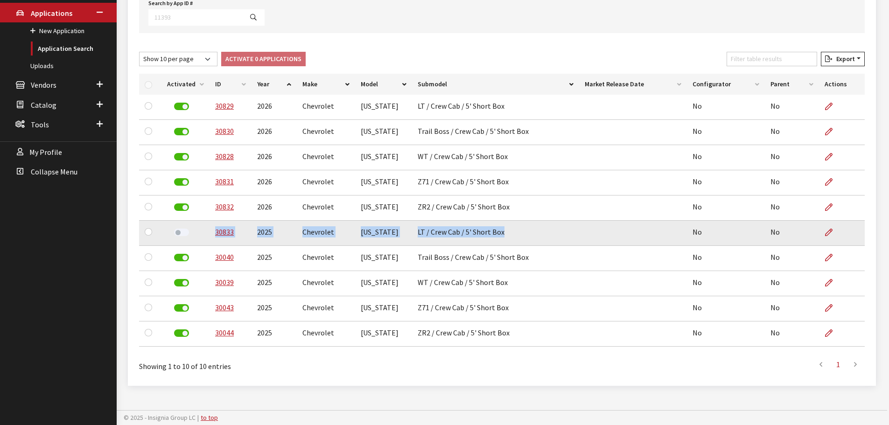
drag, startPoint x: 225, startPoint y: 235, endPoint x: 508, endPoint y: 241, distance: 282.9
click at [508, 241] on tr "30833 2025 Chevrolet [US_STATE] LT / Crew Cab / 5' Short Box No No" at bounding box center [502, 233] width 726 height 25
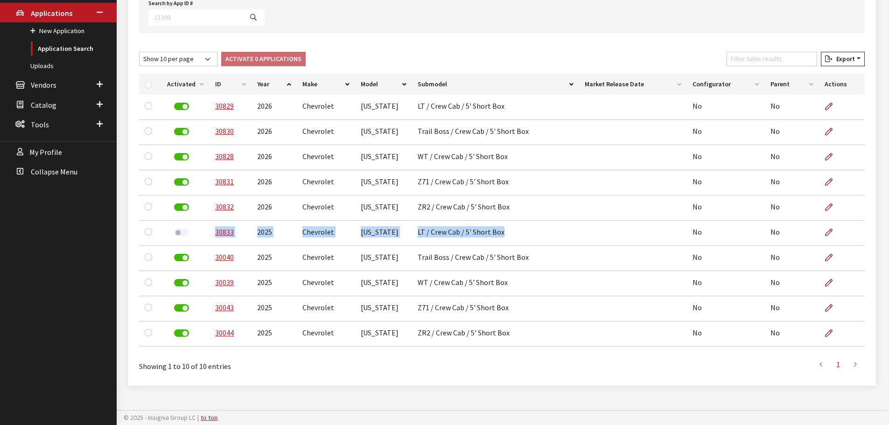
click at [176, 233] on label at bounding box center [181, 232] width 15 height 7
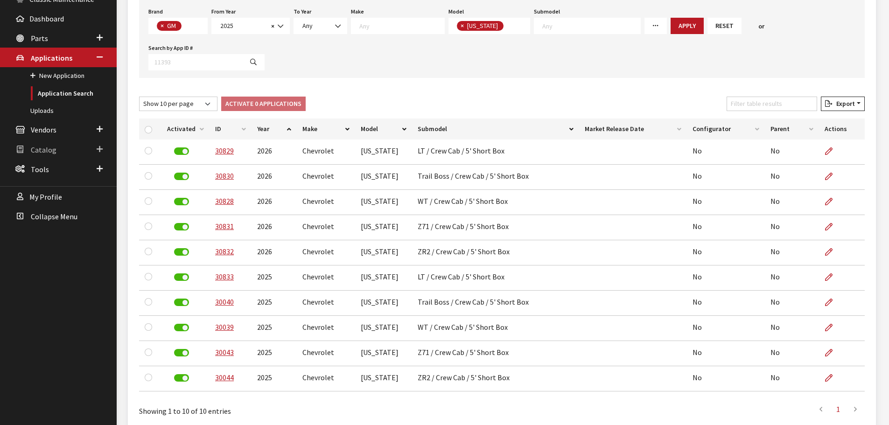
scroll to position [98, 0]
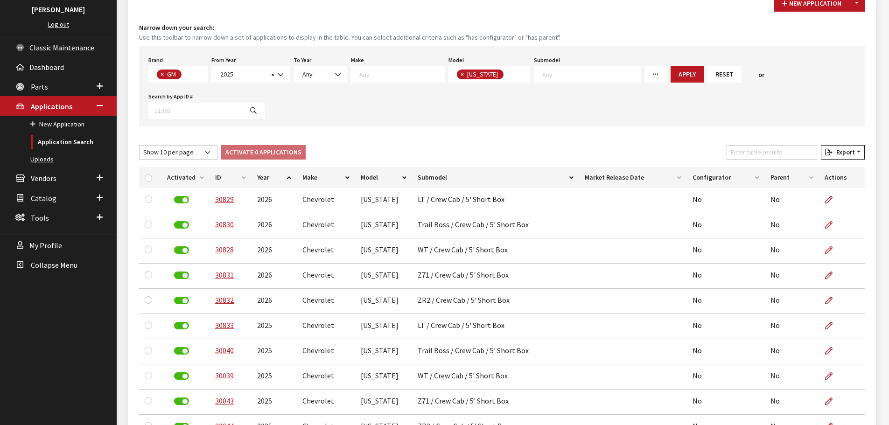
click at [45, 152] on link "Uploads" at bounding box center [58, 159] width 117 height 17
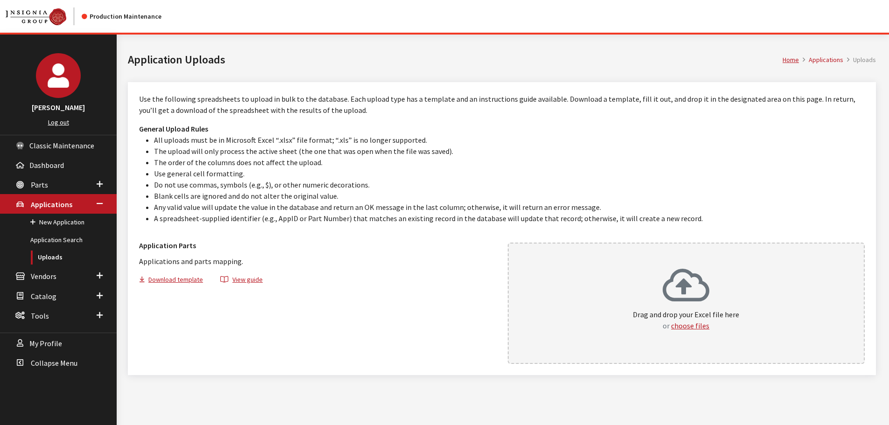
click at [700, 269] on icon at bounding box center [686, 286] width 47 height 37
